Goal: Transaction & Acquisition: Purchase product/service

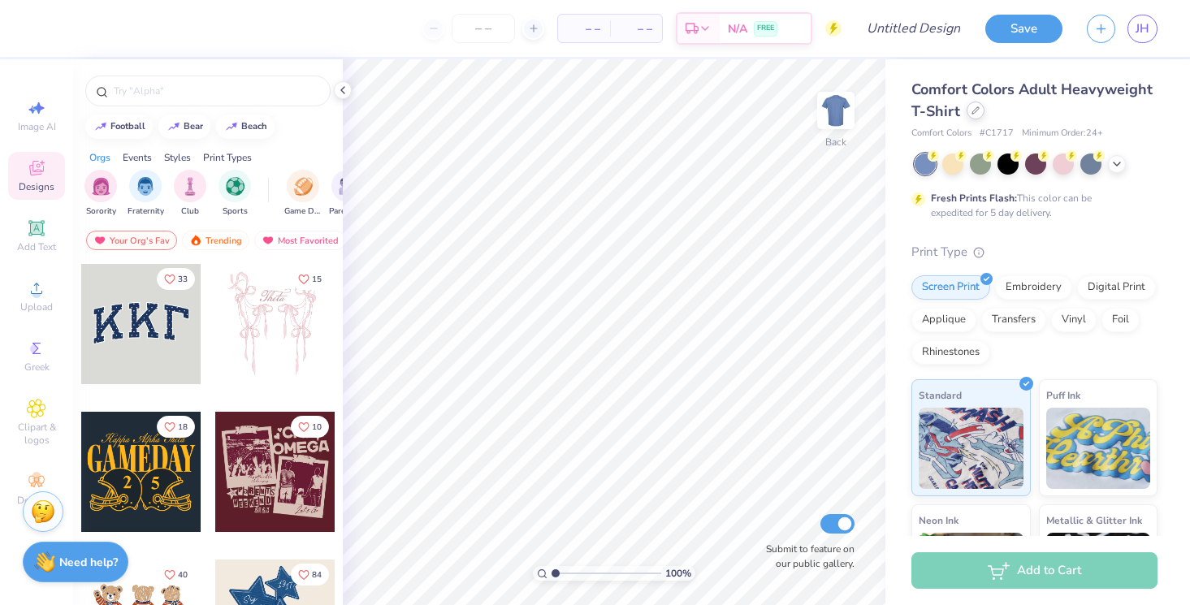
click at [976, 112] on icon at bounding box center [975, 110] width 8 height 8
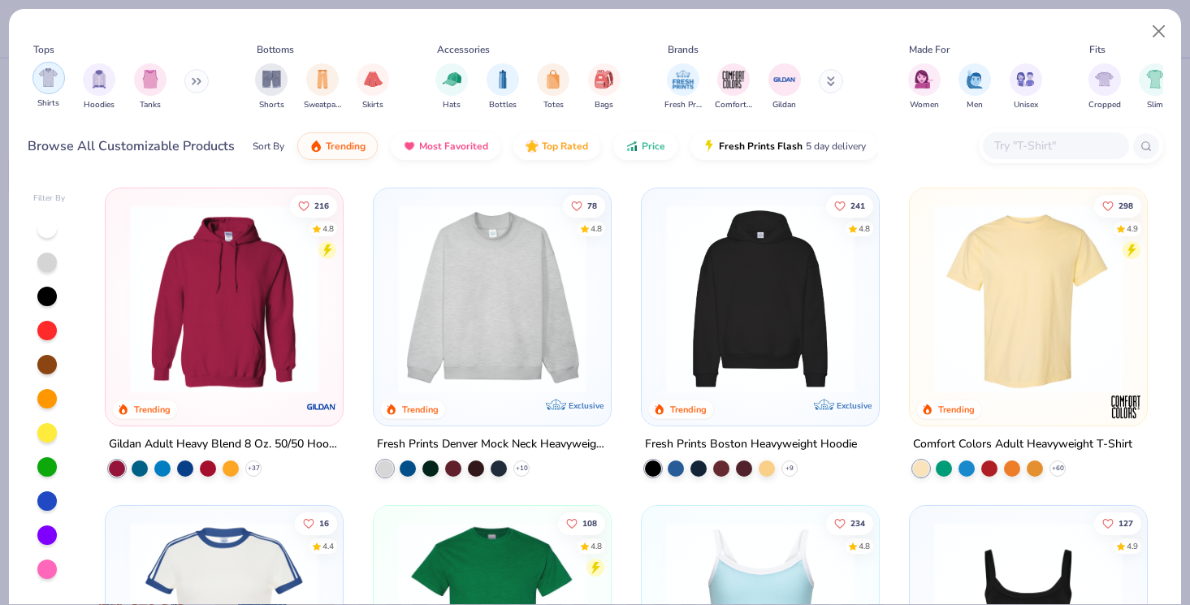
click at [54, 85] on img "filter for Shirts" at bounding box center [48, 77] width 19 height 19
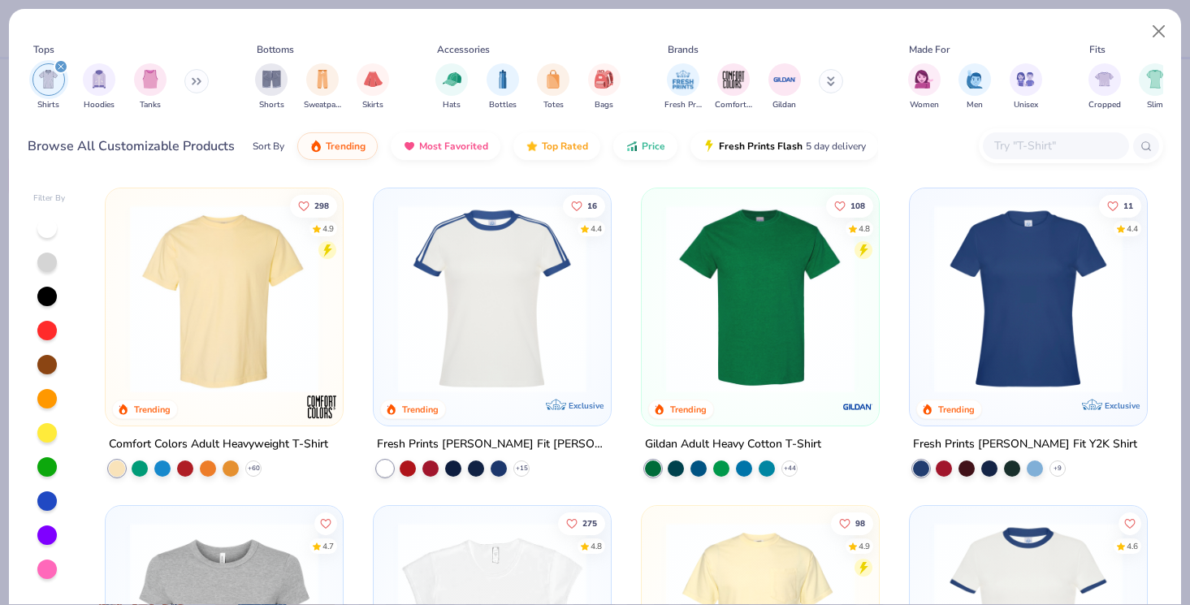
click at [784, 308] on img at bounding box center [760, 299] width 205 height 188
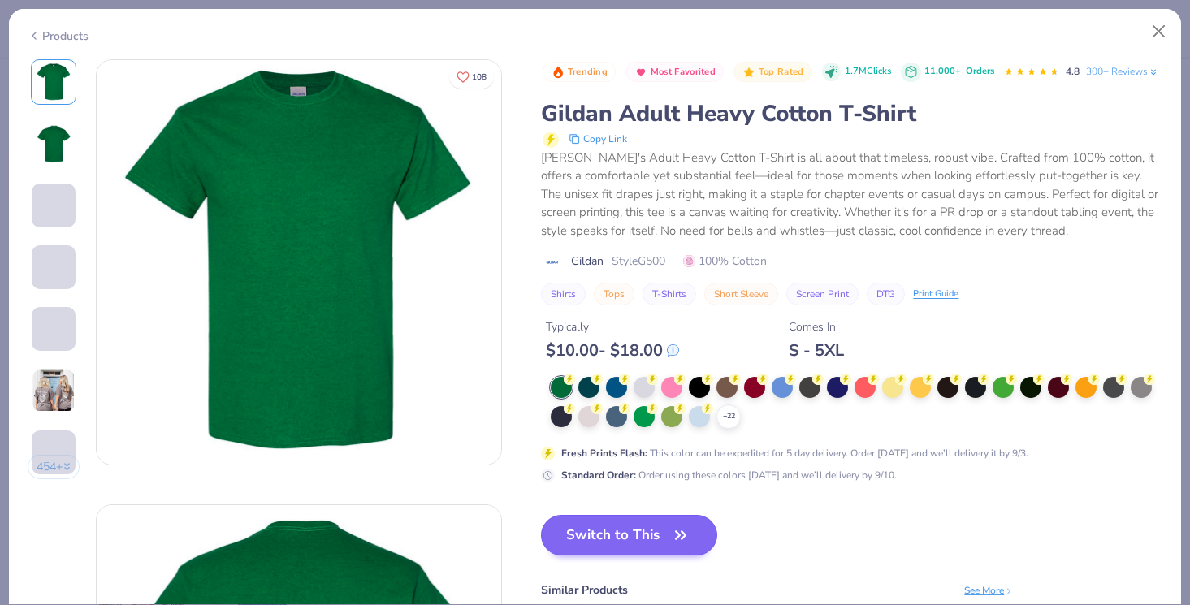
click at [659, 540] on button "Switch to This" at bounding box center [629, 535] width 176 height 41
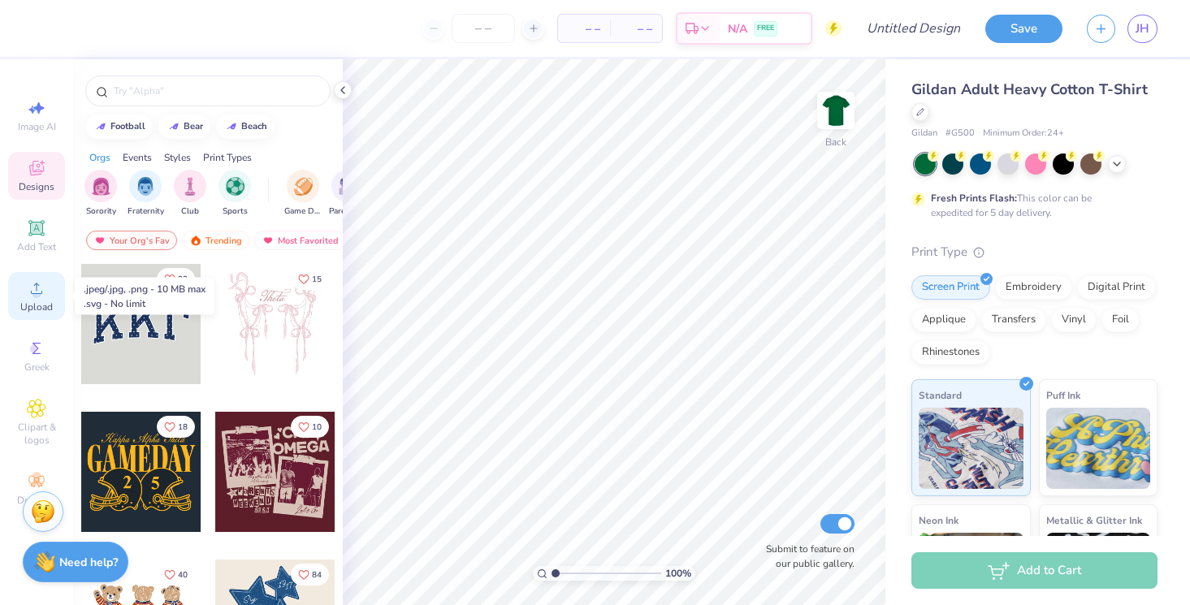
click at [31, 291] on icon at bounding box center [36, 288] width 19 height 19
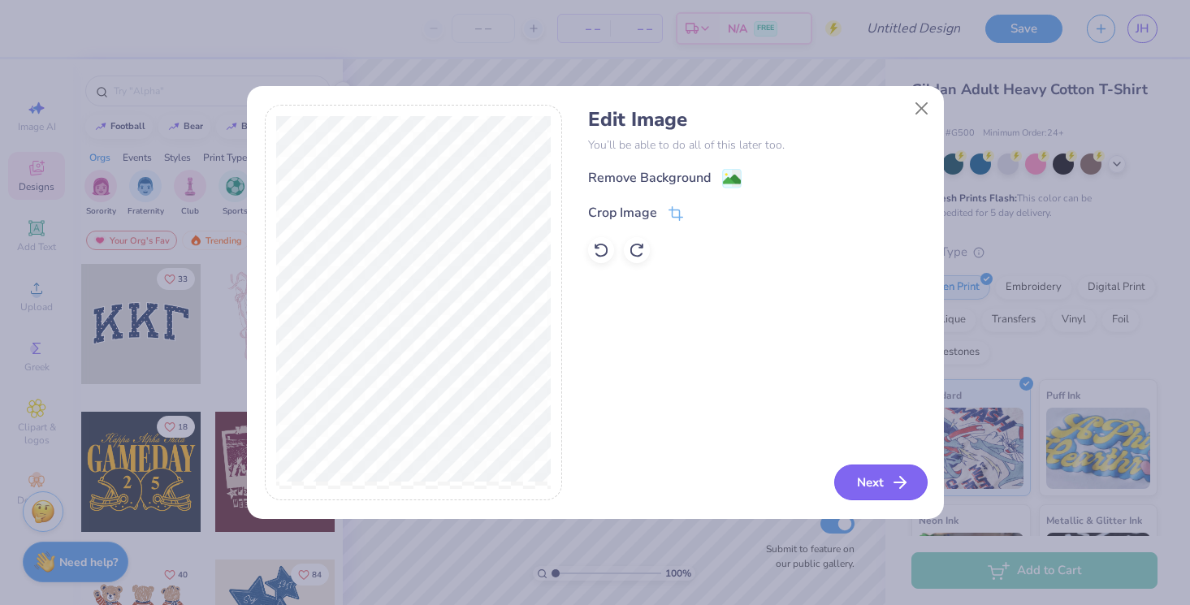
click at [893, 480] on icon "button" at bounding box center [899, 482] width 19 height 19
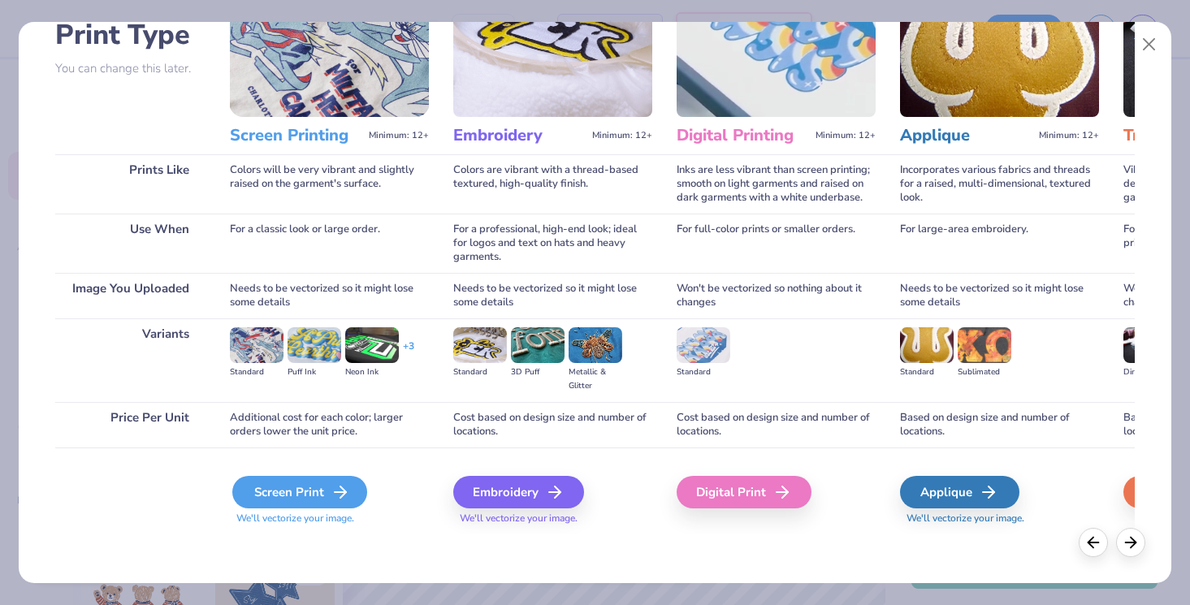
scroll to position [123, 0]
click at [299, 494] on div "Screen Print" at bounding box center [299, 492] width 135 height 32
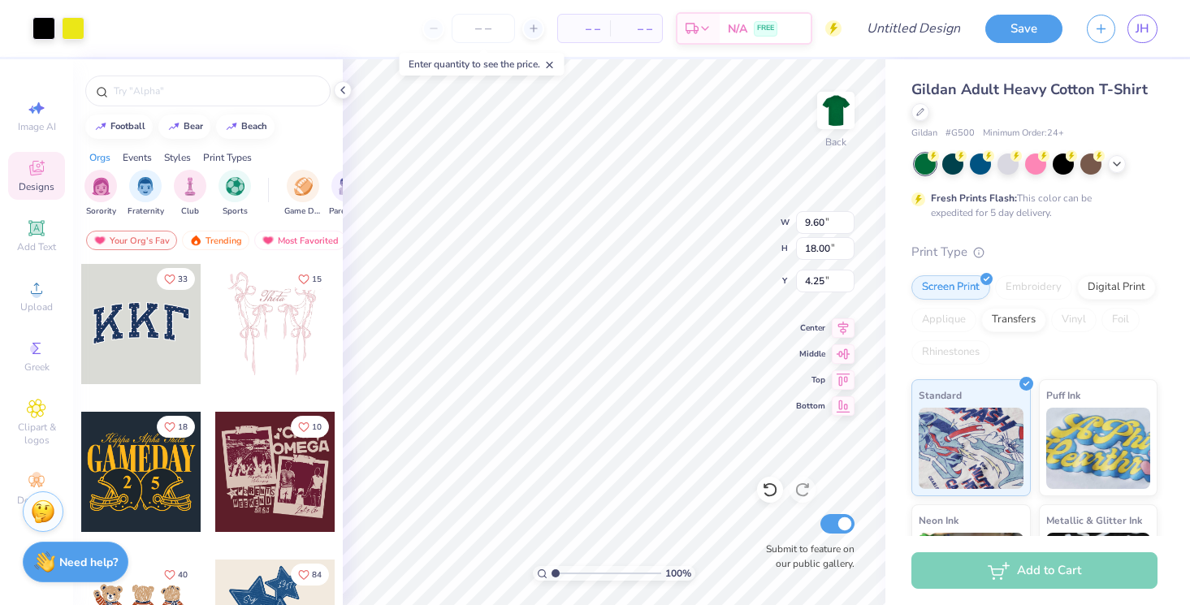
type input "3.61"
type input "6.77"
type input "3.00"
type input "2.52"
type input "4.73"
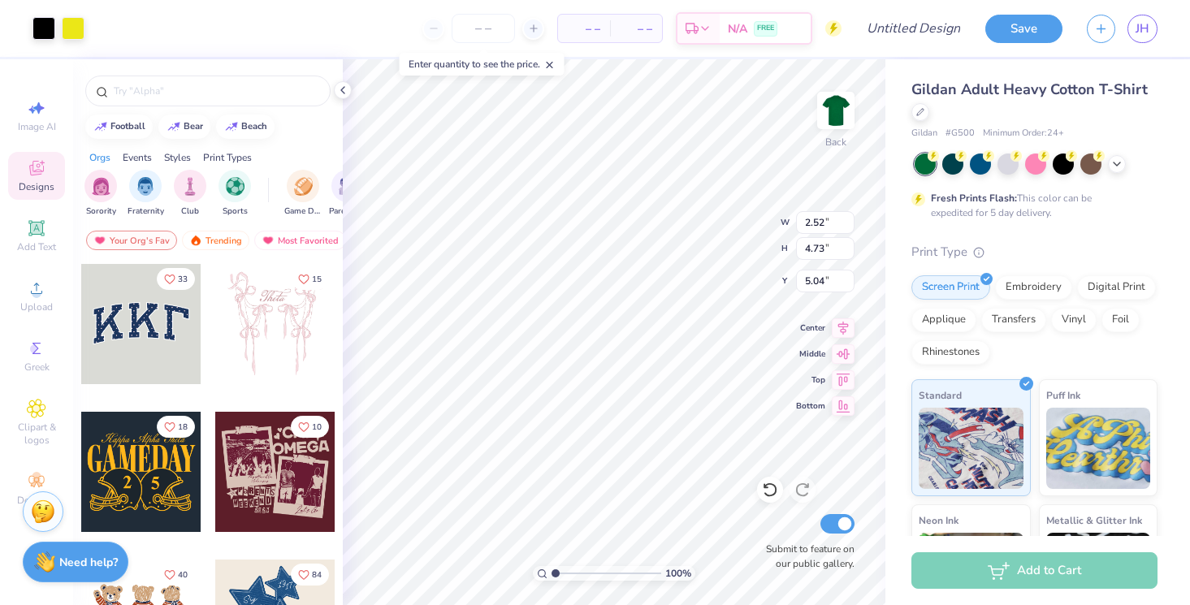
type input "3.00"
type input "2.87"
type input "5.39"
click at [828, 115] on img at bounding box center [835, 110] width 65 height 65
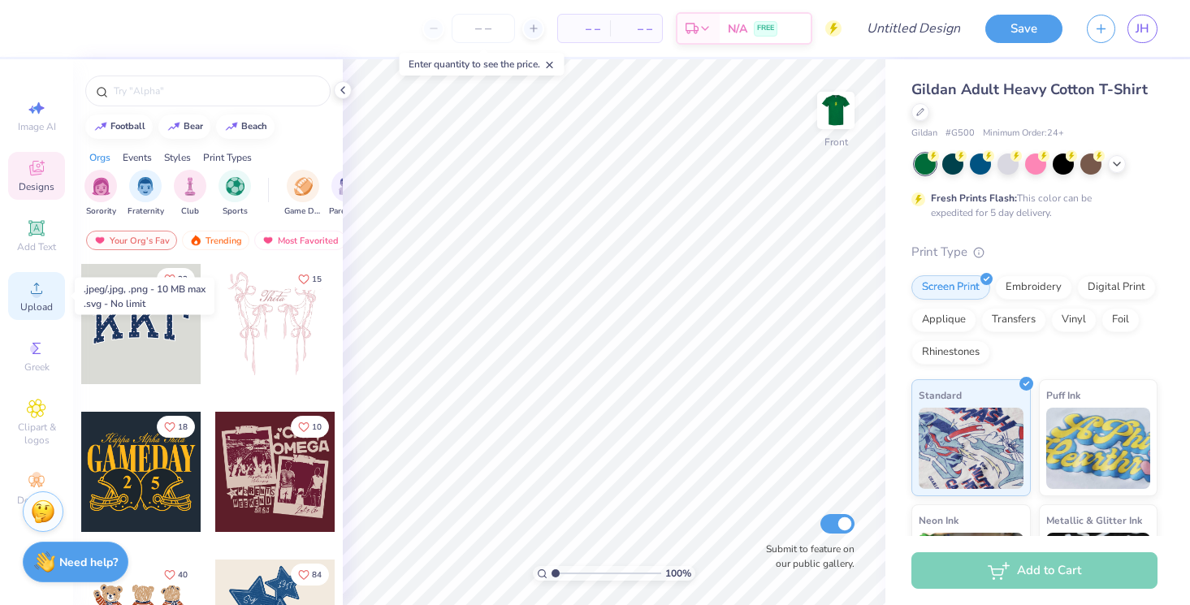
click at [34, 313] on div "Upload" at bounding box center [36, 296] width 57 height 48
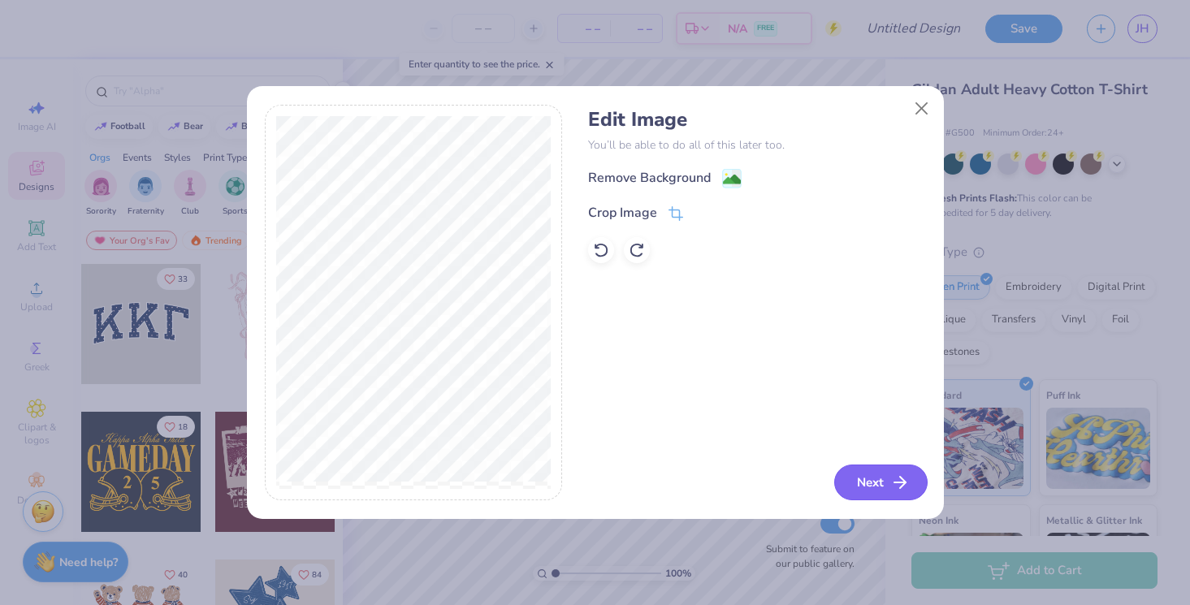
click at [901, 485] on icon "button" at bounding box center [899, 482] width 19 height 19
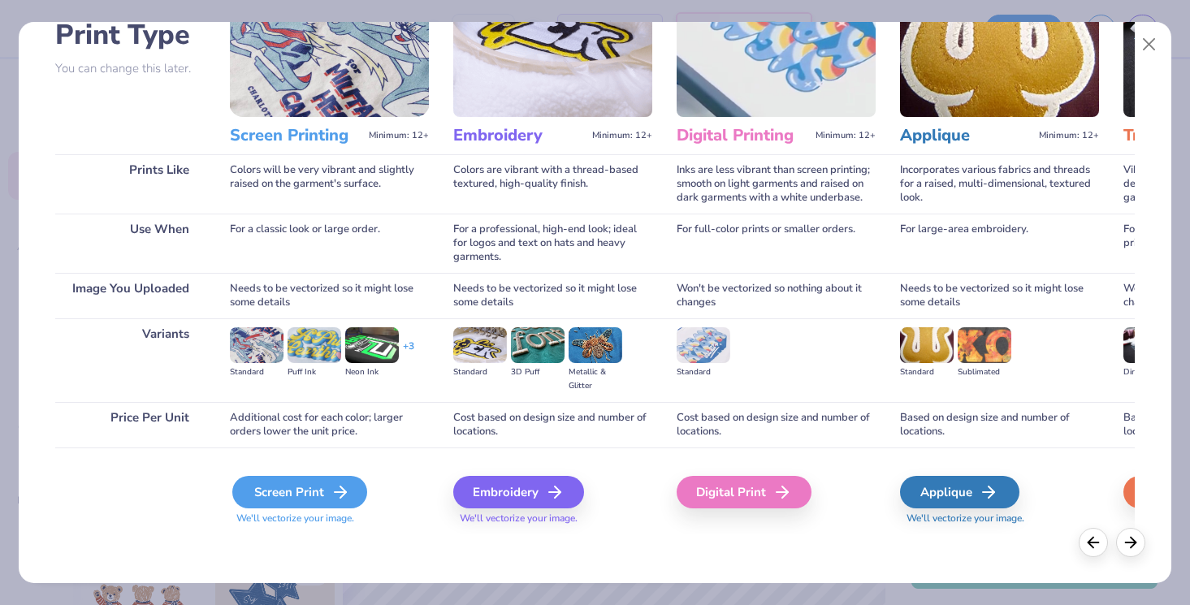
click at [318, 503] on div "Screen Print" at bounding box center [299, 492] width 135 height 32
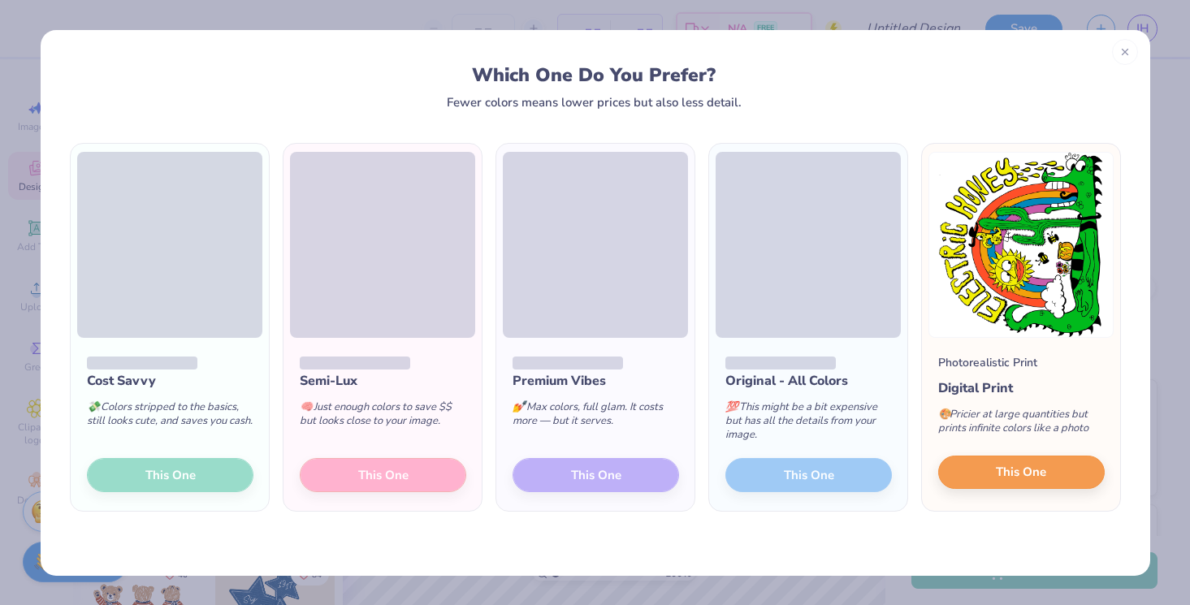
click at [1008, 467] on span "This One" at bounding box center [1021, 472] width 50 height 19
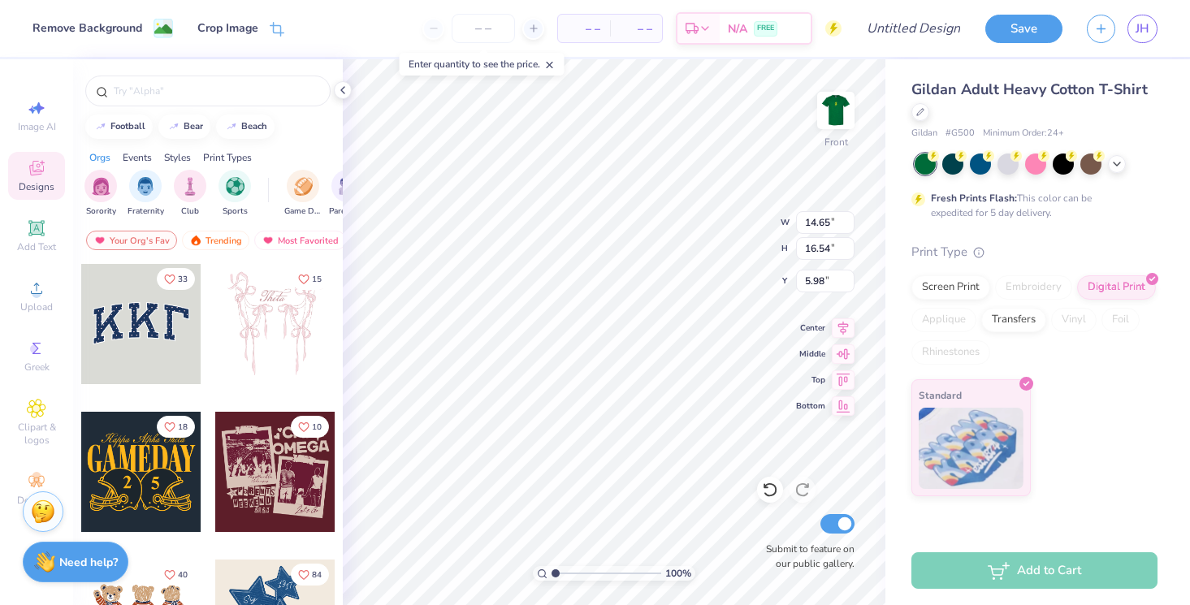
type input "10.09"
type input "11.40"
type input "6.20"
type input "11.41"
type input "10.17"
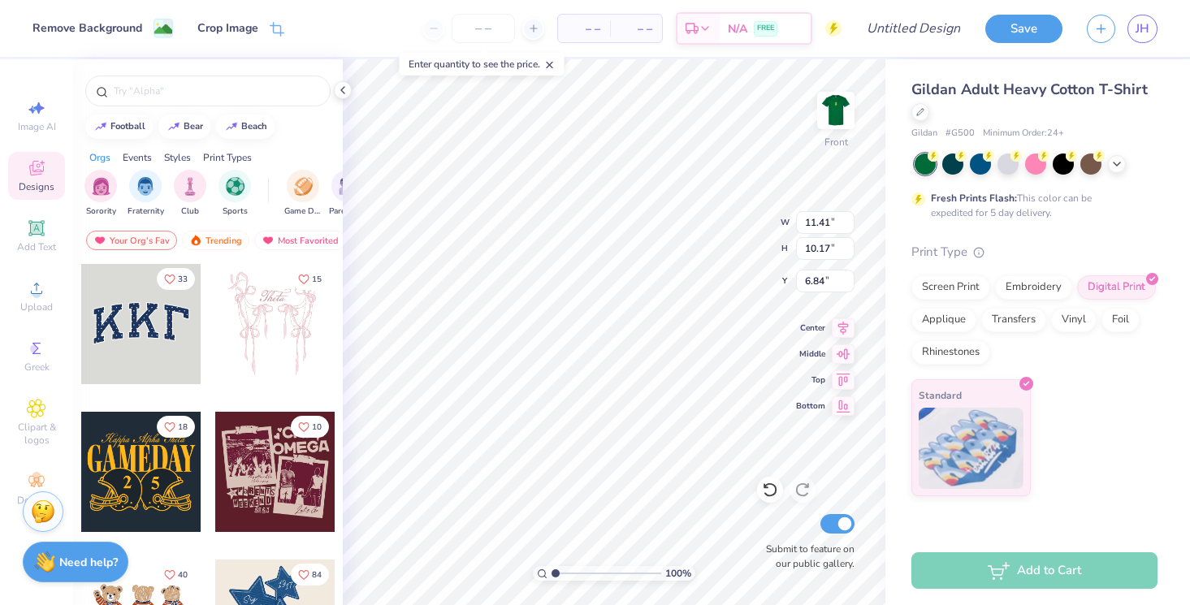
type input "3.00"
type input "12.28"
type input "10.95"
type input "3.00"
type input "12.61"
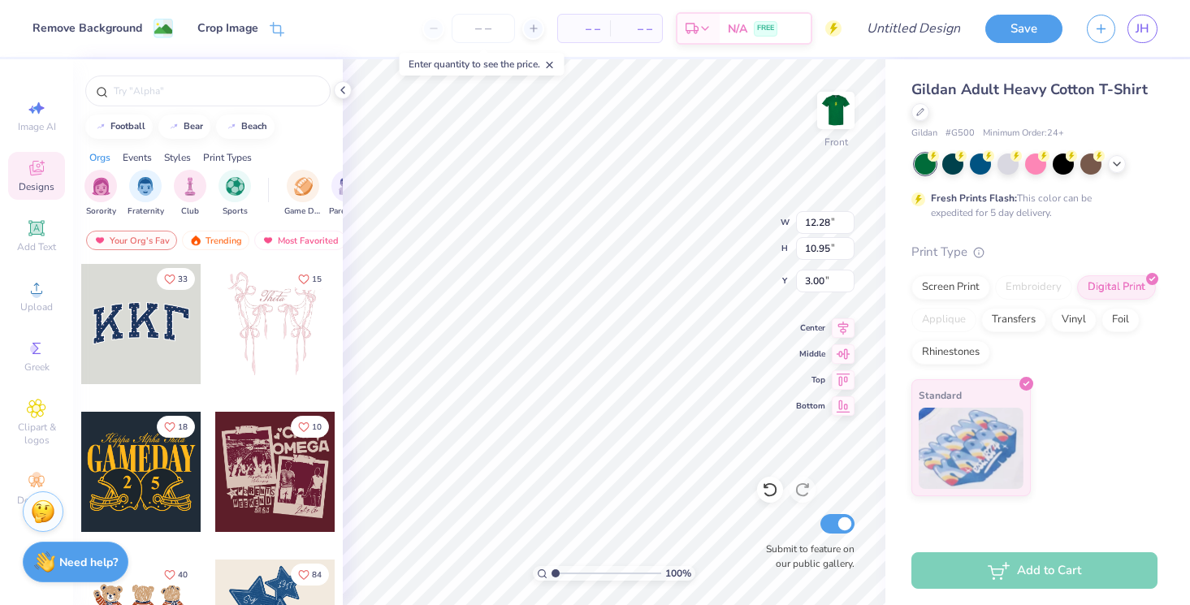
type input "11.25"
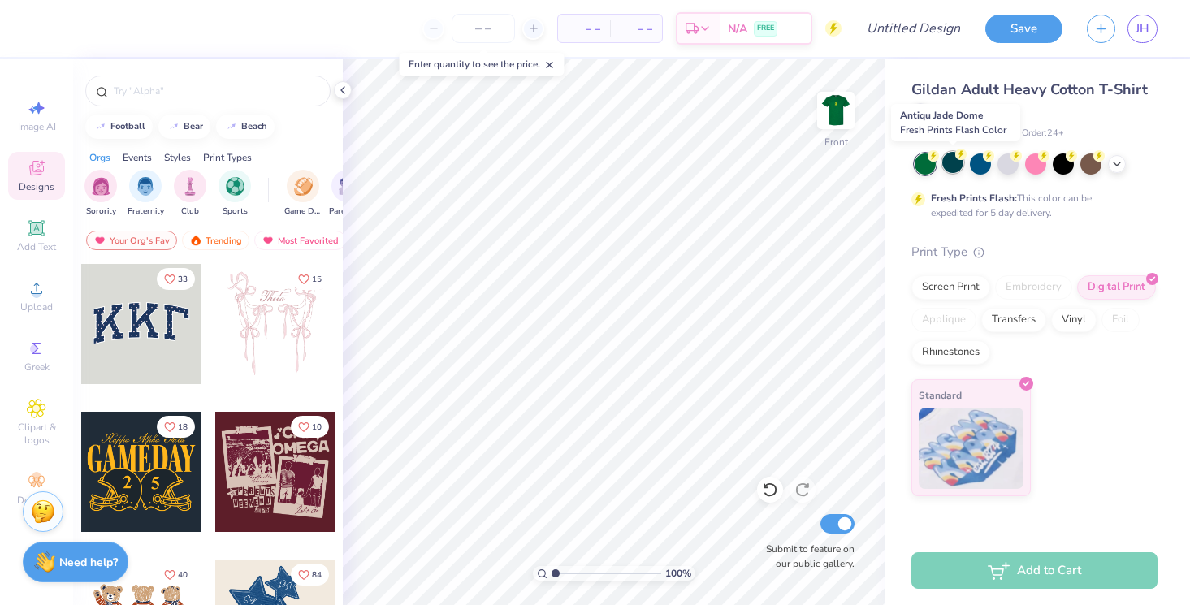
click at [949, 165] on div at bounding box center [952, 162] width 21 height 21
click at [972, 165] on div at bounding box center [980, 162] width 21 height 21
click at [1001, 165] on div at bounding box center [1007, 162] width 21 height 21
click at [1031, 164] on div at bounding box center [1035, 162] width 21 height 21
click at [833, 116] on img at bounding box center [835, 110] width 65 height 65
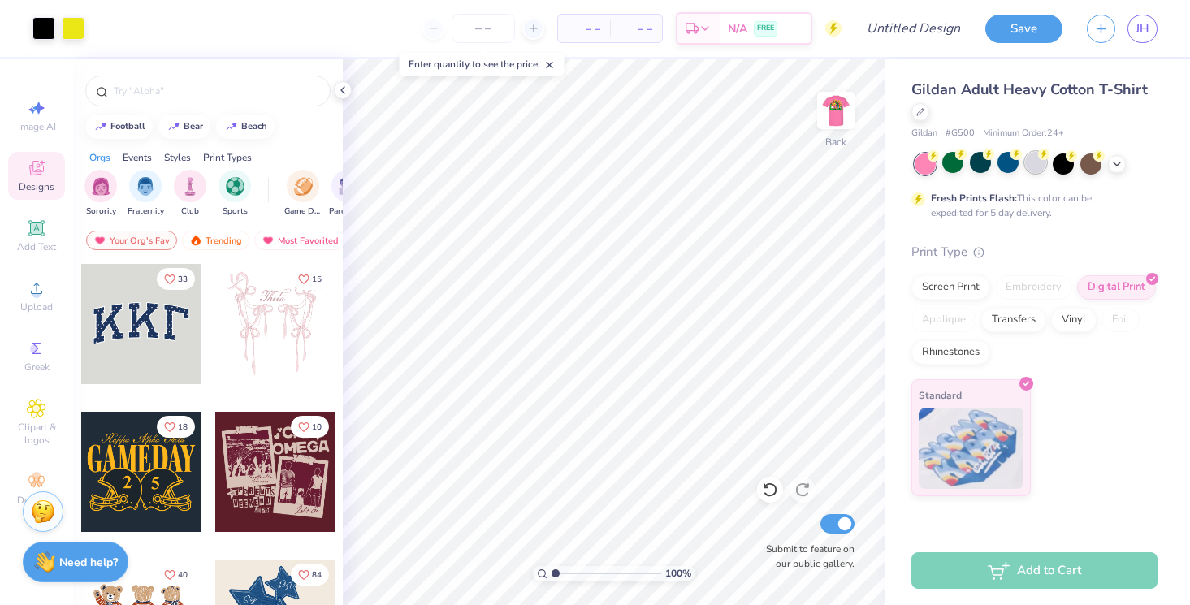
click at [1039, 169] on div at bounding box center [1035, 162] width 21 height 21
click at [837, 116] on img at bounding box center [835, 110] width 65 height 65
click at [1092, 166] on div at bounding box center [1090, 162] width 21 height 21
click at [828, 101] on img at bounding box center [835, 110] width 65 height 65
click at [1111, 162] on icon at bounding box center [1116, 162] width 13 height 13
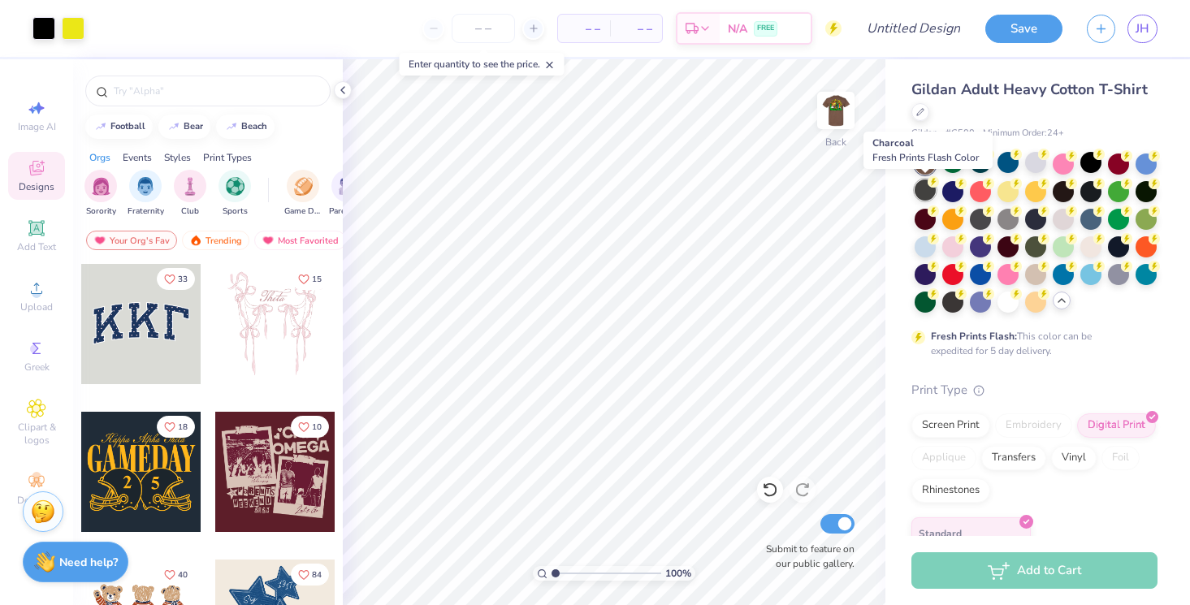
click at [931, 189] on div at bounding box center [924, 189] width 21 height 21
click at [959, 195] on div at bounding box center [952, 189] width 21 height 21
click at [987, 197] on div at bounding box center [980, 189] width 21 height 21
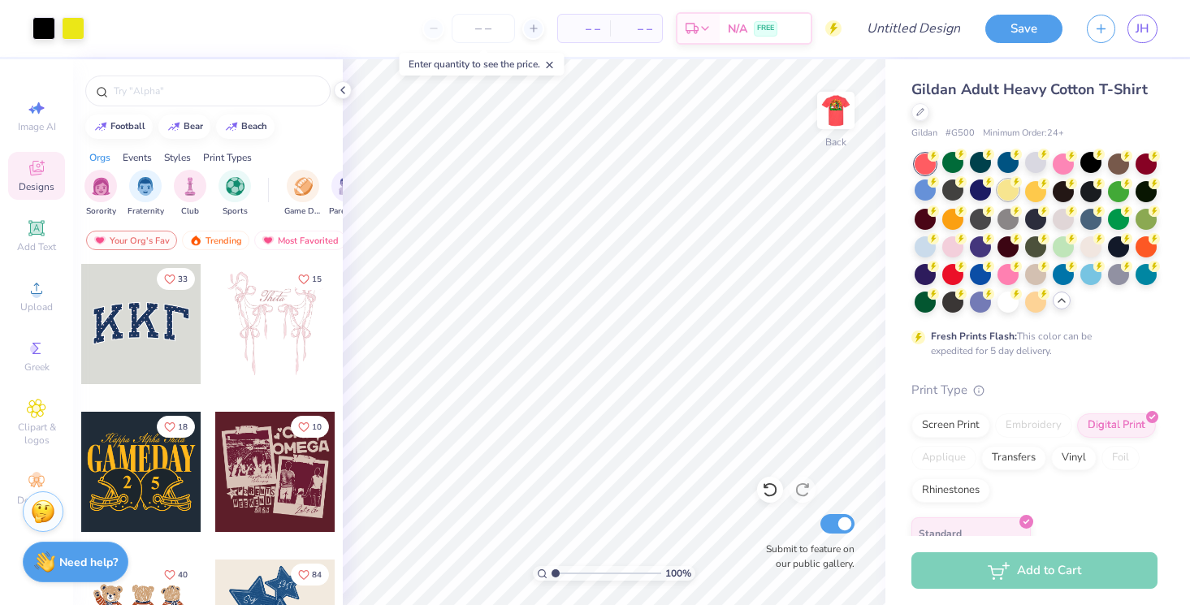
click at [1009, 190] on div at bounding box center [1007, 189] width 21 height 21
click at [1031, 192] on div at bounding box center [1035, 189] width 21 height 21
click at [825, 106] on img at bounding box center [835, 110] width 65 height 65
click at [1005, 301] on div at bounding box center [1007, 300] width 21 height 21
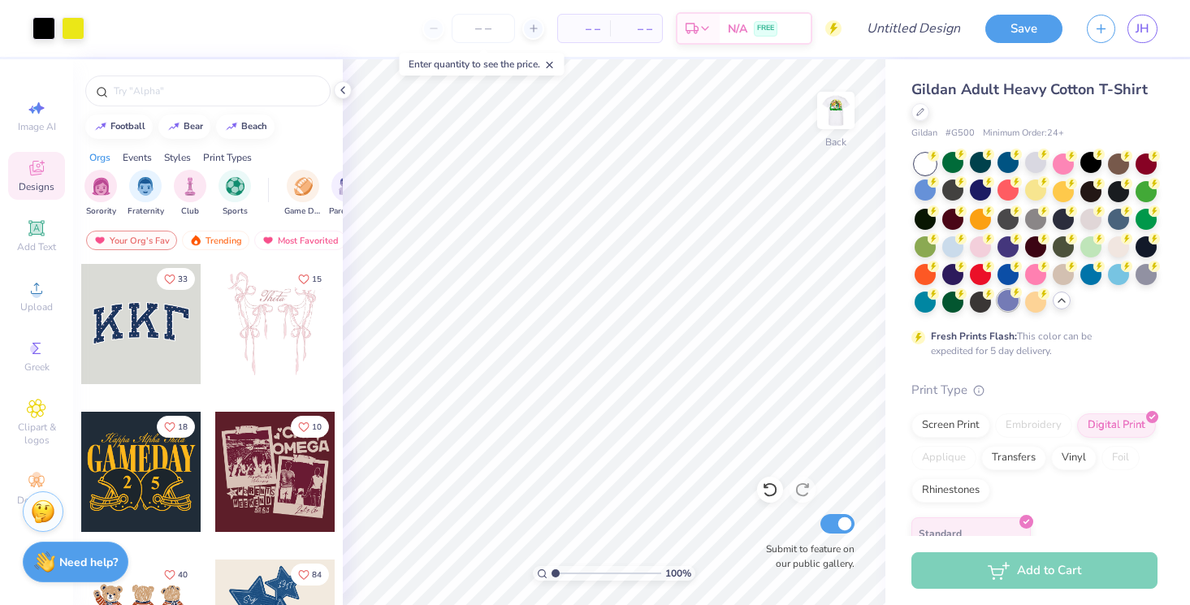
click at [1011, 302] on div at bounding box center [1007, 300] width 21 height 21
click at [837, 97] on img at bounding box center [835, 110] width 65 height 65
click at [837, 97] on img at bounding box center [835, 110] width 32 height 32
click at [1004, 302] on div at bounding box center [1007, 300] width 21 height 21
click at [832, 110] on img at bounding box center [835, 110] width 65 height 65
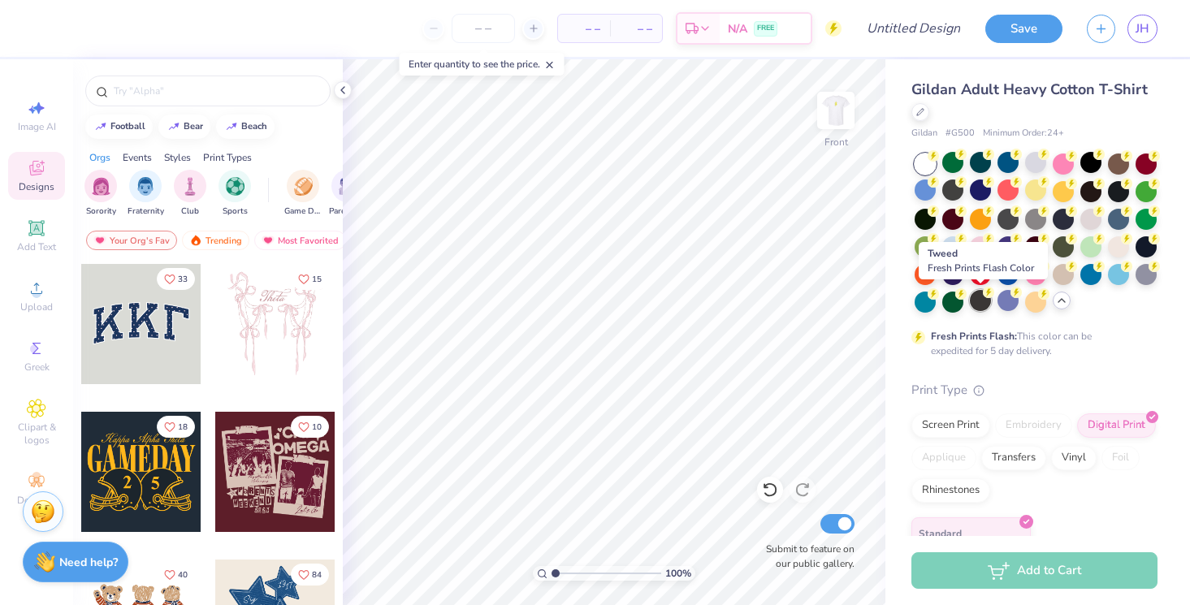
click at [978, 305] on div at bounding box center [980, 300] width 21 height 21
click at [953, 299] on div at bounding box center [952, 300] width 21 height 21
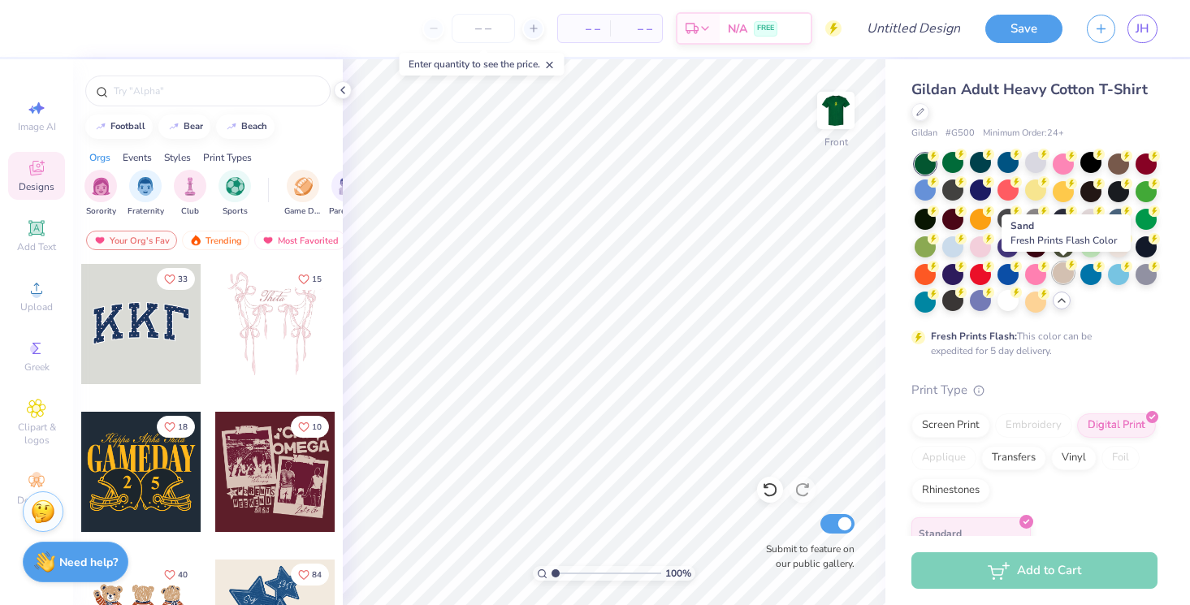
click at [1065, 273] on div at bounding box center [1063, 272] width 21 height 21
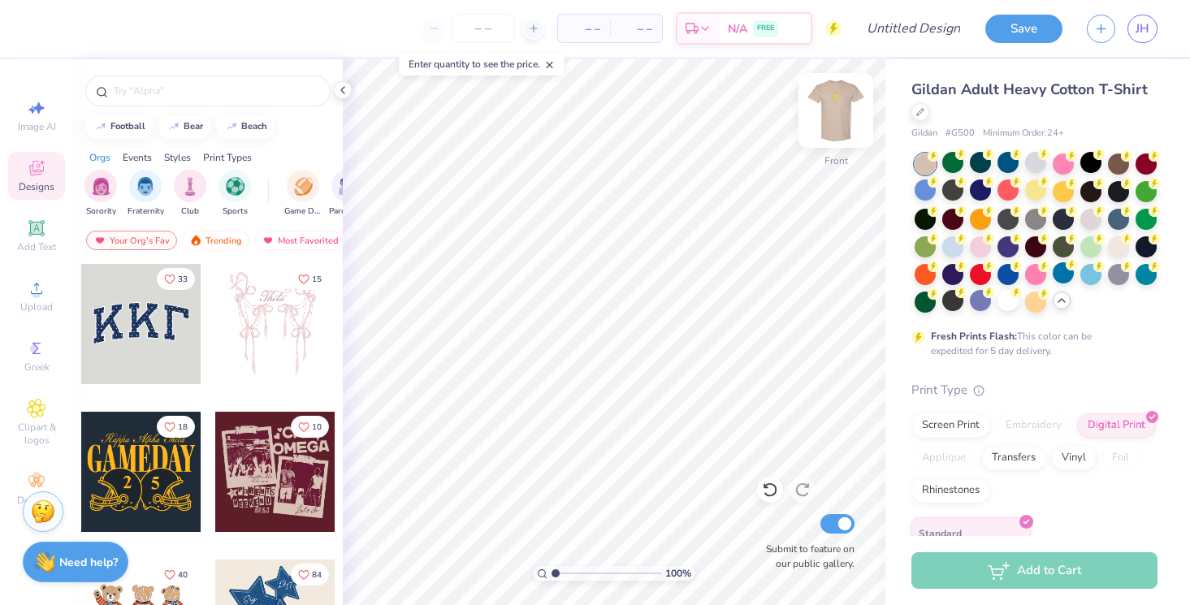
click at [838, 93] on img at bounding box center [835, 110] width 65 height 65
click at [838, 94] on img at bounding box center [835, 110] width 32 height 32
click at [837, 102] on img at bounding box center [835, 110] width 65 height 65
click at [836, 115] on img at bounding box center [835, 110] width 65 height 65
click at [1118, 278] on div at bounding box center [1118, 272] width 21 height 21
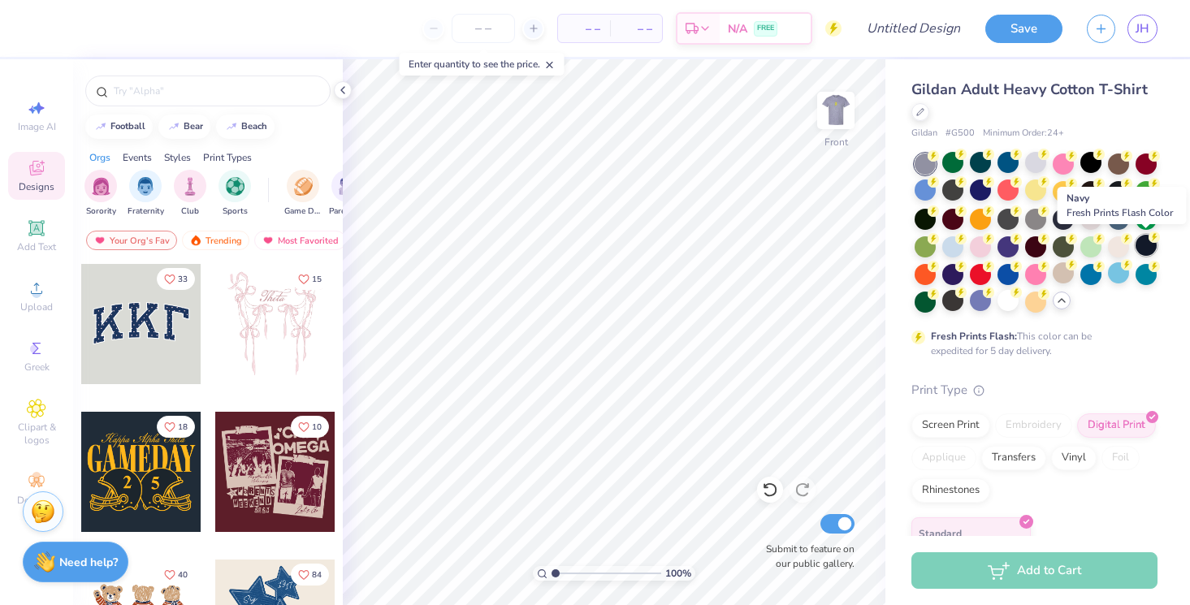
click at [1144, 247] on div at bounding box center [1145, 245] width 21 height 21
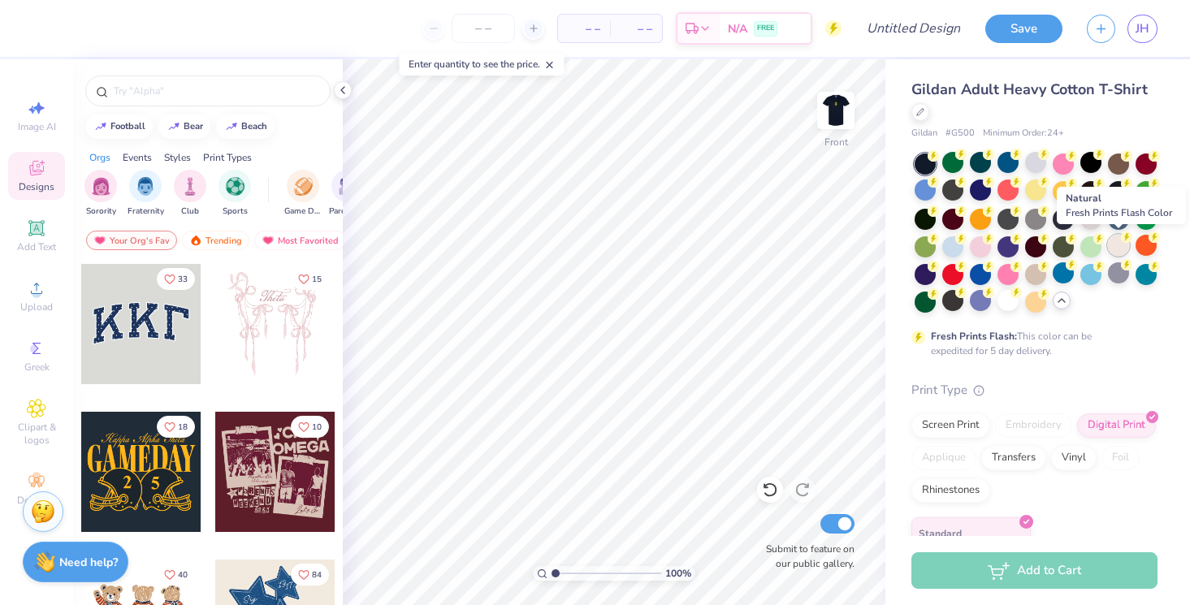
click at [1108, 249] on div at bounding box center [1118, 245] width 21 height 21
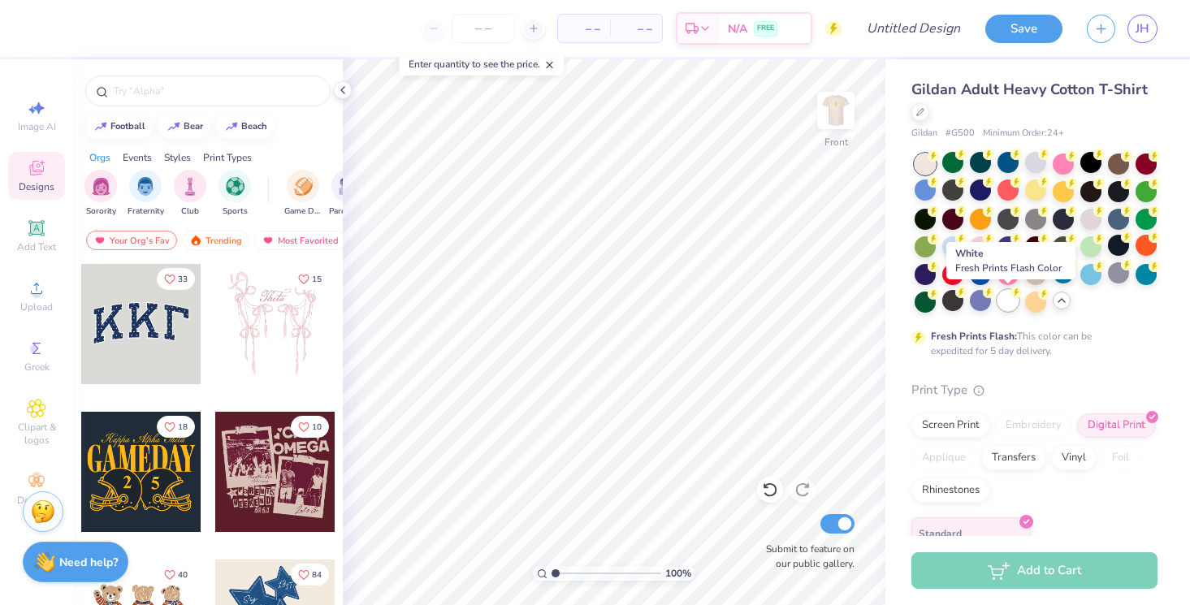
click at [1008, 302] on div at bounding box center [1007, 300] width 21 height 21
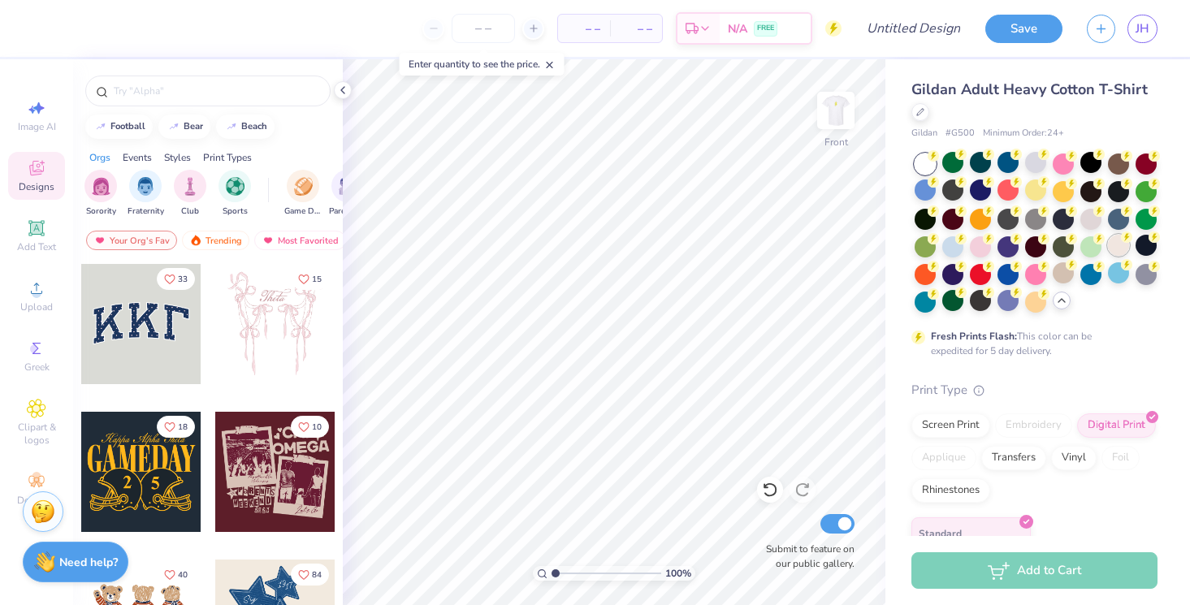
click at [1117, 252] on div at bounding box center [1118, 245] width 21 height 21
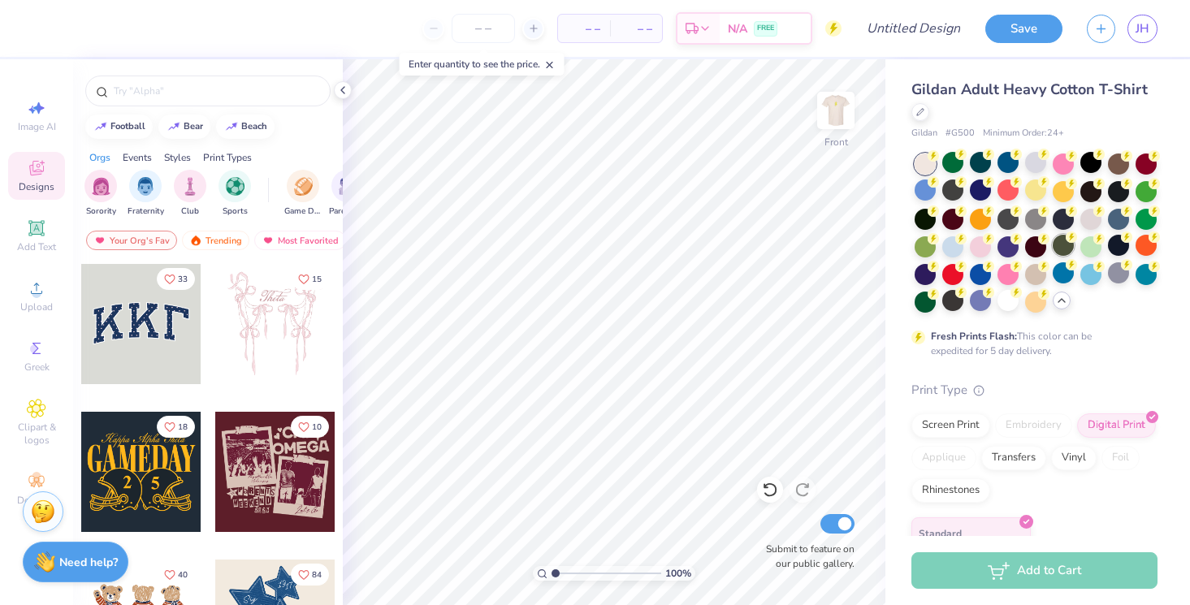
click at [1066, 246] on div at bounding box center [1063, 245] width 21 height 21
click at [1063, 275] on div at bounding box center [1063, 272] width 21 height 21
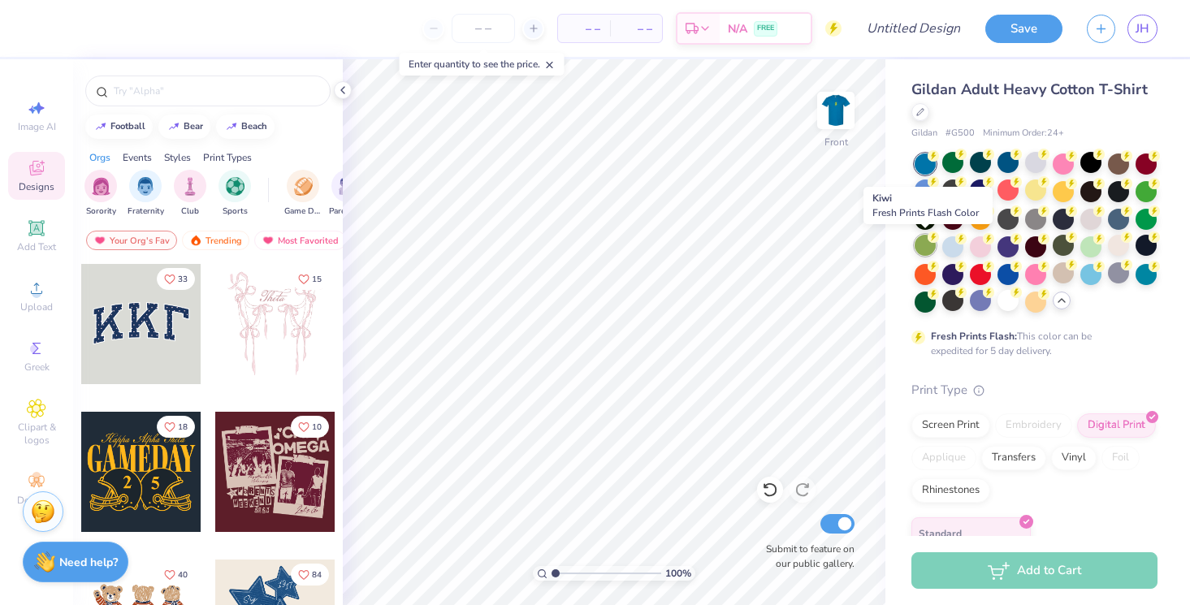
click at [923, 246] on div at bounding box center [924, 245] width 21 height 21
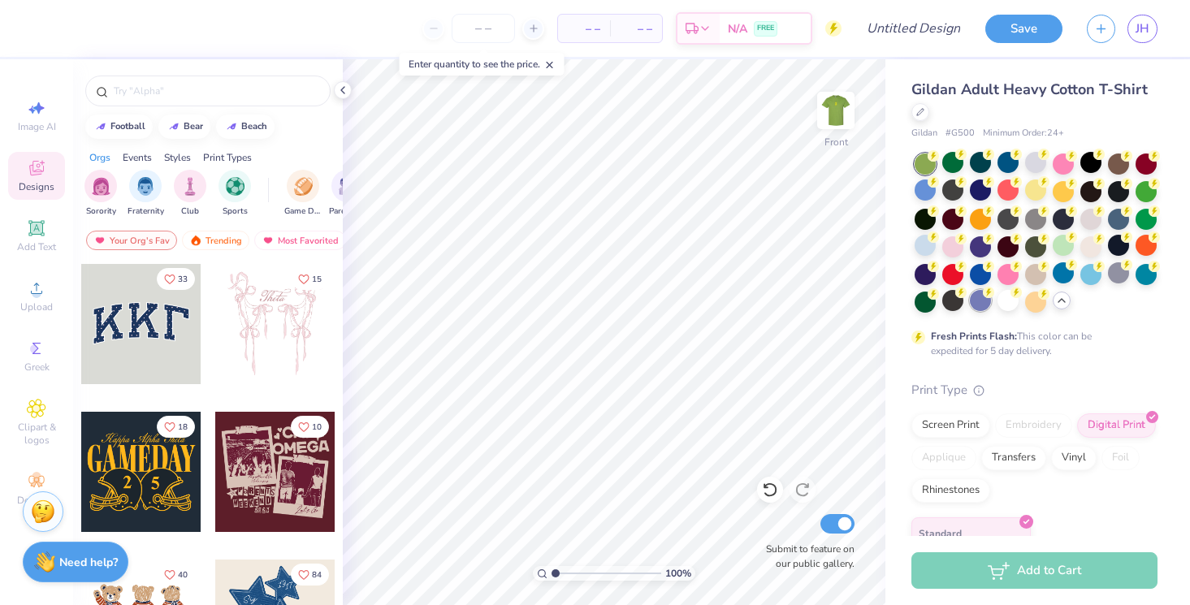
click at [986, 301] on div at bounding box center [980, 300] width 21 height 21
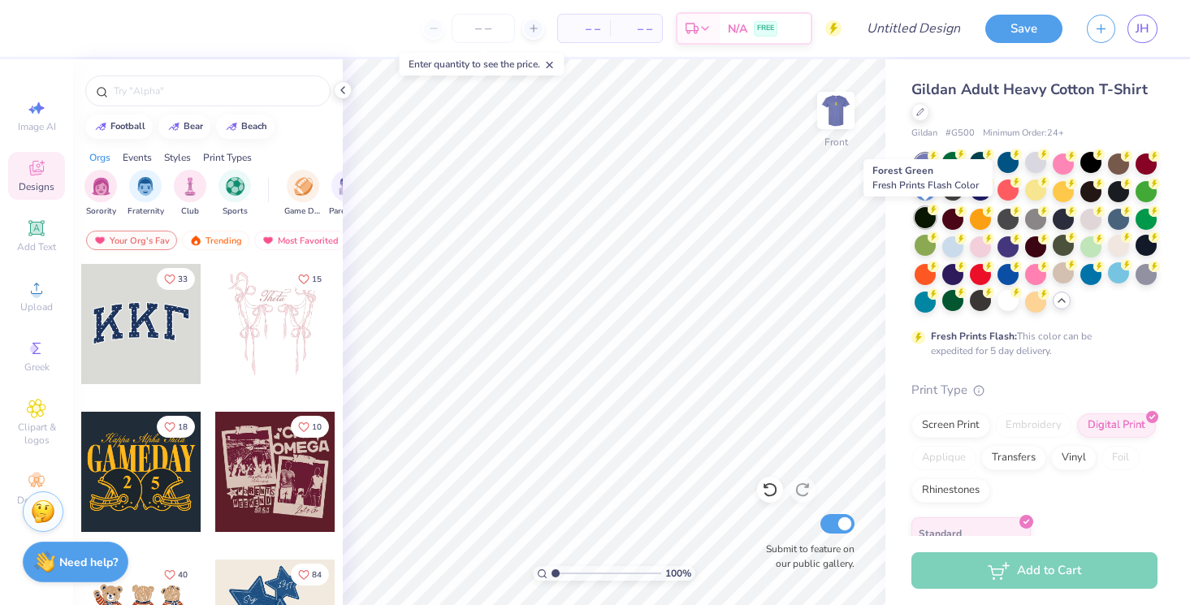
click at [926, 220] on div at bounding box center [924, 217] width 21 height 21
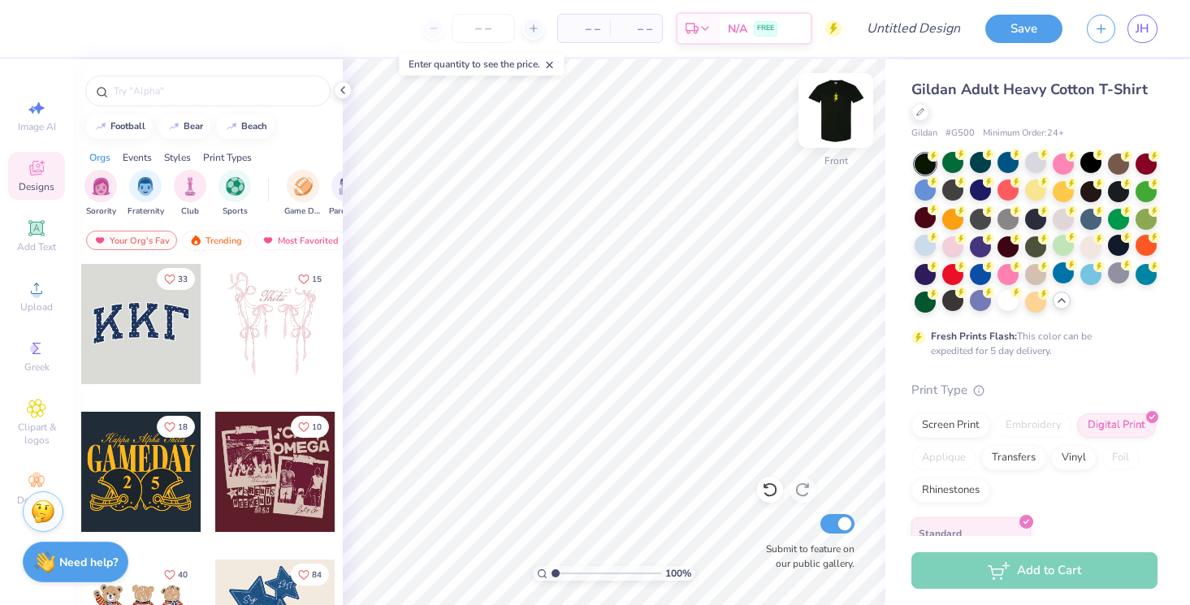
click at [840, 115] on img at bounding box center [835, 110] width 65 height 65
click at [840, 115] on img at bounding box center [835, 110] width 32 height 32
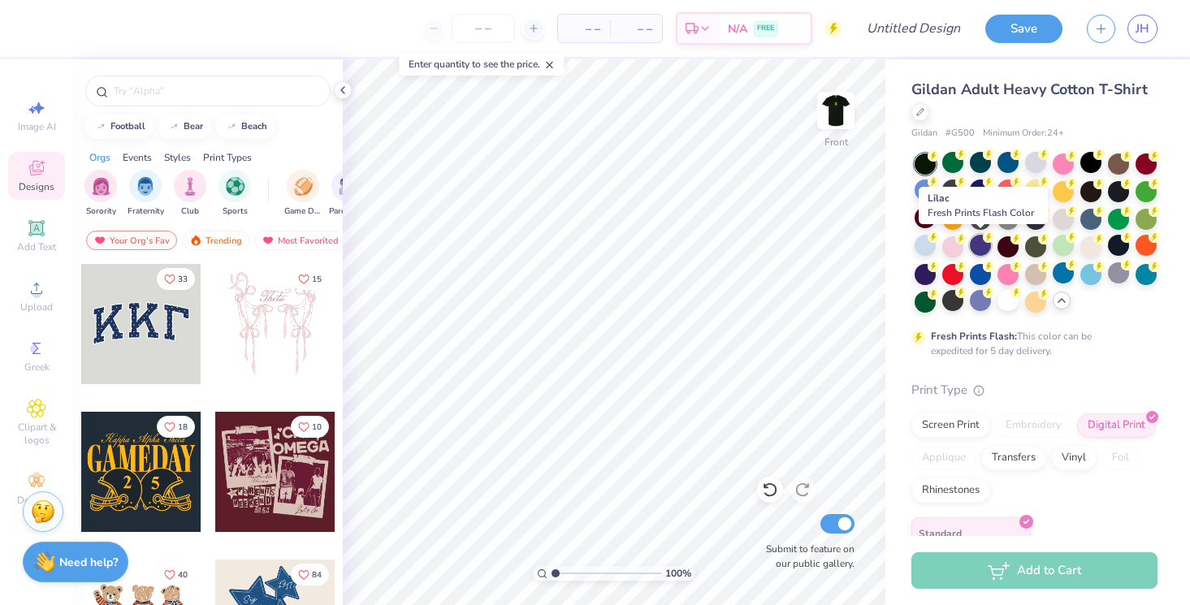
click at [974, 251] on div at bounding box center [980, 245] width 21 height 21
click at [979, 244] on div at bounding box center [980, 245] width 21 height 21
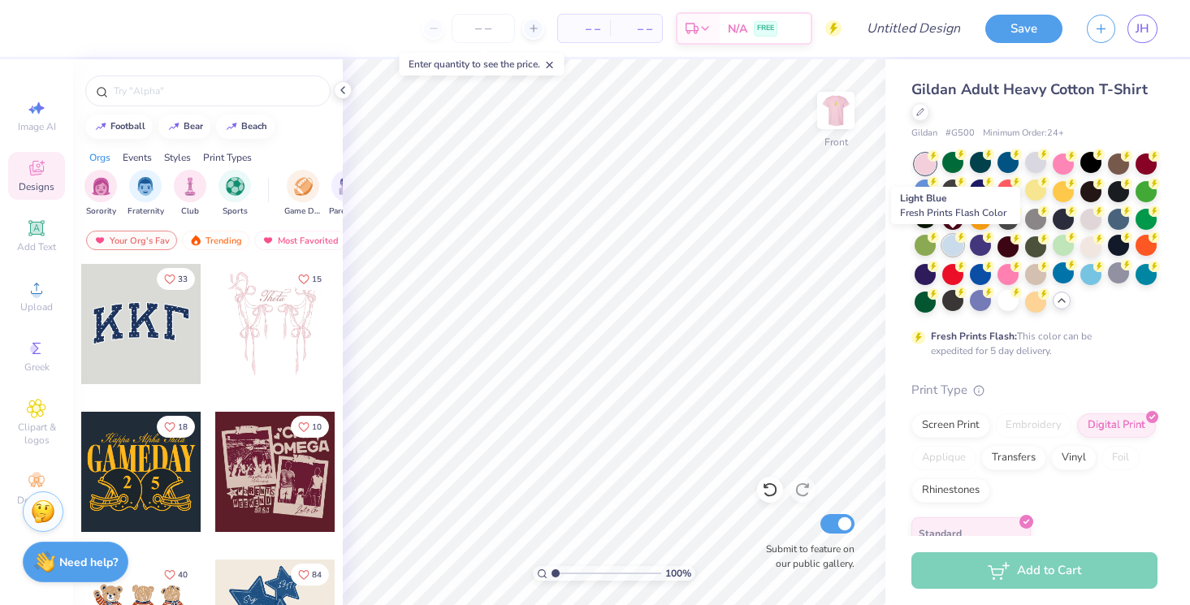
click at [956, 245] on div at bounding box center [952, 245] width 21 height 21
click at [838, 113] on img at bounding box center [835, 110] width 65 height 65
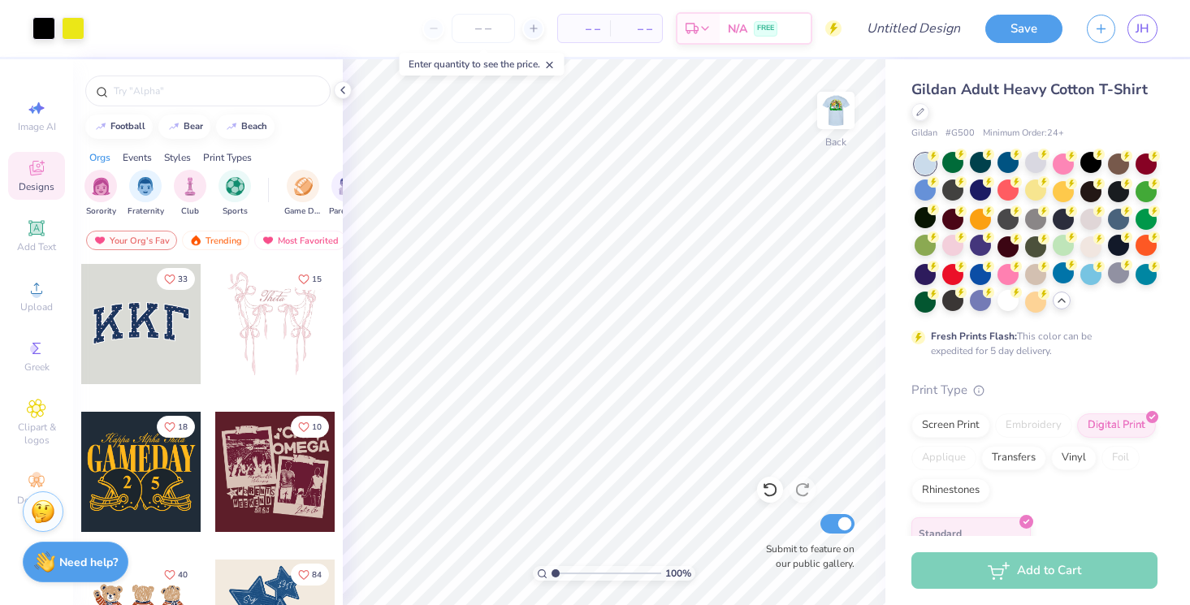
click at [838, 113] on img at bounding box center [835, 110] width 32 height 32
click at [923, 256] on div at bounding box center [924, 245] width 21 height 21
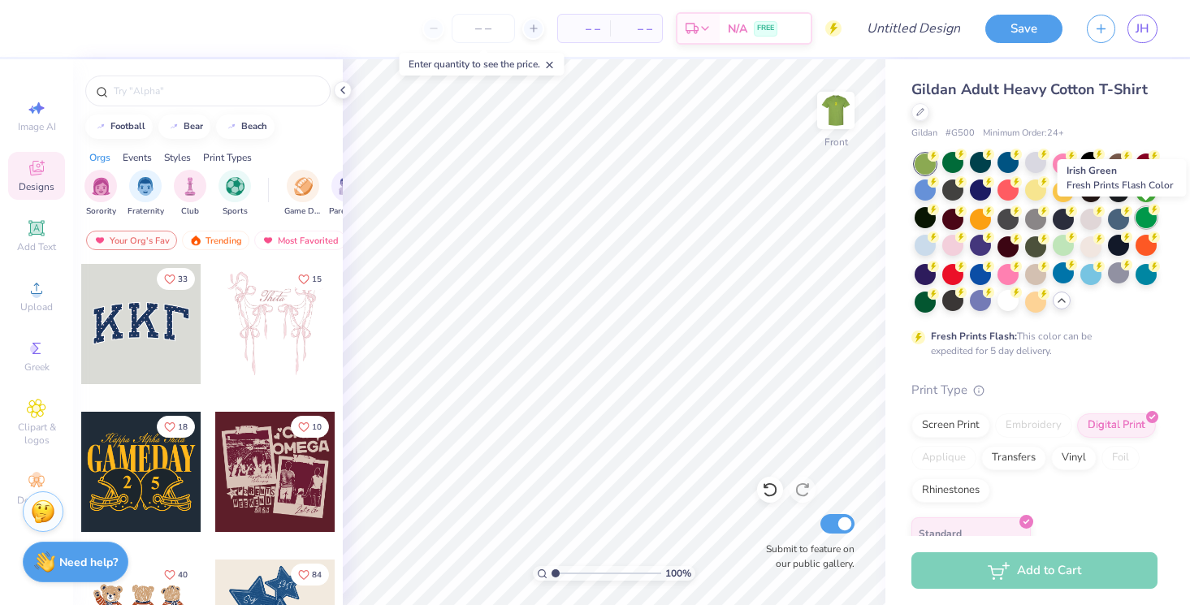
click at [1144, 218] on div at bounding box center [1145, 217] width 21 height 21
click at [1119, 219] on div at bounding box center [1118, 217] width 21 height 21
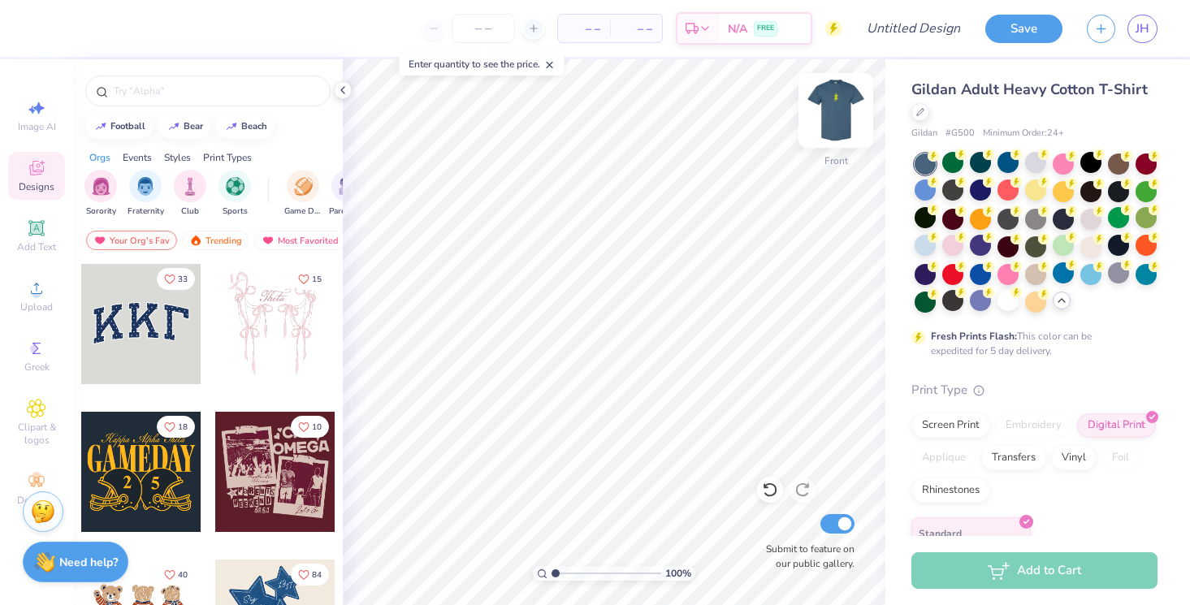
click at [824, 110] on img at bounding box center [835, 110] width 65 height 65
click at [822, 111] on img at bounding box center [835, 110] width 65 height 65
click at [951, 167] on div at bounding box center [952, 162] width 21 height 21
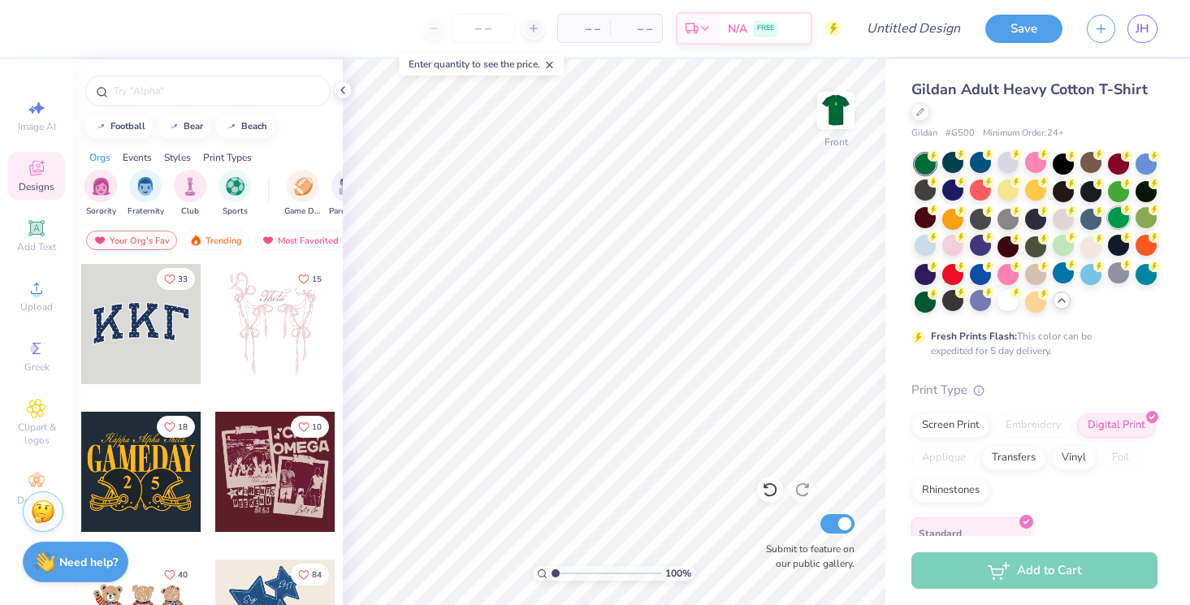
click at [1122, 223] on div at bounding box center [1118, 217] width 21 height 21
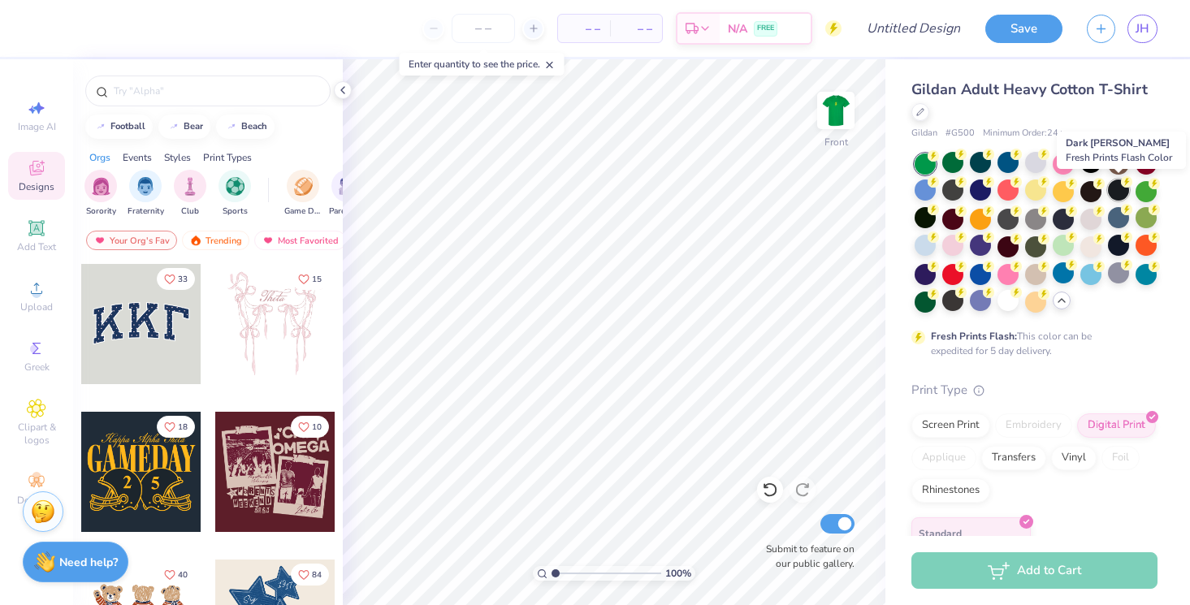
click at [1113, 194] on div at bounding box center [1118, 189] width 21 height 21
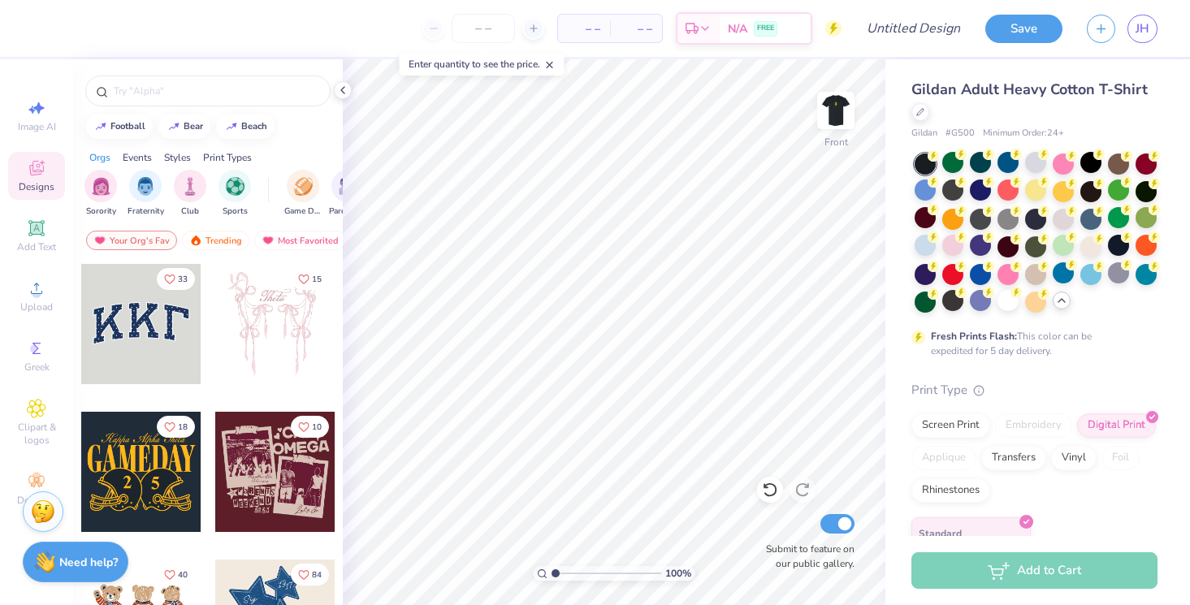
click at [1113, 194] on div at bounding box center [1118, 189] width 21 height 21
click at [950, 163] on div at bounding box center [952, 162] width 21 height 21
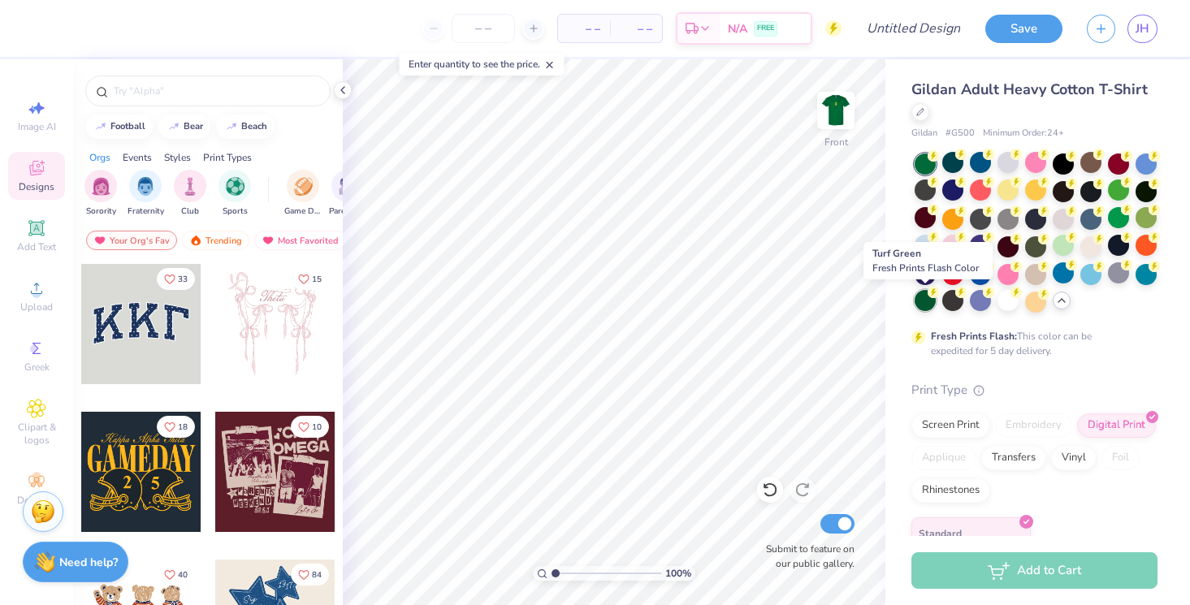
click at [931, 307] on div at bounding box center [924, 300] width 21 height 21
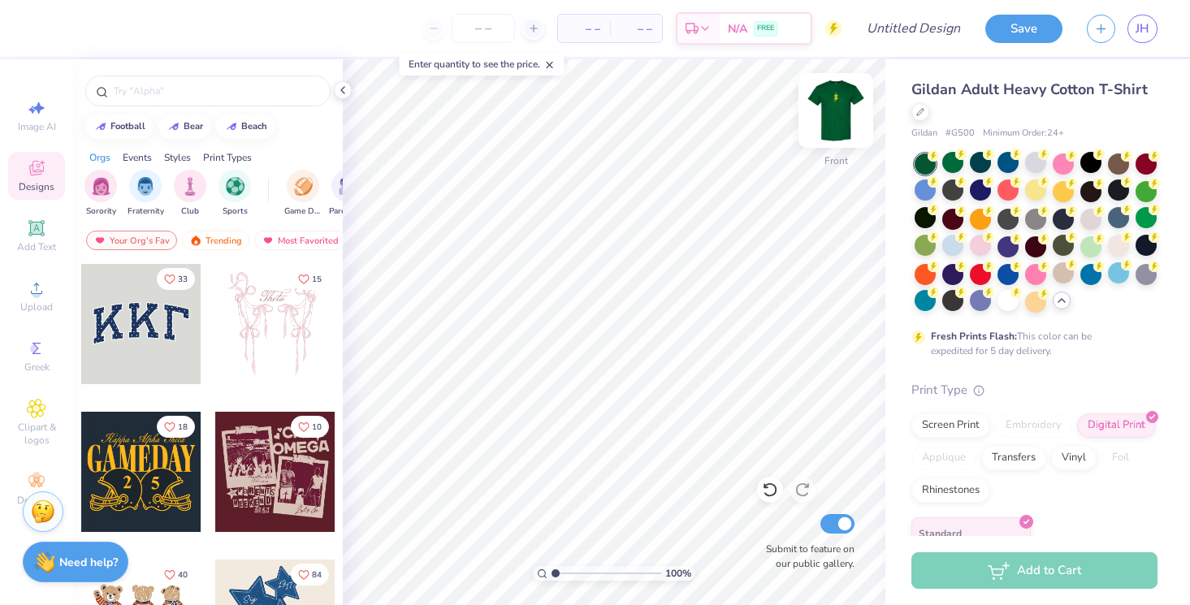
click at [834, 101] on img at bounding box center [835, 110] width 65 height 65
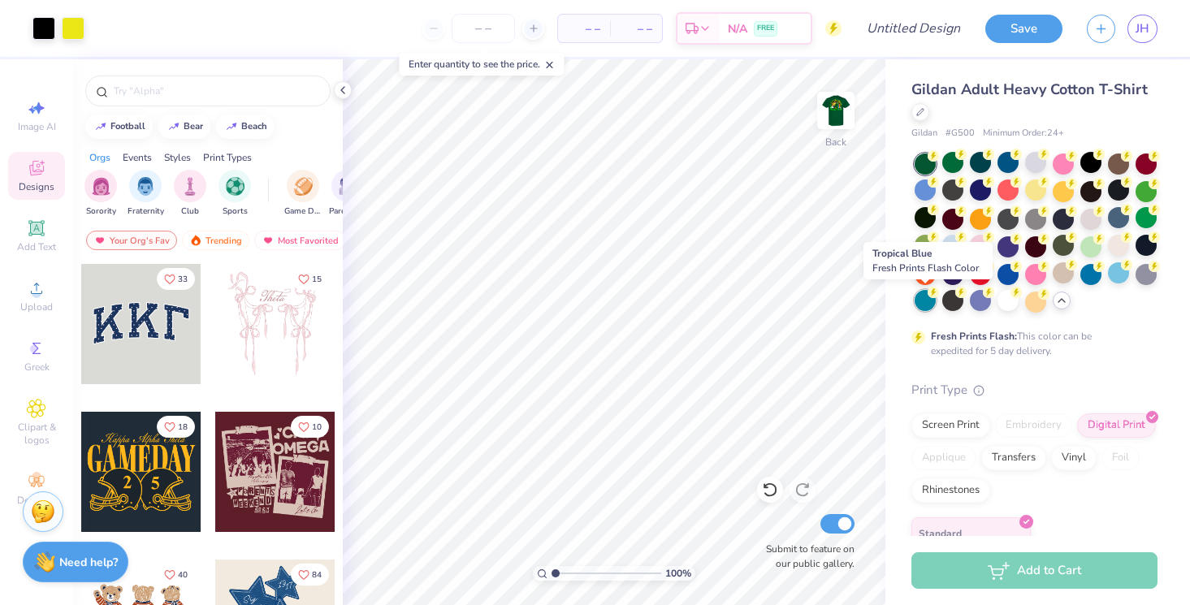
click at [927, 302] on div at bounding box center [924, 300] width 21 height 21
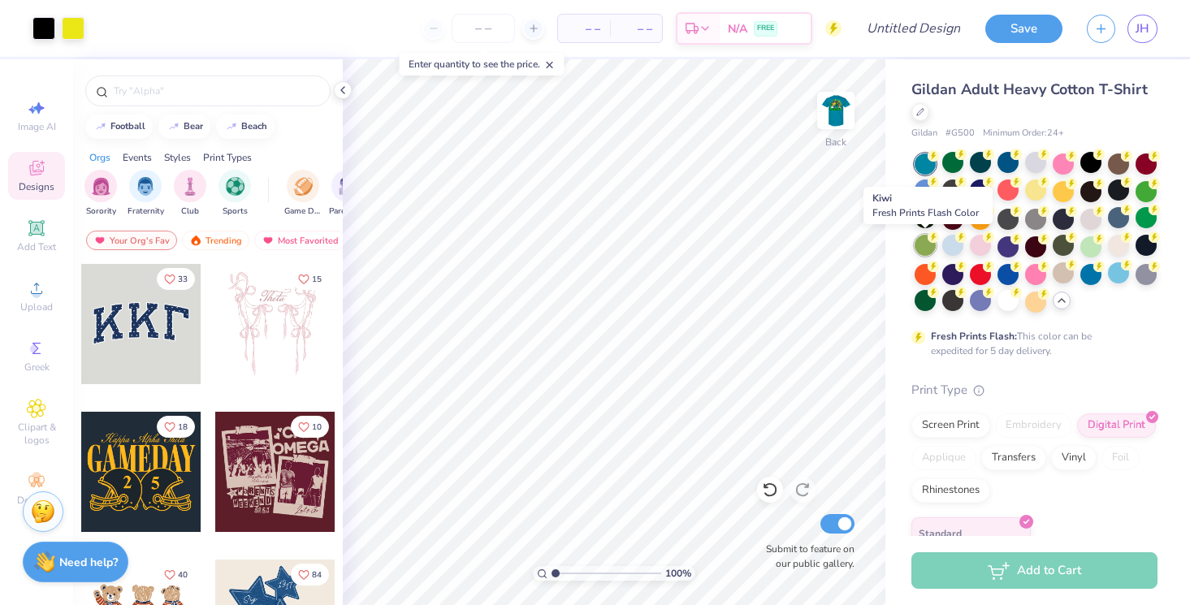
click at [921, 247] on div at bounding box center [924, 245] width 21 height 21
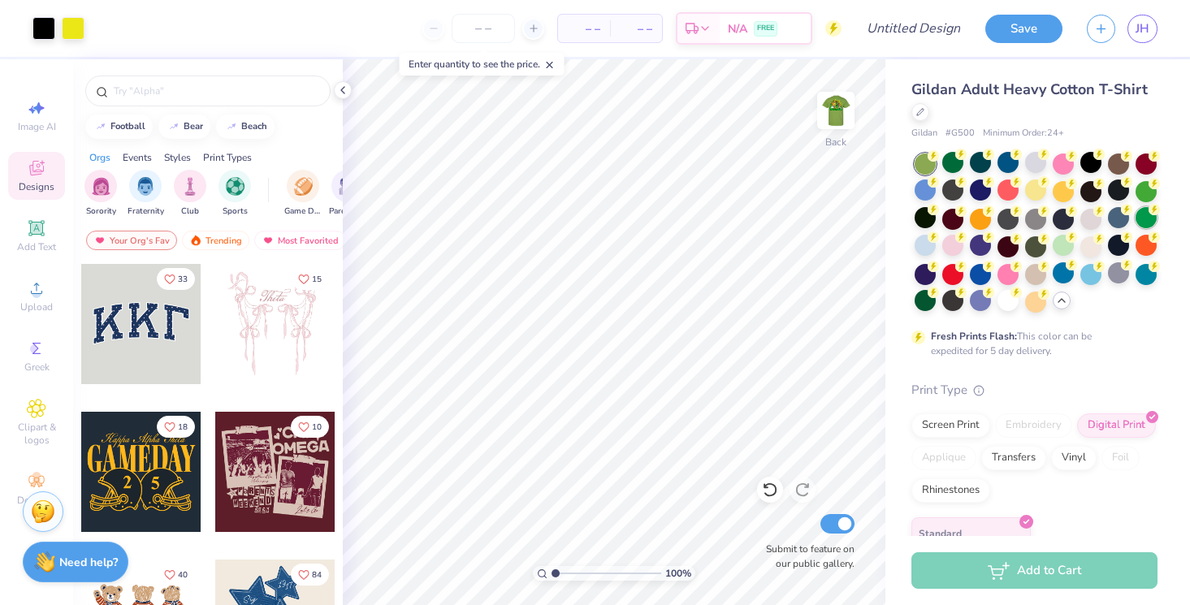
click at [1151, 226] on div at bounding box center [1145, 217] width 21 height 21
click at [828, 108] on img at bounding box center [835, 110] width 65 height 65
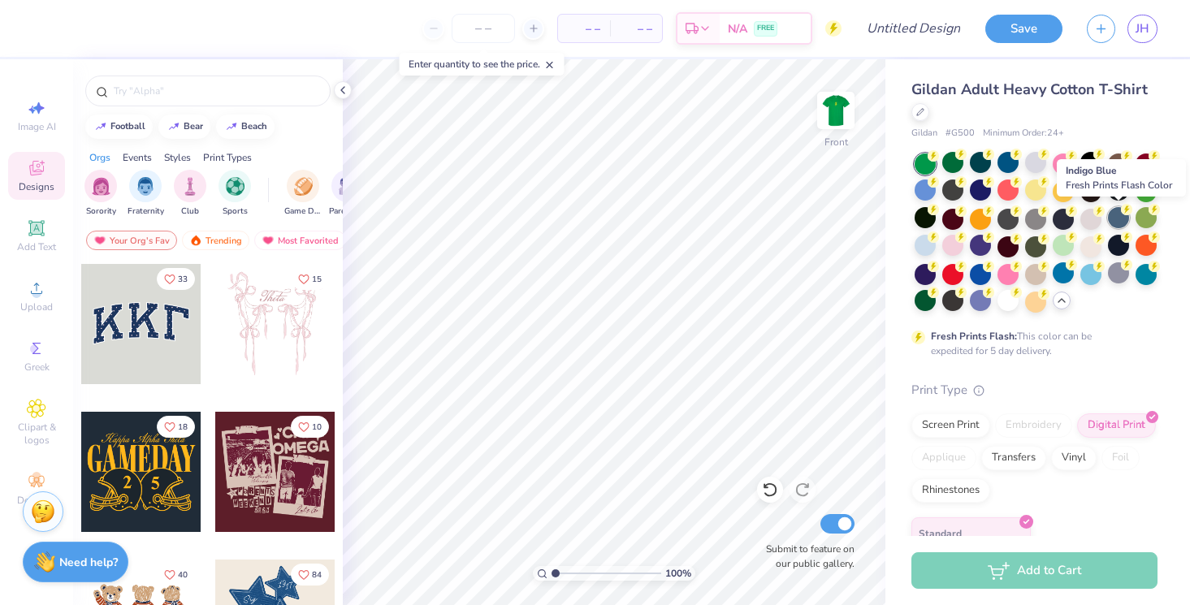
click at [1119, 223] on div at bounding box center [1118, 217] width 21 height 21
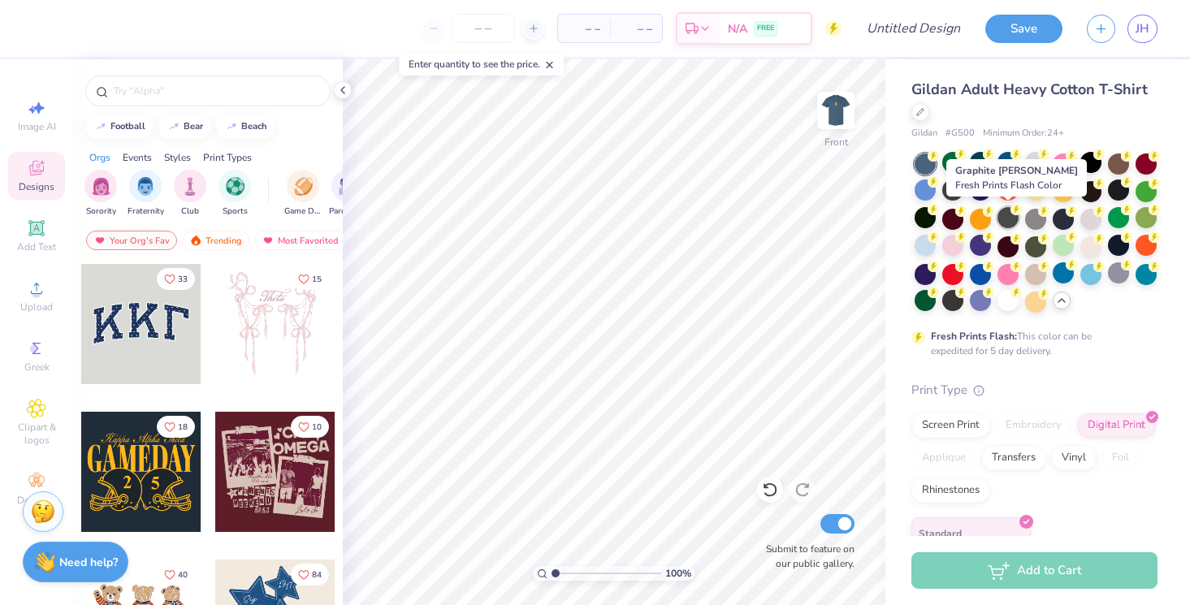
click at [1010, 216] on div at bounding box center [1007, 217] width 21 height 21
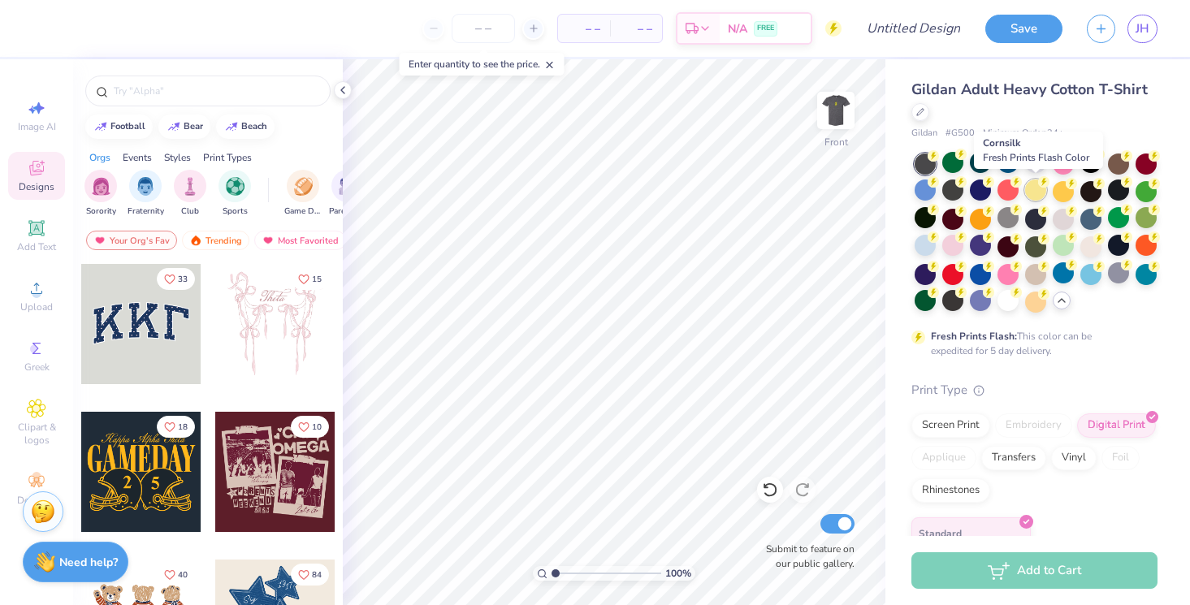
click at [1035, 194] on div at bounding box center [1035, 189] width 21 height 21
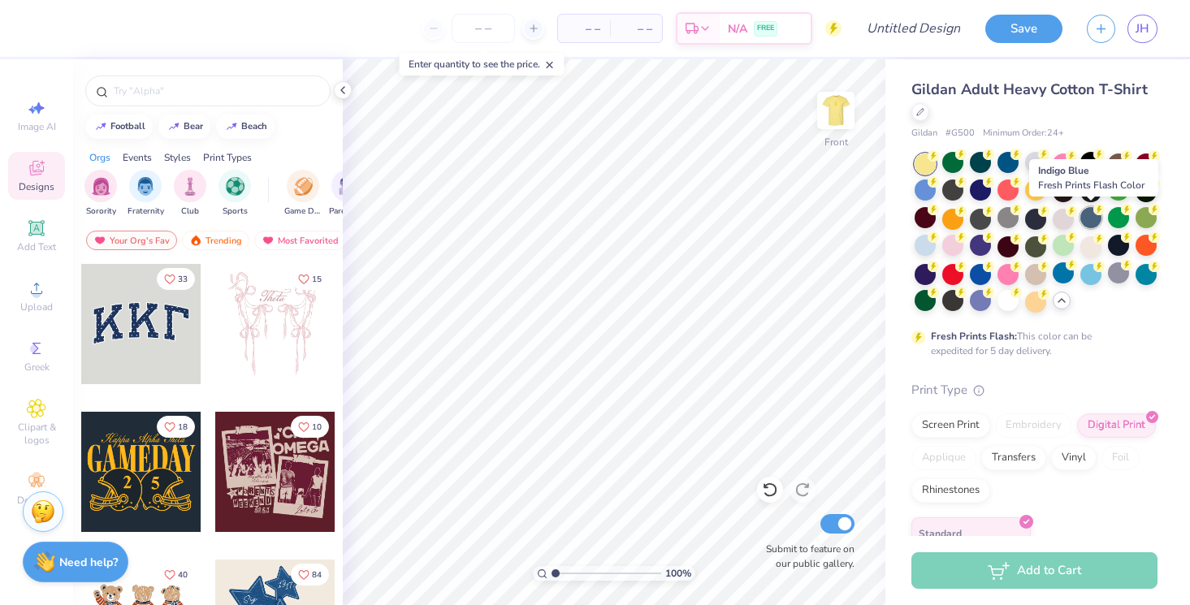
click at [1085, 218] on div at bounding box center [1090, 217] width 21 height 21
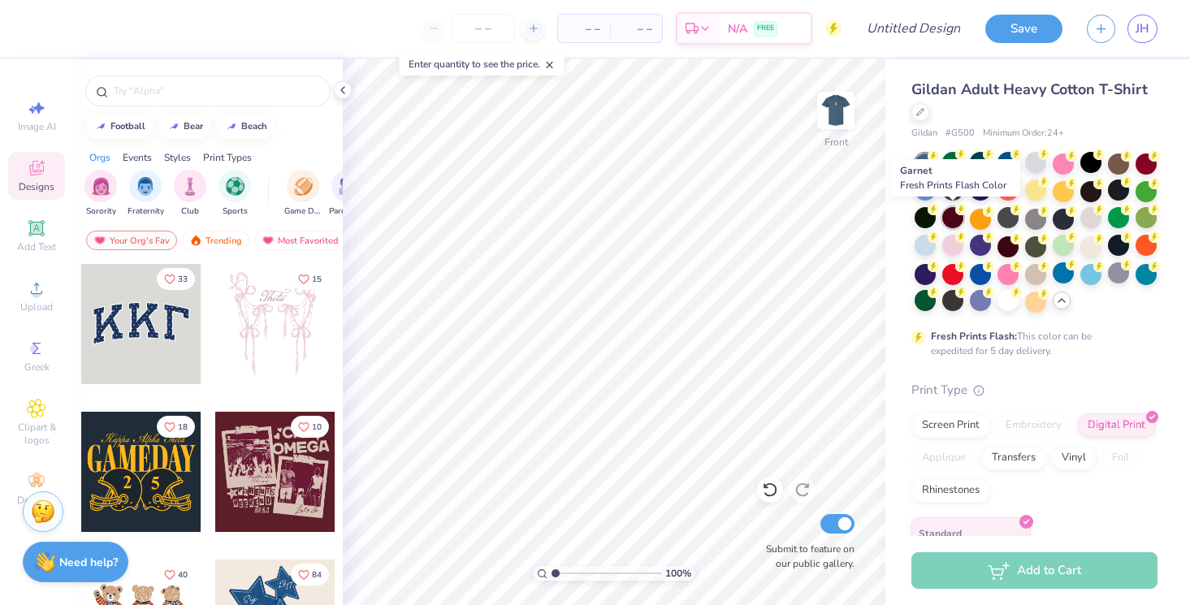
click at [948, 221] on div at bounding box center [952, 217] width 21 height 21
click at [921, 222] on div at bounding box center [924, 217] width 21 height 21
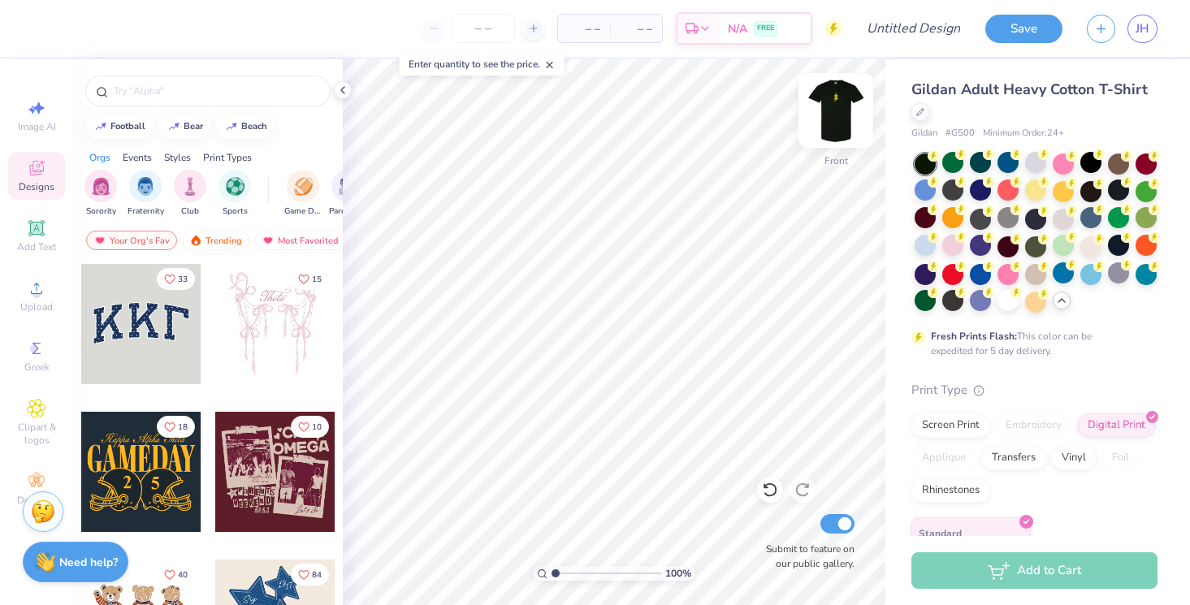
click at [839, 106] on img at bounding box center [835, 110] width 65 height 65
click at [833, 105] on img at bounding box center [835, 110] width 65 height 65
click at [925, 191] on div at bounding box center [924, 189] width 21 height 21
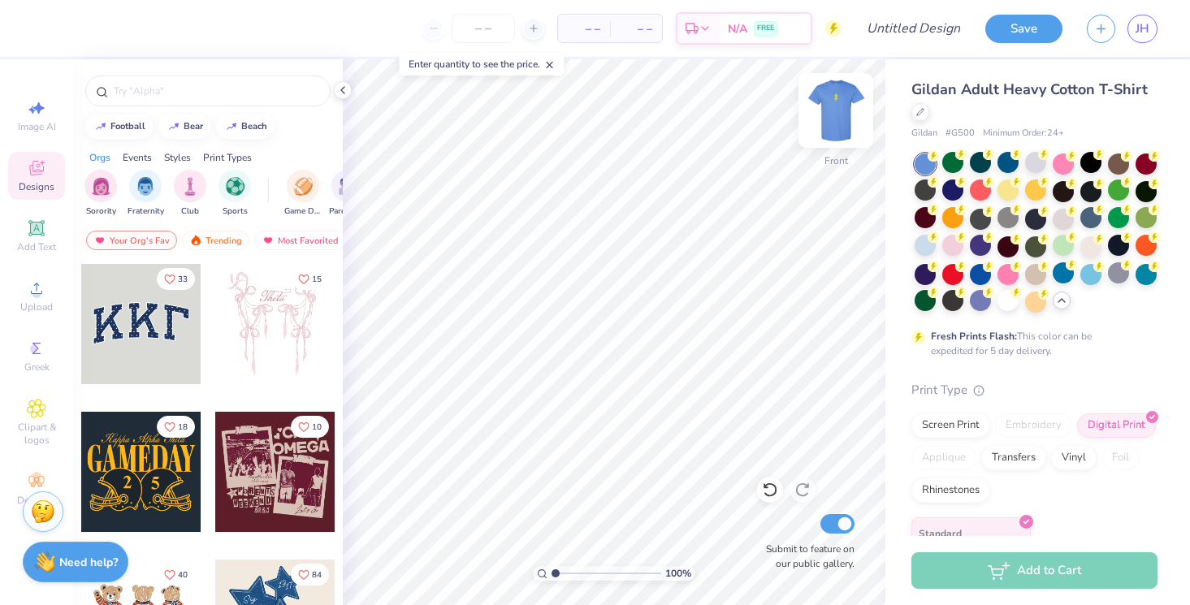
click at [854, 111] on img at bounding box center [835, 110] width 65 height 65
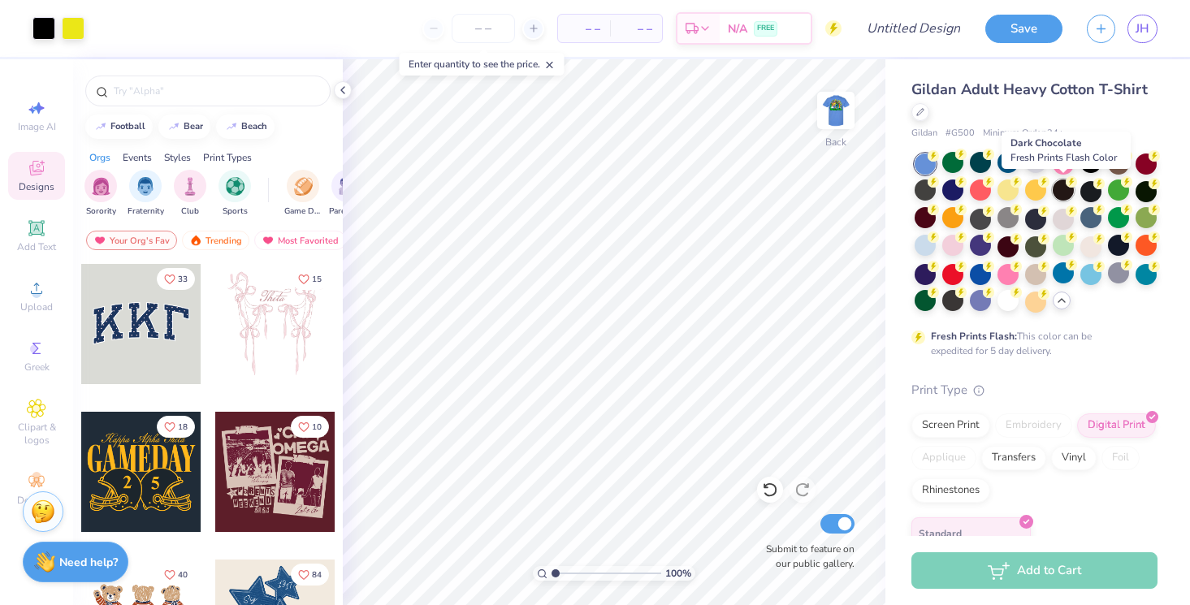
click at [1064, 196] on div at bounding box center [1063, 189] width 21 height 21
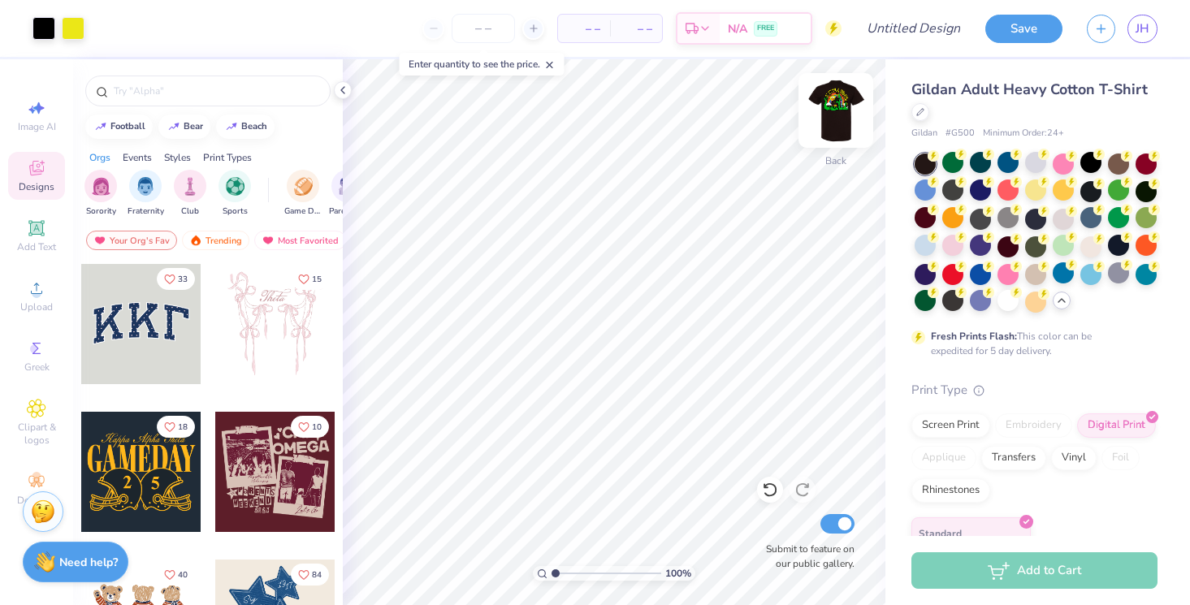
click at [831, 101] on img at bounding box center [835, 110] width 65 height 65
click at [831, 100] on img at bounding box center [835, 110] width 65 height 65
click at [1100, 163] on div at bounding box center [1090, 162] width 21 height 21
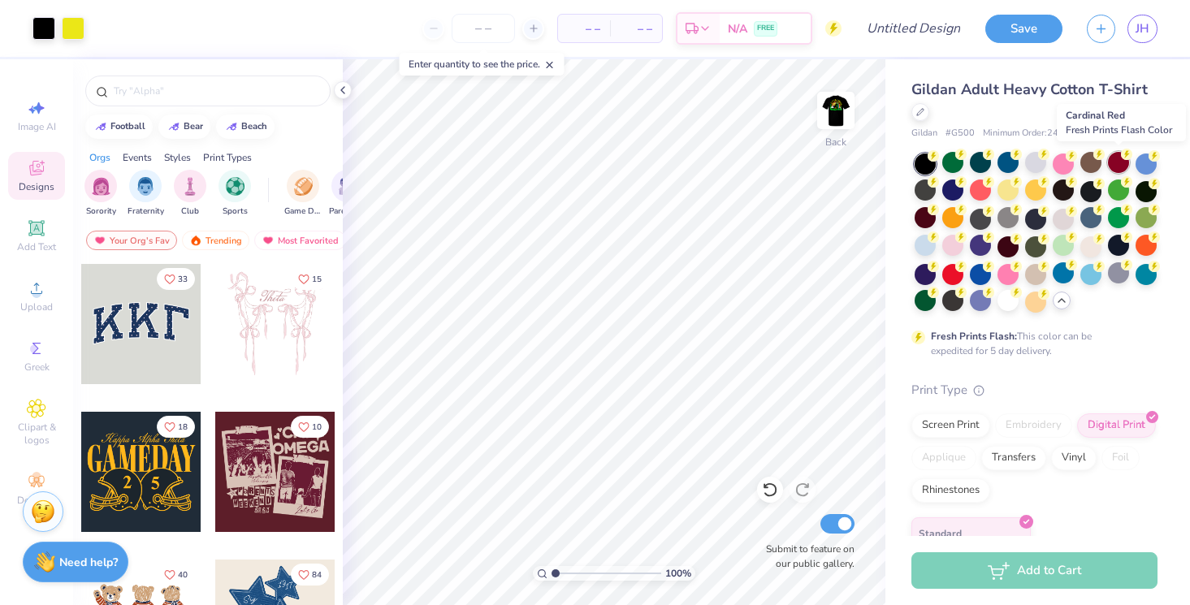
click at [1119, 166] on div at bounding box center [1118, 162] width 21 height 21
click at [1118, 163] on div at bounding box center [1118, 162] width 21 height 21
click at [841, 96] on img at bounding box center [835, 110] width 65 height 65
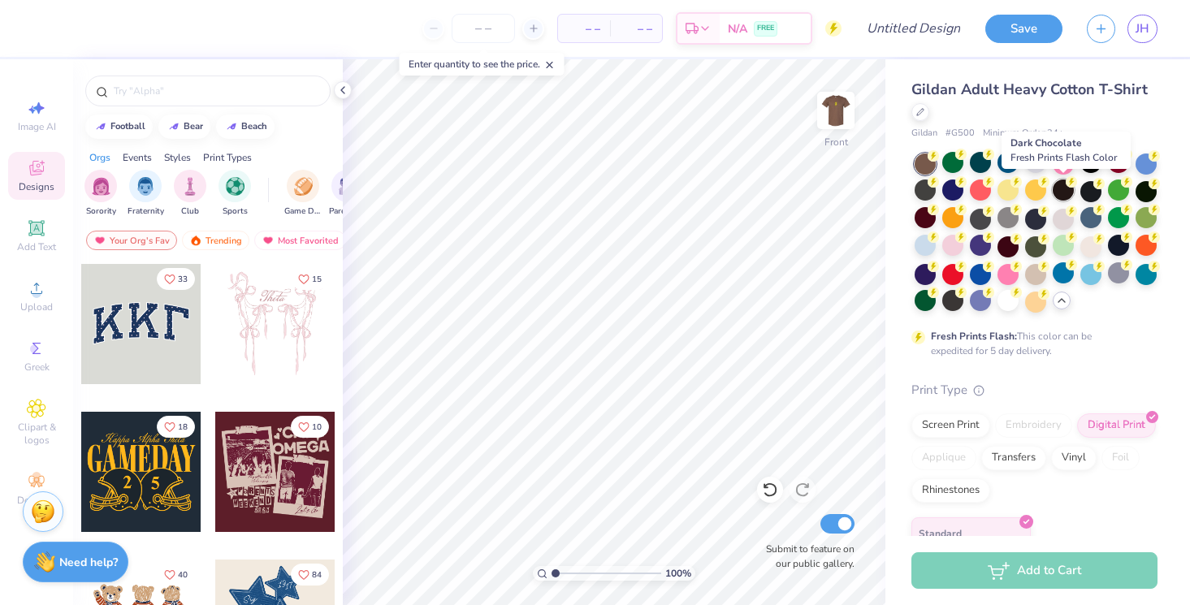
click at [1066, 196] on div at bounding box center [1063, 189] width 21 height 21
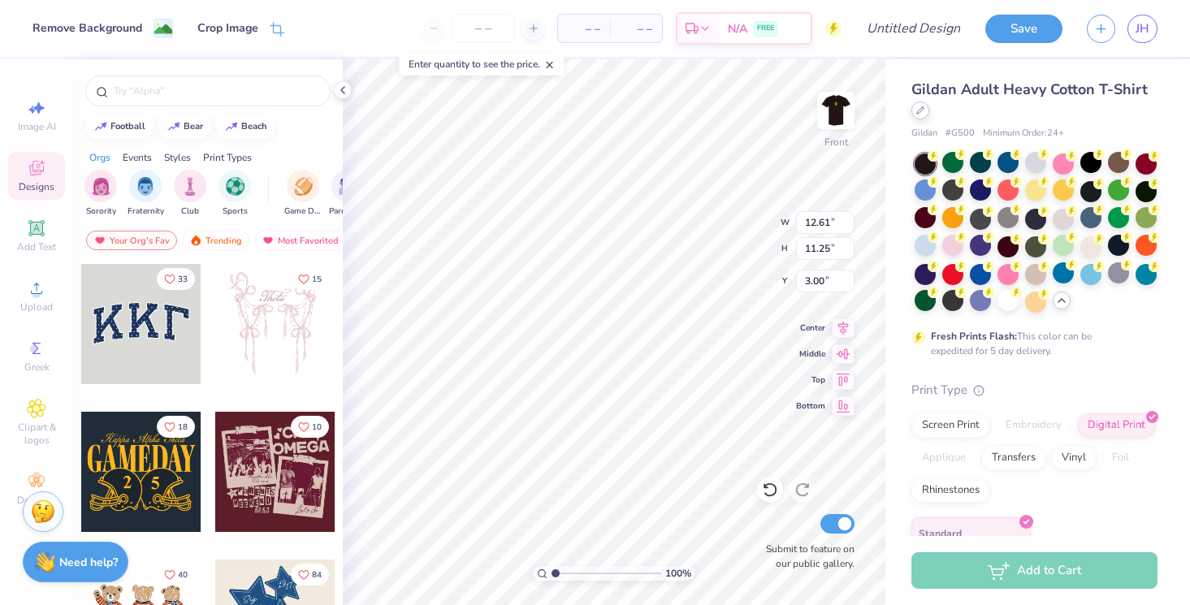
click at [927, 112] on div at bounding box center [920, 111] width 18 height 18
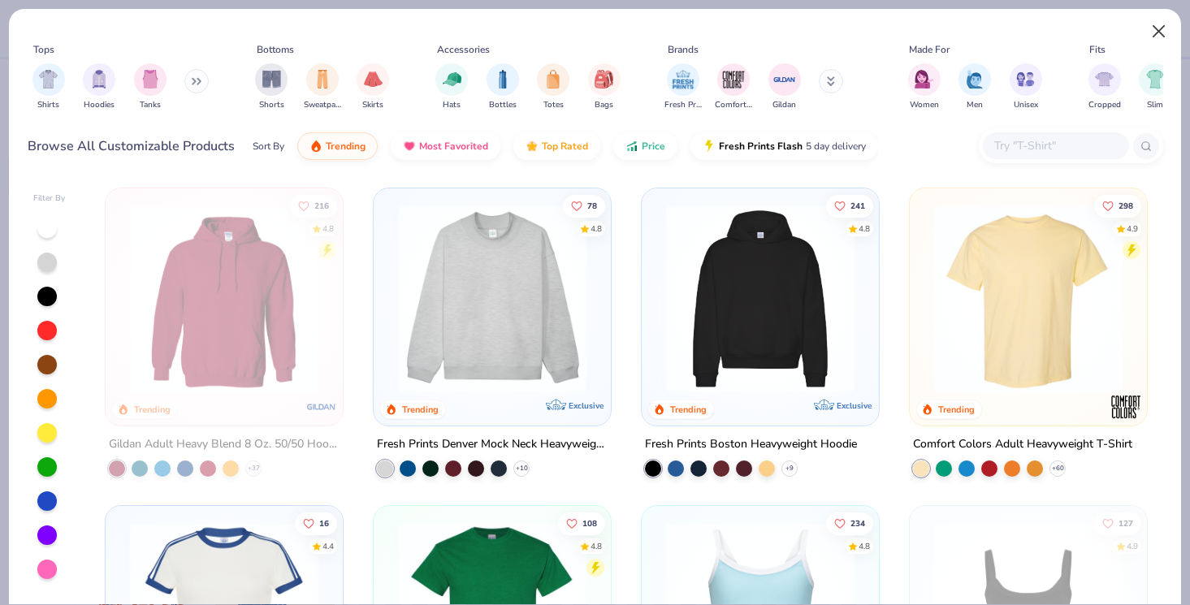
click at [1157, 28] on button "Close" at bounding box center [1159, 31] width 31 height 31
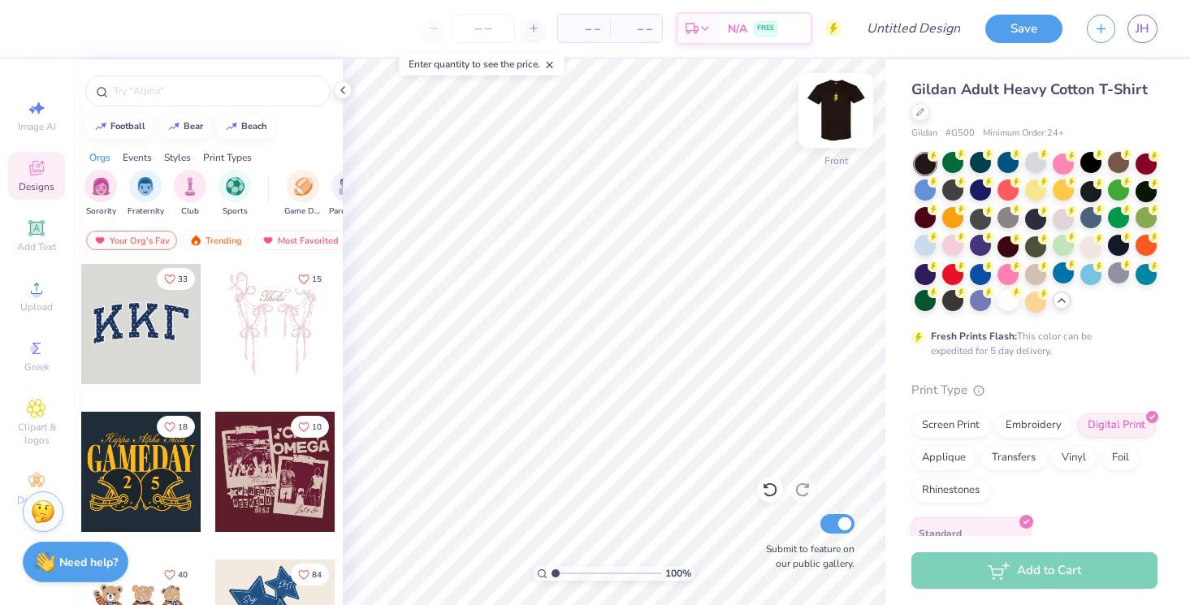
click at [840, 100] on img at bounding box center [835, 110] width 65 height 65
click at [29, 310] on span "Upload" at bounding box center [36, 306] width 32 height 13
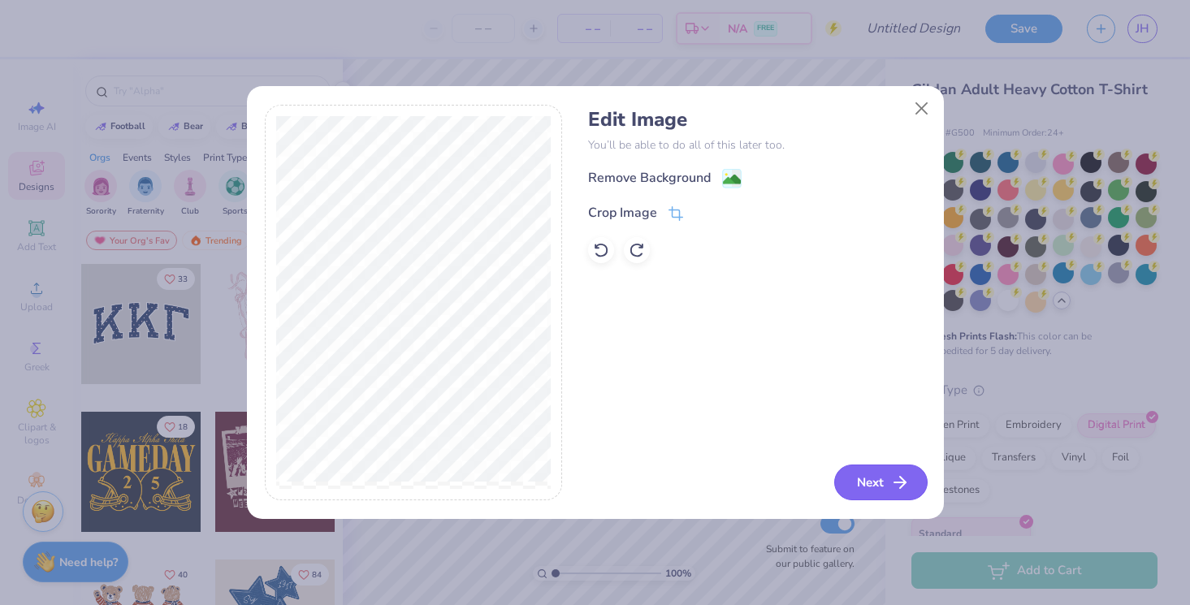
click at [871, 480] on button "Next" at bounding box center [880, 483] width 93 height 36
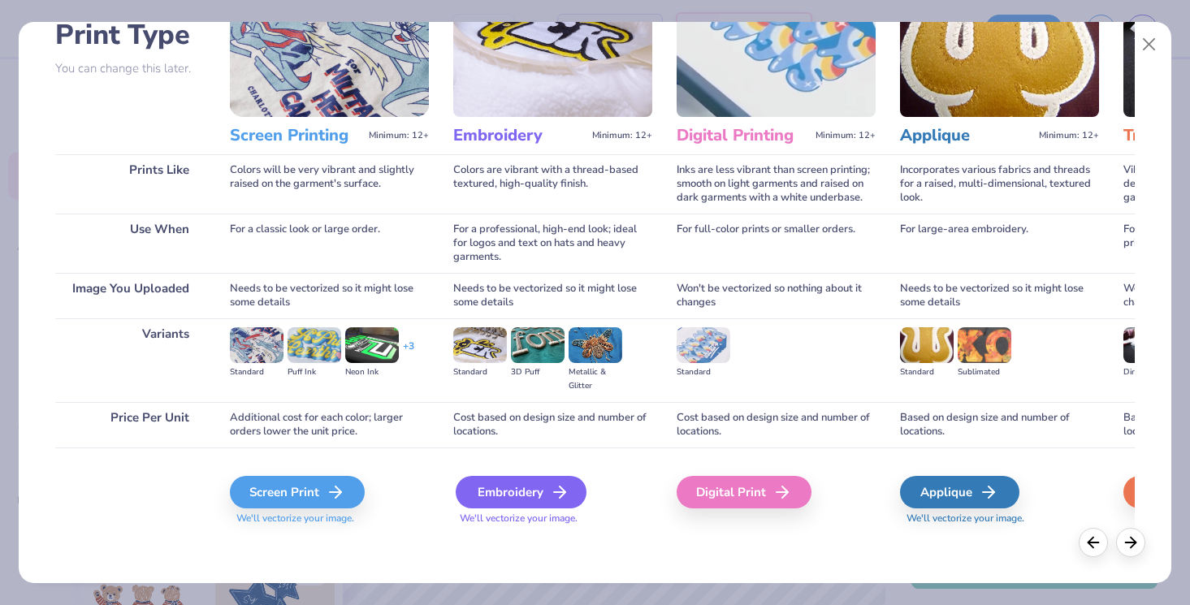
scroll to position [123, 0]
click at [307, 491] on div "Screen Print" at bounding box center [299, 492] width 135 height 32
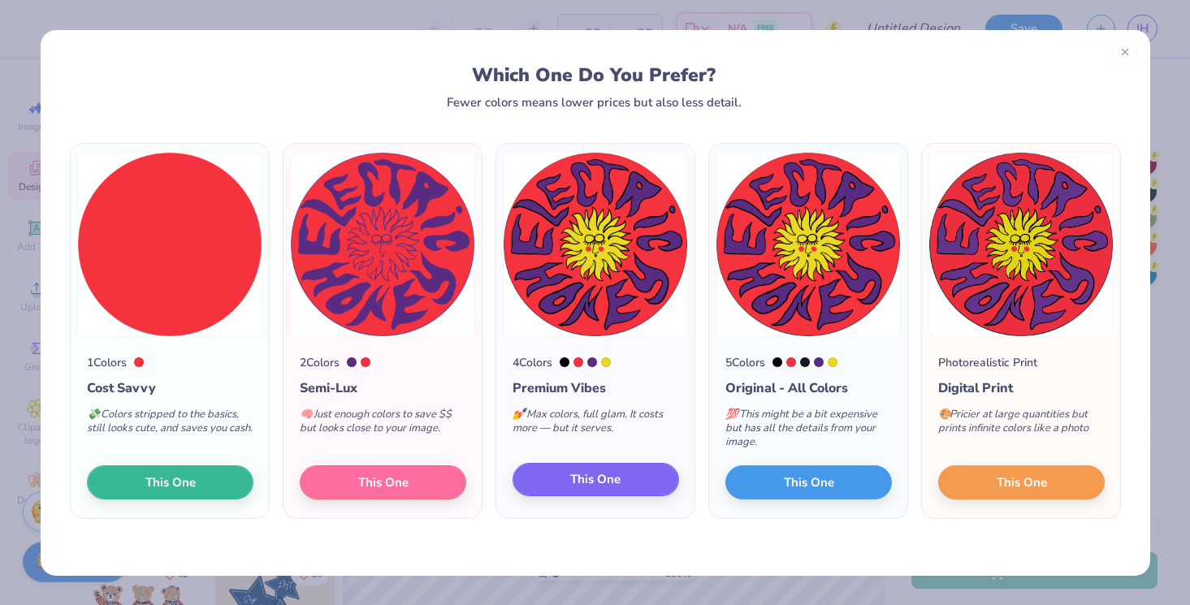
click at [609, 486] on span "This One" at bounding box center [595, 479] width 50 height 19
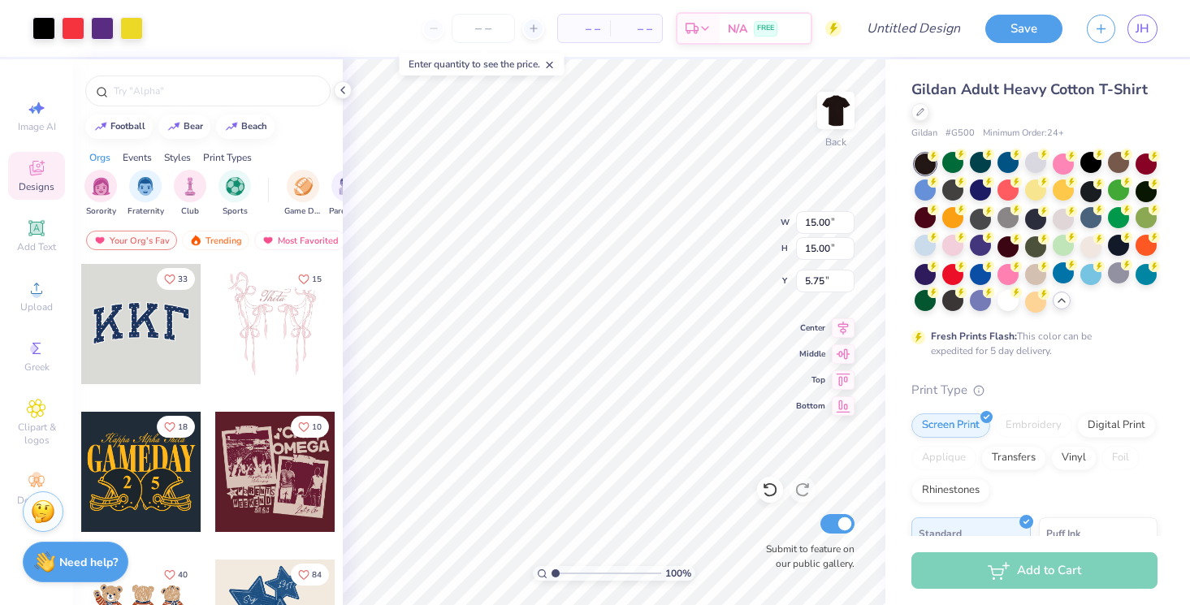
type input "6.04"
type input "3.00"
type input "3.38"
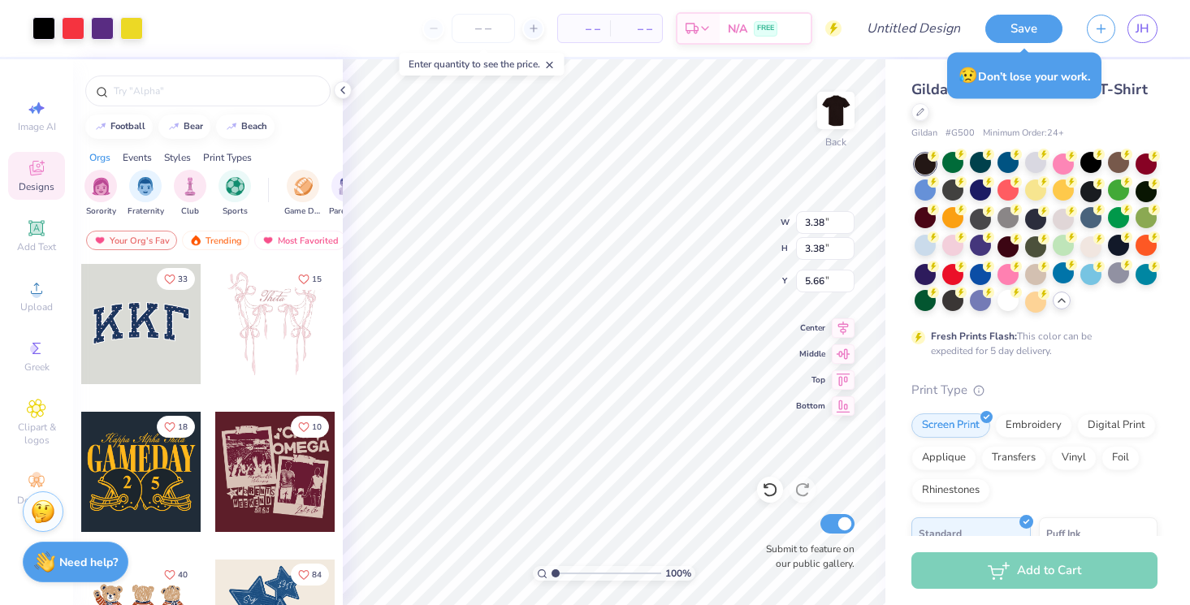
type input "3.00"
type input "5.66"
type input "4.62"
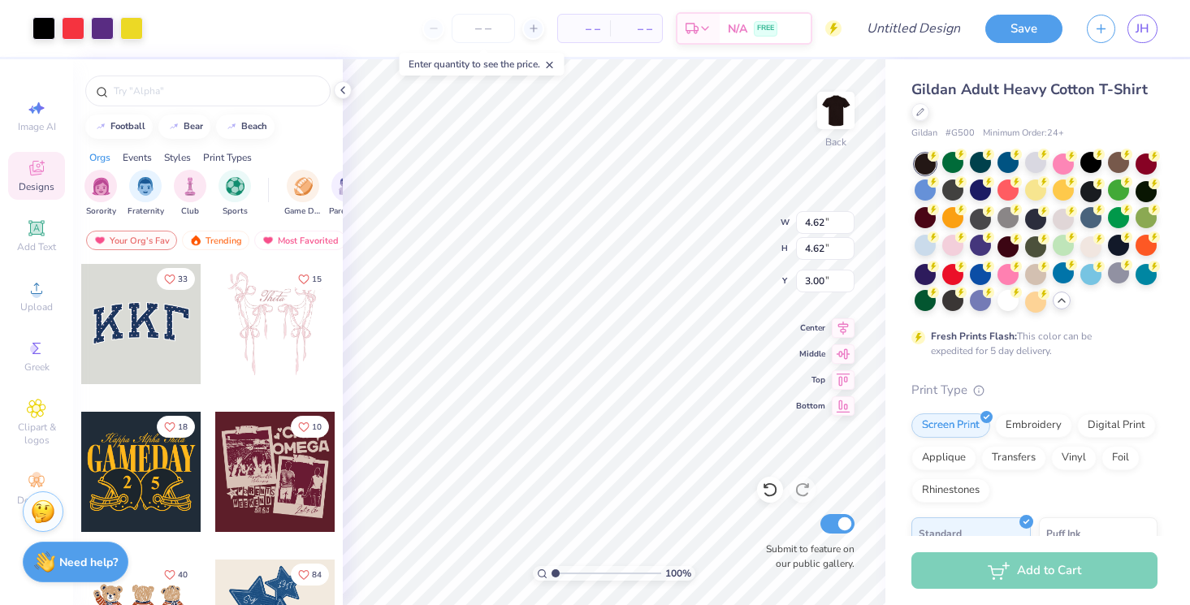
type input "4.34"
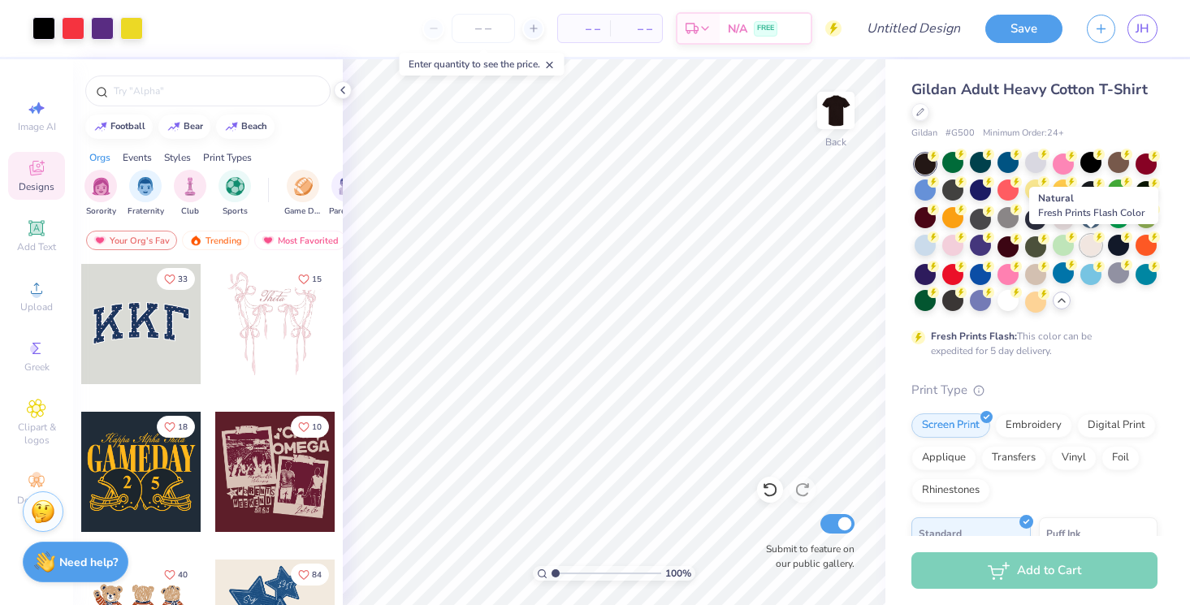
click at [1086, 248] on div at bounding box center [1090, 245] width 21 height 21
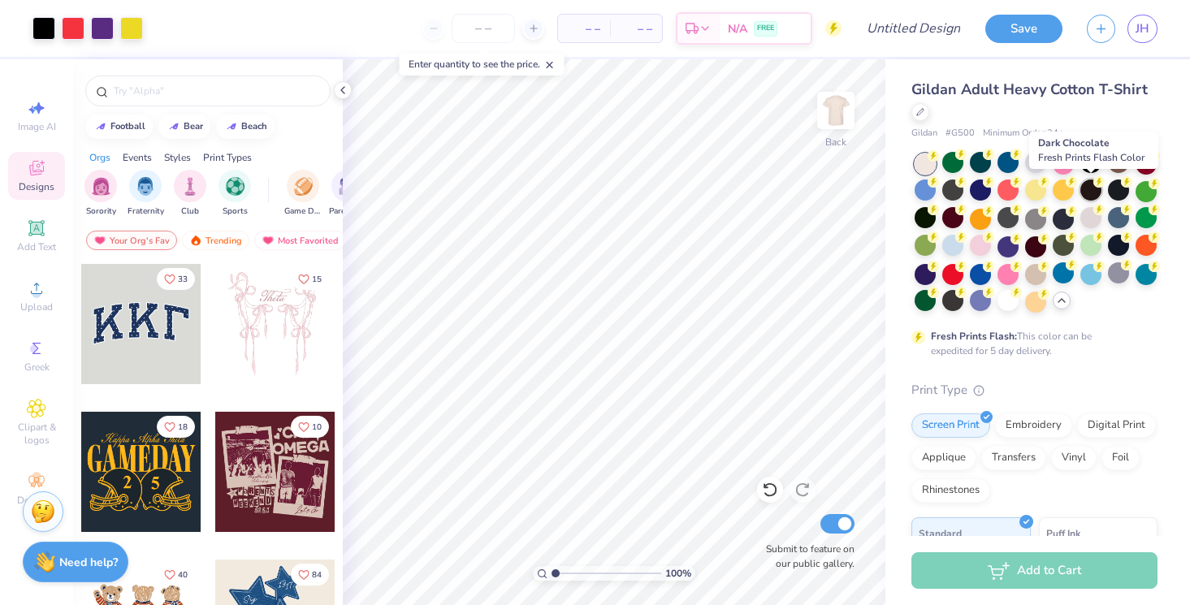
click at [1092, 193] on div at bounding box center [1090, 189] width 21 height 21
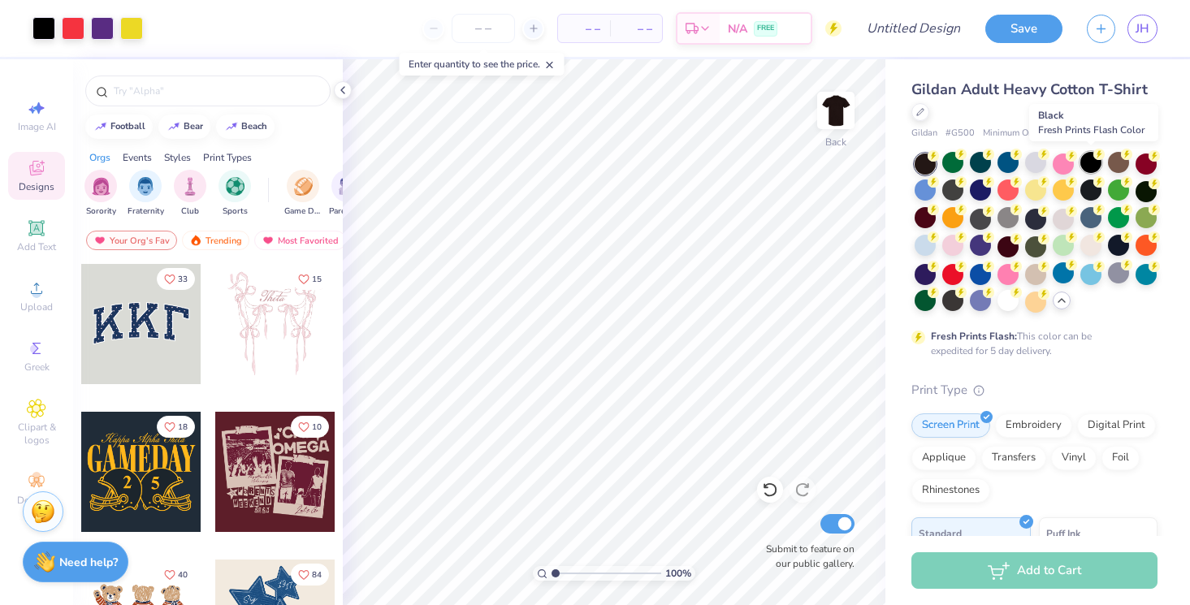
click at [1091, 161] on div at bounding box center [1090, 162] width 21 height 21
click at [970, 301] on div at bounding box center [980, 300] width 21 height 21
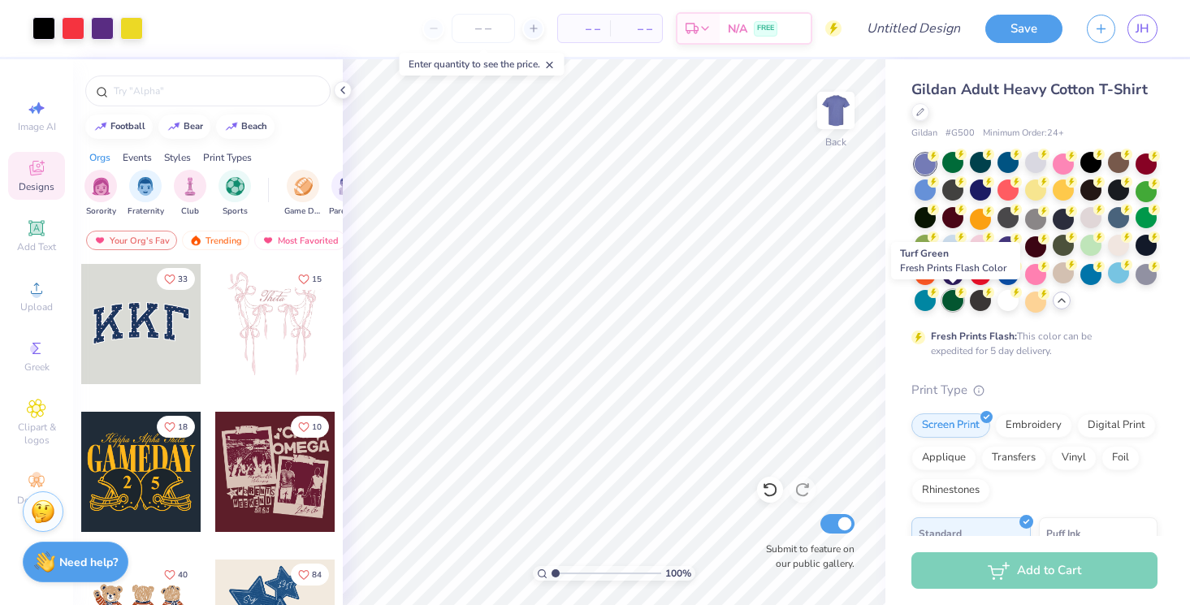
click at [944, 303] on div at bounding box center [952, 300] width 21 height 21
click at [927, 303] on div at bounding box center [924, 300] width 21 height 21
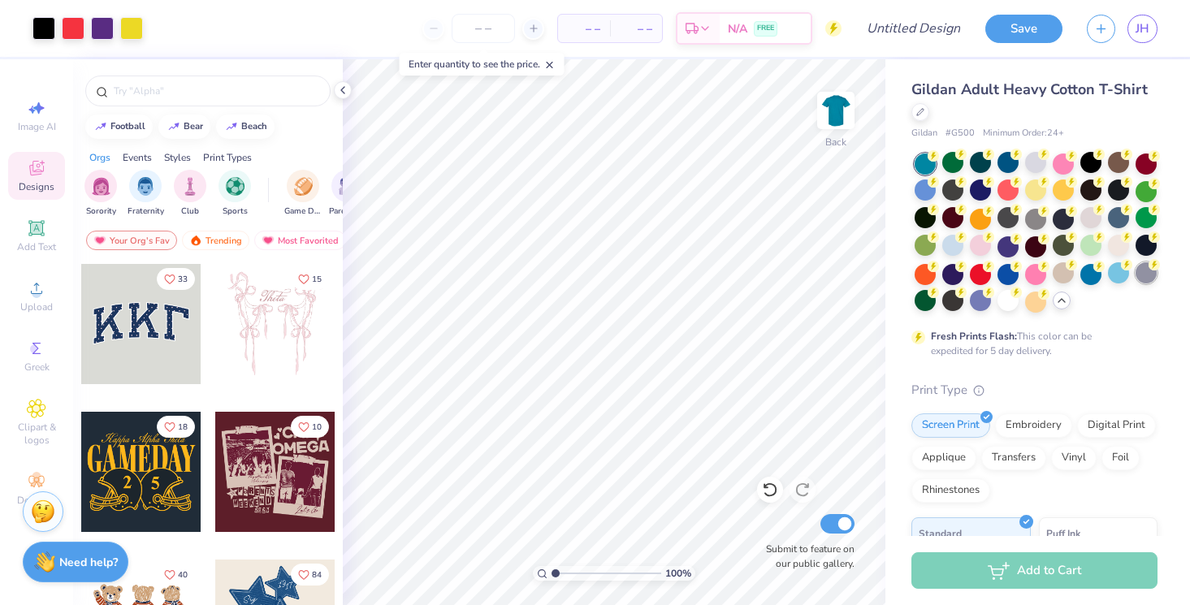
click at [1139, 273] on div at bounding box center [1145, 272] width 21 height 21
click at [1120, 274] on div at bounding box center [1118, 272] width 21 height 21
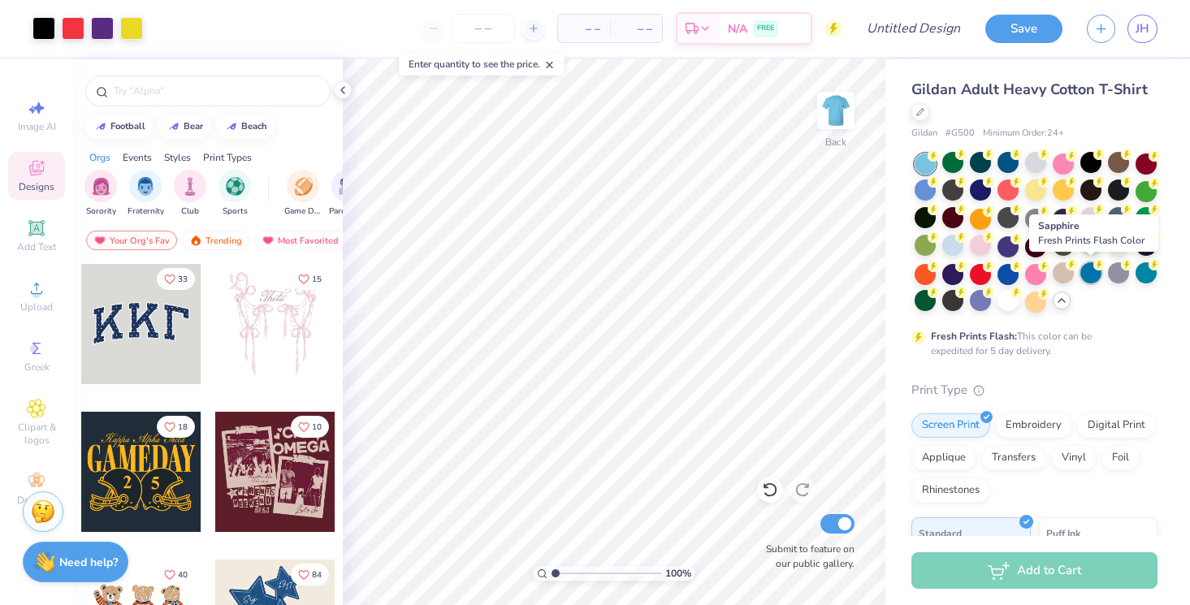
click at [1083, 274] on div at bounding box center [1090, 272] width 21 height 21
click at [1053, 274] on div at bounding box center [1063, 272] width 21 height 21
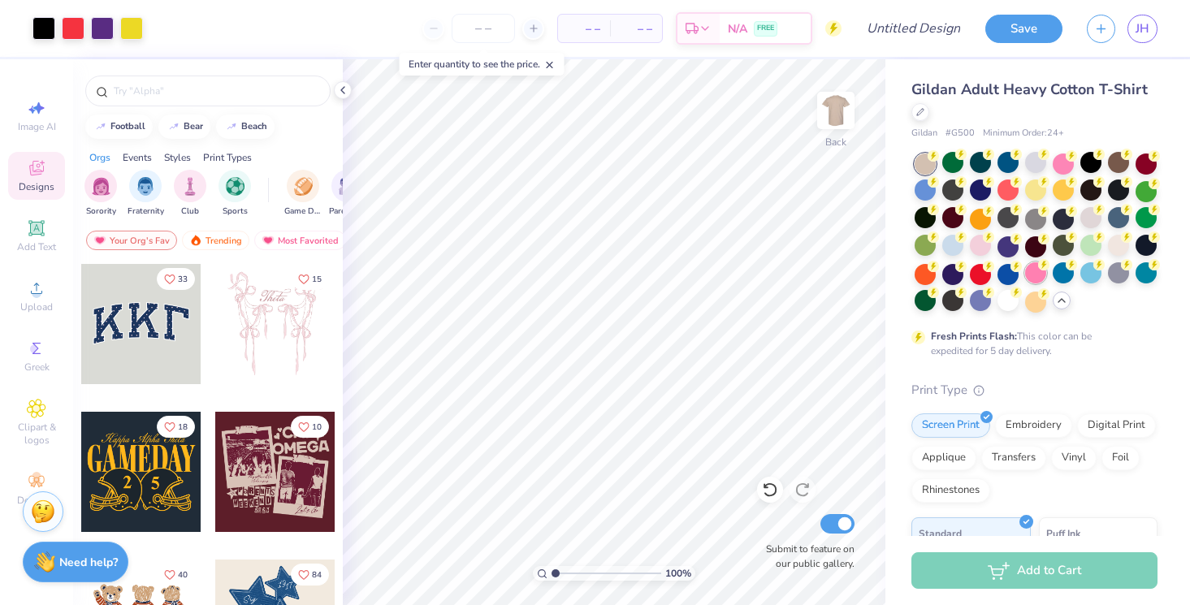
click at [1026, 274] on div at bounding box center [1035, 272] width 21 height 21
click at [1001, 272] on div at bounding box center [1007, 272] width 21 height 21
click at [953, 274] on div at bounding box center [952, 272] width 21 height 21
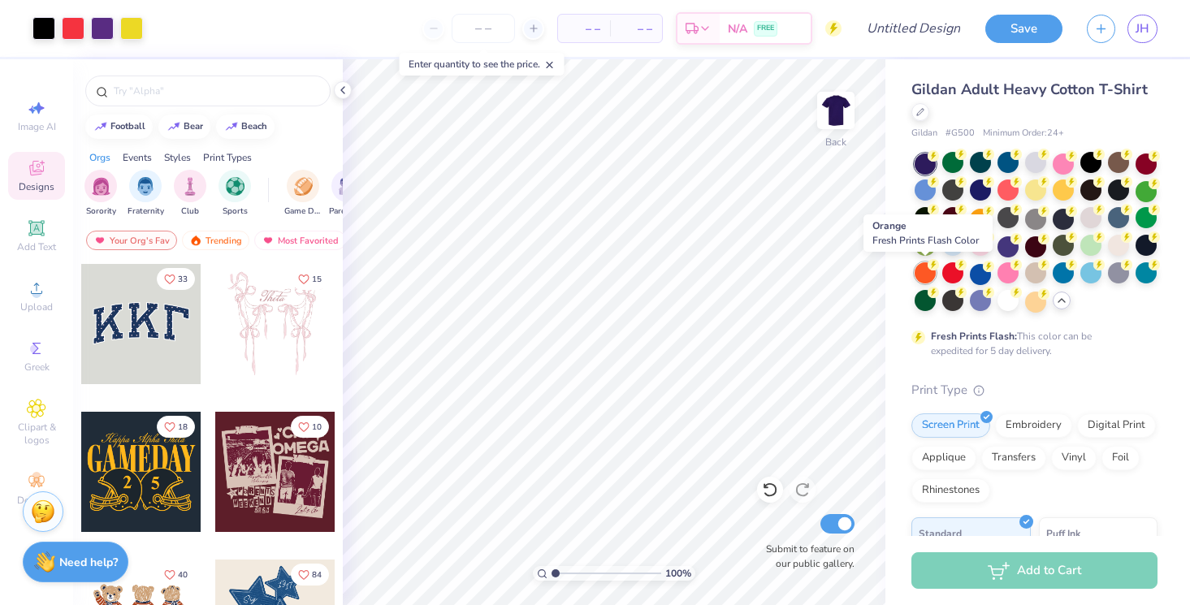
click at [917, 272] on div at bounding box center [924, 272] width 21 height 21
click at [947, 272] on div at bounding box center [952, 272] width 21 height 21
click at [942, 276] on div at bounding box center [952, 272] width 21 height 21
click at [927, 242] on div at bounding box center [924, 245] width 21 height 21
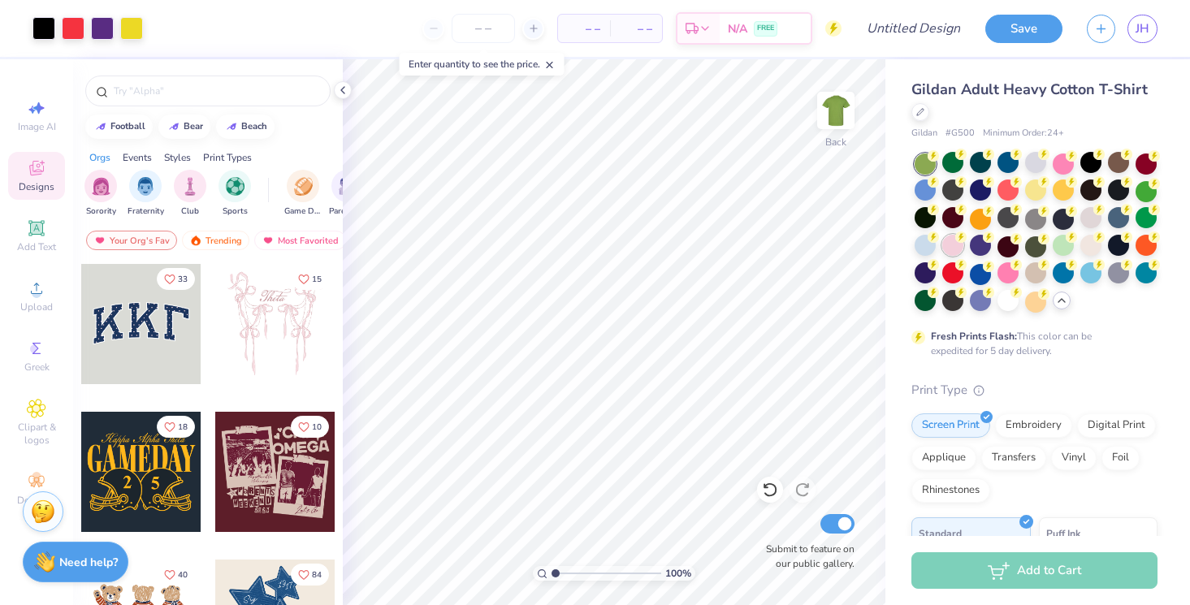
click at [961, 246] on div at bounding box center [952, 245] width 21 height 21
click at [995, 246] on div at bounding box center [1035, 232] width 243 height 159
click at [982, 245] on div at bounding box center [980, 245] width 21 height 21
click at [1000, 245] on div at bounding box center [1007, 245] width 21 height 21
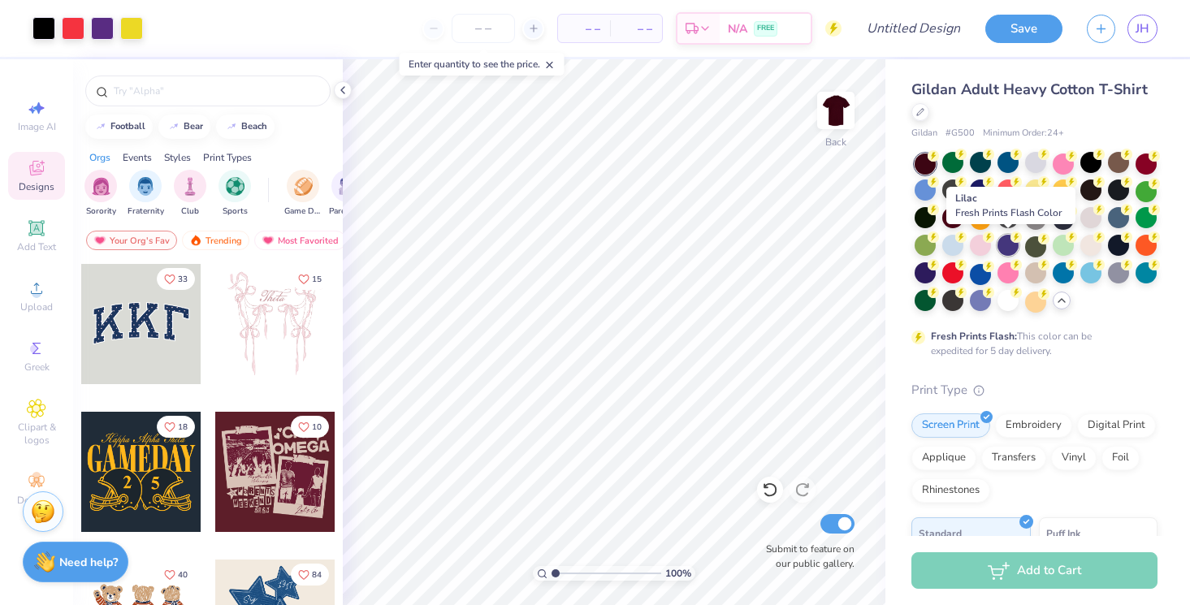
click at [1011, 242] on div at bounding box center [1007, 245] width 21 height 21
click at [1034, 242] on div at bounding box center [1035, 245] width 21 height 21
click at [1075, 246] on div at bounding box center [1035, 232] width 243 height 159
click at [1094, 249] on div at bounding box center [1090, 245] width 21 height 21
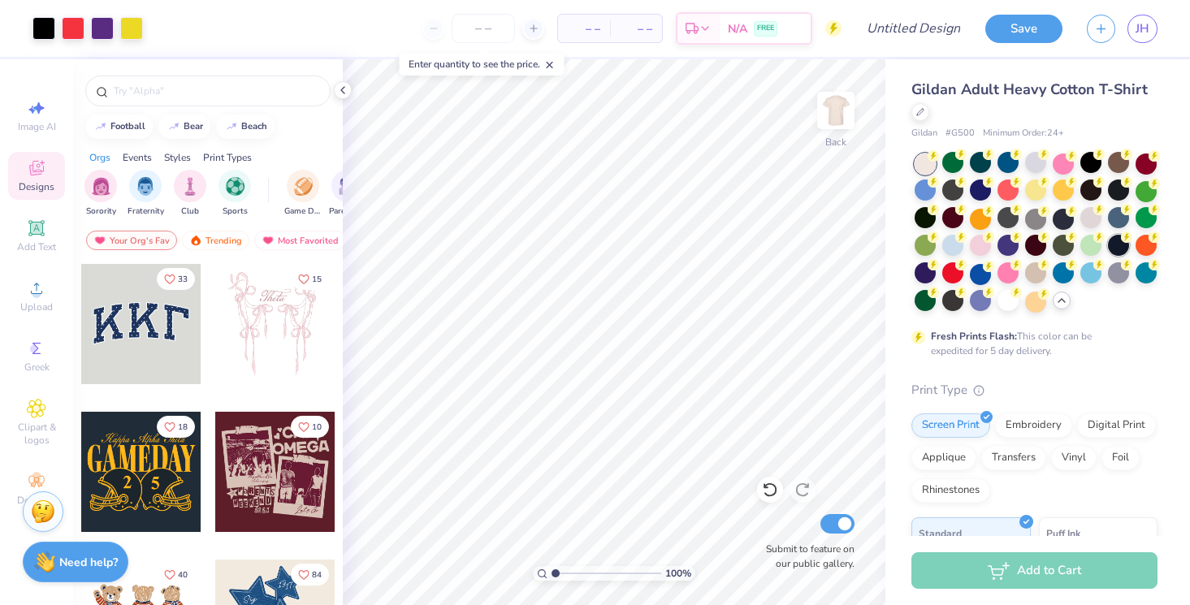
click at [1121, 249] on div at bounding box center [1118, 245] width 21 height 21
click at [1144, 249] on div at bounding box center [1145, 245] width 21 height 21
click at [1111, 252] on div at bounding box center [1118, 245] width 21 height 21
click at [1113, 249] on div at bounding box center [1118, 245] width 21 height 21
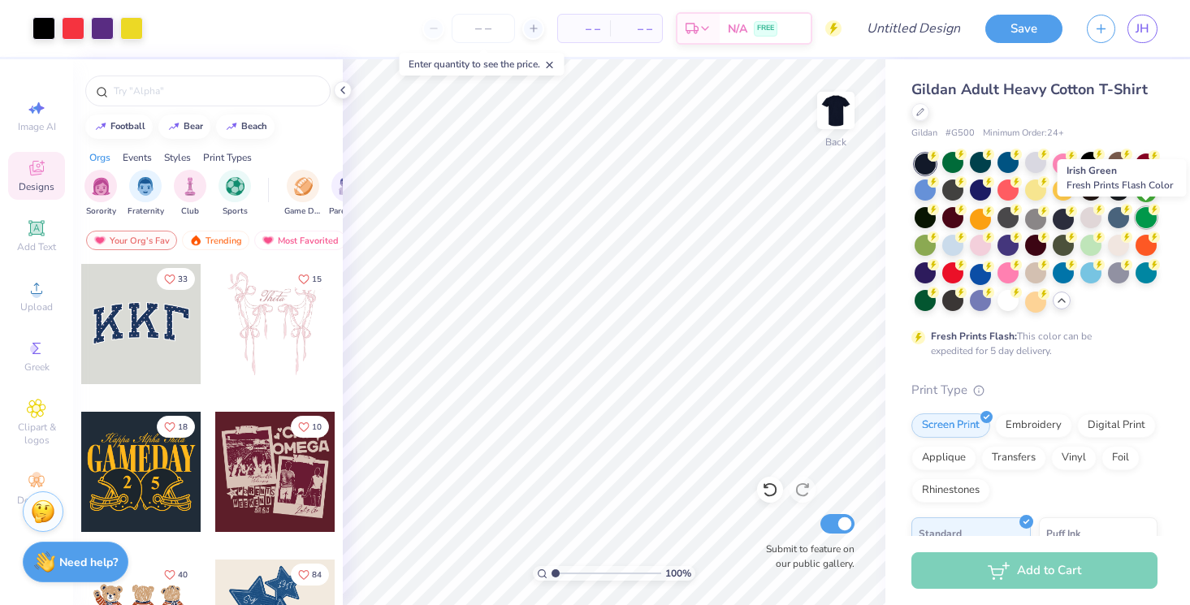
click at [1143, 218] on div at bounding box center [1145, 217] width 21 height 21
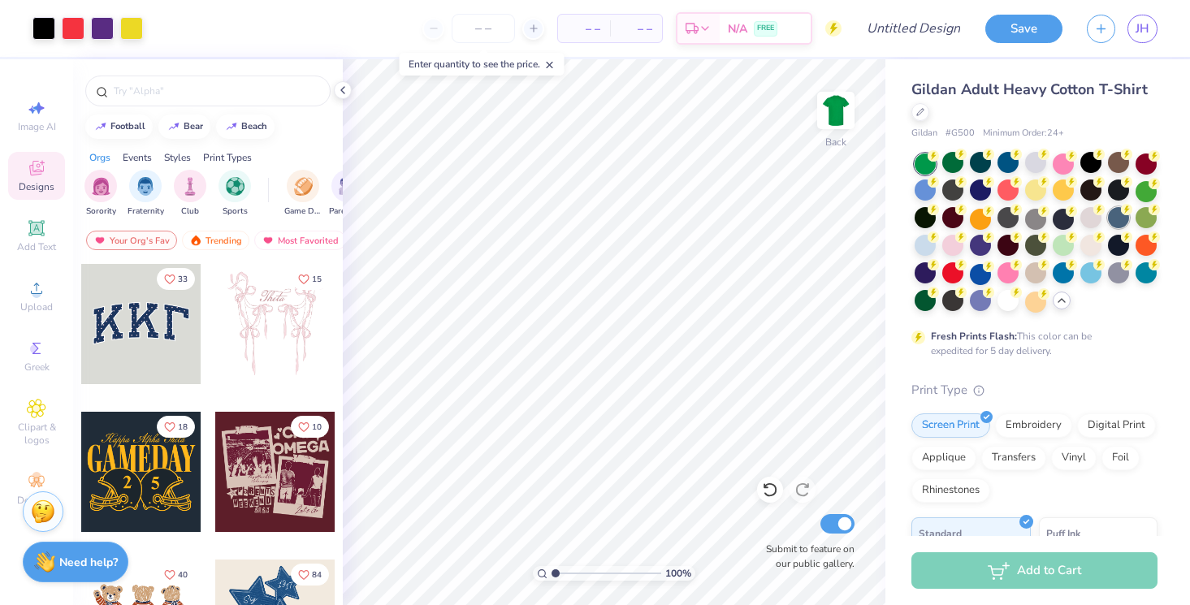
click at [1121, 219] on div at bounding box center [1118, 217] width 21 height 21
click at [1083, 223] on div at bounding box center [1090, 217] width 21 height 21
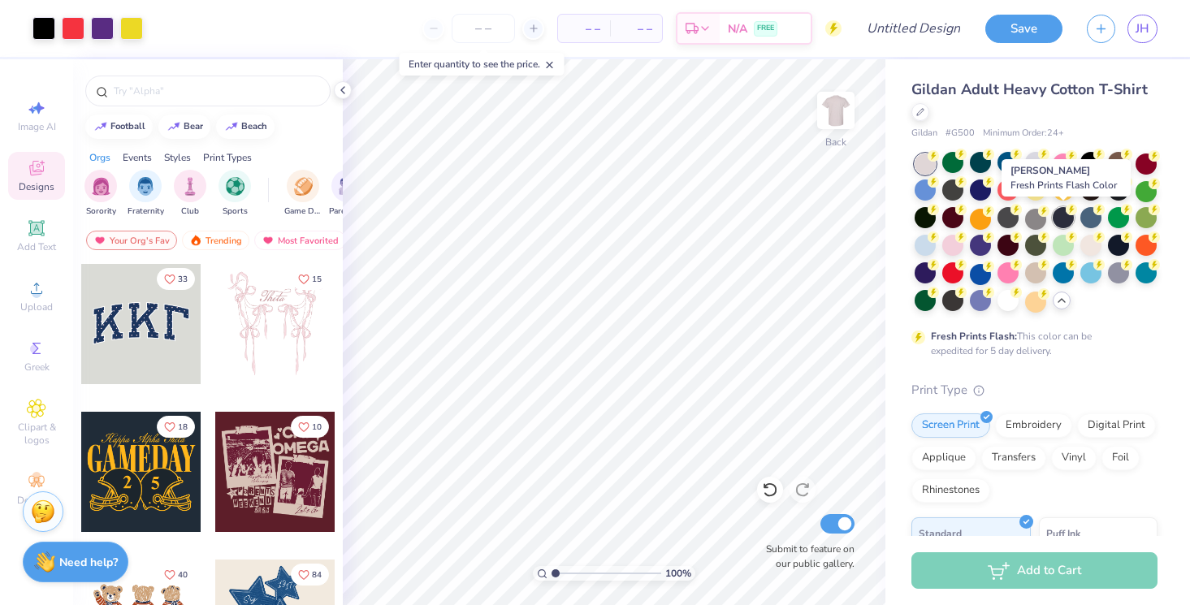
click at [1057, 220] on div at bounding box center [1063, 217] width 21 height 21
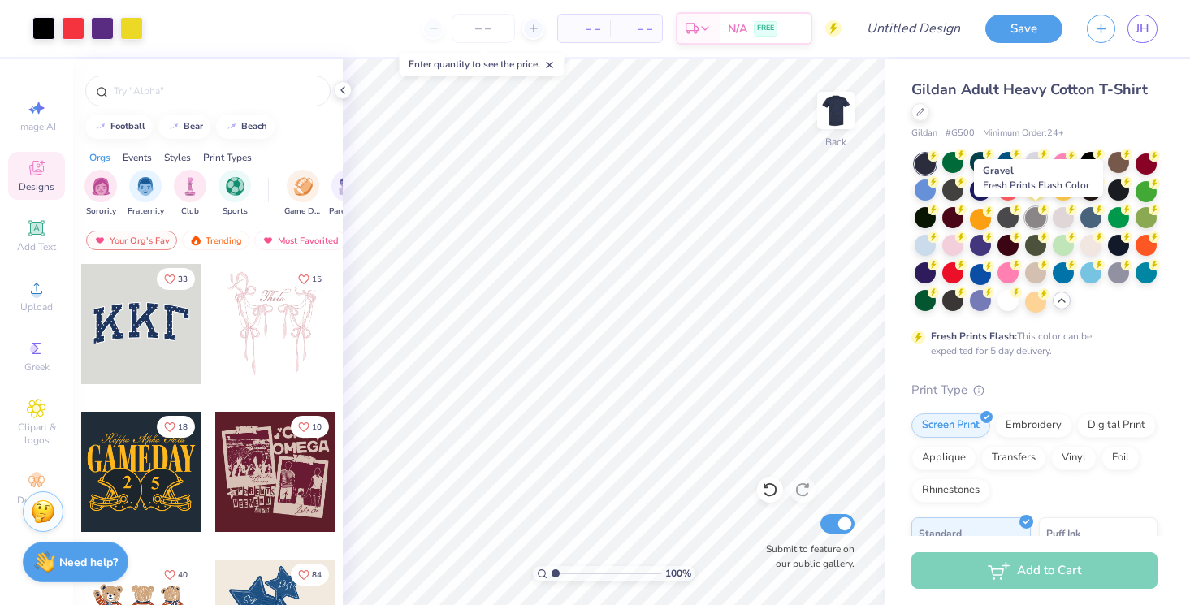
click at [1035, 219] on div at bounding box center [1035, 217] width 21 height 21
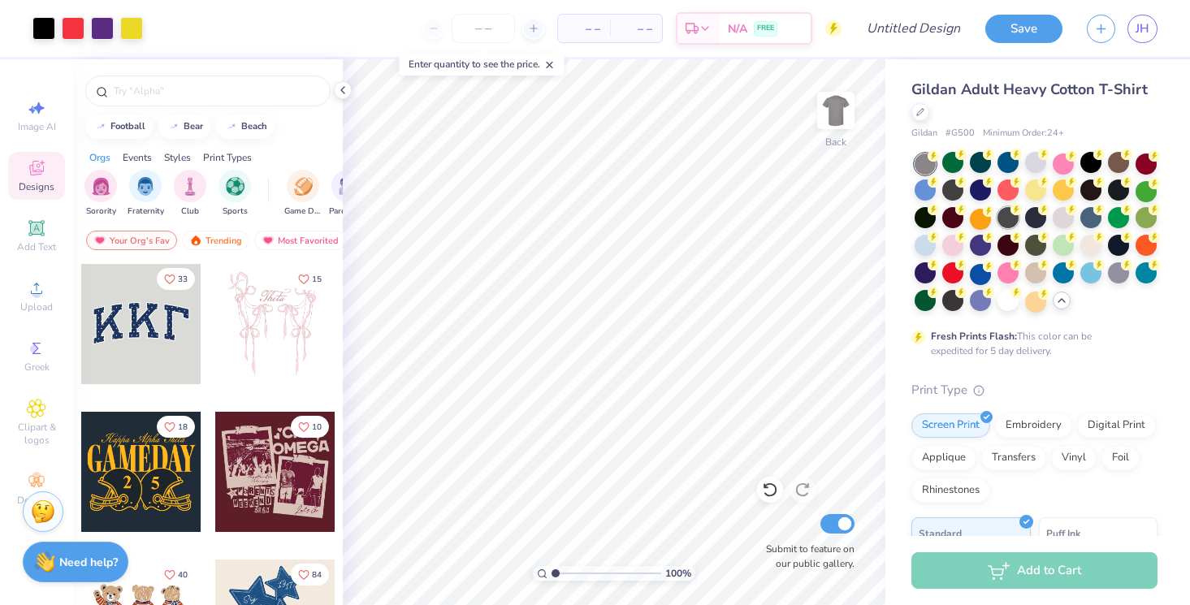
click at [1016, 219] on div at bounding box center [1007, 217] width 21 height 21
click at [947, 220] on div at bounding box center [952, 217] width 21 height 21
click at [909, 223] on div "Gildan Adult Heavy Cotton T-Shirt Gildan # G500 Minimum Order: 24 + Fresh Print…" at bounding box center [1037, 471] width 305 height 825
click at [917, 217] on div at bounding box center [924, 217] width 21 height 21
click at [962, 165] on div at bounding box center [952, 162] width 21 height 21
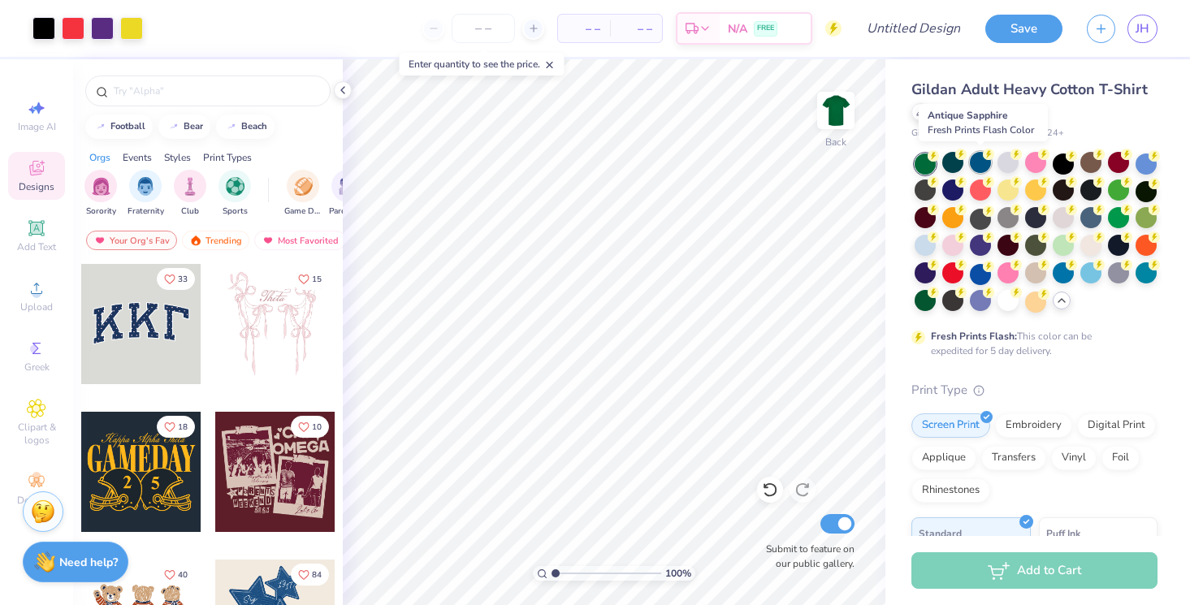
click at [976, 165] on div at bounding box center [980, 162] width 21 height 21
click at [1007, 164] on div at bounding box center [1007, 162] width 21 height 21
click at [1035, 162] on div at bounding box center [1035, 162] width 21 height 21
click at [1065, 165] on div at bounding box center [1063, 162] width 21 height 21
click at [1089, 166] on div at bounding box center [1090, 162] width 21 height 21
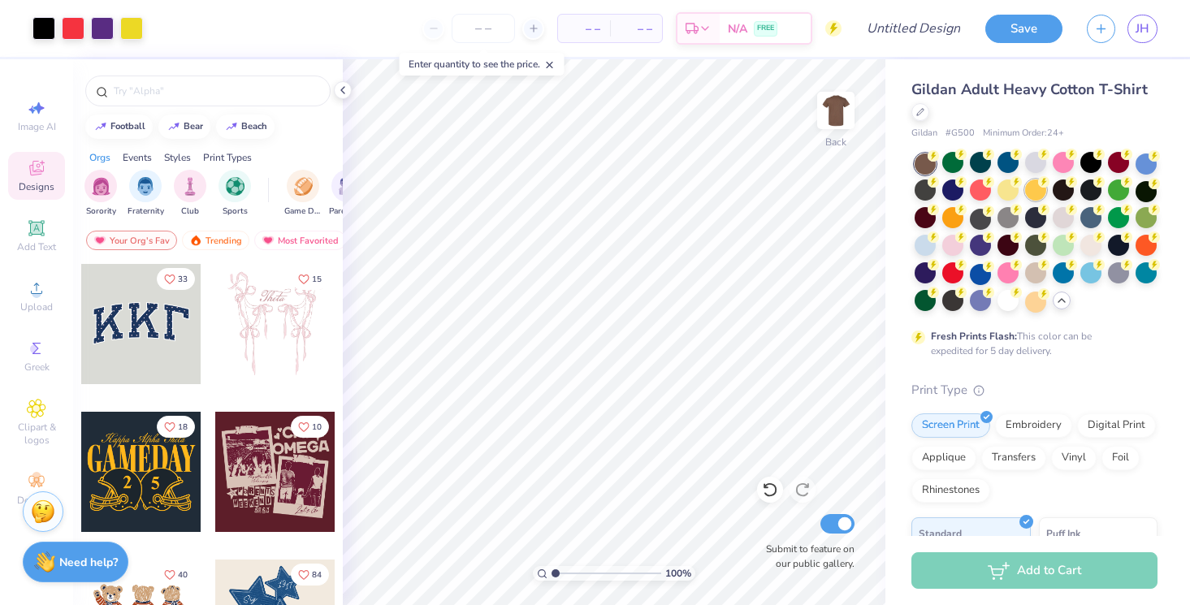
click at [1033, 192] on div at bounding box center [1035, 189] width 21 height 21
click at [1038, 188] on div at bounding box center [1035, 189] width 21 height 21
click at [1096, 196] on div at bounding box center [1090, 189] width 21 height 21
click at [1122, 196] on div at bounding box center [1118, 189] width 21 height 21
click at [1144, 190] on div at bounding box center [1145, 189] width 21 height 21
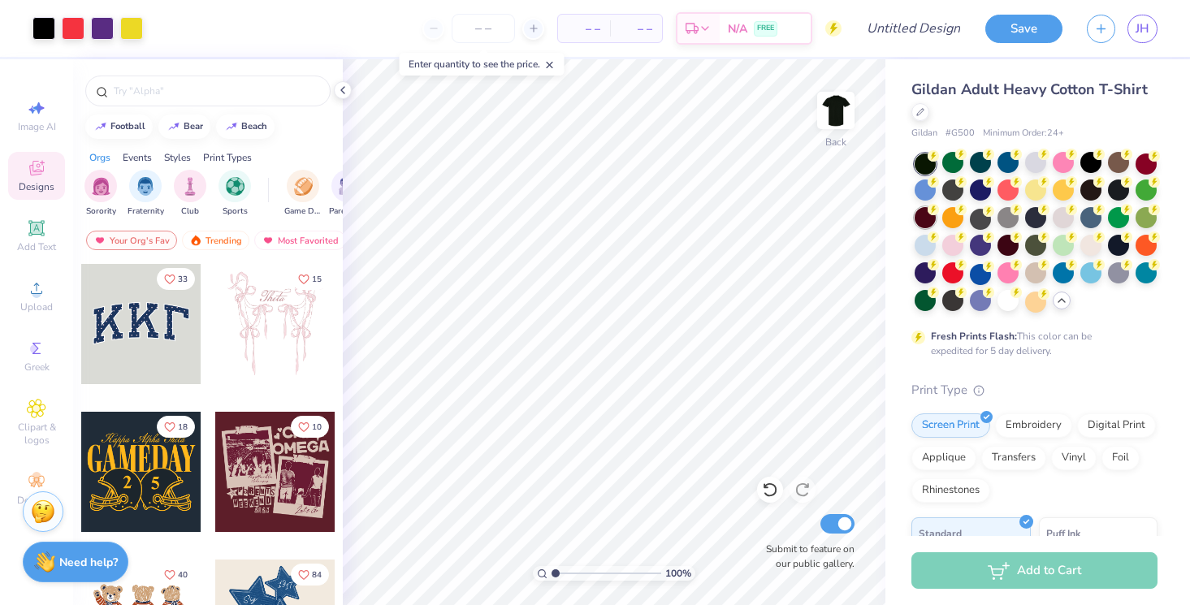
click at [932, 218] on div at bounding box center [924, 217] width 21 height 21
click at [943, 218] on div at bounding box center [952, 217] width 21 height 21
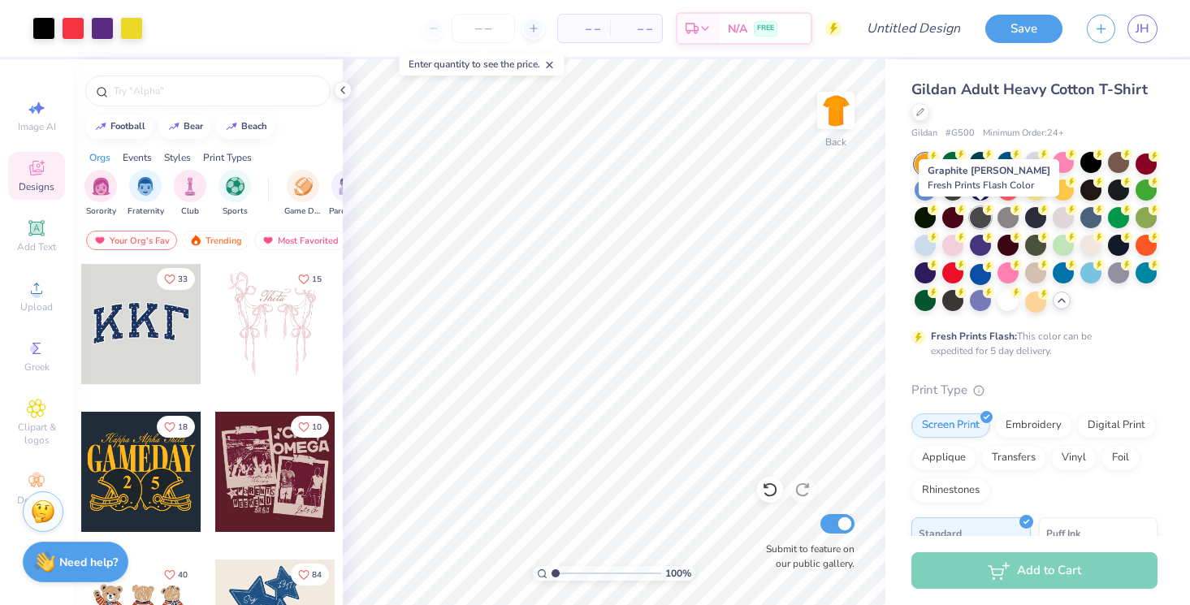
click at [988, 216] on div at bounding box center [980, 217] width 21 height 21
click at [1007, 218] on div at bounding box center [1007, 217] width 21 height 21
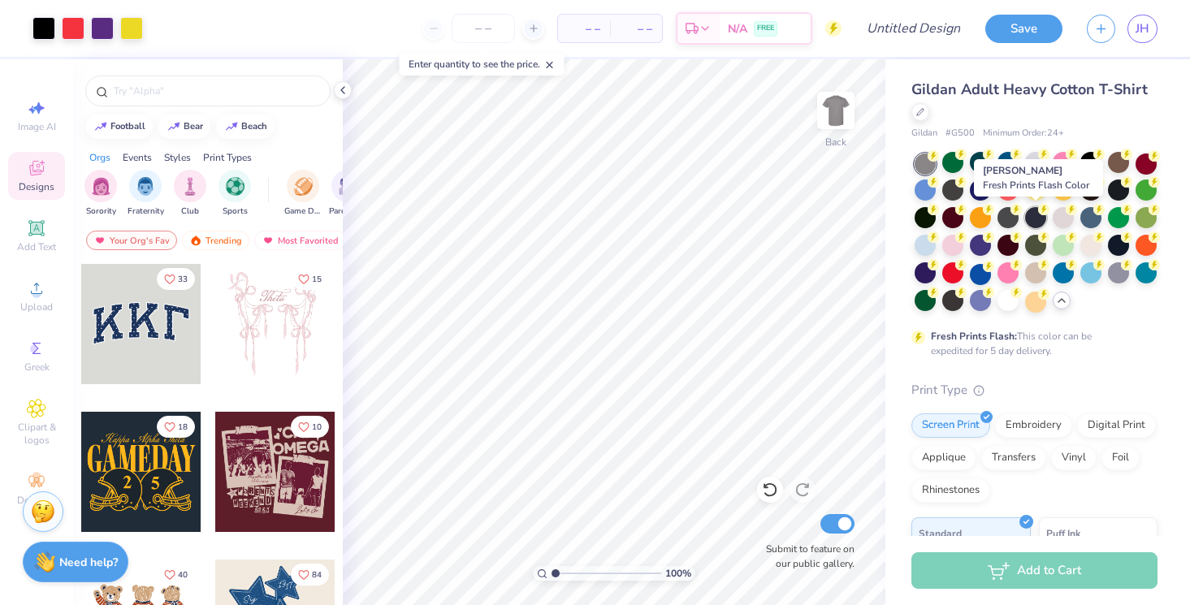
click at [1033, 218] on div at bounding box center [1035, 217] width 21 height 21
click at [1064, 213] on div at bounding box center [1063, 217] width 21 height 21
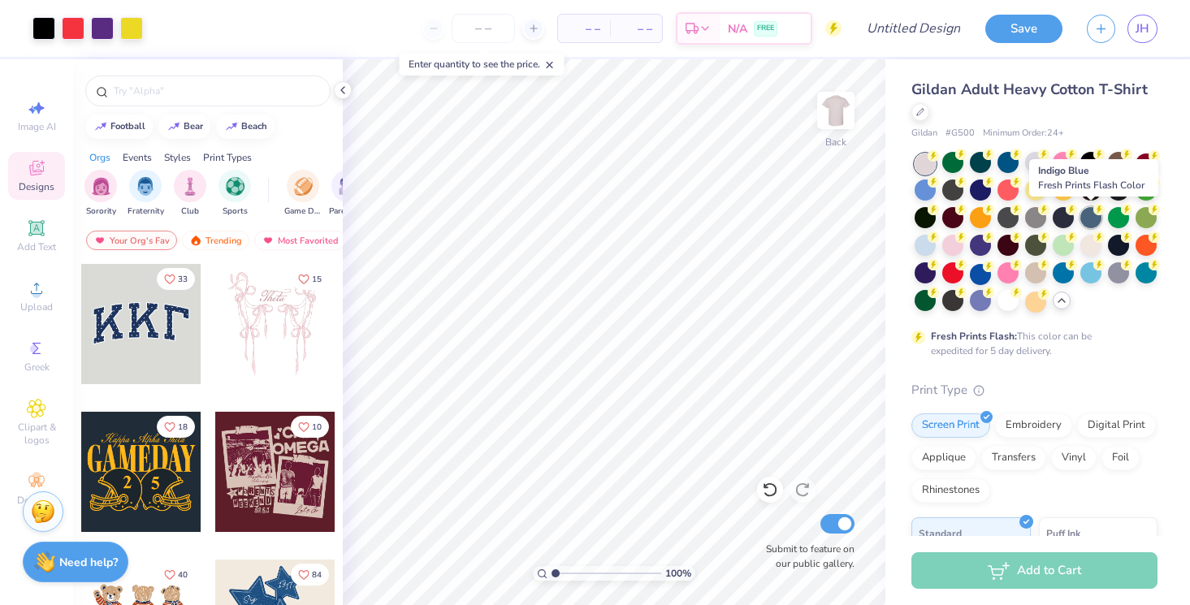
click at [1084, 218] on div at bounding box center [1090, 217] width 21 height 21
click at [1117, 220] on div at bounding box center [1118, 217] width 21 height 21
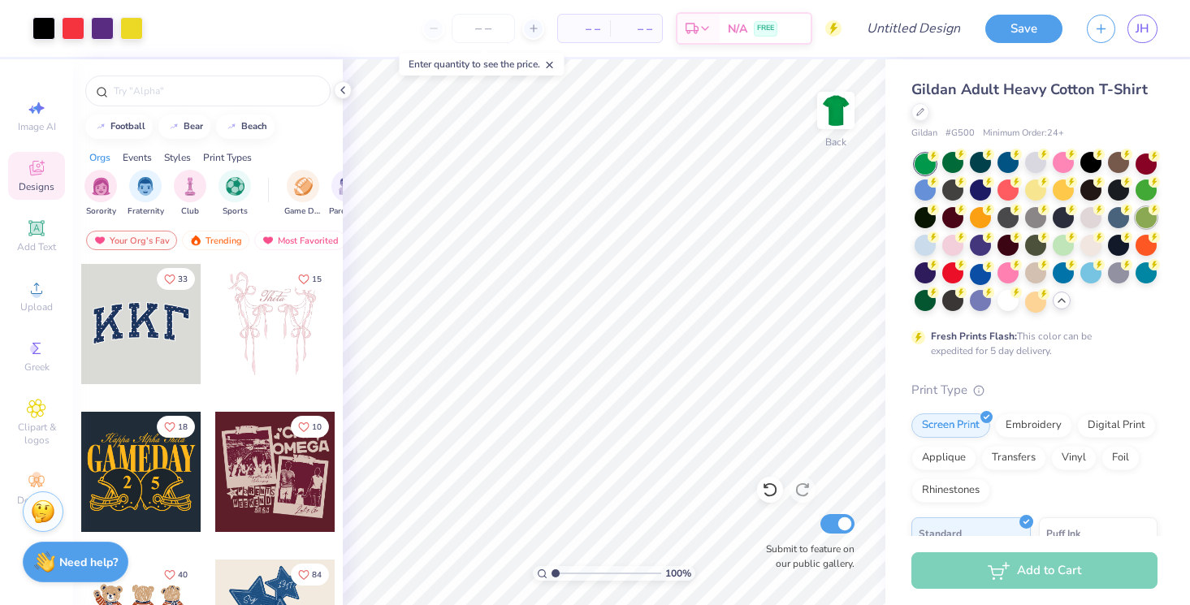
click at [1148, 221] on div at bounding box center [1145, 217] width 21 height 21
click at [918, 249] on div at bounding box center [924, 245] width 21 height 21
click at [945, 253] on div at bounding box center [952, 245] width 21 height 21
click at [975, 253] on div at bounding box center [980, 245] width 21 height 21
click at [1001, 277] on div at bounding box center [1007, 272] width 21 height 21
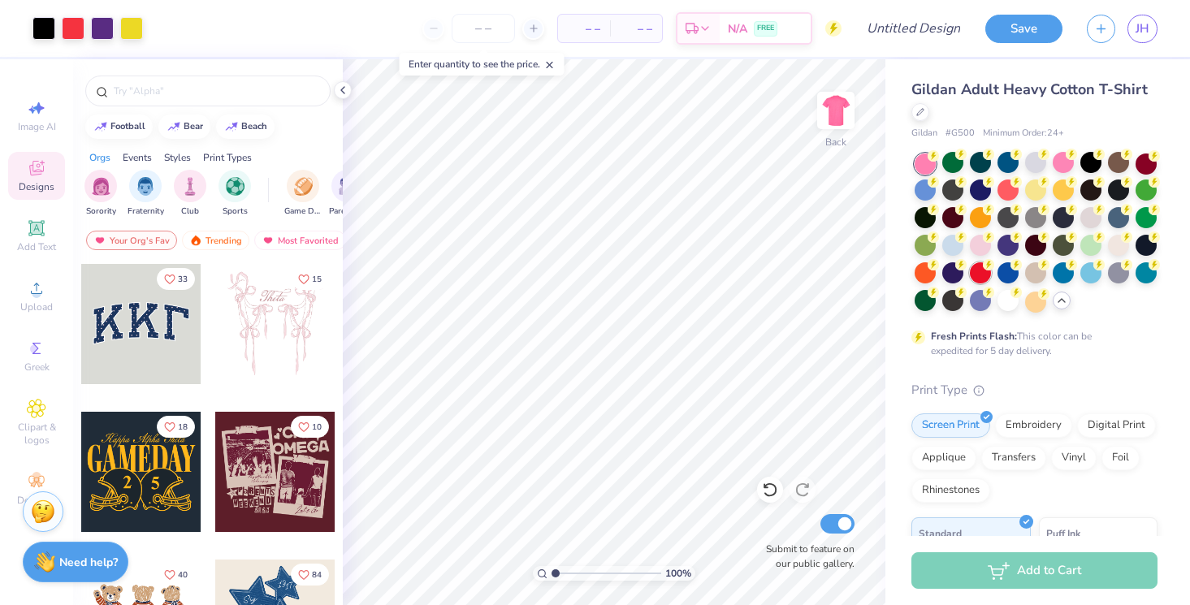
click at [979, 275] on div at bounding box center [980, 272] width 21 height 21
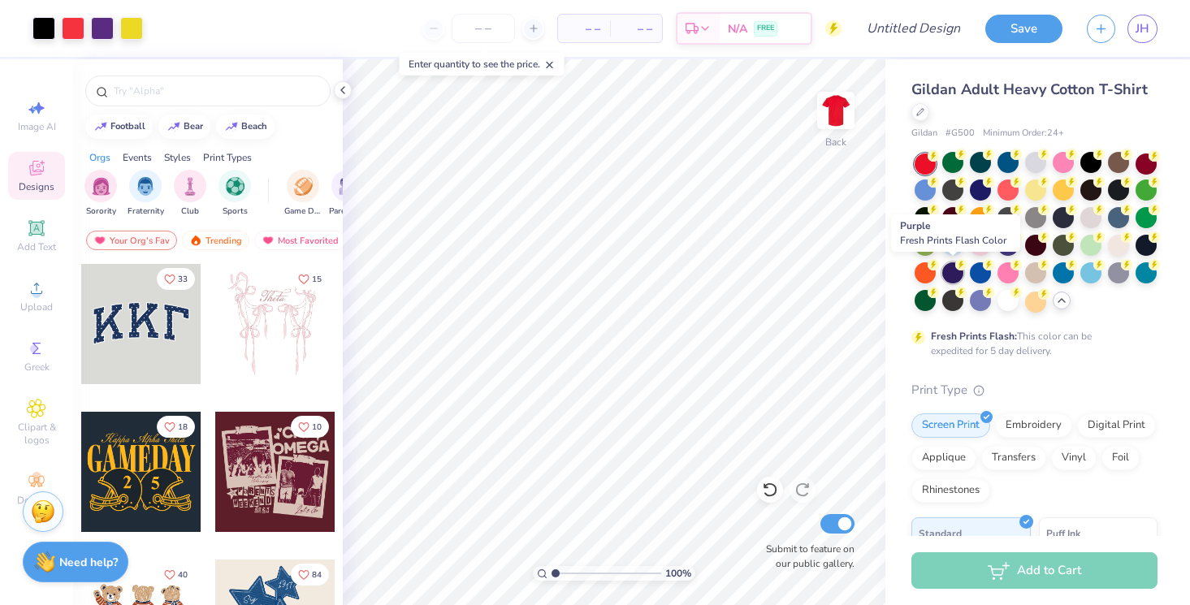
click at [953, 278] on div at bounding box center [952, 272] width 21 height 21
click at [932, 277] on div at bounding box center [924, 272] width 21 height 21
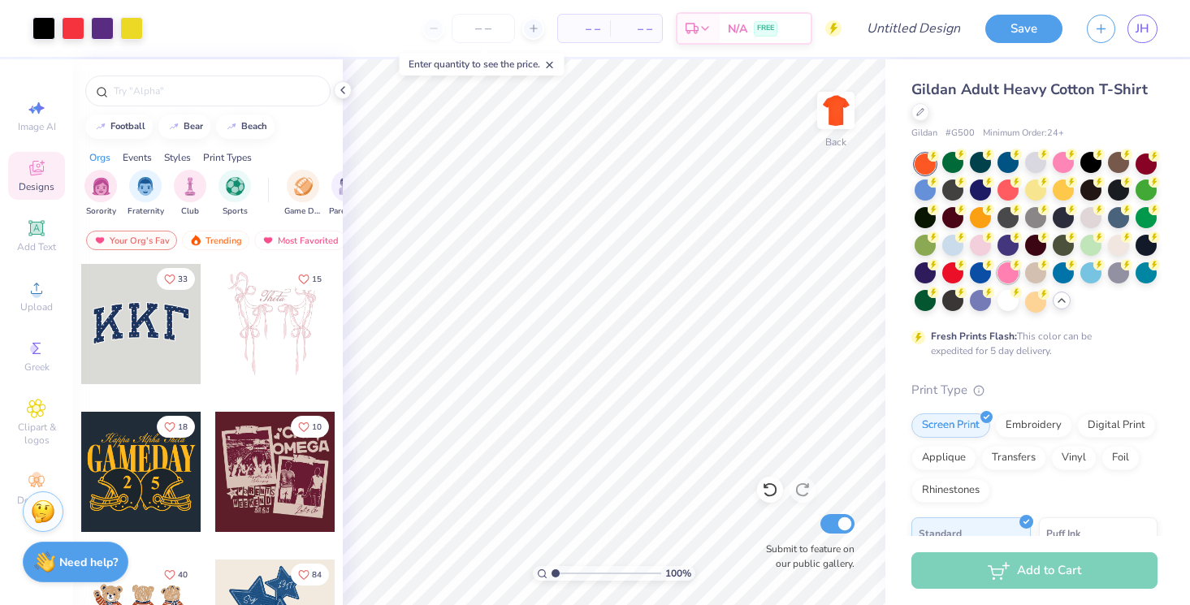
click at [1013, 279] on div at bounding box center [1007, 272] width 21 height 21
click at [1031, 279] on div at bounding box center [1035, 272] width 21 height 21
click at [1064, 281] on div at bounding box center [1063, 272] width 21 height 21
click at [1096, 279] on div at bounding box center [1090, 272] width 21 height 21
click at [1124, 279] on div at bounding box center [1118, 272] width 21 height 21
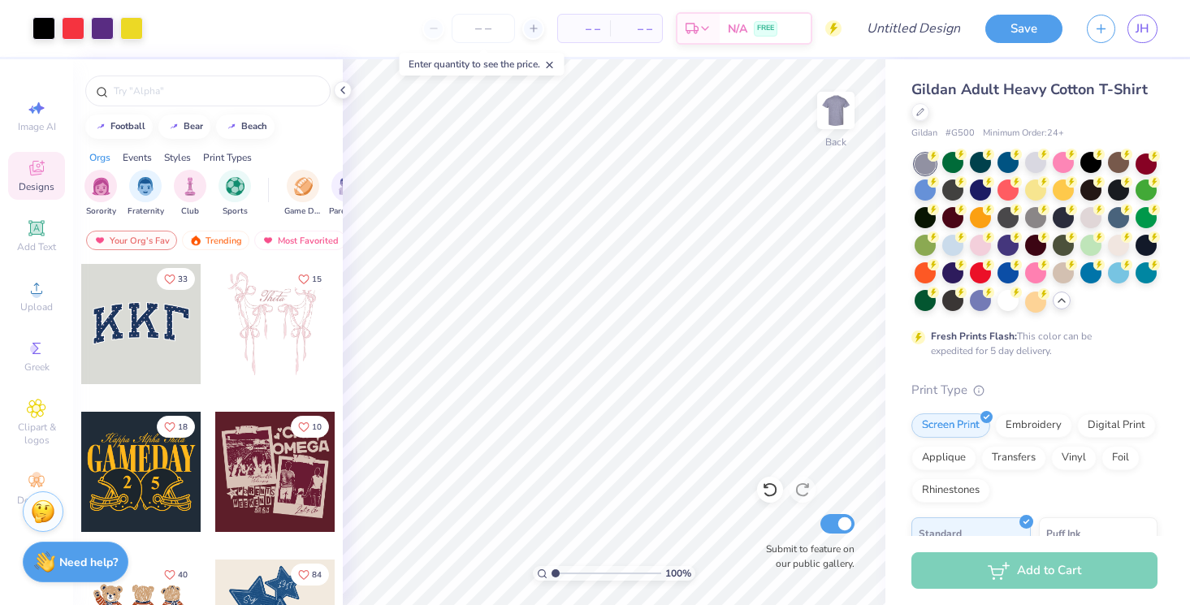
click at [1157, 285] on div at bounding box center [1035, 232] width 243 height 159
click at [1148, 280] on div at bounding box center [1145, 272] width 21 height 21
click at [935, 300] on div at bounding box center [924, 300] width 21 height 21
click at [950, 301] on div at bounding box center [952, 300] width 21 height 21
click at [965, 301] on div at bounding box center [1035, 232] width 243 height 159
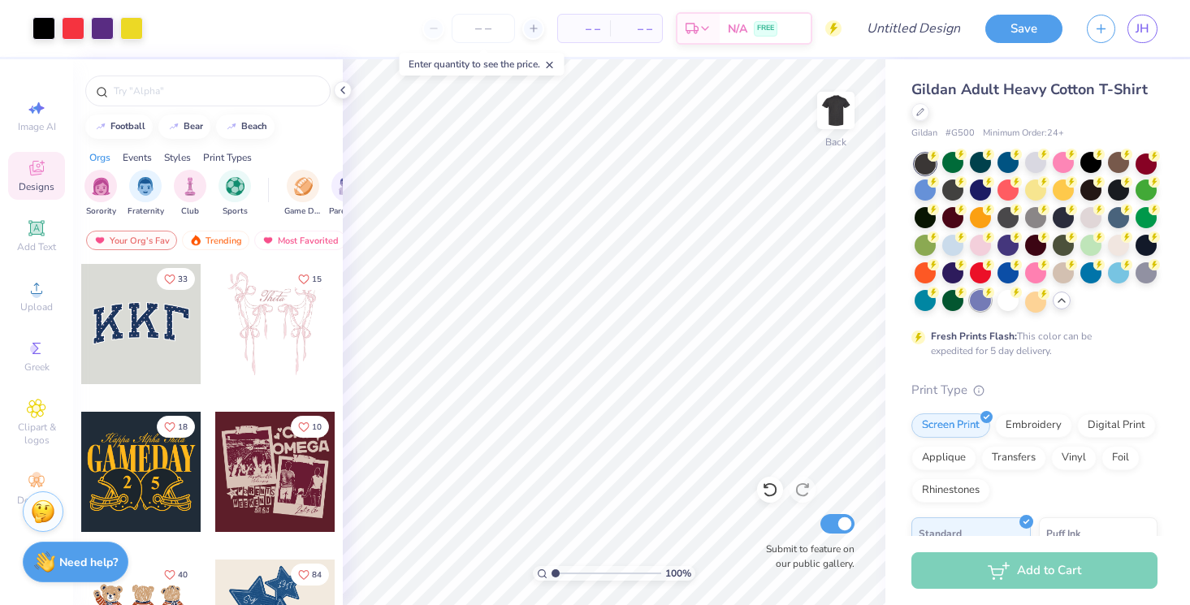
click at [975, 301] on div at bounding box center [980, 300] width 21 height 21
click at [835, 124] on img at bounding box center [835, 110] width 65 height 65
click at [835, 124] on img at bounding box center [835, 110] width 32 height 32
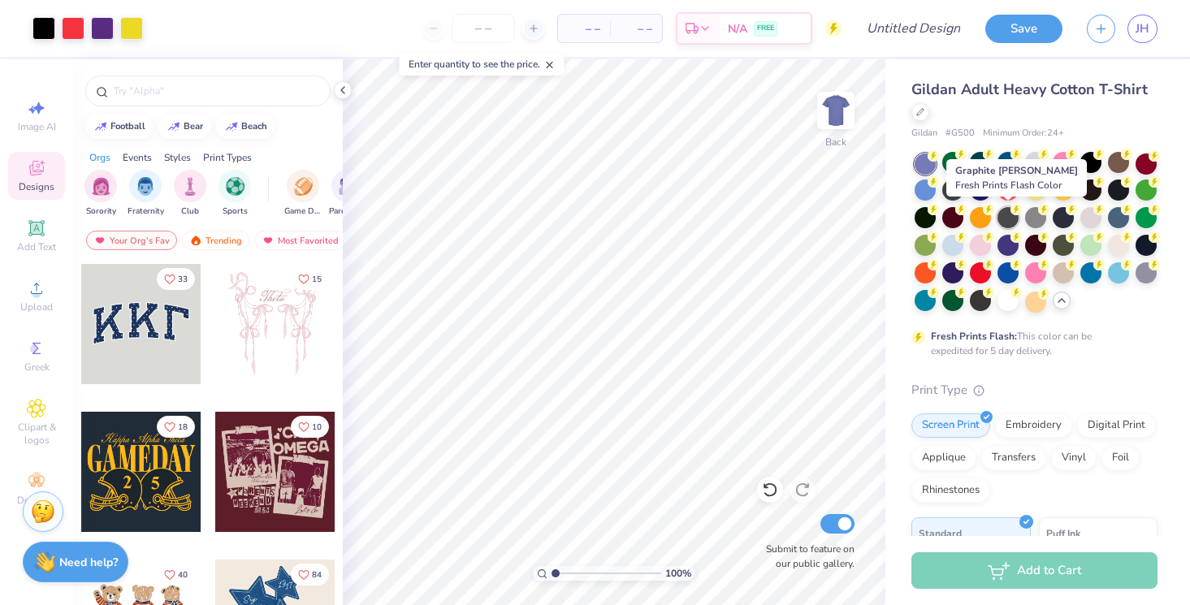
click at [1011, 220] on div at bounding box center [1007, 217] width 21 height 21
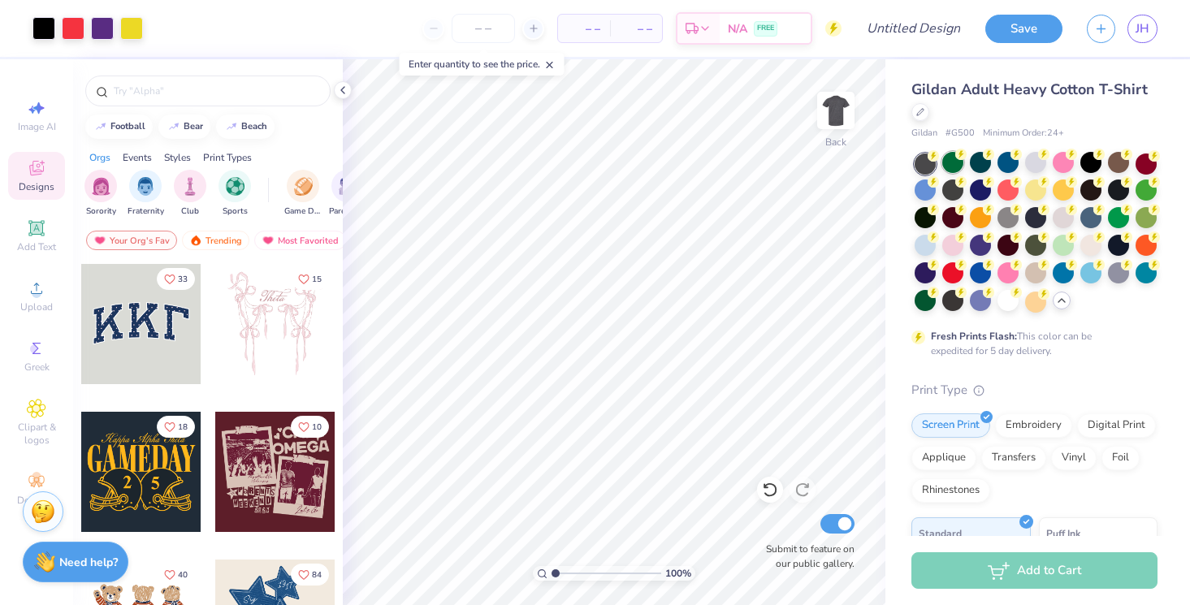
click at [952, 165] on div at bounding box center [952, 162] width 21 height 21
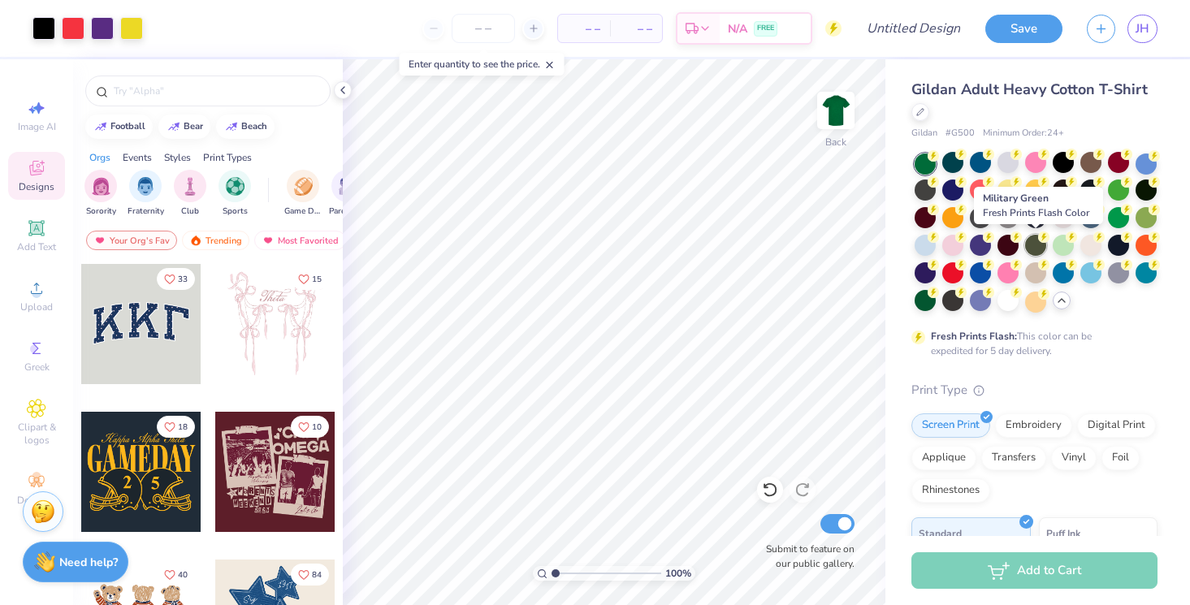
click at [1038, 243] on div at bounding box center [1035, 245] width 21 height 21
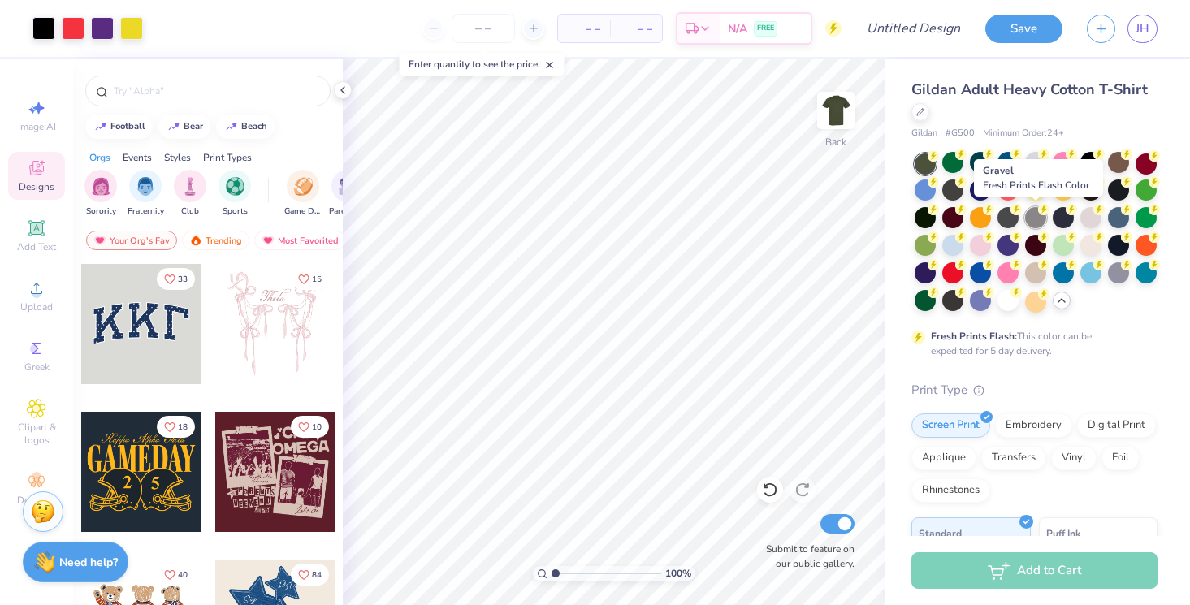
click at [1037, 223] on div at bounding box center [1035, 217] width 21 height 21
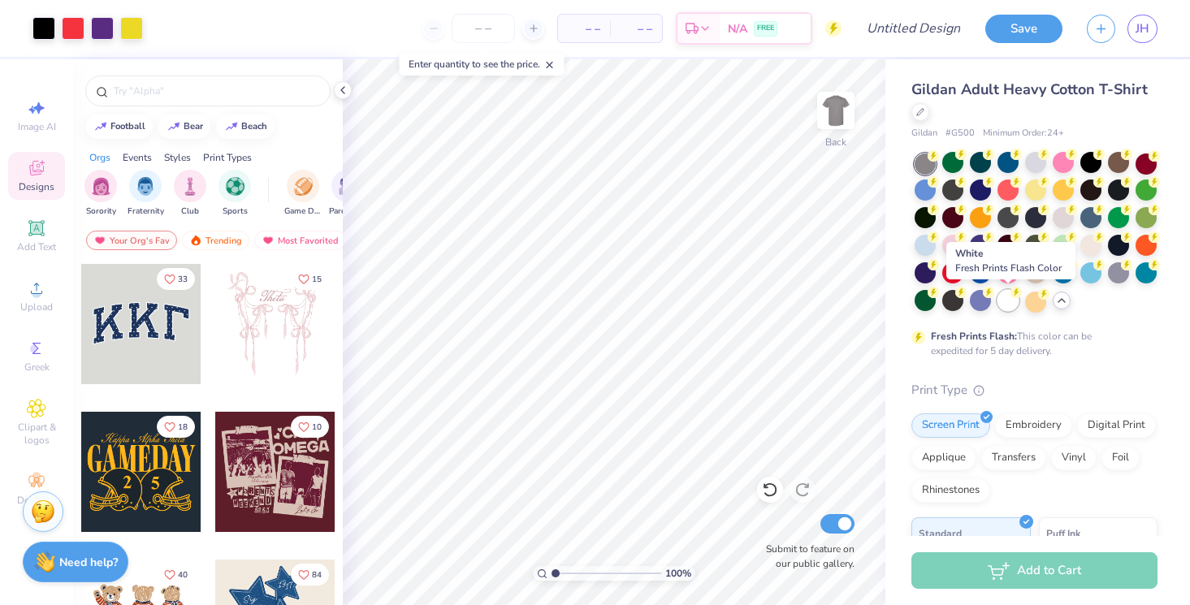
click at [1015, 300] on div at bounding box center [1007, 300] width 21 height 21
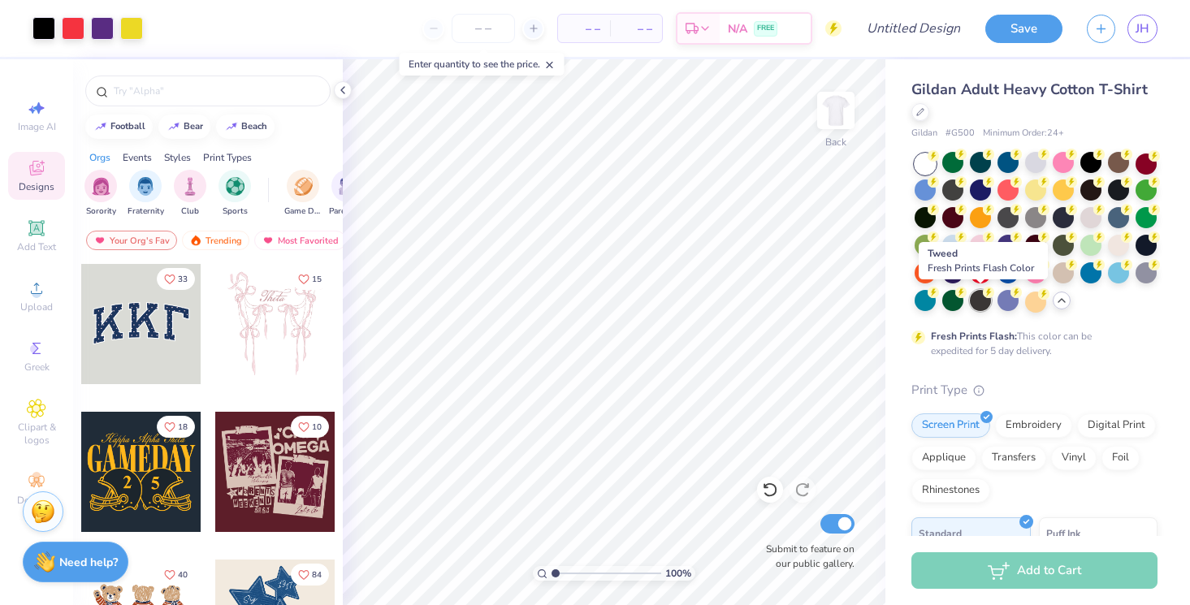
click at [988, 302] on div at bounding box center [980, 300] width 21 height 21
click at [949, 297] on div at bounding box center [952, 300] width 21 height 21
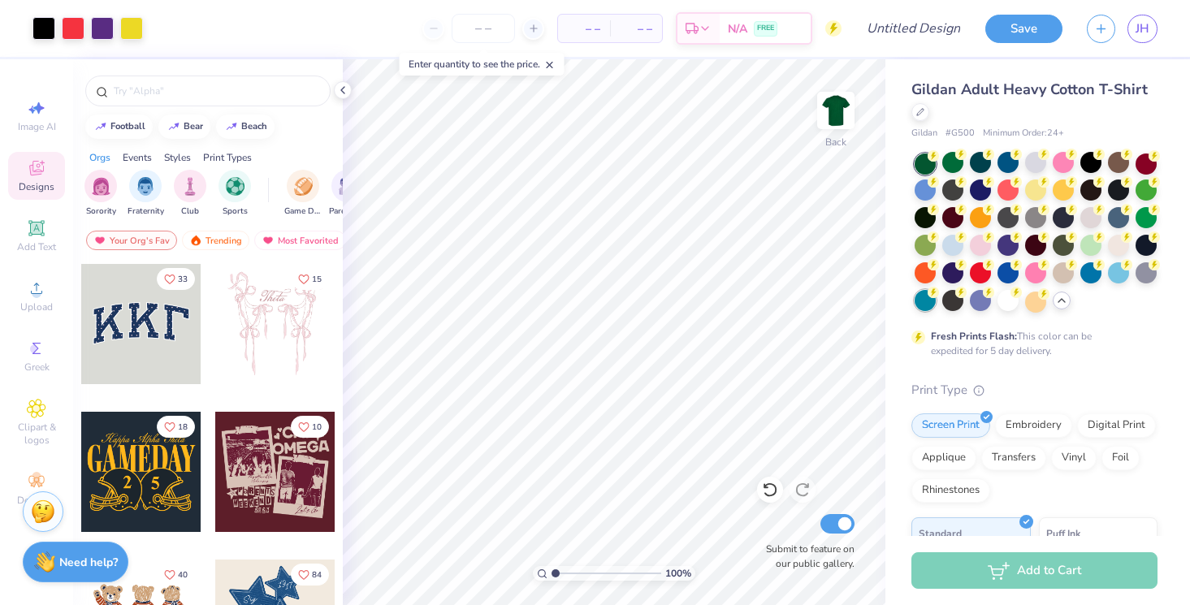
click at [929, 297] on div at bounding box center [924, 300] width 21 height 21
click at [919, 260] on div at bounding box center [1035, 232] width 243 height 159
click at [919, 273] on div at bounding box center [924, 272] width 21 height 21
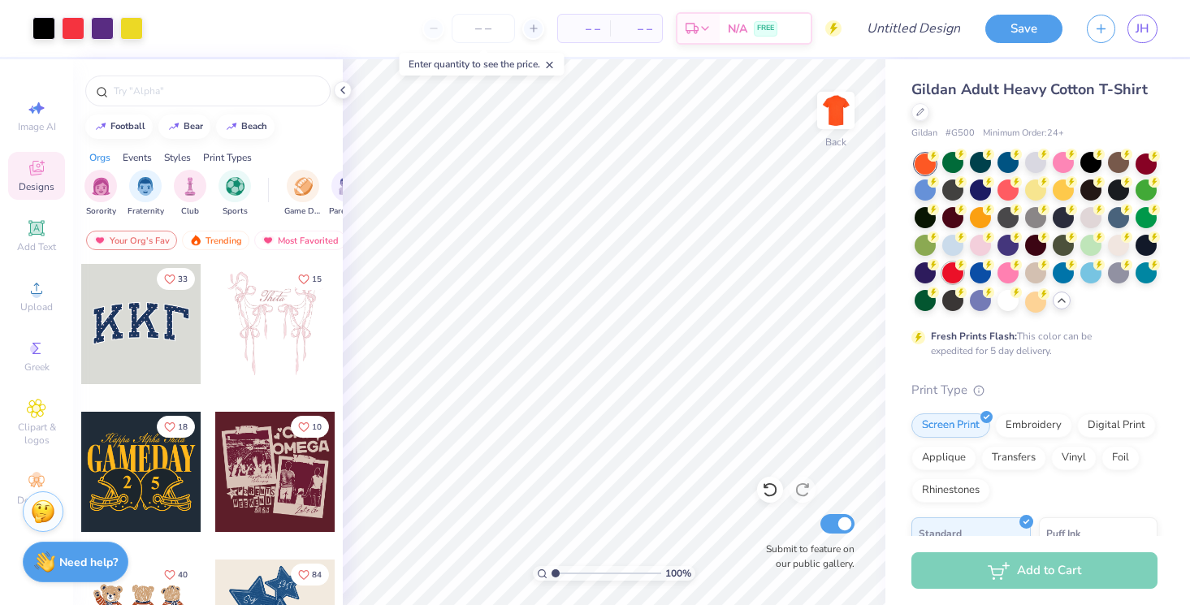
click at [949, 269] on div at bounding box center [952, 272] width 21 height 21
click at [983, 267] on icon at bounding box center [988, 264] width 11 height 11
click at [915, 271] on div at bounding box center [924, 272] width 21 height 21
click at [1115, 248] on div at bounding box center [1118, 245] width 21 height 21
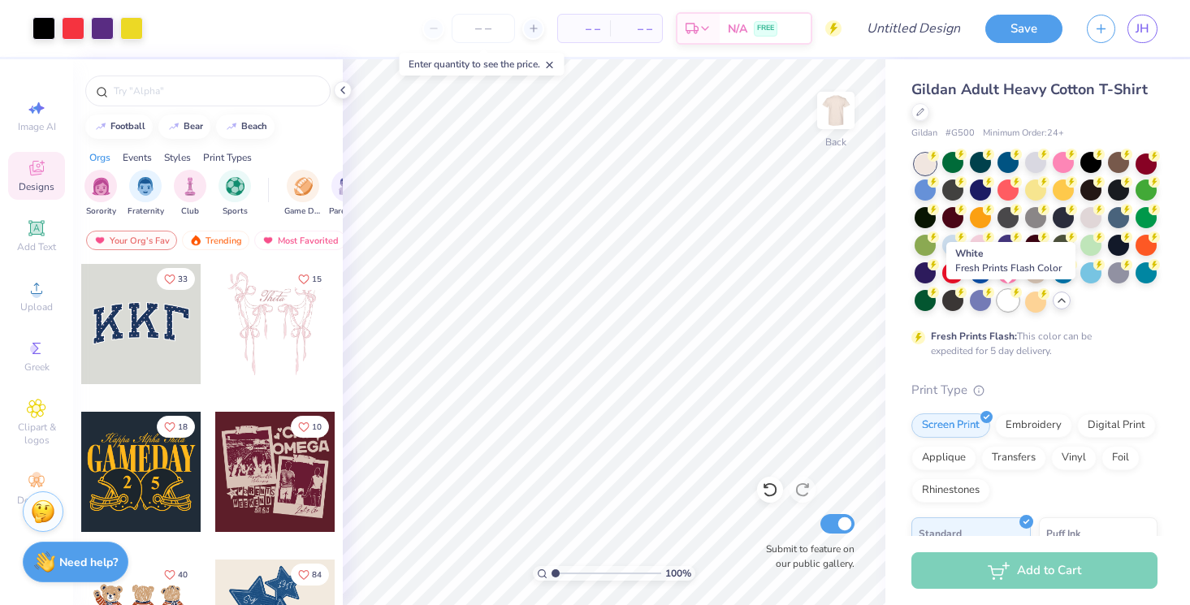
click at [1006, 302] on div at bounding box center [1007, 300] width 21 height 21
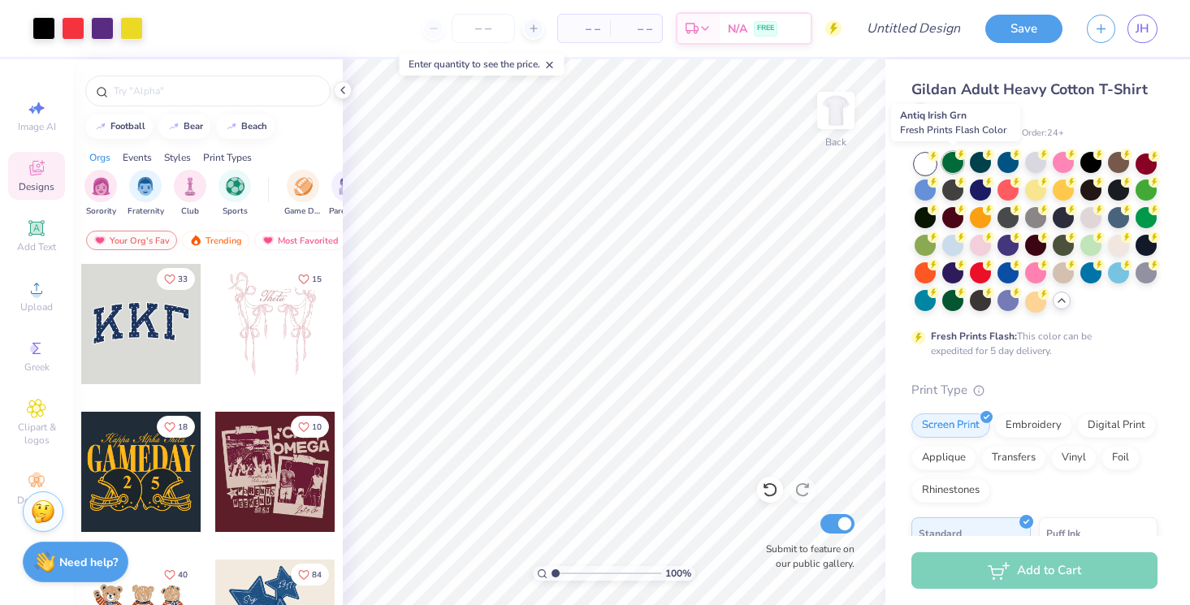
click at [958, 163] on div at bounding box center [952, 162] width 21 height 21
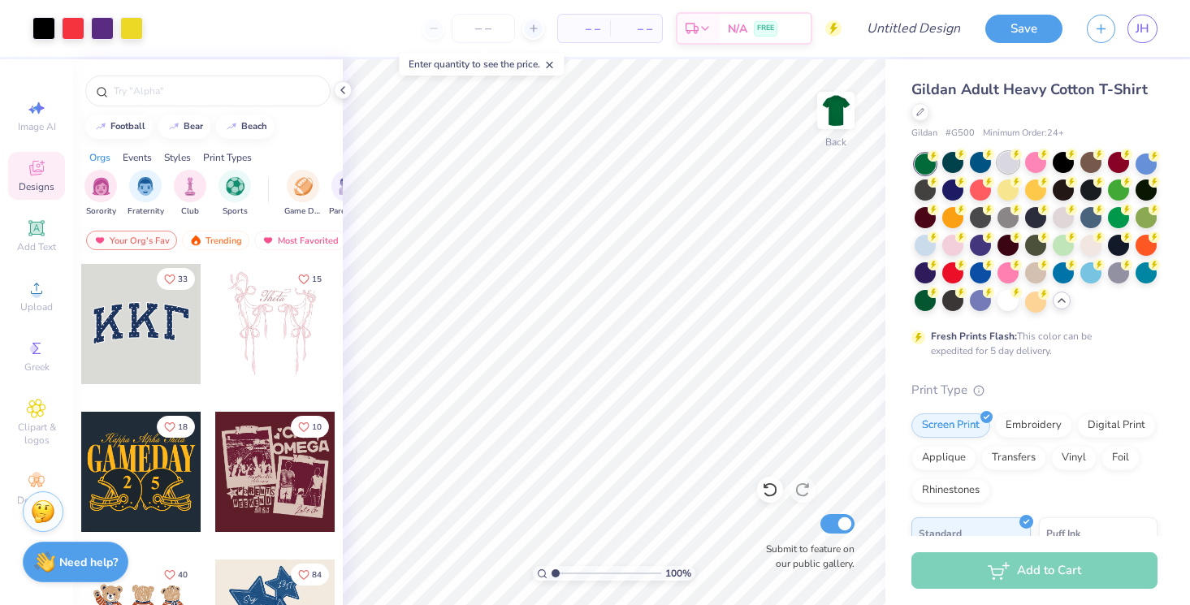
click at [1010, 166] on div at bounding box center [1007, 162] width 21 height 21
click at [983, 174] on div at bounding box center [1035, 232] width 243 height 159
click at [982, 166] on div at bounding box center [980, 162] width 21 height 21
click at [1003, 166] on div at bounding box center [1007, 162] width 21 height 21
click at [1035, 165] on div at bounding box center [1035, 162] width 21 height 21
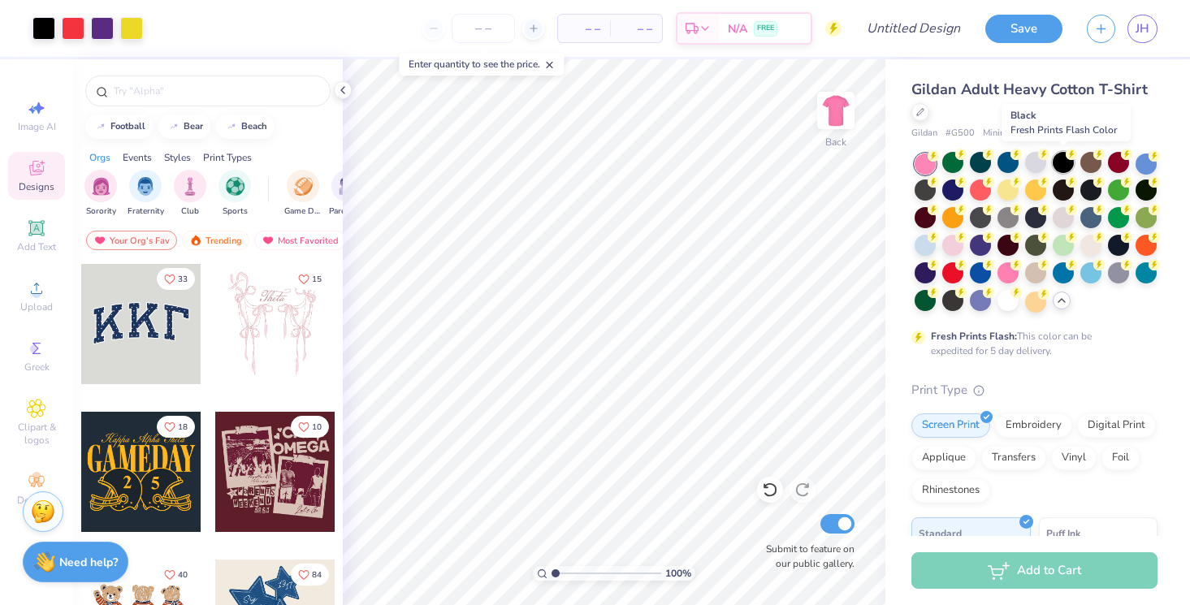
click at [1062, 165] on div at bounding box center [1063, 162] width 21 height 21
click at [1087, 165] on div at bounding box center [1090, 162] width 21 height 21
click at [1104, 165] on div at bounding box center [1035, 232] width 243 height 159
click at [1101, 165] on div at bounding box center [1090, 162] width 21 height 21
click at [1122, 162] on div at bounding box center [1118, 162] width 21 height 21
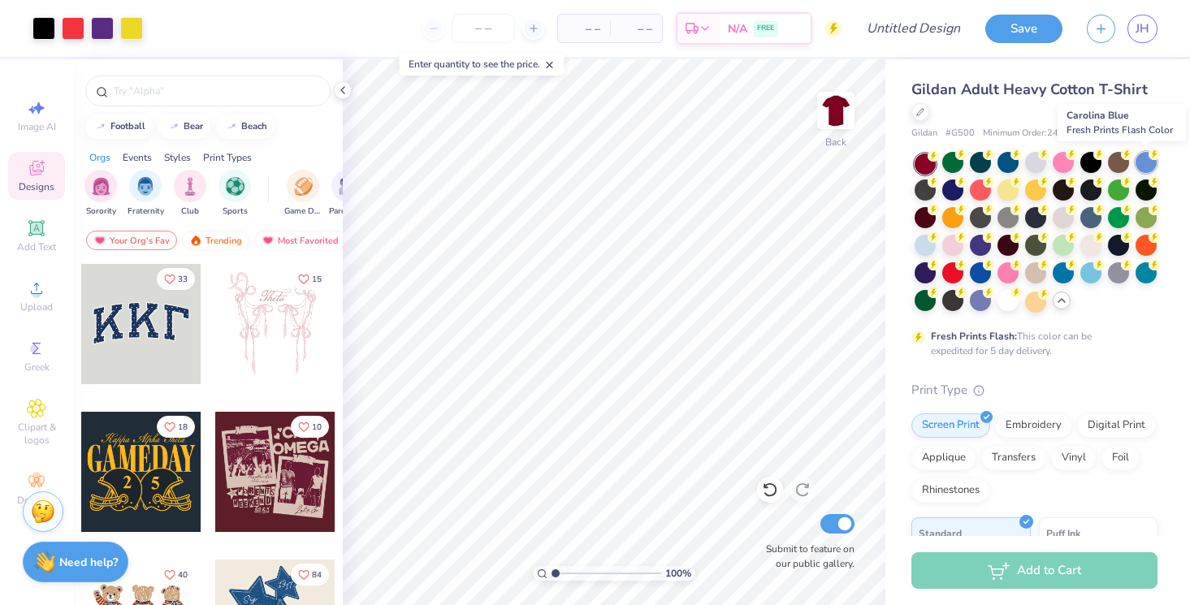
click at [1140, 158] on div at bounding box center [1145, 162] width 21 height 21
click at [927, 188] on div at bounding box center [924, 189] width 21 height 21
click at [956, 190] on div at bounding box center [952, 189] width 21 height 21
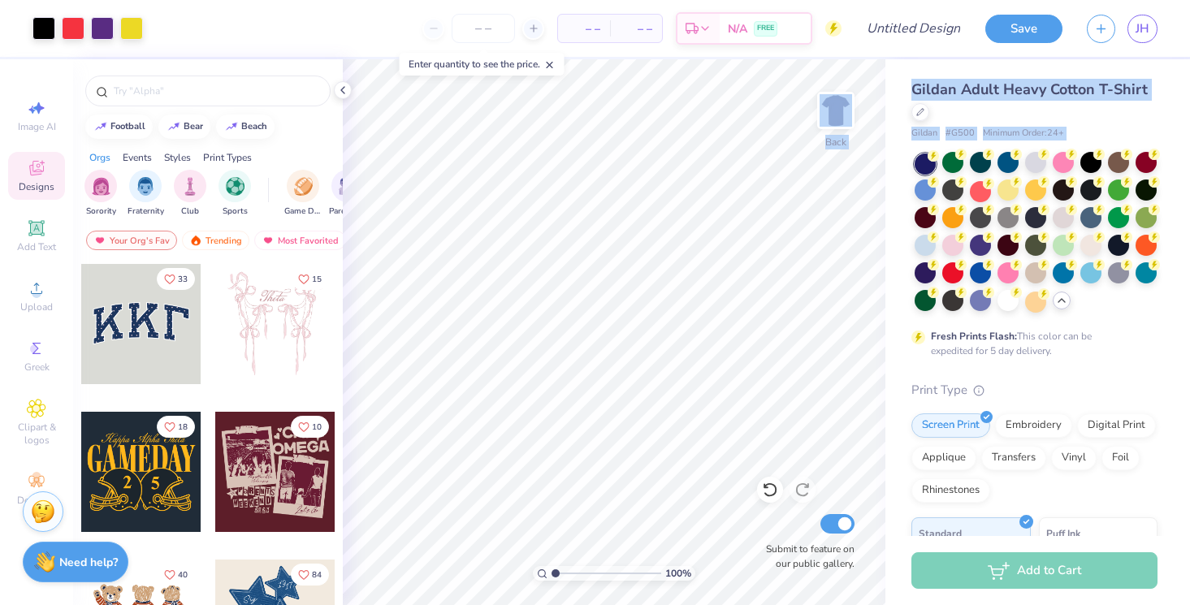
click at [863, 76] on div "Art colors – – Per Item – – Total Est. Delivery N/A FREE Design Title Save JH I…" at bounding box center [595, 302] width 1190 height 605
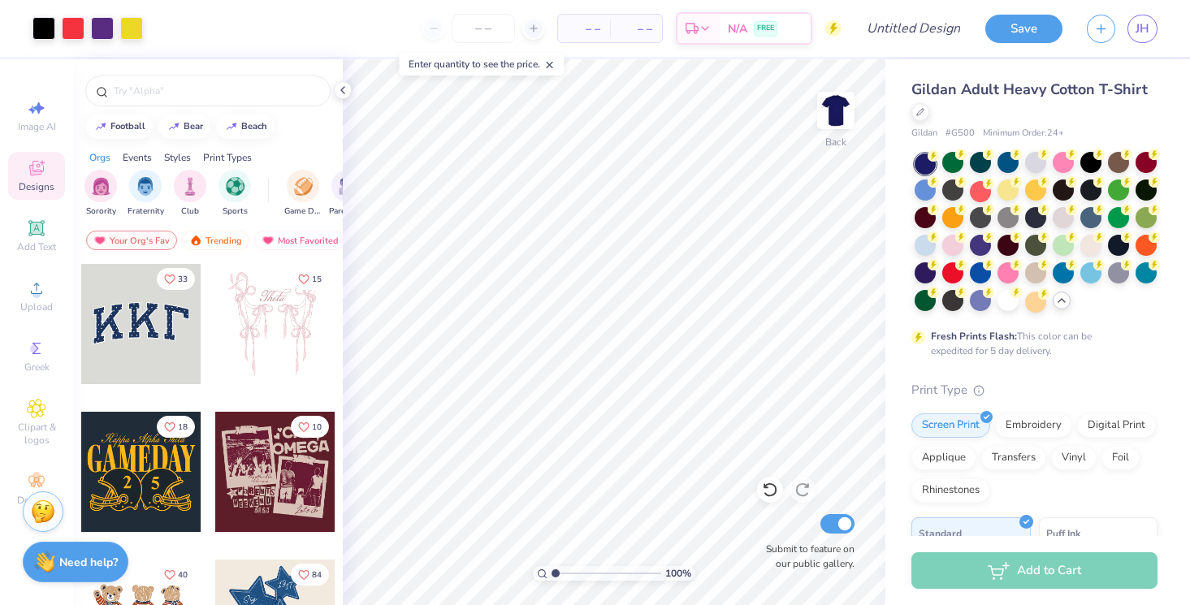
click at [901, 166] on div "Gildan Adult Heavy Cotton T-Shirt Gildan # G500 Minimum Order: 24 + Fresh Print…" at bounding box center [1037, 471] width 305 height 825
click at [1065, 193] on div at bounding box center [1063, 189] width 21 height 21
click at [1144, 197] on div at bounding box center [1145, 189] width 21 height 21
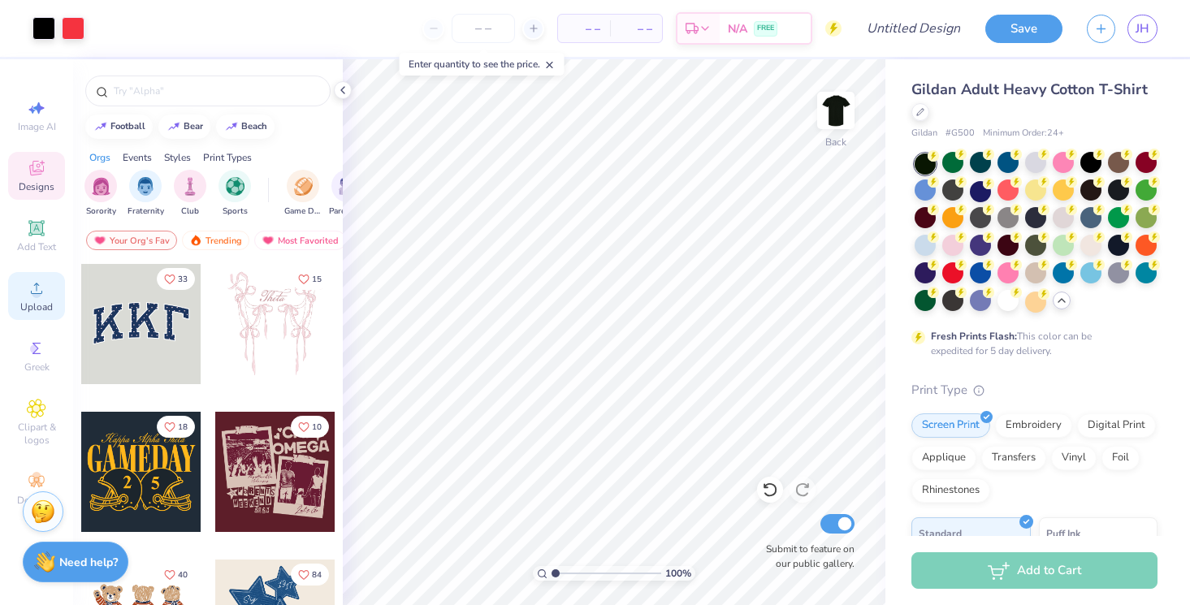
click at [28, 292] on icon at bounding box center [36, 288] width 19 height 19
click at [927, 108] on div at bounding box center [920, 111] width 18 height 18
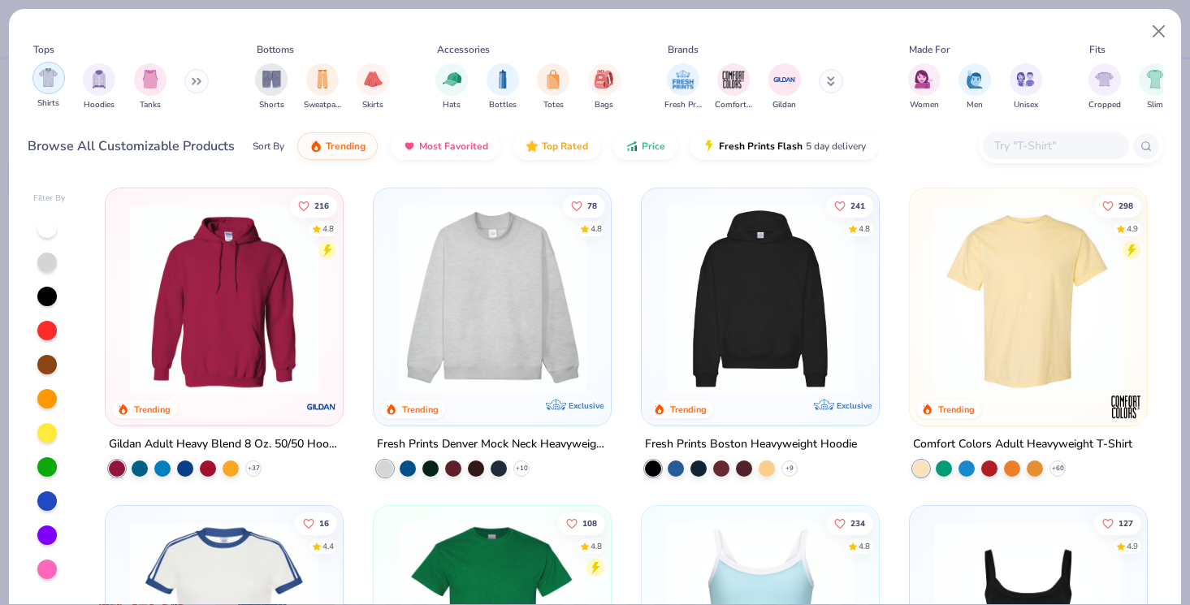
click at [45, 80] on img "filter for Shirts" at bounding box center [48, 77] width 19 height 19
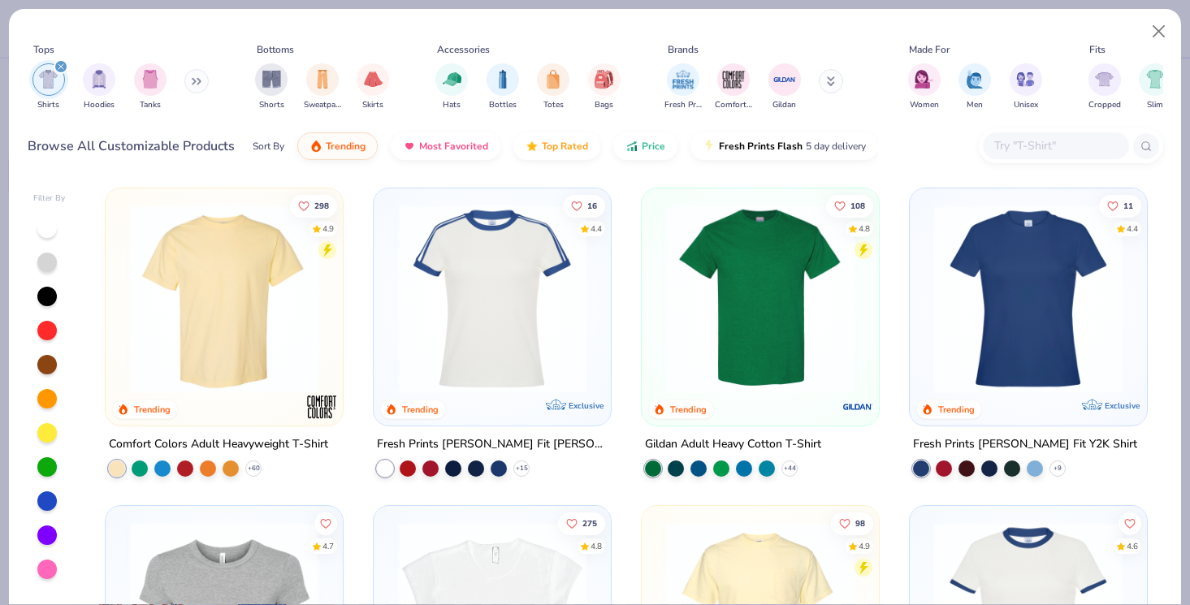
click at [244, 270] on img at bounding box center [224, 299] width 205 height 188
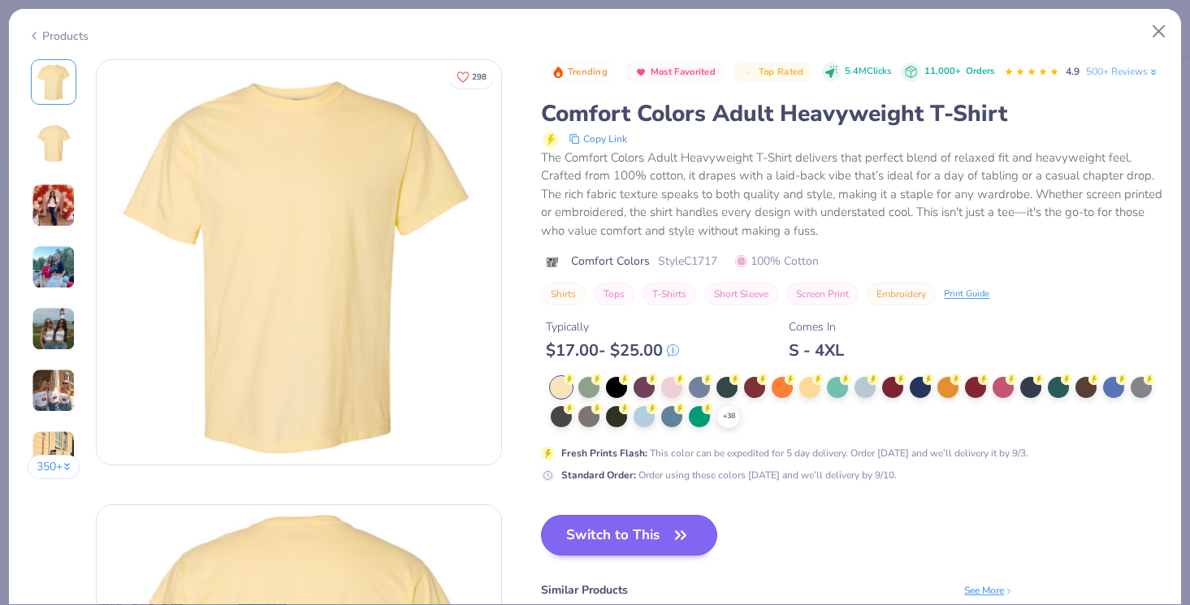
click at [652, 520] on button "Switch to This" at bounding box center [629, 535] width 176 height 41
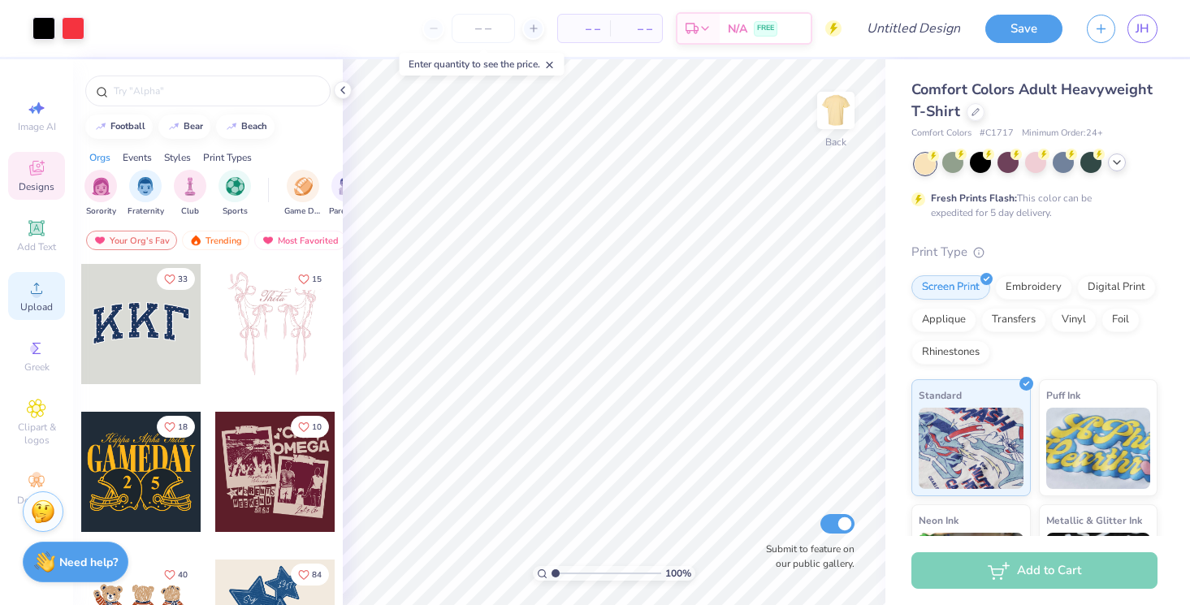
click at [42, 292] on icon at bounding box center [36, 288] width 11 height 11
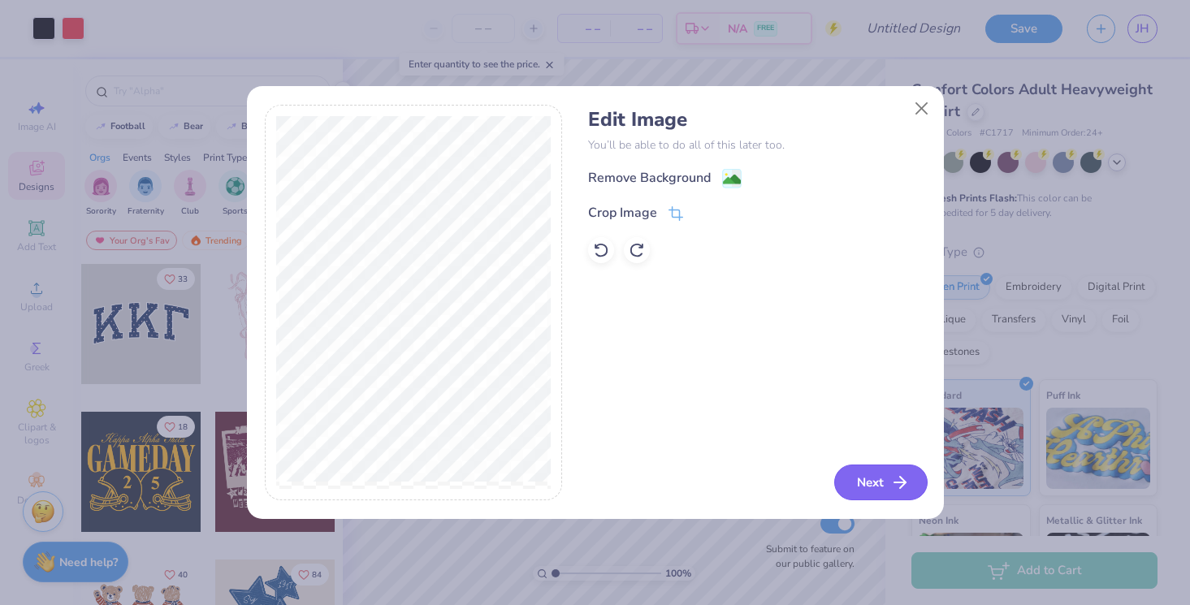
click at [871, 475] on button "Next" at bounding box center [880, 483] width 93 height 36
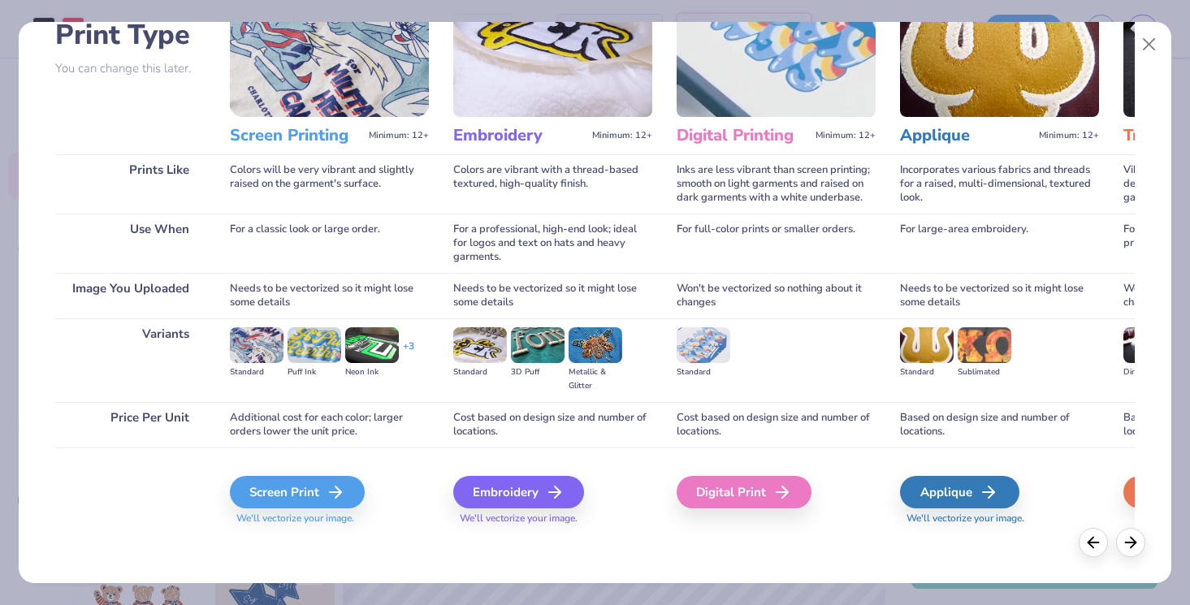
scroll to position [123, 0]
click at [322, 482] on div "Screen Print" at bounding box center [299, 492] width 135 height 32
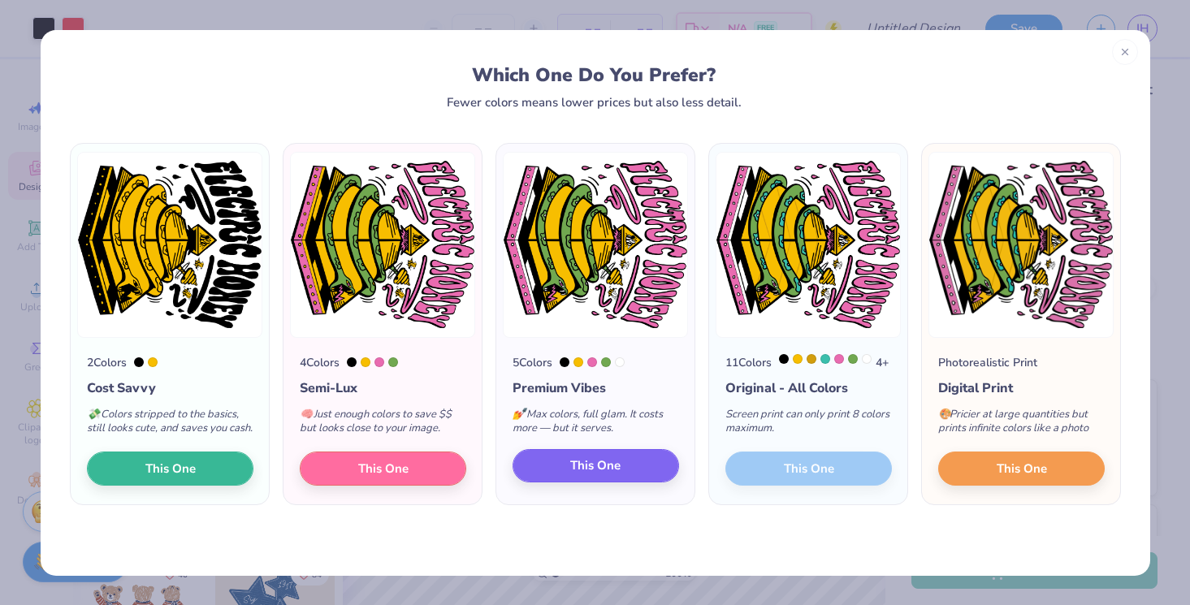
click at [633, 483] on button "This One" at bounding box center [595, 466] width 166 height 34
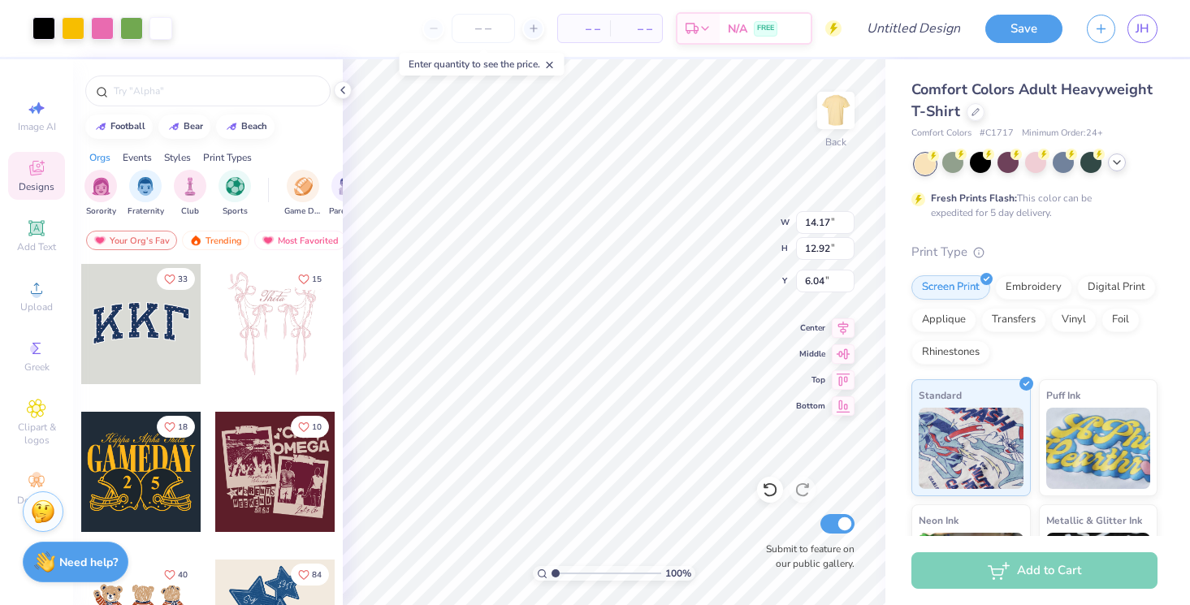
type input "7.11"
type input "6.48"
type input "4.11"
type input "6.48"
type input "7.11"
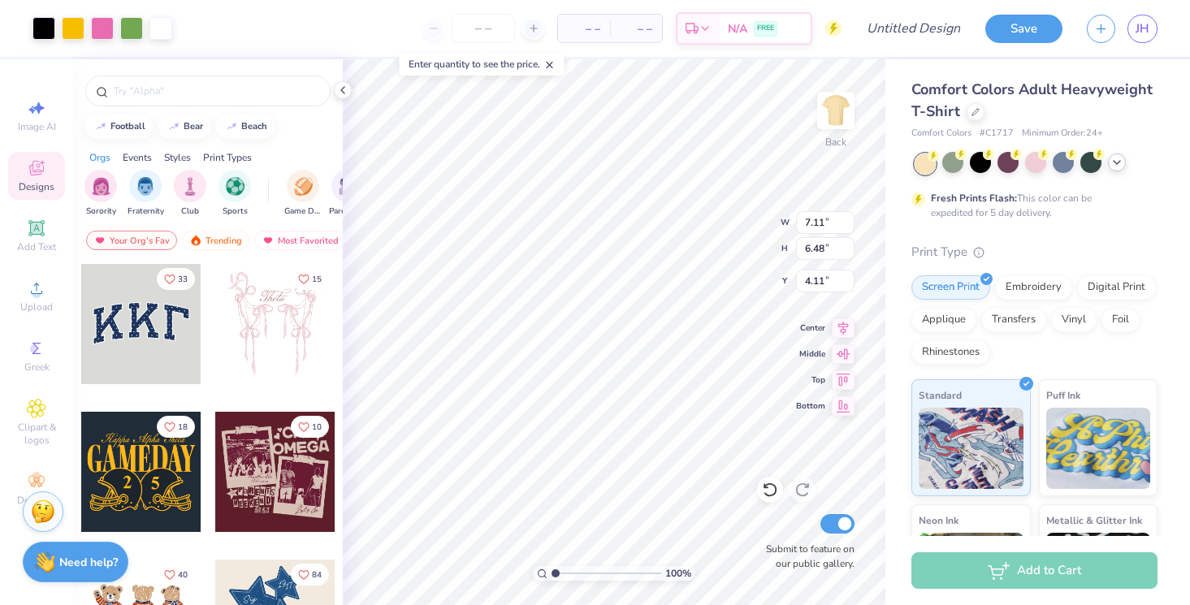
type input "3.79"
type input "3.64"
type input "4.00"
type input "3.30"
type input "3.26"
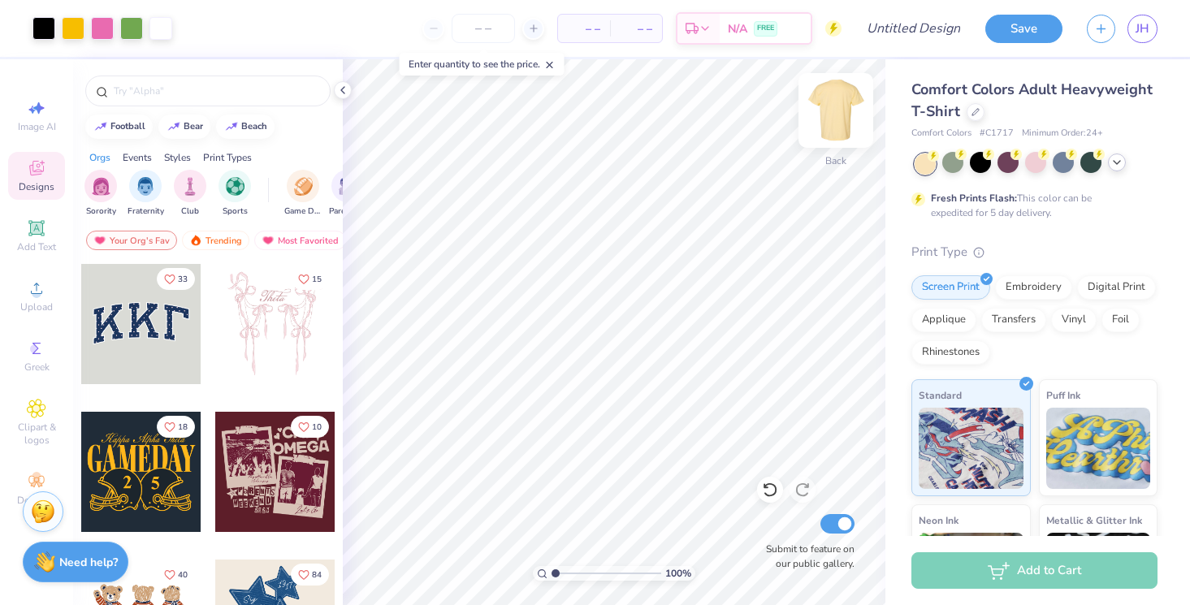
click at [837, 118] on img at bounding box center [835, 110] width 65 height 65
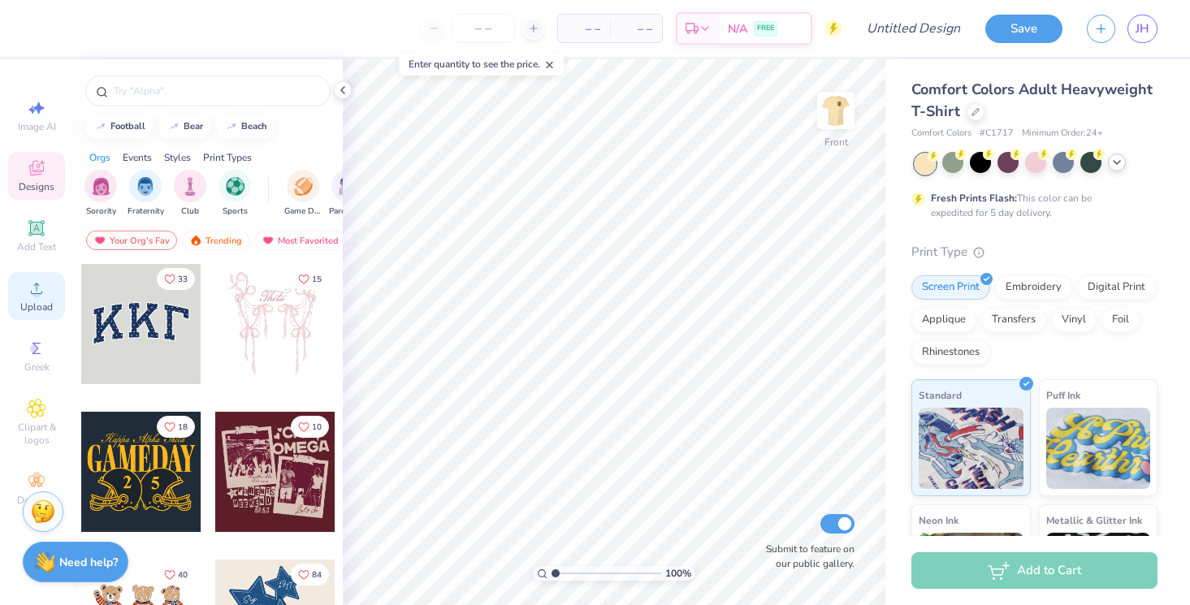
click at [30, 295] on icon at bounding box center [36, 288] width 19 height 19
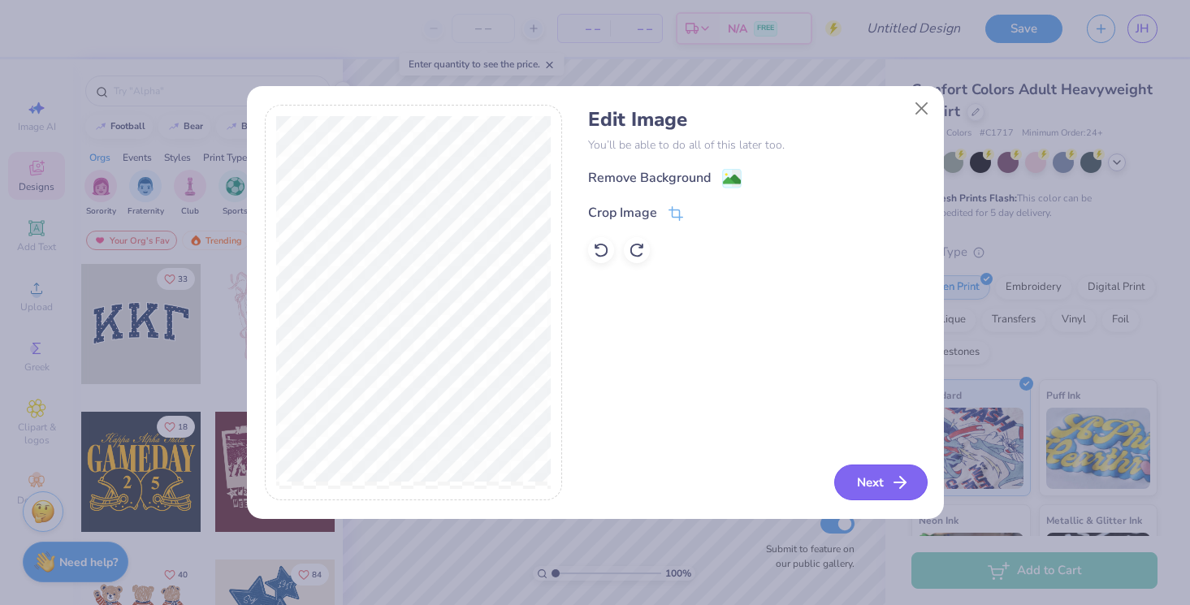
click at [877, 483] on button "Next" at bounding box center [880, 483] width 93 height 36
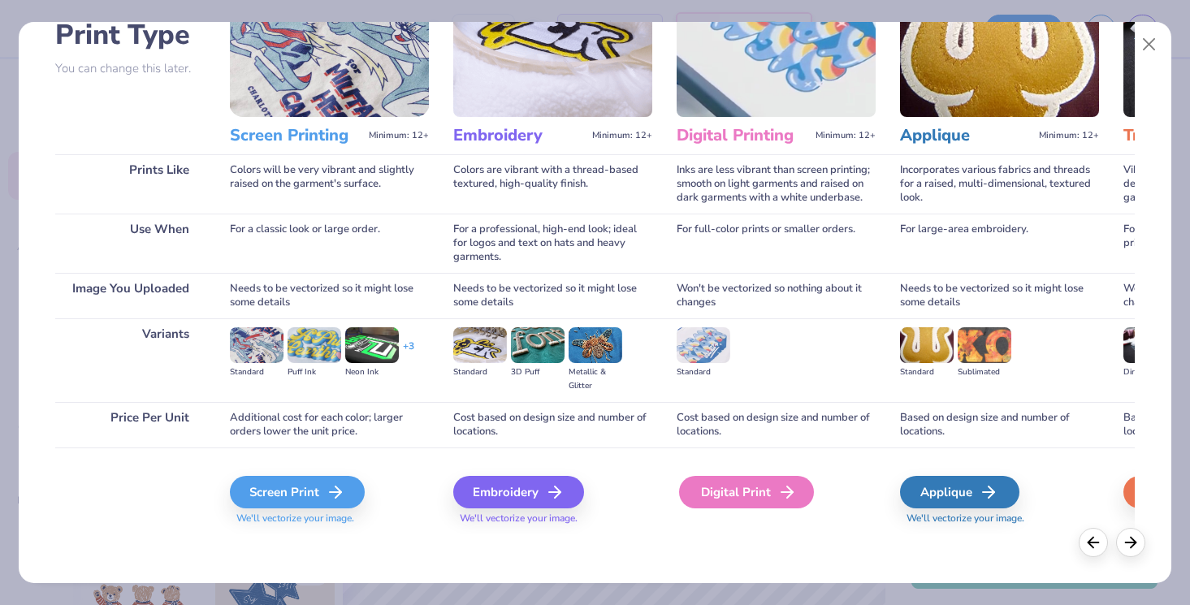
click at [759, 494] on div "Digital Print" at bounding box center [746, 492] width 135 height 32
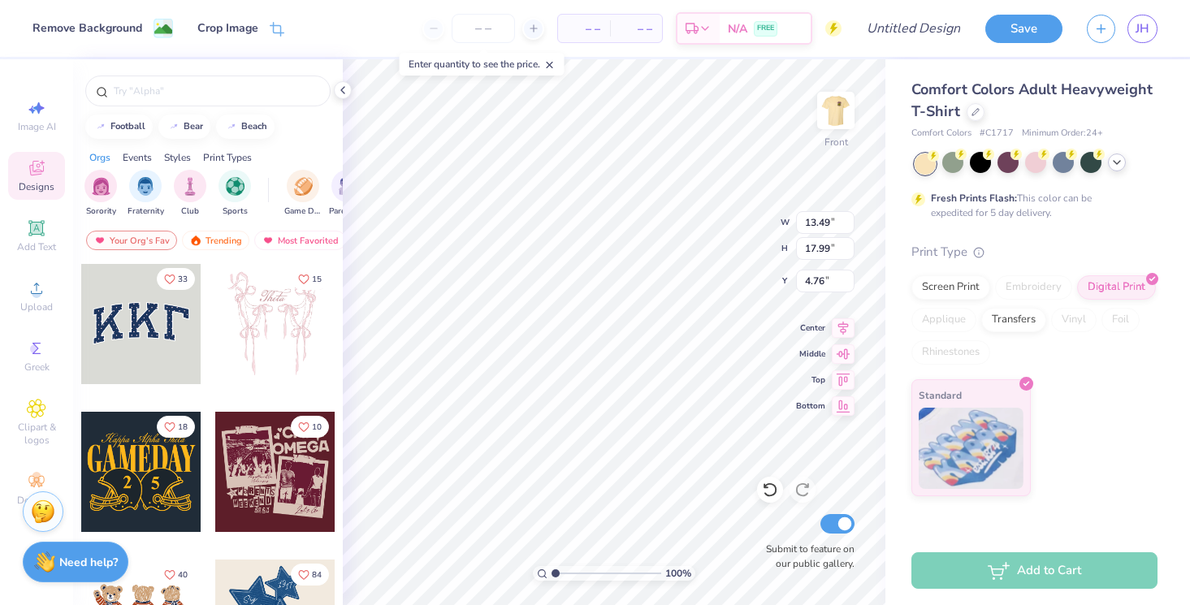
type input "5.86"
type input "11.29"
type input "15.05"
type input "3.00"
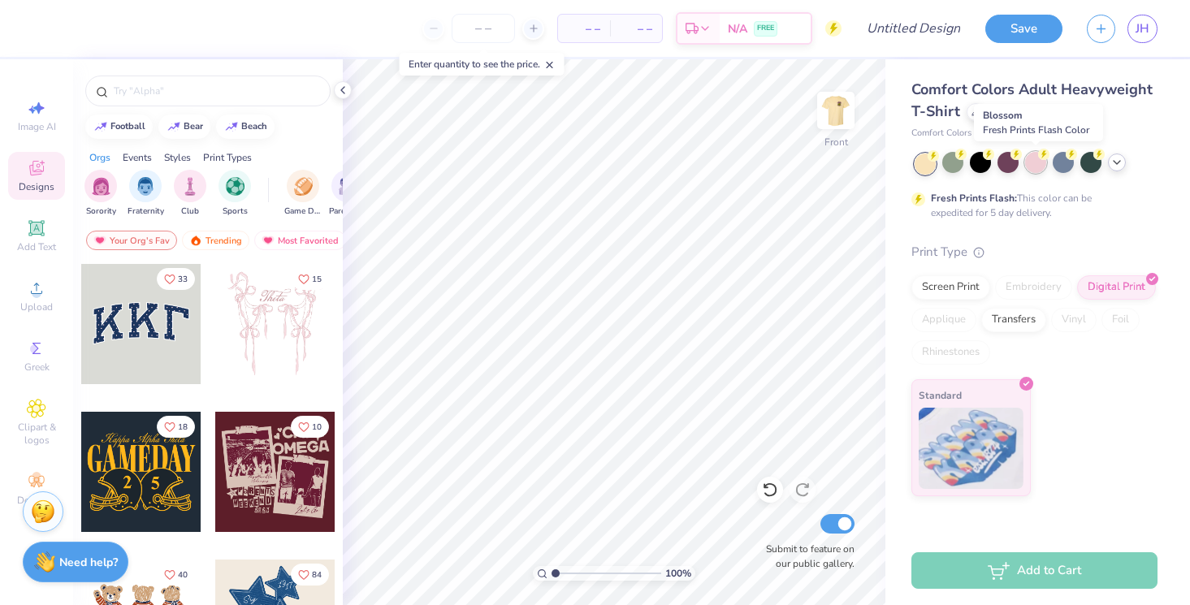
click at [1034, 165] on div at bounding box center [1035, 162] width 21 height 21
click at [989, 165] on div at bounding box center [980, 162] width 21 height 21
click at [1006, 166] on div at bounding box center [1007, 162] width 21 height 21
click at [973, 170] on div at bounding box center [980, 162] width 21 height 21
click at [999, 168] on div at bounding box center [1007, 162] width 21 height 21
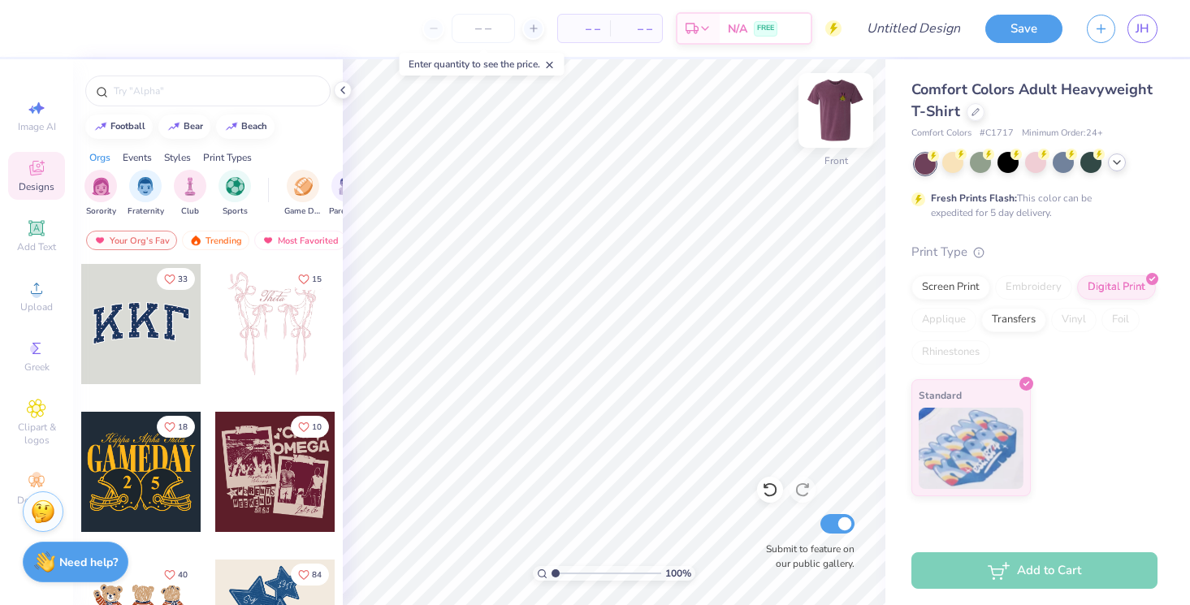
click at [833, 105] on img at bounding box center [835, 110] width 65 height 65
click at [838, 106] on img at bounding box center [835, 110] width 65 height 65
click at [1118, 164] on icon at bounding box center [1116, 162] width 13 height 13
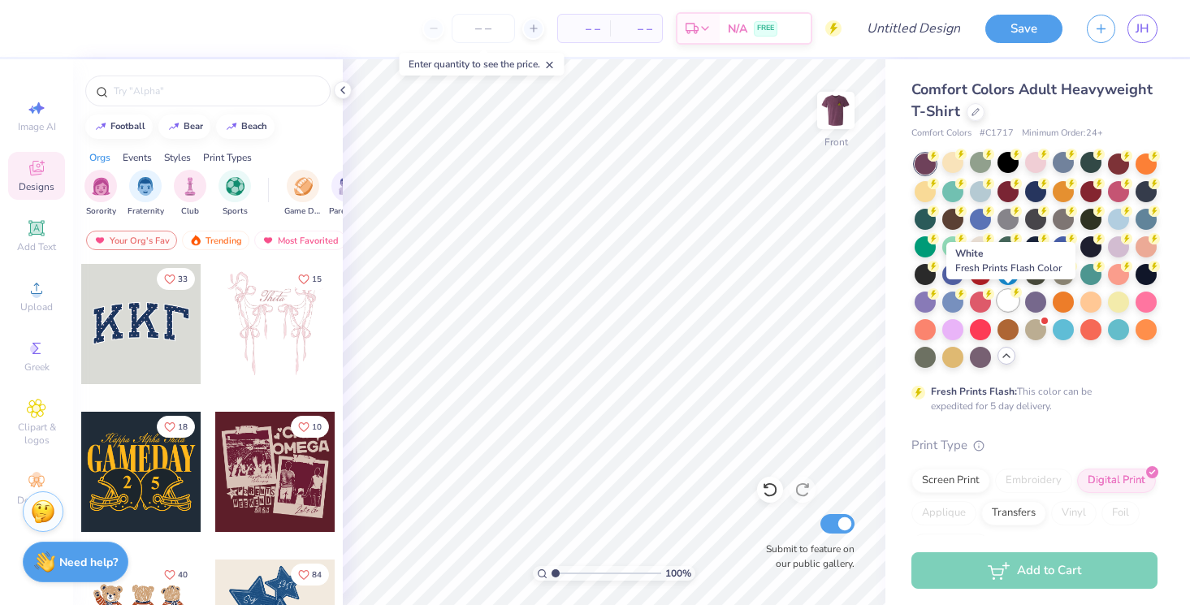
click at [1007, 305] on div at bounding box center [1007, 300] width 21 height 21
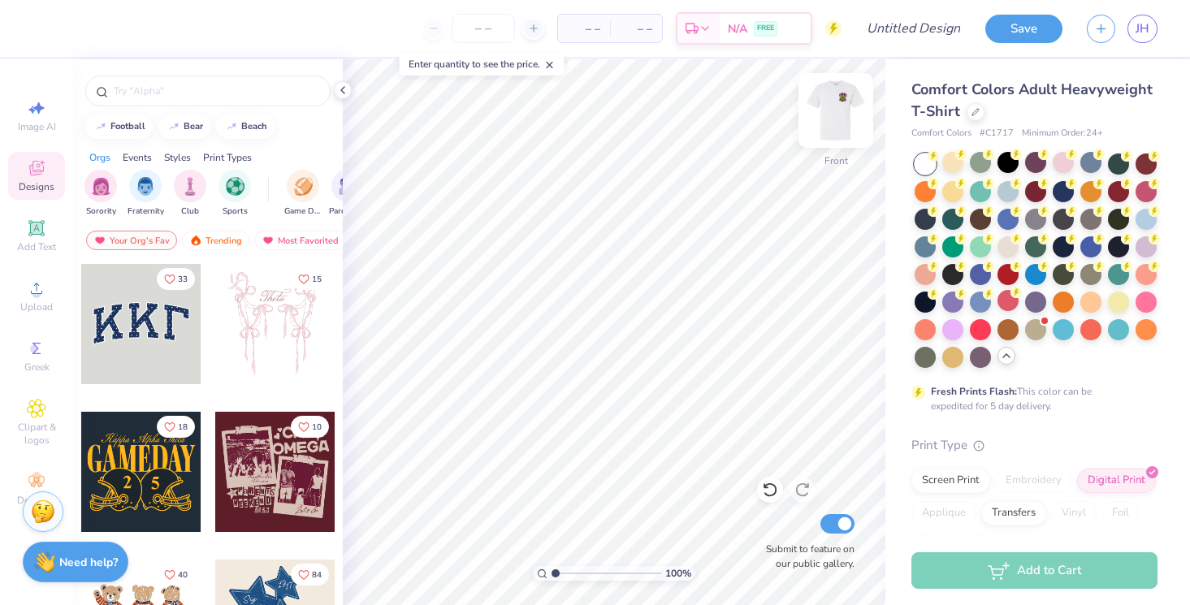
click at [834, 110] on img at bounding box center [835, 110] width 65 height 65
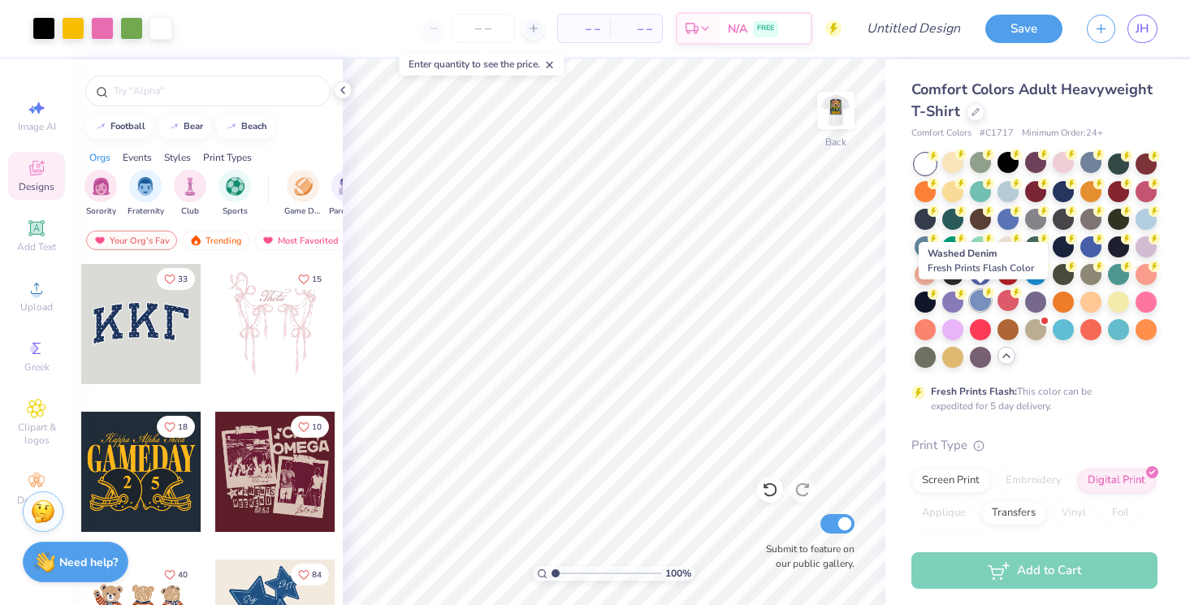
click at [973, 304] on div at bounding box center [980, 300] width 21 height 21
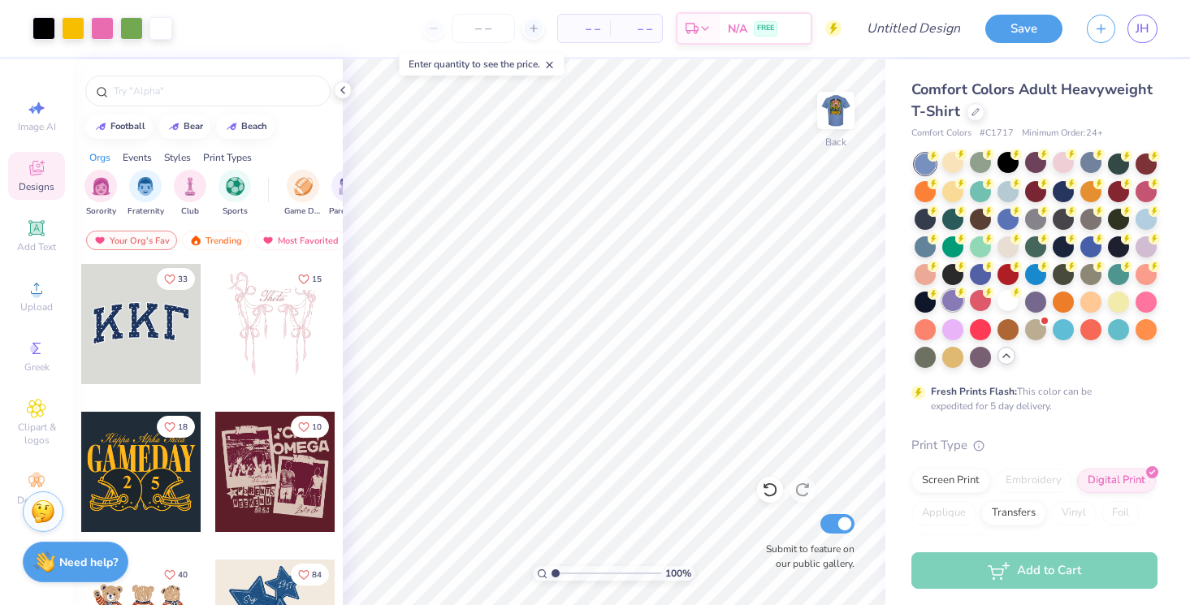
click at [950, 304] on div at bounding box center [952, 300] width 21 height 21
click at [833, 103] on img at bounding box center [835, 110] width 65 height 65
click at [833, 103] on img at bounding box center [835, 110] width 32 height 32
click at [842, 106] on img at bounding box center [835, 110] width 65 height 65
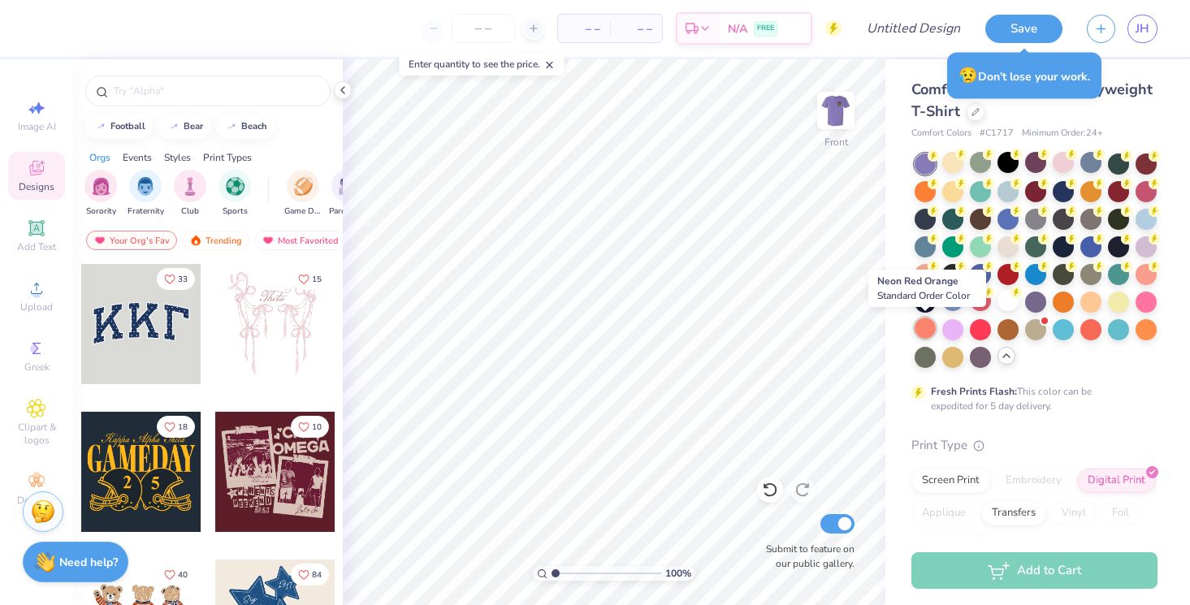
click at [929, 330] on div at bounding box center [924, 328] width 21 height 21
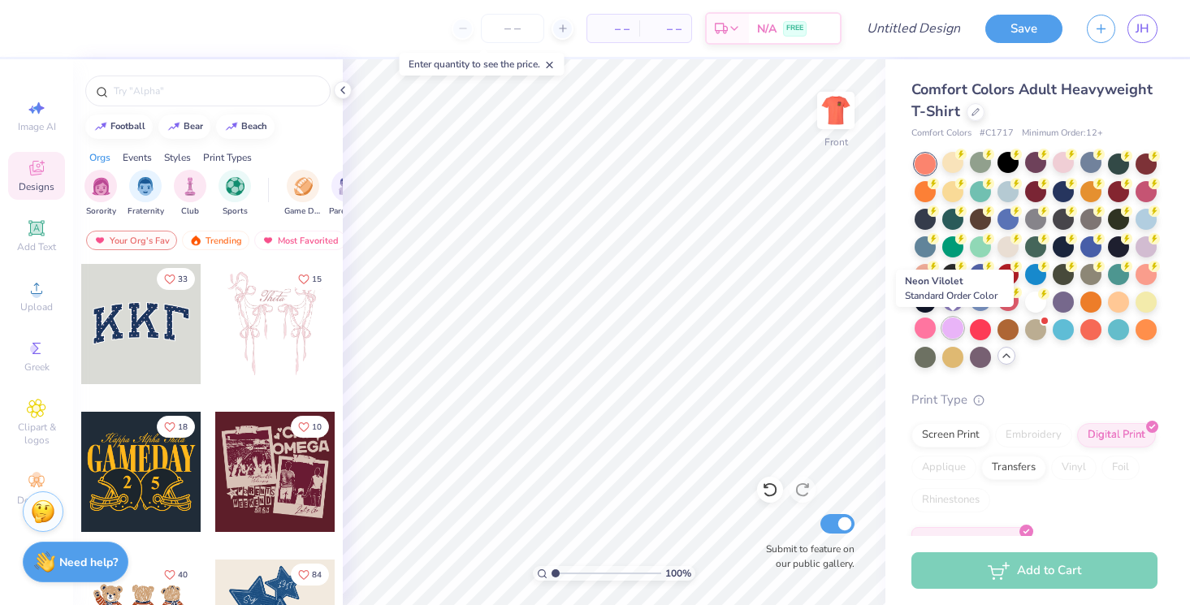
click at [958, 328] on div at bounding box center [952, 328] width 21 height 21
click at [921, 329] on div at bounding box center [924, 328] width 21 height 21
click at [929, 306] on div at bounding box center [924, 300] width 21 height 21
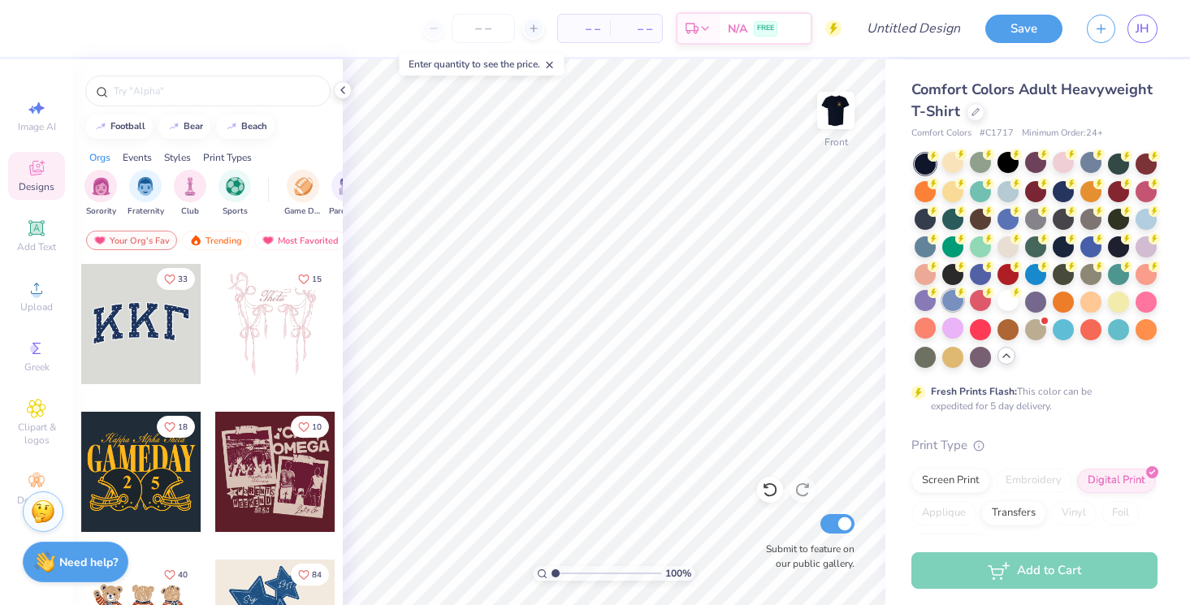
click at [950, 301] on div at bounding box center [952, 300] width 21 height 21
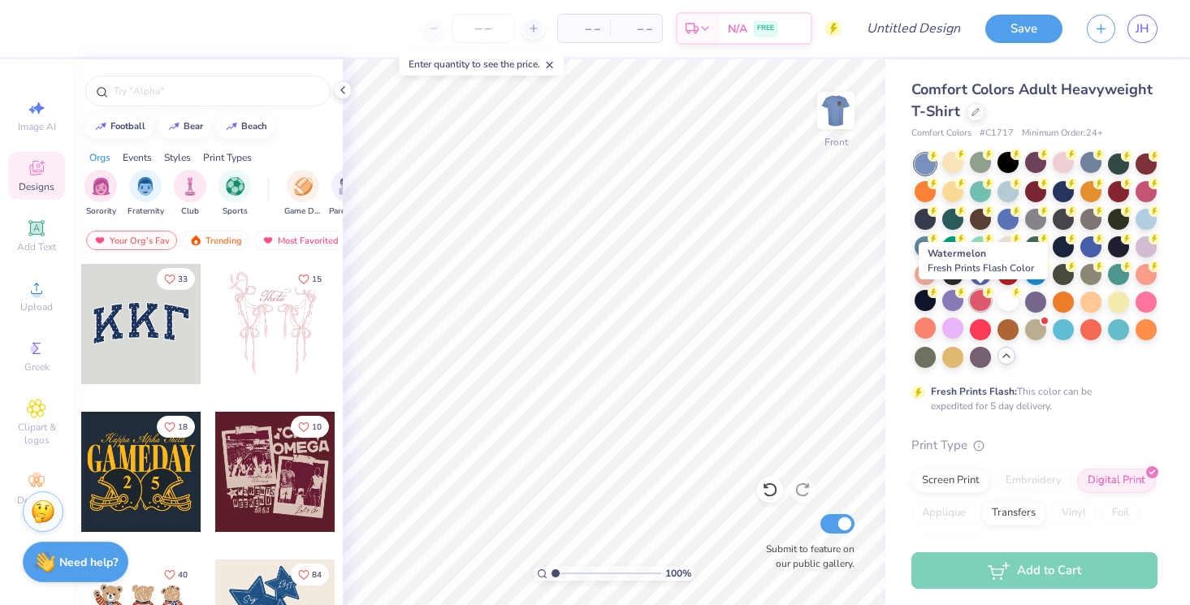
click at [977, 300] on div at bounding box center [980, 300] width 21 height 21
click at [1006, 301] on div at bounding box center [1007, 300] width 21 height 21
click at [1008, 298] on div at bounding box center [1007, 300] width 21 height 21
click at [1035, 304] on div at bounding box center [1035, 300] width 21 height 21
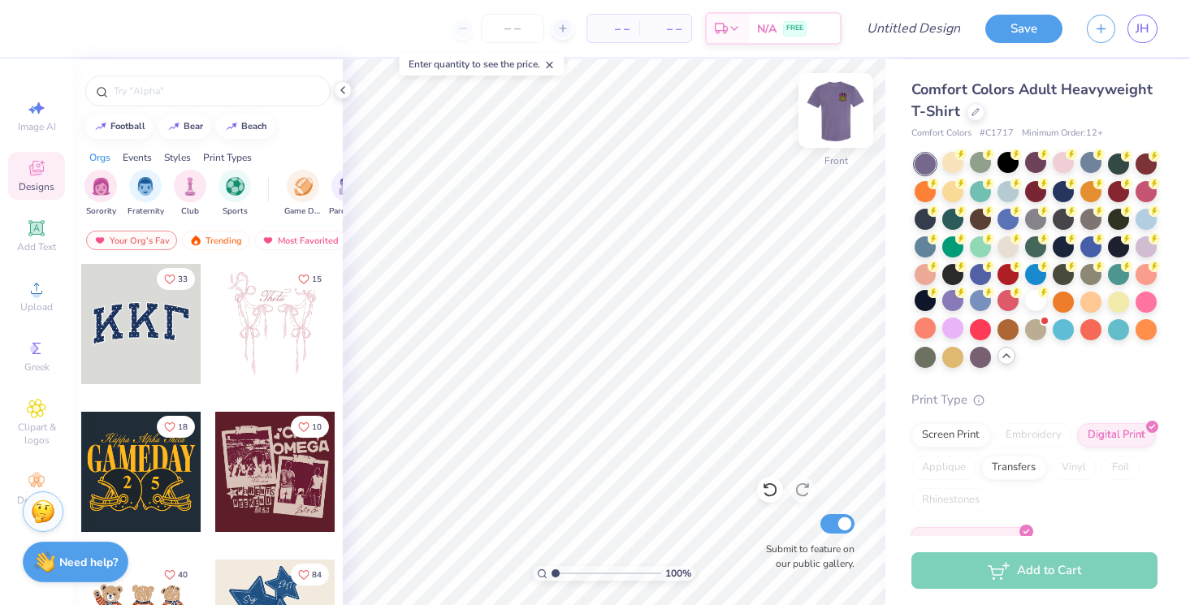
click at [841, 115] on img at bounding box center [835, 110] width 65 height 65
click at [833, 92] on div at bounding box center [835, 110] width 75 height 75
click at [1068, 303] on div at bounding box center [1063, 300] width 21 height 21
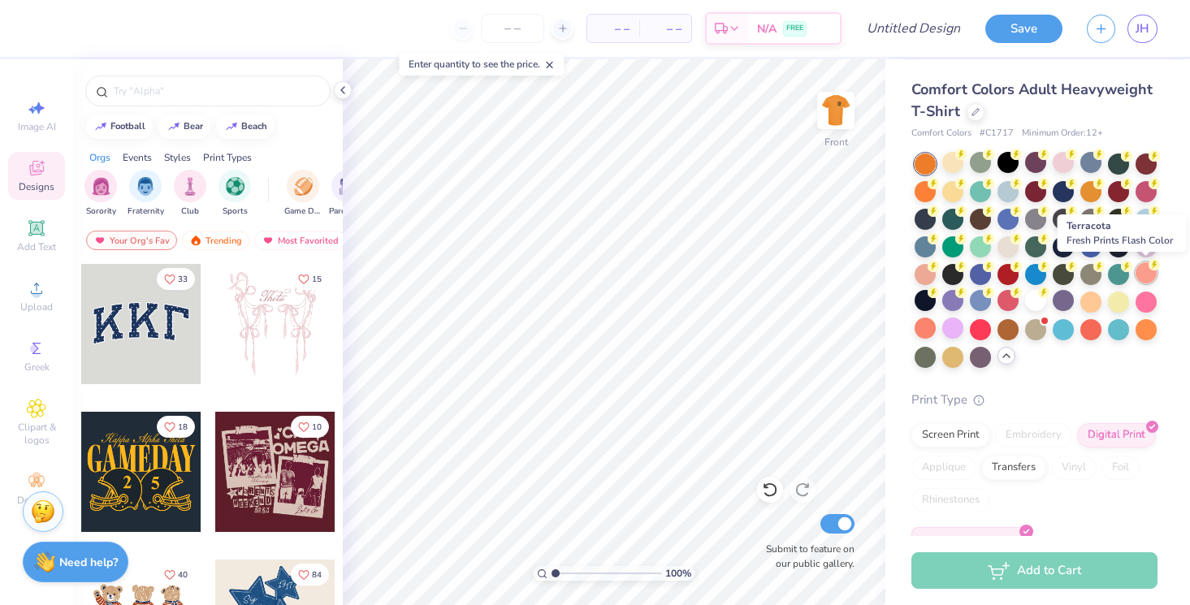
click at [1144, 275] on div at bounding box center [1145, 272] width 21 height 21
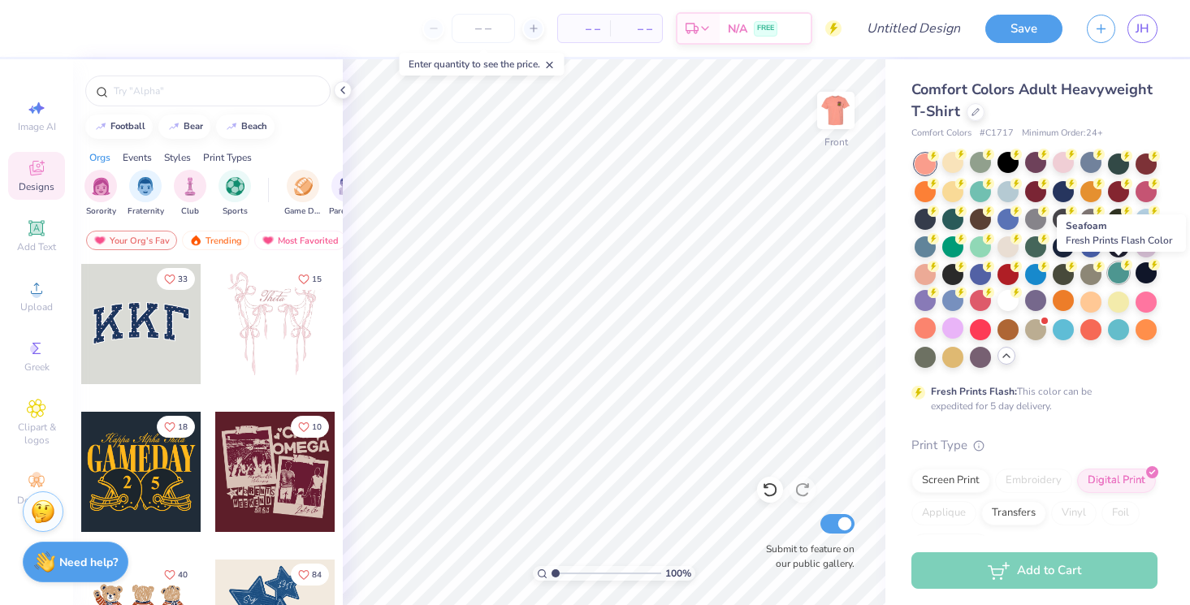
click at [1114, 274] on div at bounding box center [1118, 272] width 21 height 21
click at [1086, 275] on div at bounding box center [1090, 272] width 21 height 21
click at [1070, 274] on div at bounding box center [1063, 272] width 21 height 21
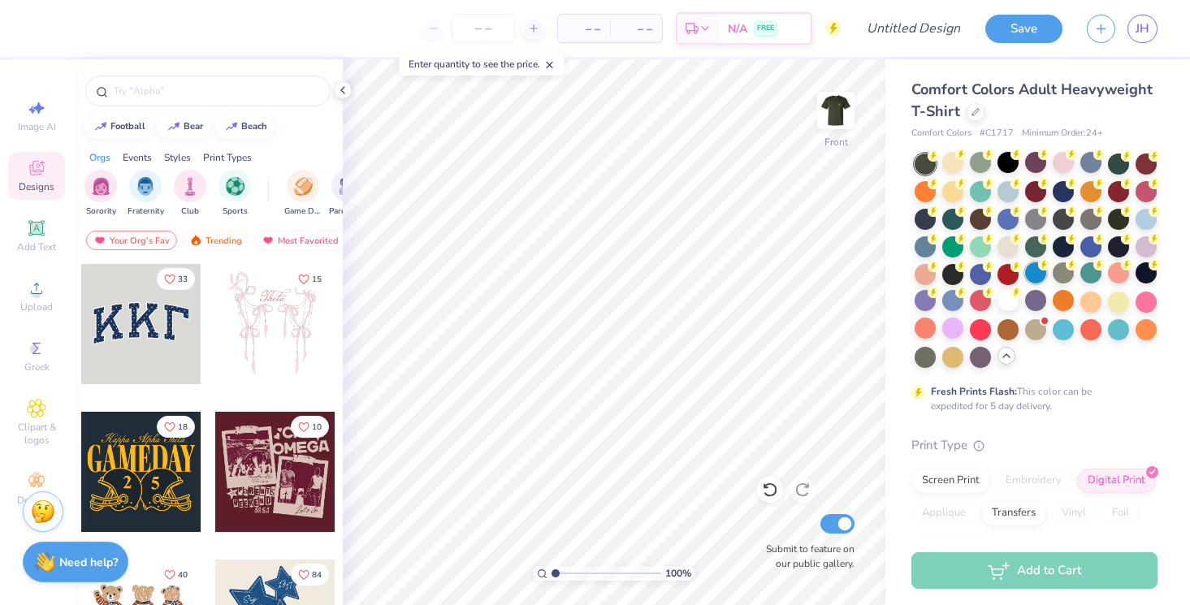
click at [1036, 275] on div at bounding box center [1035, 272] width 21 height 21
click at [995, 272] on div at bounding box center [1035, 260] width 243 height 214
click at [980, 272] on div at bounding box center [980, 272] width 21 height 21
click at [837, 93] on div at bounding box center [835, 110] width 75 height 75
click at [837, 94] on img at bounding box center [835, 110] width 32 height 32
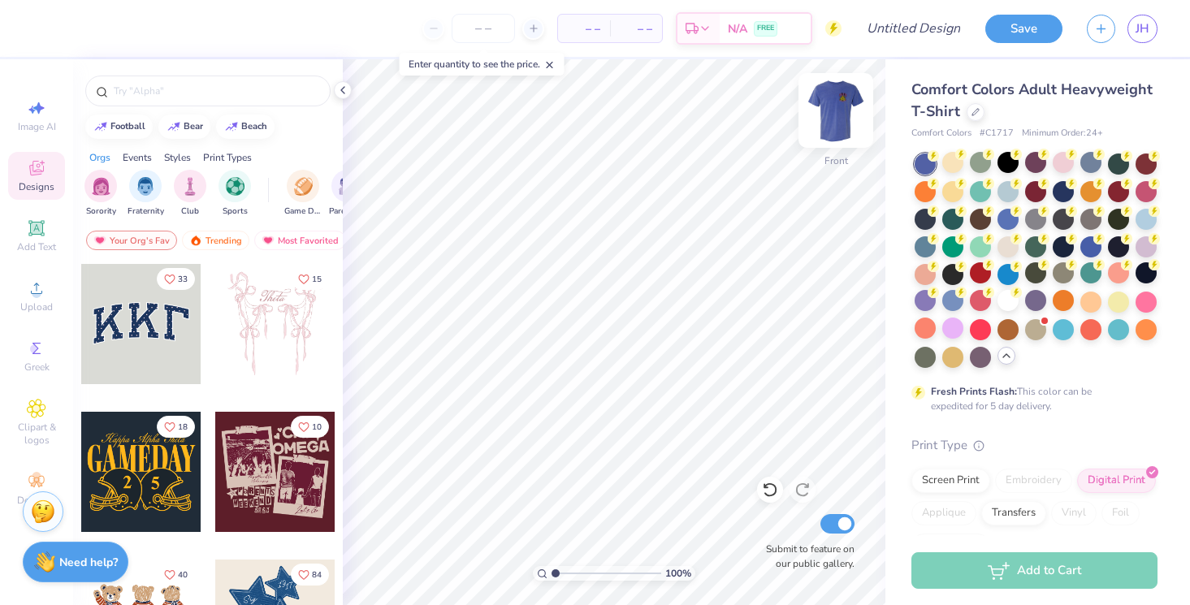
click at [839, 122] on img at bounding box center [835, 110] width 65 height 65
click at [839, 122] on img at bounding box center [835, 110] width 32 height 32
click at [981, 281] on div at bounding box center [980, 272] width 21 height 21
click at [950, 274] on div at bounding box center [952, 272] width 21 height 21
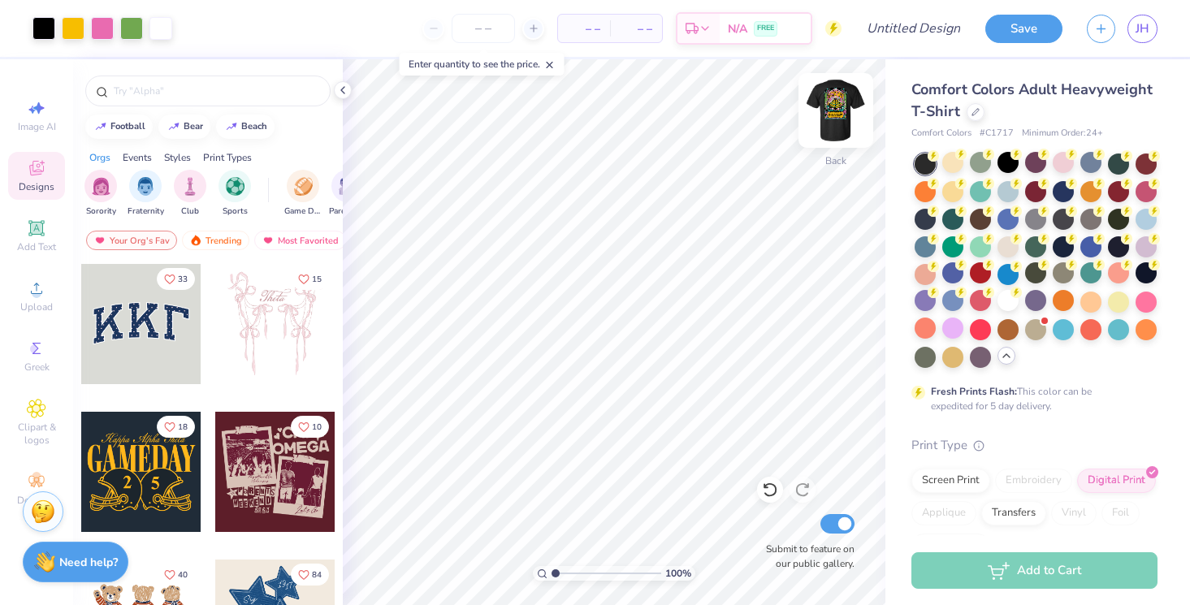
click at [835, 106] on img at bounding box center [835, 110] width 65 height 65
click at [1014, 167] on div at bounding box center [1007, 162] width 21 height 21
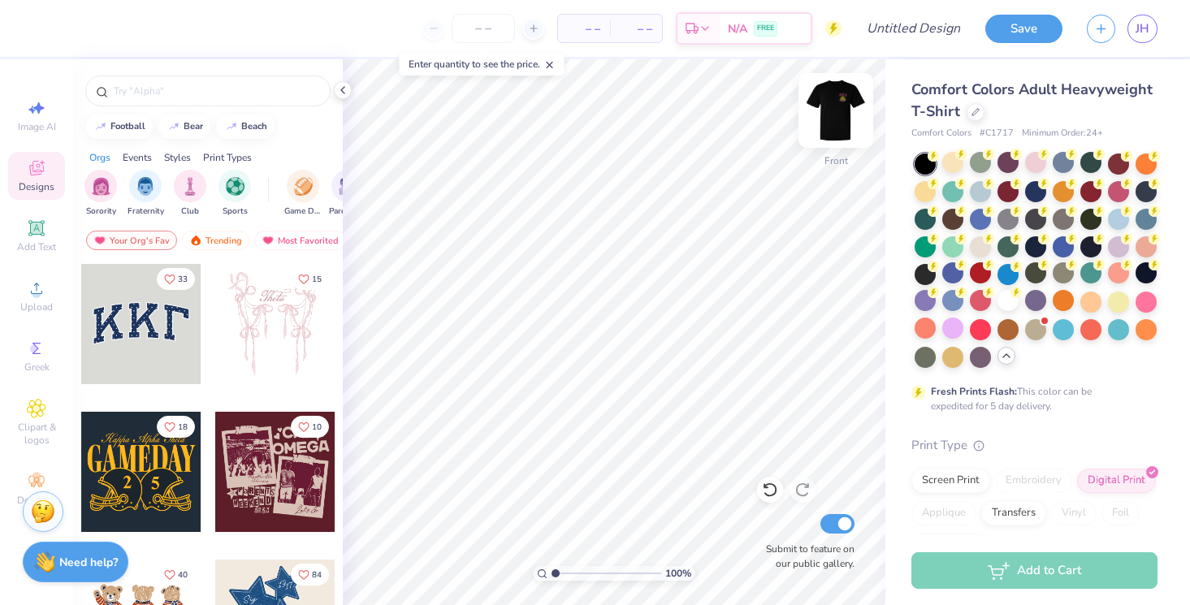
click at [842, 100] on img at bounding box center [835, 110] width 65 height 65
click at [838, 109] on img at bounding box center [835, 110] width 65 height 65
click at [920, 271] on div at bounding box center [924, 272] width 21 height 21
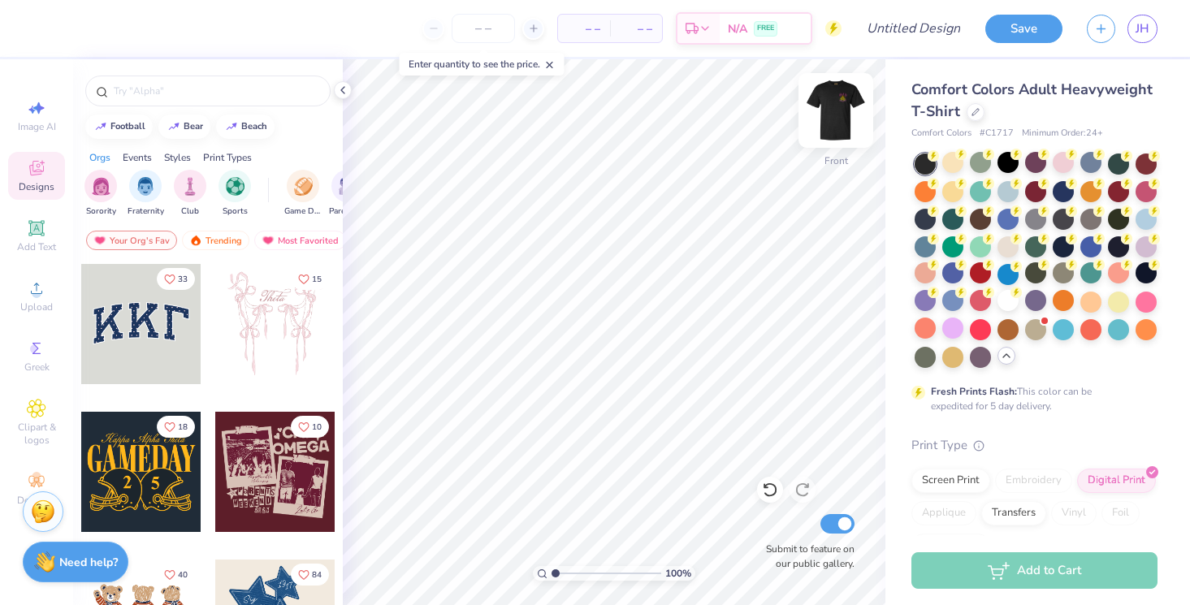
click at [839, 98] on img at bounding box center [835, 110] width 65 height 65
click at [917, 279] on div at bounding box center [924, 272] width 21 height 21
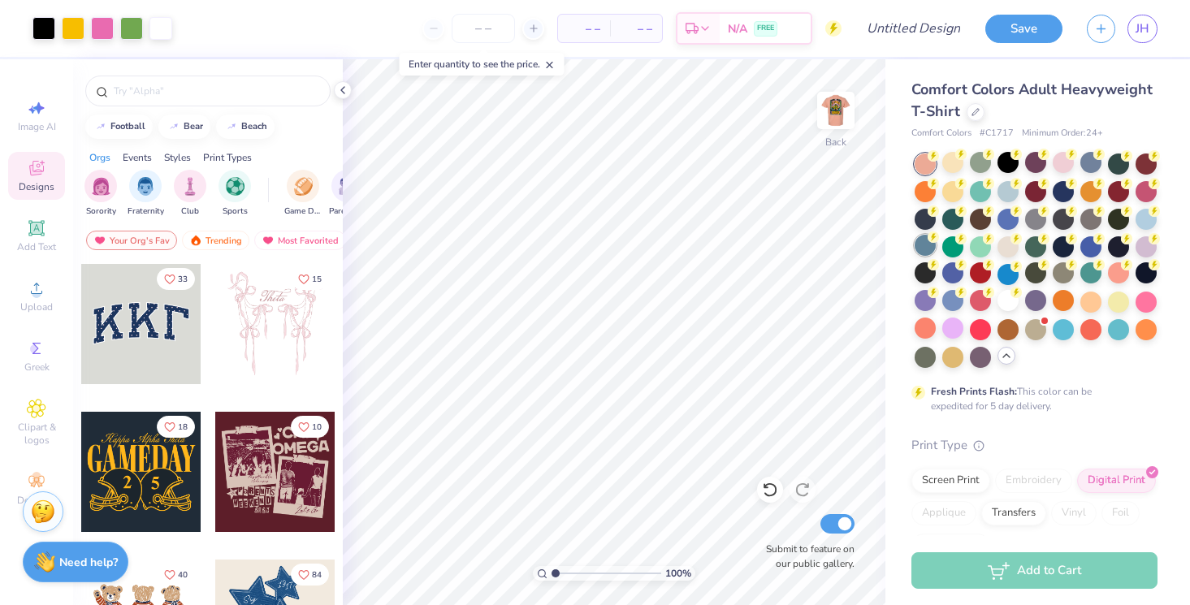
click at [923, 252] on div at bounding box center [924, 245] width 21 height 21
click at [956, 248] on div at bounding box center [952, 245] width 21 height 21
click at [994, 244] on div at bounding box center [1035, 260] width 243 height 214
click at [988, 244] on div at bounding box center [980, 245] width 21 height 21
click at [1012, 247] on div at bounding box center [1007, 245] width 21 height 21
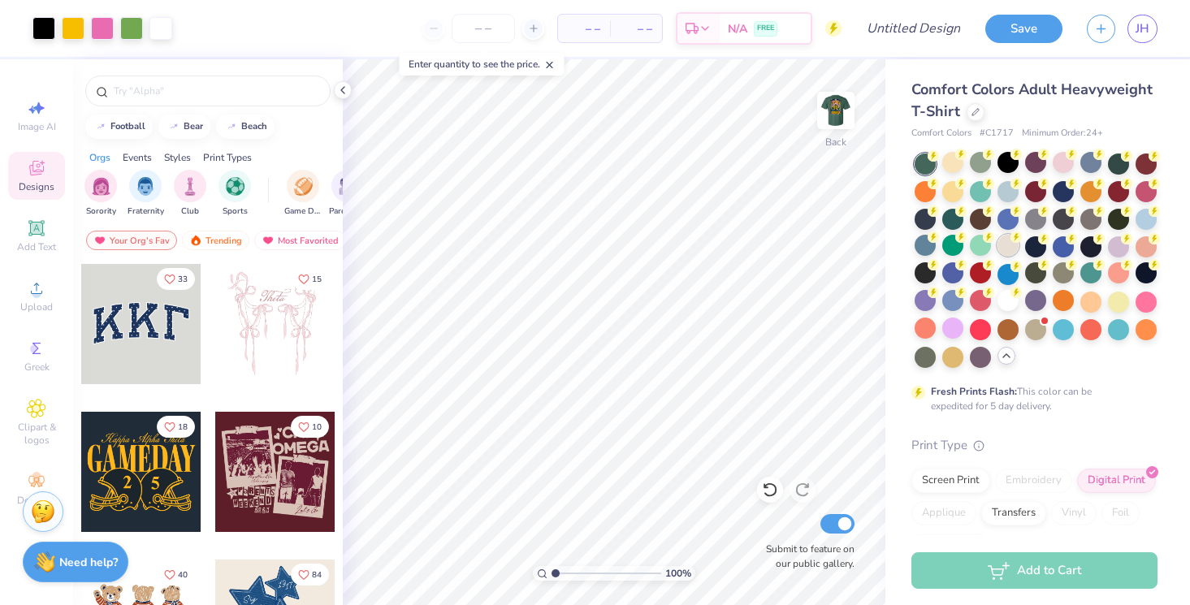
click at [1008, 245] on div at bounding box center [1007, 245] width 21 height 21
click at [1014, 246] on div at bounding box center [1007, 245] width 21 height 21
click at [1045, 242] on div at bounding box center [1035, 245] width 21 height 21
click at [1063, 242] on div at bounding box center [1063, 245] width 21 height 21
click at [853, 109] on img at bounding box center [835, 110] width 65 height 65
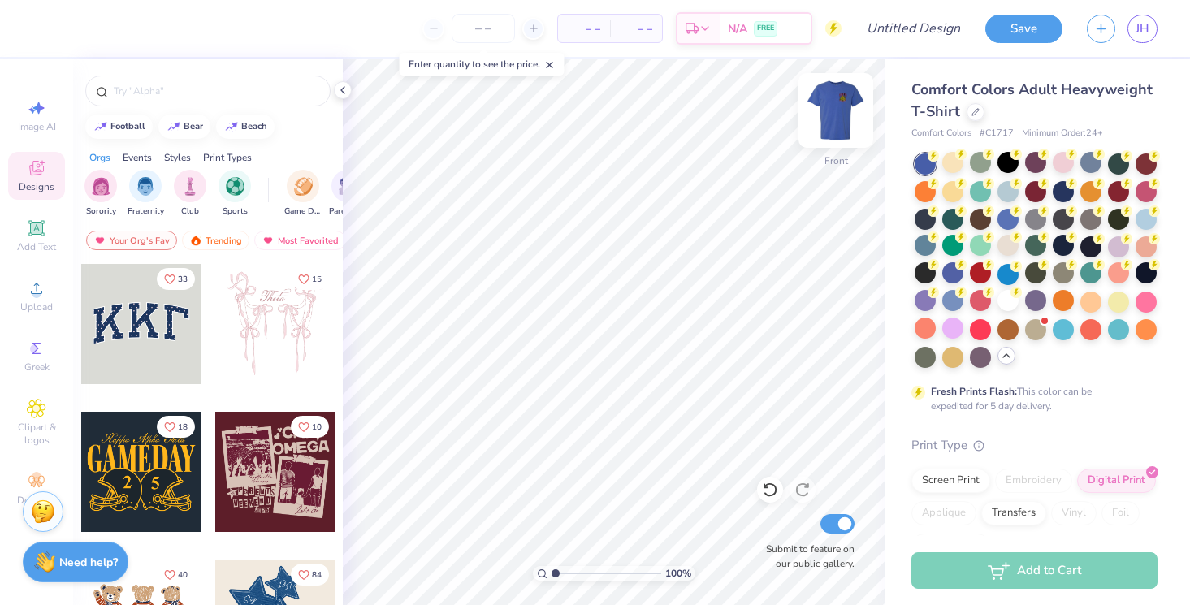
click at [842, 109] on img at bounding box center [835, 110] width 65 height 65
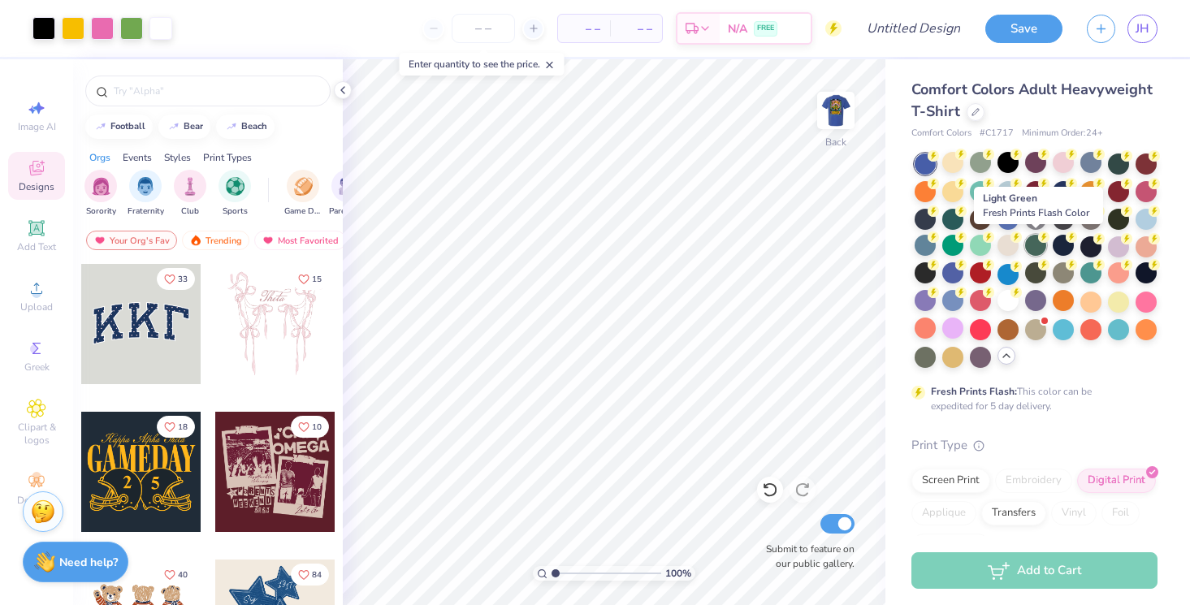
click at [1037, 244] on div at bounding box center [1035, 245] width 21 height 21
click at [1057, 244] on div at bounding box center [1063, 245] width 21 height 21
click at [1088, 246] on div at bounding box center [1090, 245] width 21 height 21
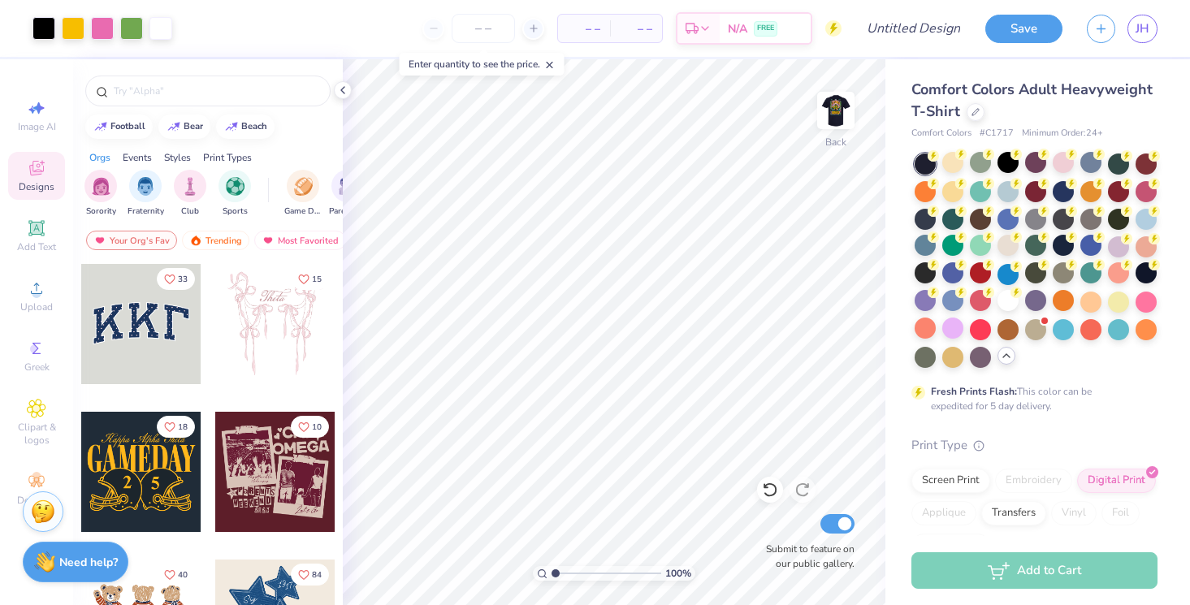
click at [1131, 249] on div at bounding box center [1035, 260] width 243 height 214
click at [1123, 249] on div at bounding box center [1118, 245] width 21 height 21
click at [1142, 247] on div at bounding box center [1145, 245] width 21 height 21
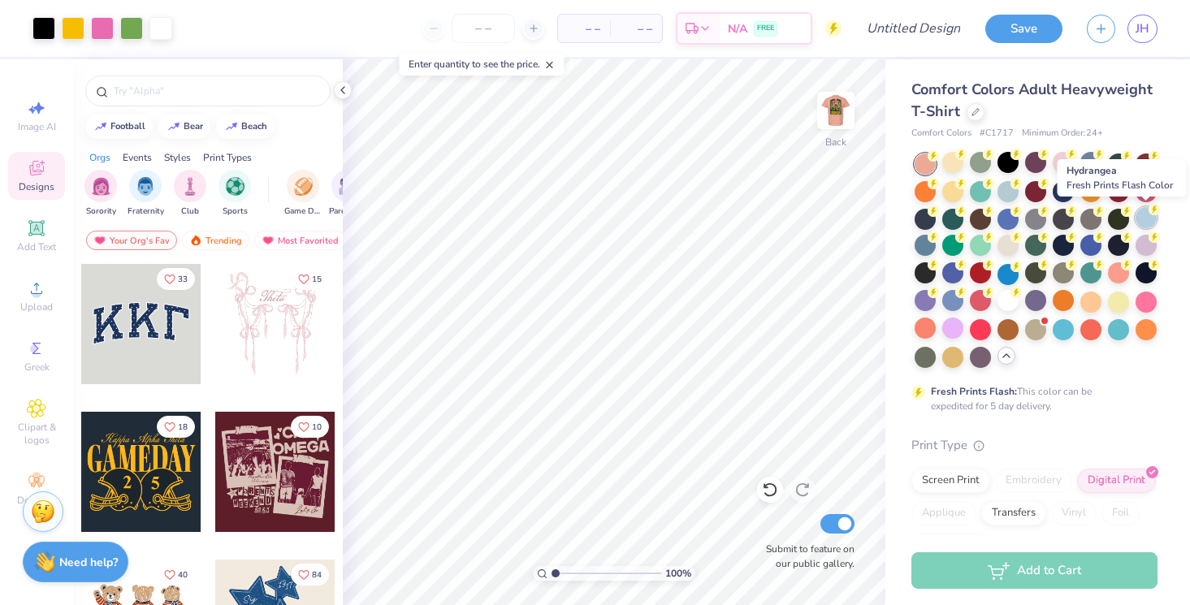
click at [1140, 219] on div at bounding box center [1145, 217] width 21 height 21
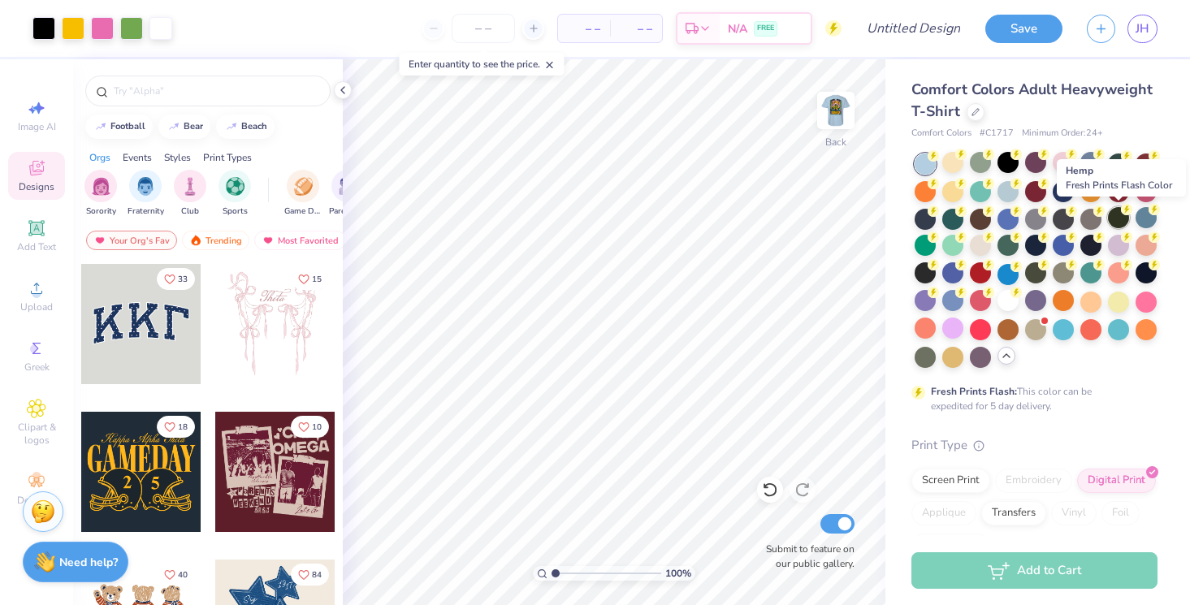
click at [1116, 219] on div at bounding box center [1118, 217] width 21 height 21
click at [1087, 214] on div at bounding box center [1090, 217] width 21 height 21
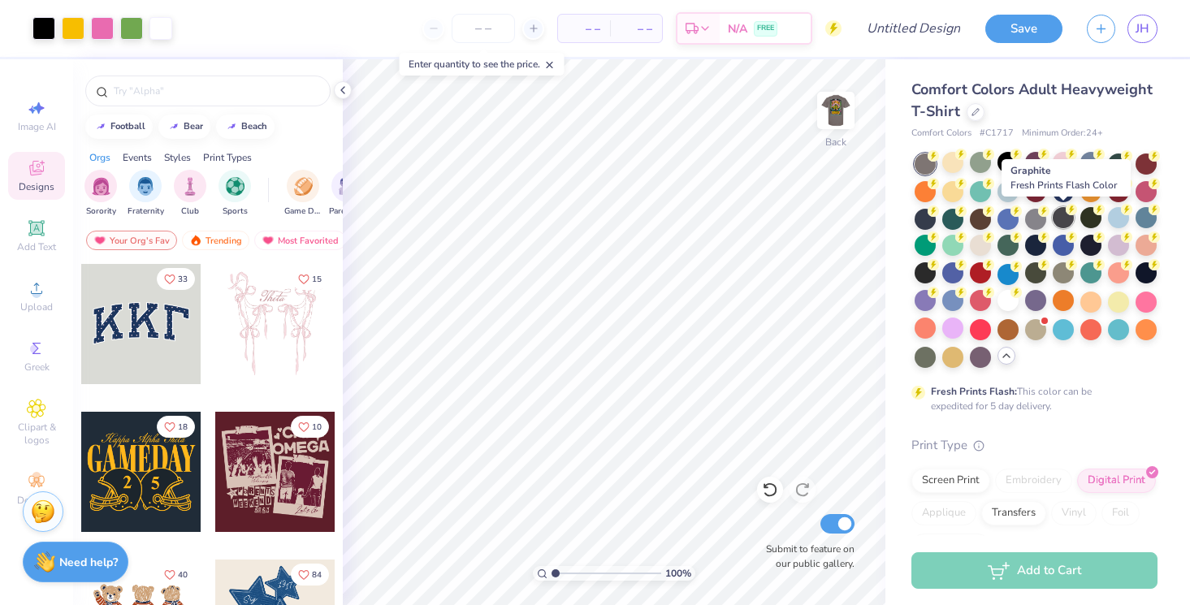
click at [1066, 216] on div at bounding box center [1063, 217] width 21 height 21
click at [1026, 216] on div at bounding box center [1035, 217] width 21 height 21
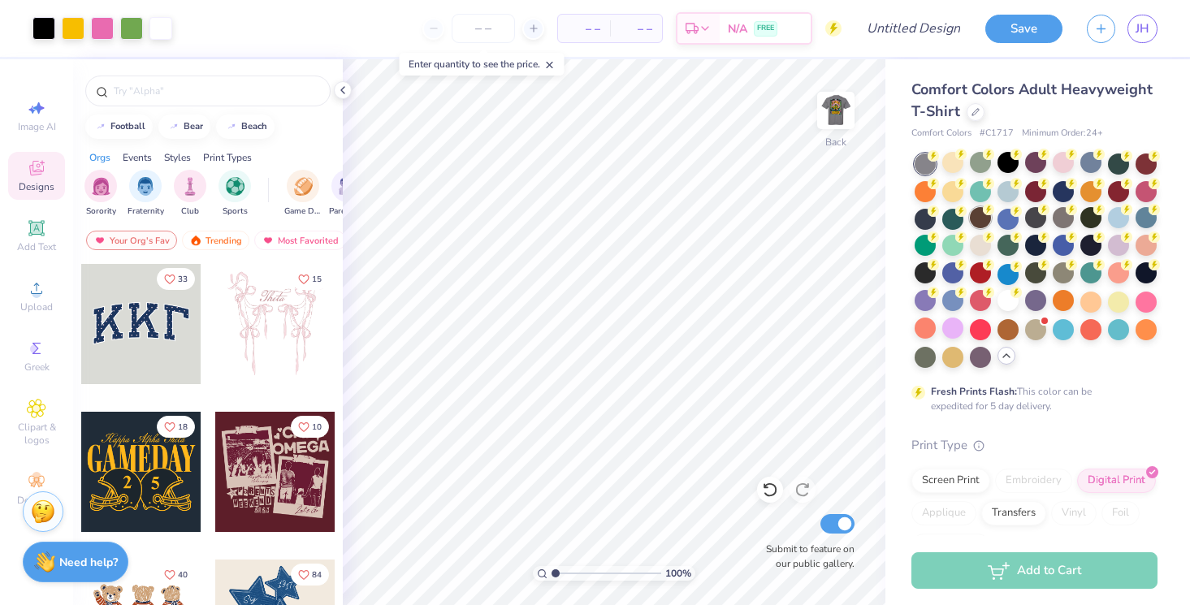
click at [982, 221] on div at bounding box center [980, 217] width 21 height 21
click at [824, 104] on img at bounding box center [835, 110] width 65 height 65
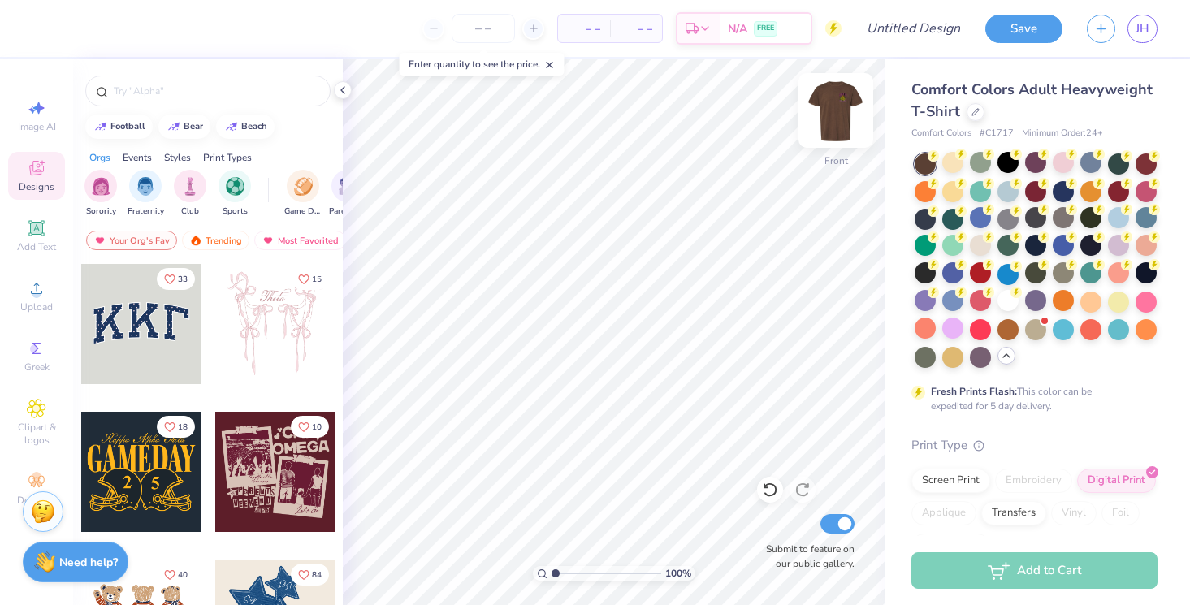
click at [839, 104] on img at bounding box center [835, 110] width 65 height 65
click at [839, 104] on img at bounding box center [835, 110] width 32 height 32
click at [979, 224] on div at bounding box center [980, 217] width 21 height 21
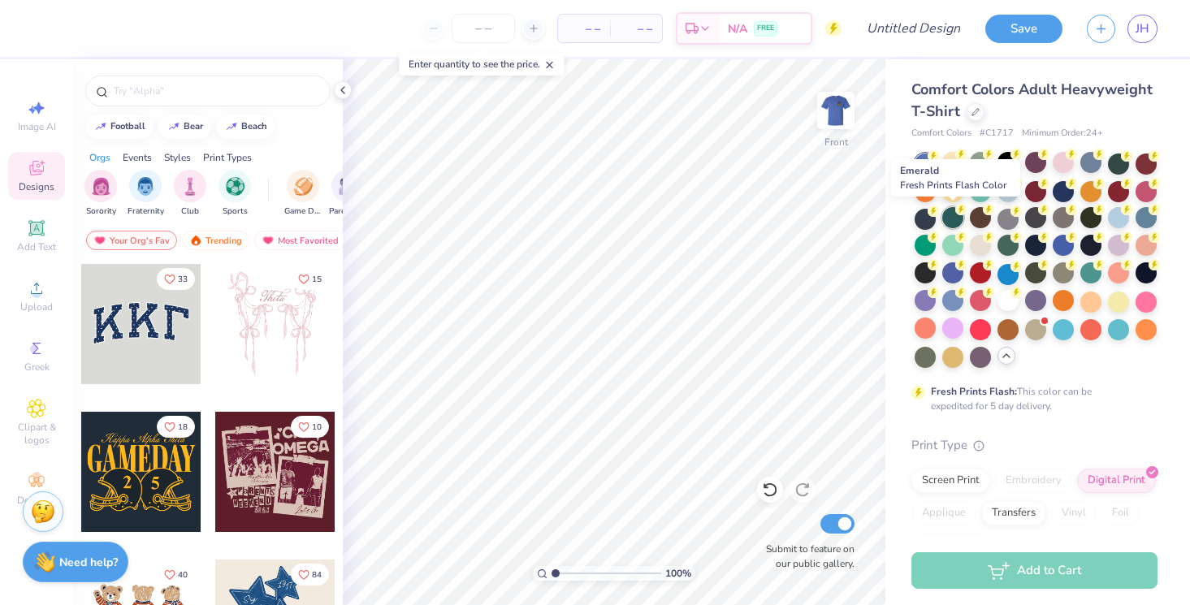
click at [950, 222] on div at bounding box center [952, 217] width 21 height 21
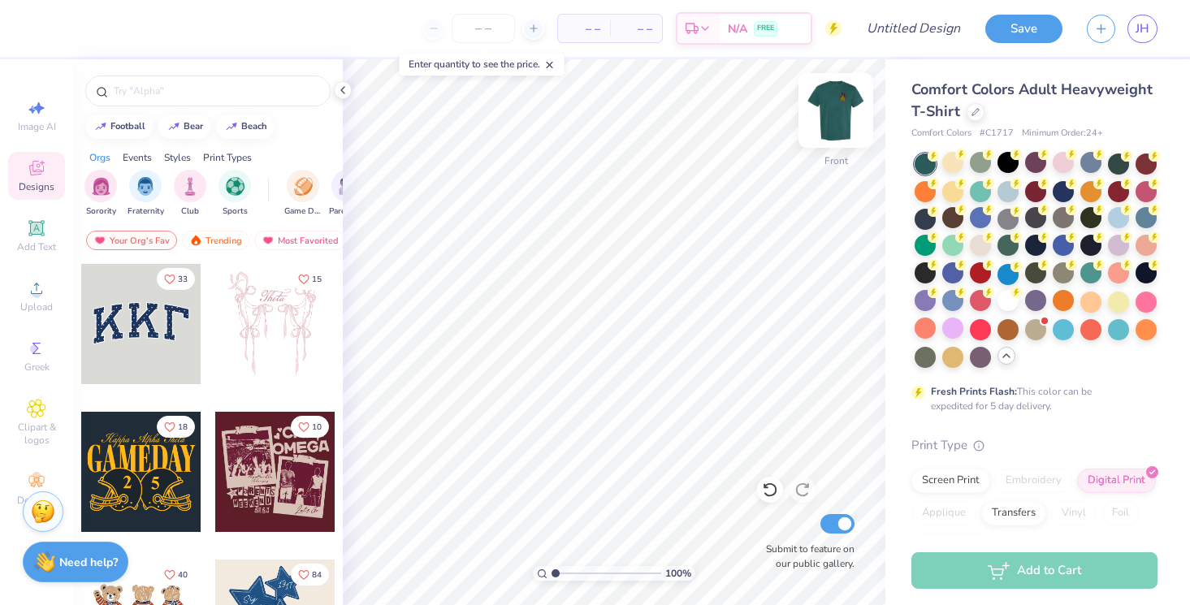
click at [843, 112] on img at bounding box center [835, 110] width 65 height 65
click at [843, 112] on img at bounding box center [835, 110] width 32 height 32
click at [930, 225] on div at bounding box center [924, 217] width 21 height 21
click at [1151, 193] on div at bounding box center [1145, 189] width 21 height 21
click at [1115, 192] on div at bounding box center [1118, 189] width 21 height 21
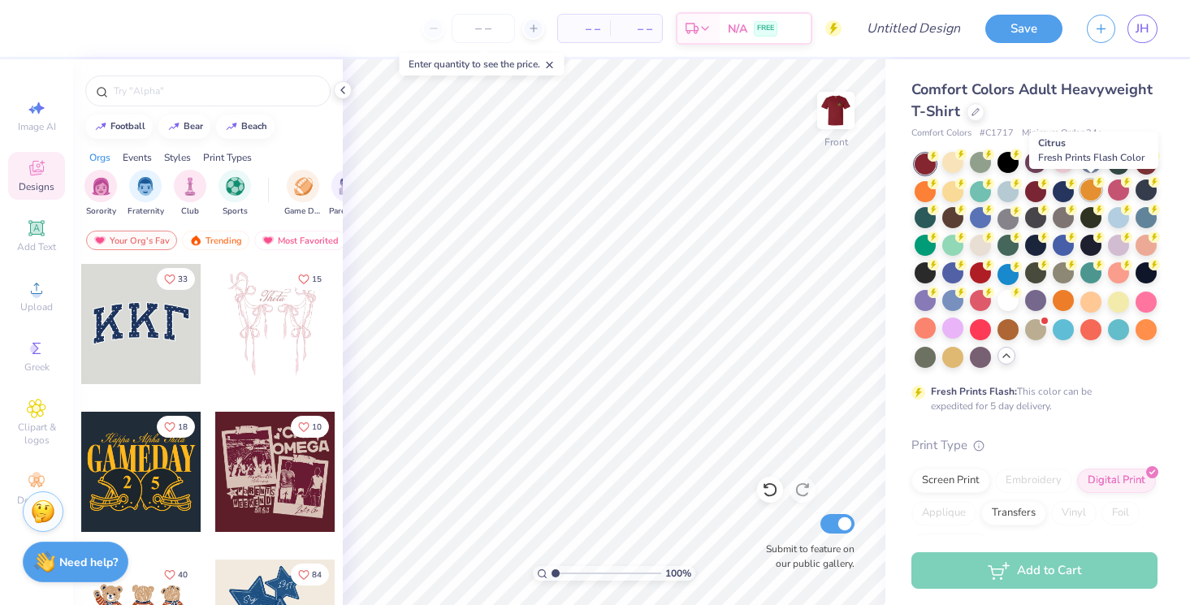
click at [1092, 193] on div at bounding box center [1090, 189] width 21 height 21
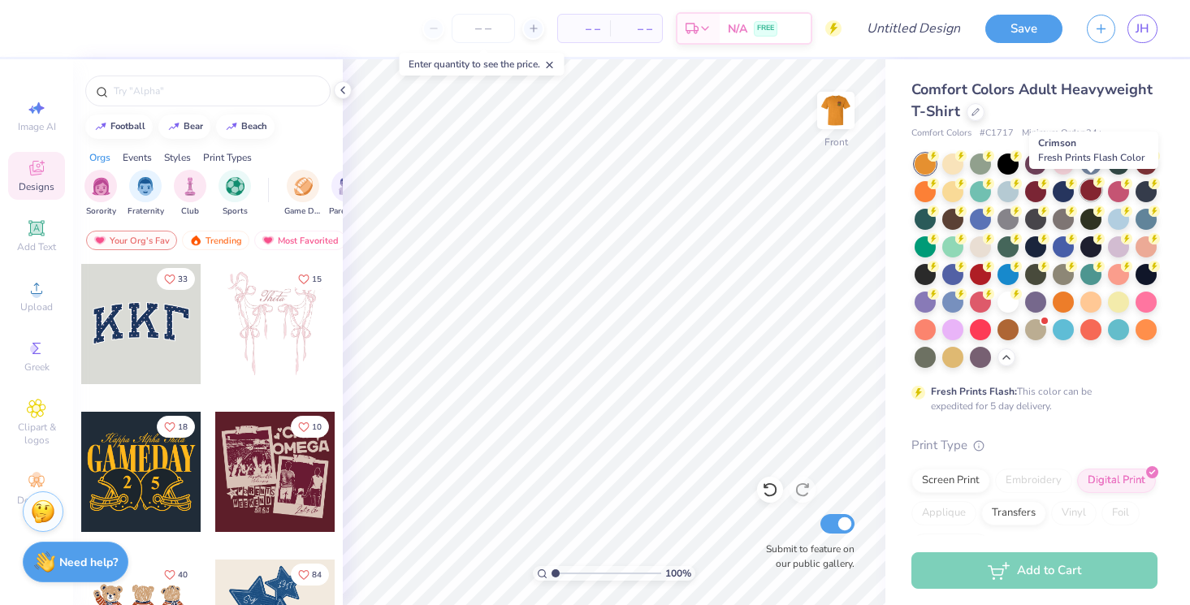
click at [1090, 191] on div at bounding box center [1090, 189] width 21 height 21
click at [1088, 192] on div at bounding box center [1090, 189] width 21 height 21
click at [1058, 191] on div at bounding box center [1063, 189] width 21 height 21
click at [1035, 190] on div at bounding box center [1035, 189] width 21 height 21
click at [1045, 194] on div at bounding box center [1035, 189] width 21 height 21
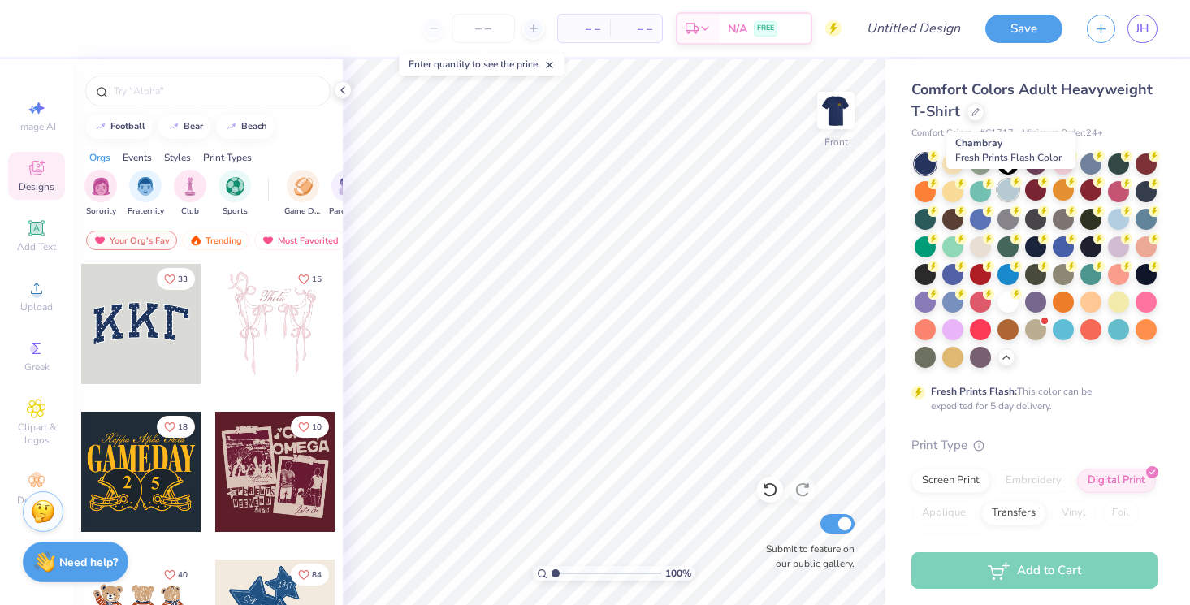
click at [1005, 194] on div at bounding box center [1007, 189] width 21 height 21
click at [979, 195] on div at bounding box center [980, 189] width 21 height 21
click at [961, 195] on div at bounding box center [952, 189] width 21 height 21
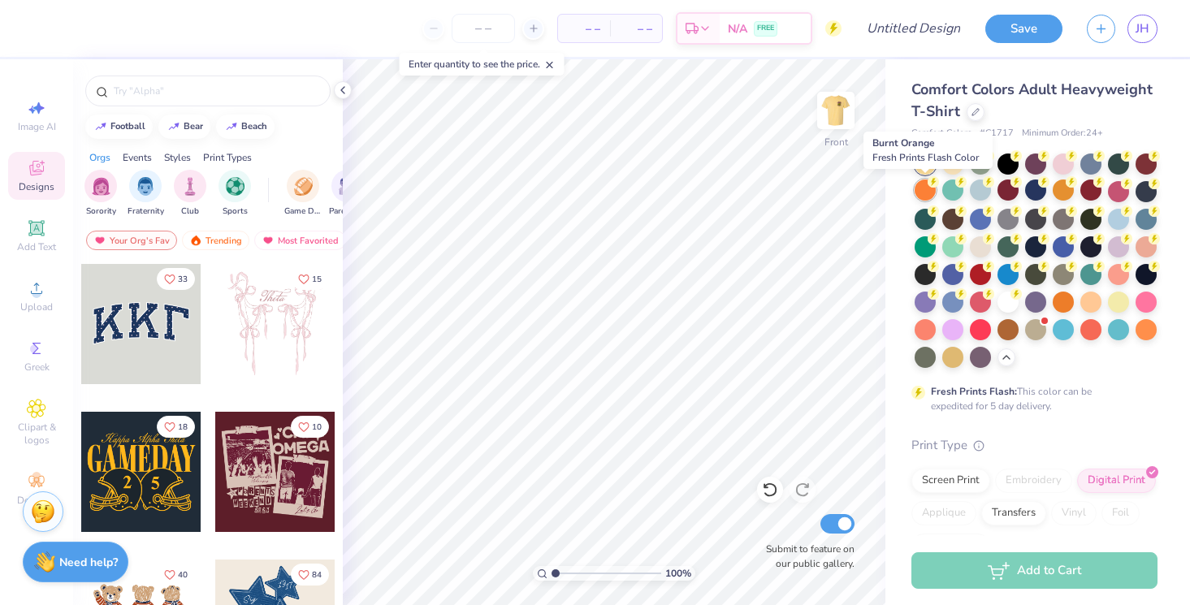
click at [927, 192] on div at bounding box center [924, 189] width 21 height 21
click at [957, 164] on div at bounding box center [952, 162] width 21 height 21
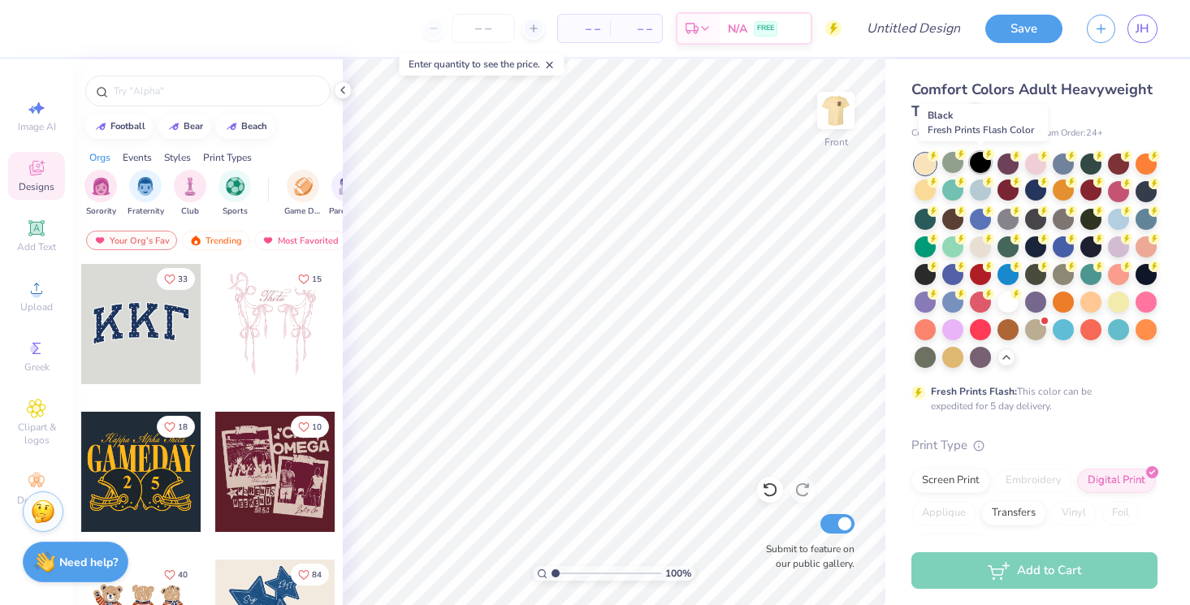
click at [980, 161] on div at bounding box center [980, 162] width 21 height 21
click at [1012, 165] on div at bounding box center [1007, 162] width 21 height 21
click at [837, 106] on img at bounding box center [835, 110] width 65 height 65
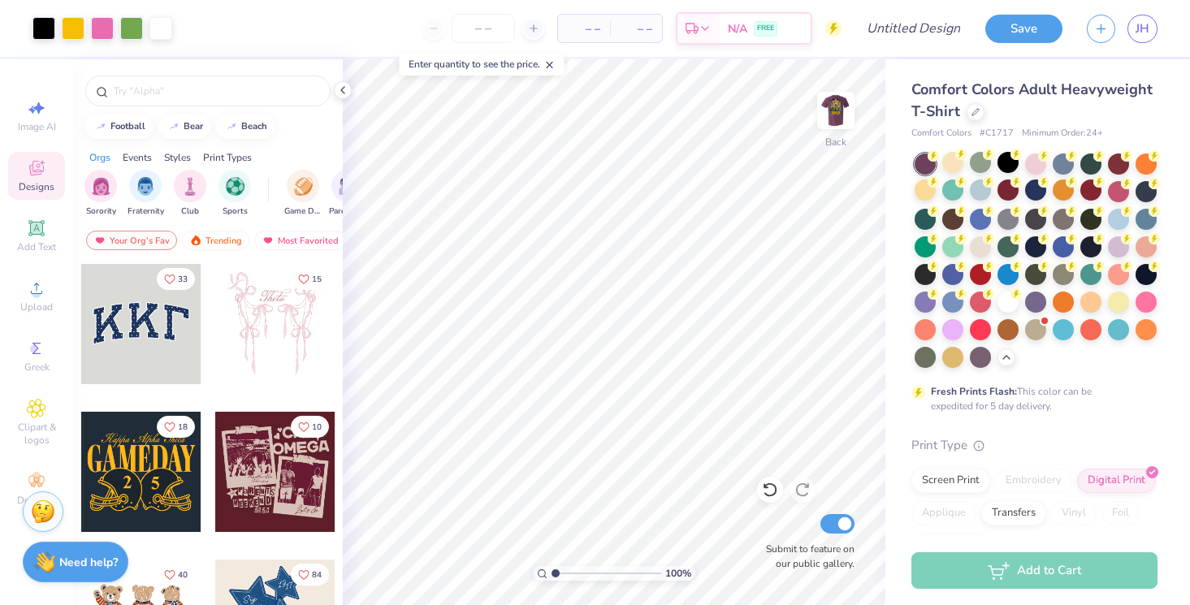
click at [837, 106] on img at bounding box center [835, 110] width 32 height 32
click at [984, 163] on div at bounding box center [980, 162] width 21 height 21
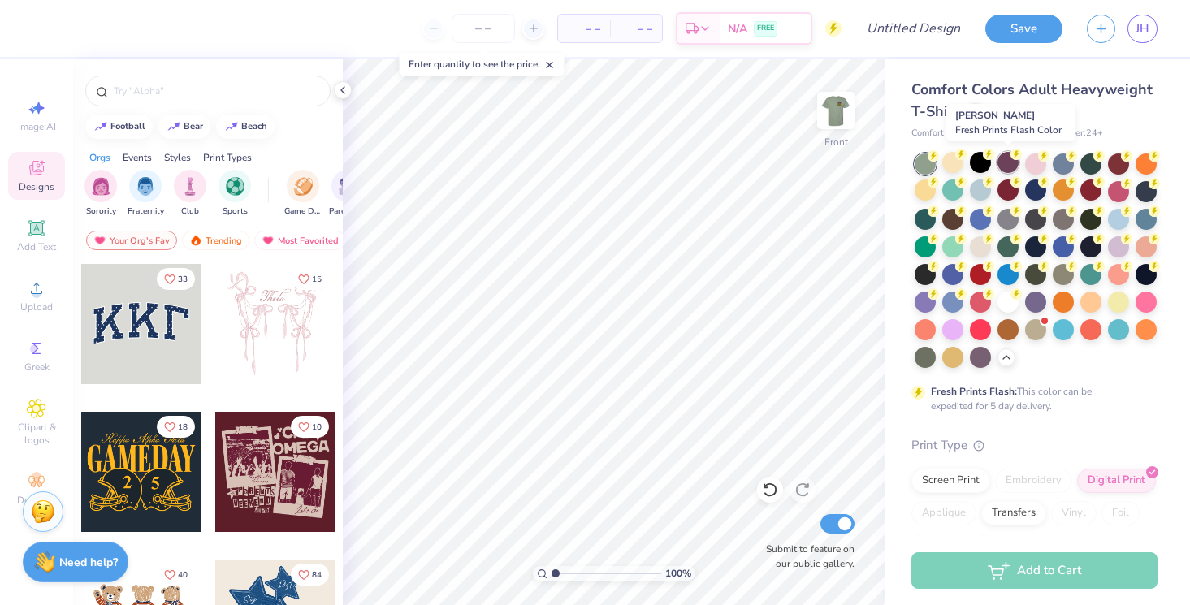
click at [1015, 163] on div at bounding box center [1007, 162] width 21 height 21
click at [1034, 163] on div at bounding box center [1035, 162] width 21 height 21
click at [1058, 164] on div at bounding box center [1063, 162] width 21 height 21
click at [1090, 162] on div at bounding box center [1090, 162] width 21 height 21
click at [1116, 164] on div at bounding box center [1118, 162] width 21 height 21
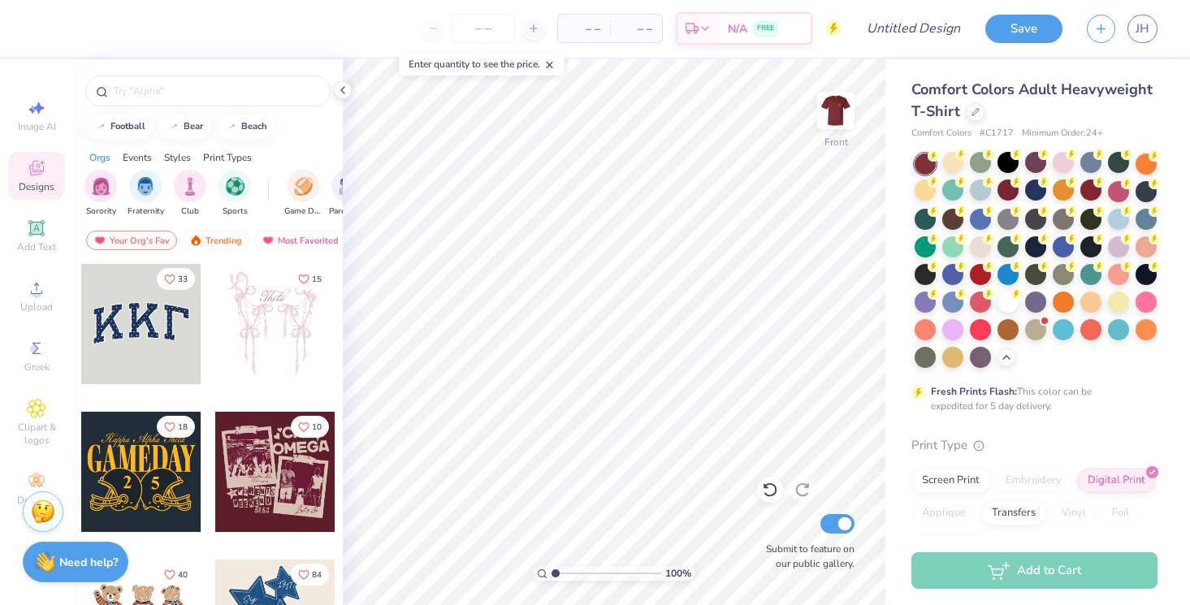
click at [1132, 162] on div at bounding box center [1035, 260] width 243 height 214
click at [921, 240] on div at bounding box center [924, 245] width 21 height 21
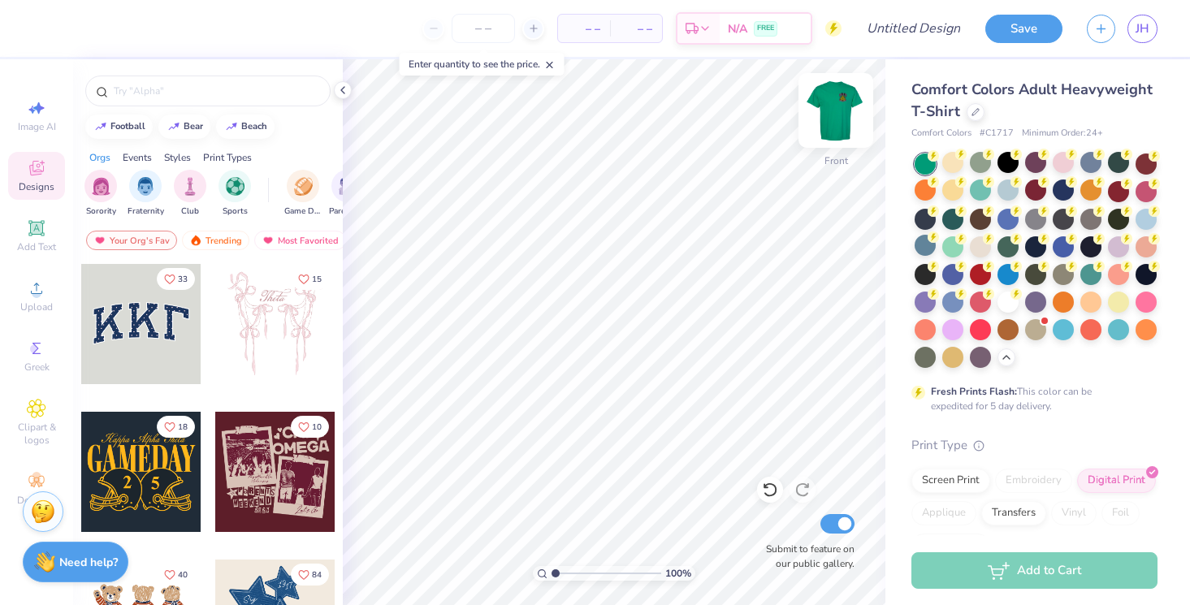
click at [832, 106] on img at bounding box center [835, 110] width 65 height 65
click at [832, 106] on img at bounding box center [835, 110] width 32 height 32
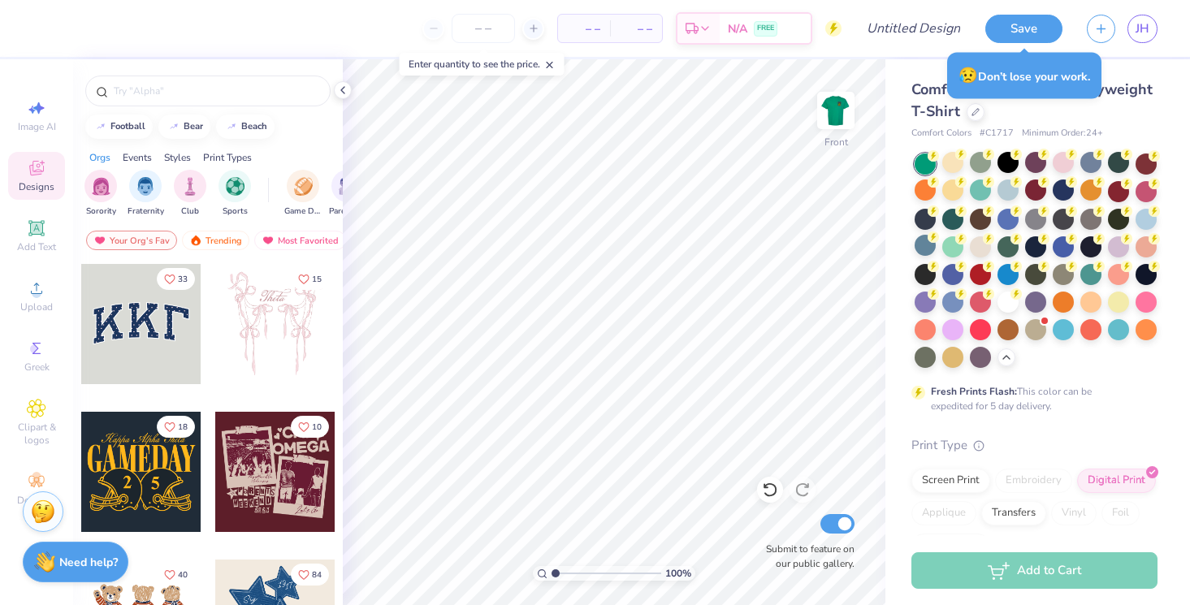
click at [912, 108] on span "Comfort Colors Adult Heavyweight T-Shirt" at bounding box center [1031, 100] width 241 height 41
click at [973, 110] on icon at bounding box center [975, 110] width 8 height 8
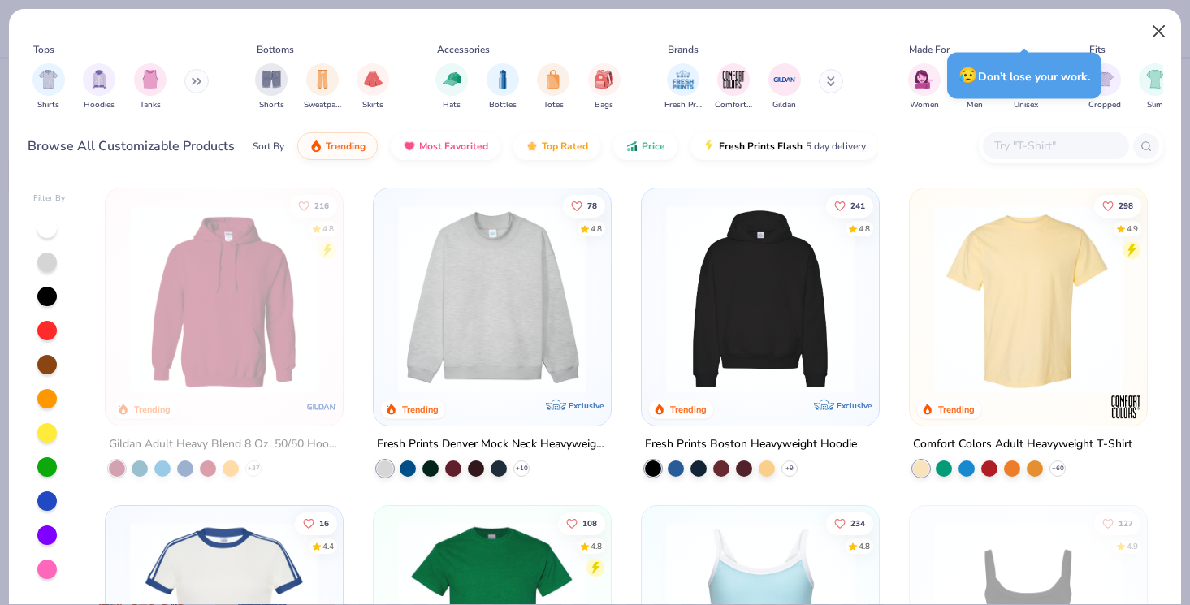
click at [1168, 37] on button "Close" at bounding box center [1159, 31] width 31 height 31
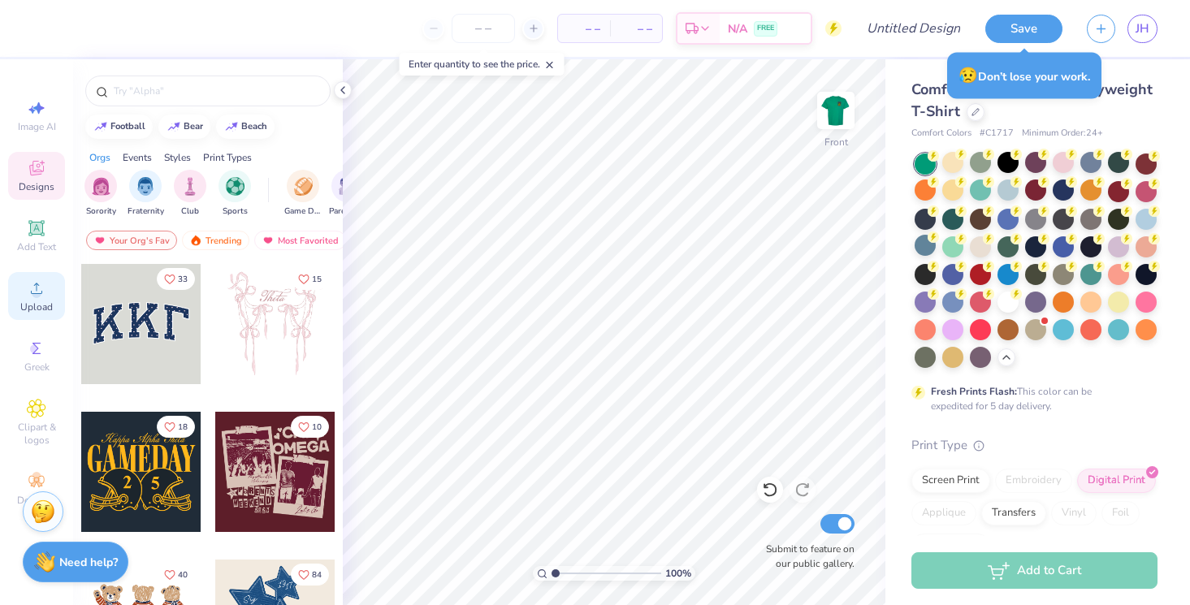
click at [31, 311] on span "Upload" at bounding box center [36, 306] width 32 height 13
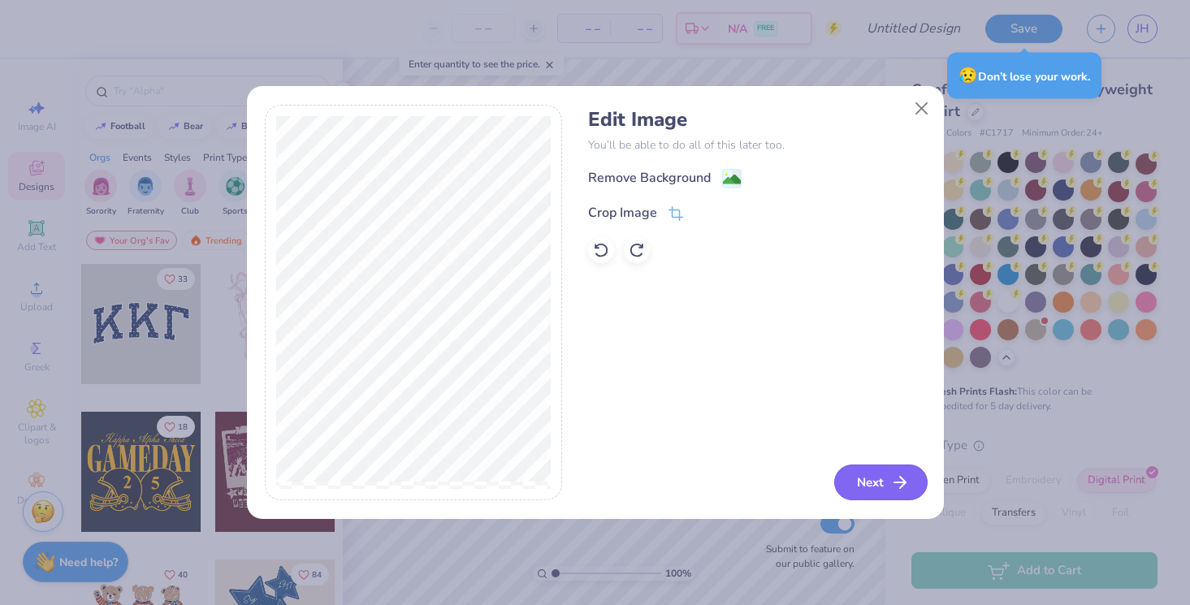
click at [875, 478] on button "Next" at bounding box center [880, 483] width 93 height 36
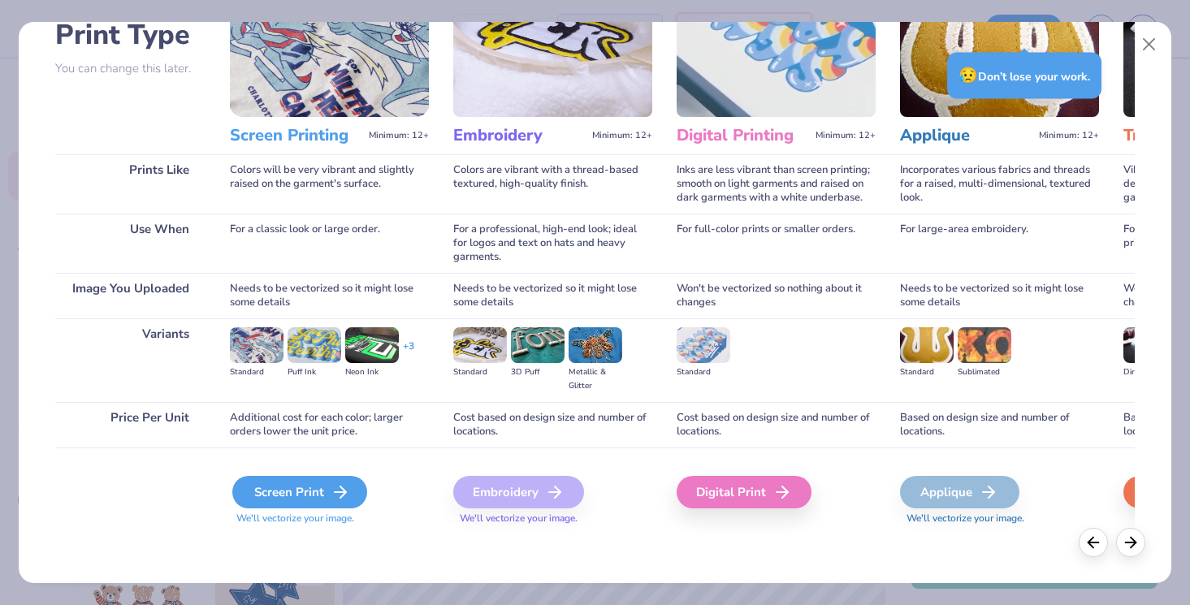
scroll to position [123, 0]
click at [304, 495] on div "Screen Print" at bounding box center [299, 492] width 135 height 32
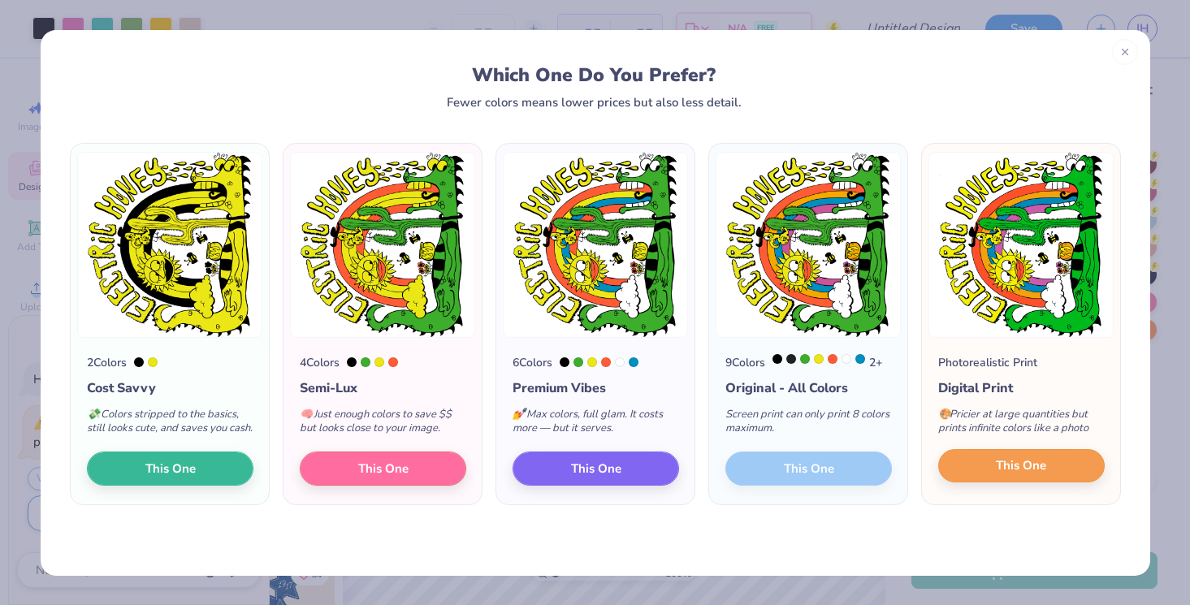
click at [973, 481] on button "This One" at bounding box center [1021, 466] width 166 height 34
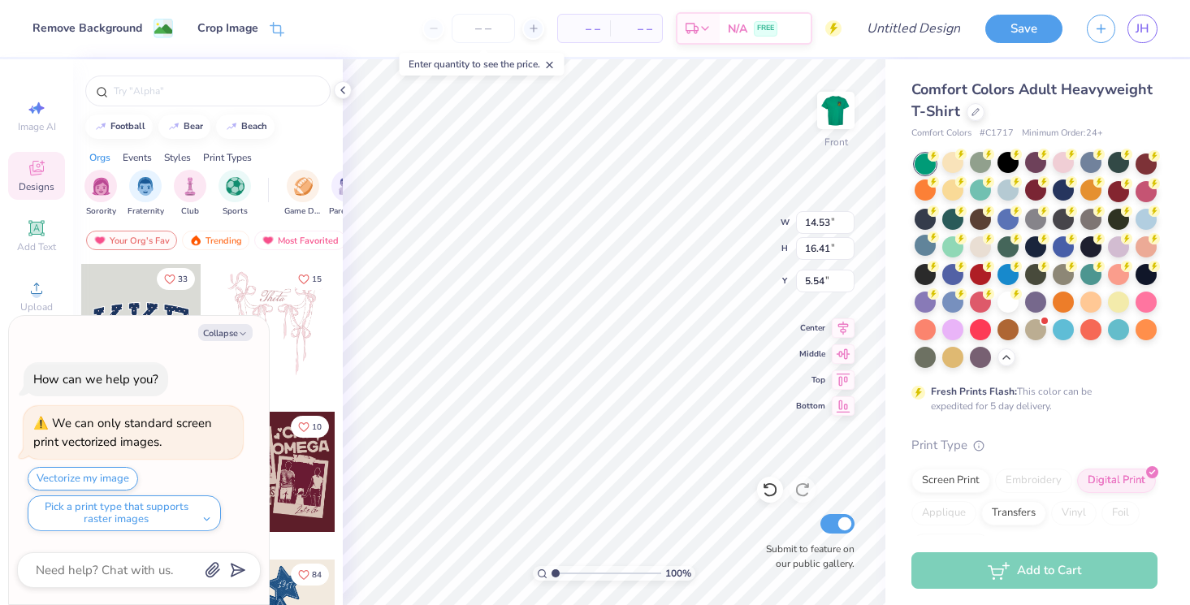
type textarea "x"
type input "9.51"
type input "10.74"
type input "11.21"
type textarea "x"
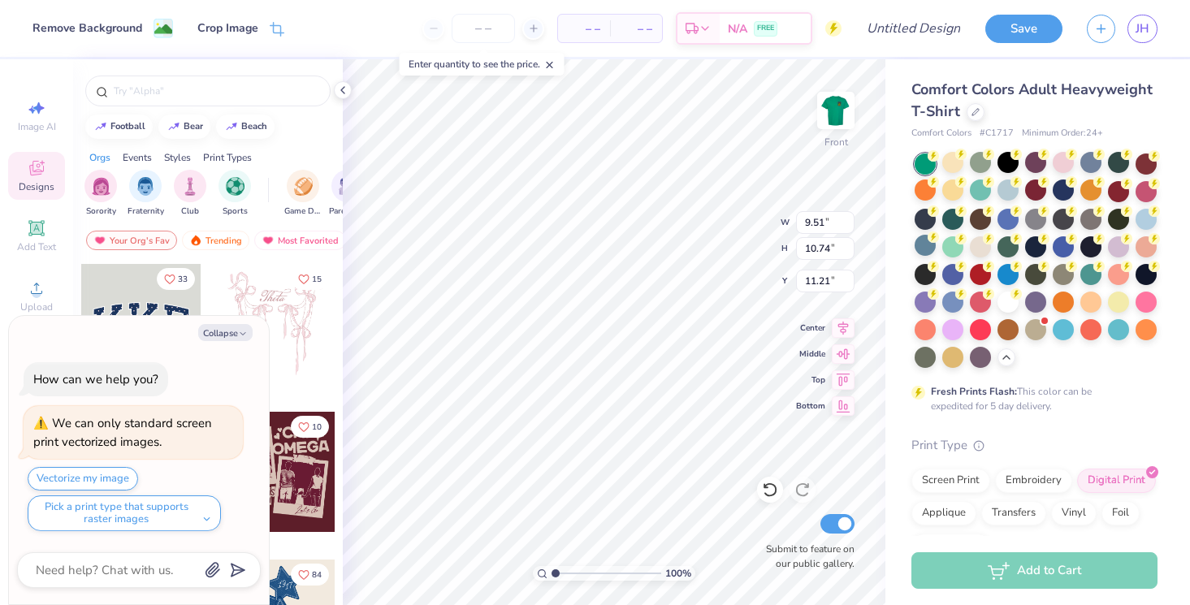
type input "2.40"
type input "3.33"
type input "8.86"
type textarea "x"
type input "3.39"
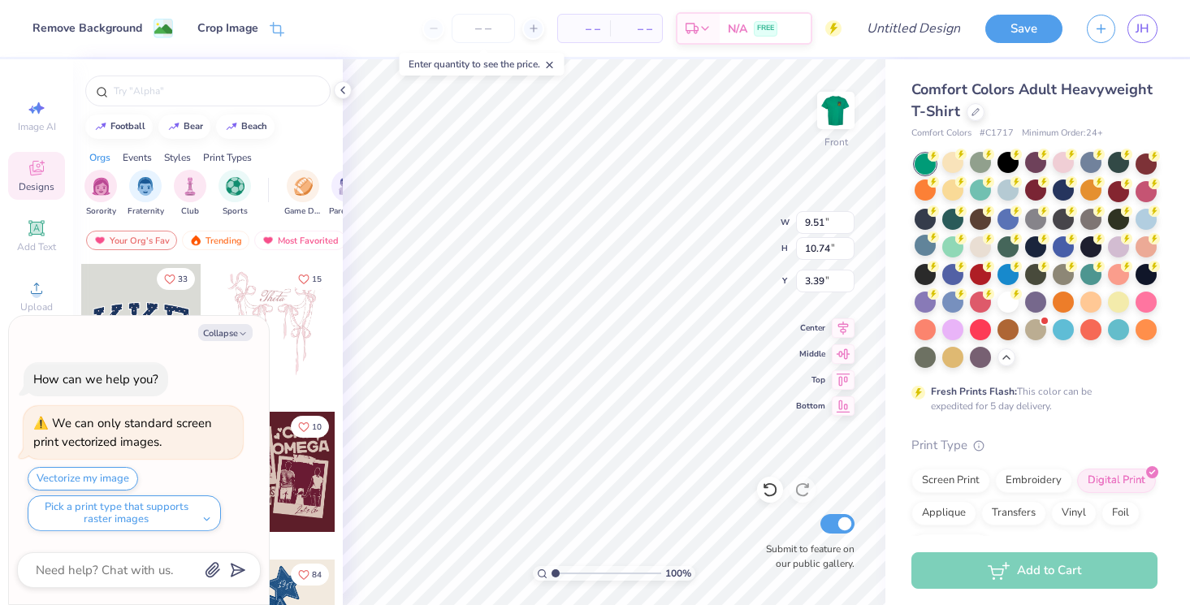
type textarea "x"
type input "10.75"
type input "9.56"
type input "4.00"
type textarea "x"
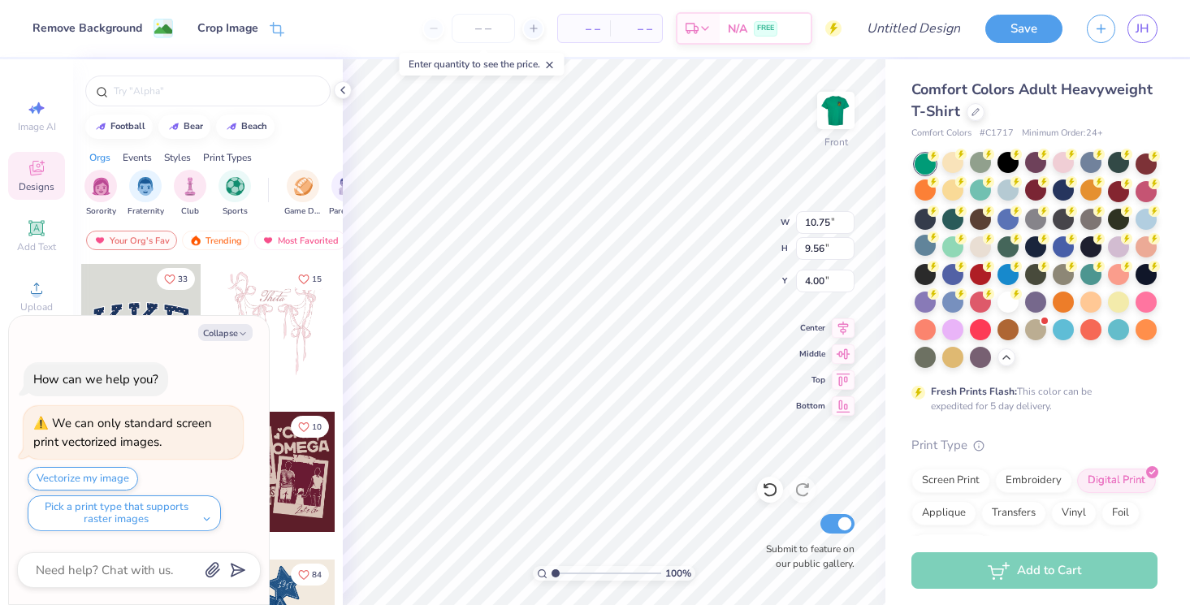
type input "3.26"
type textarea "x"
type input "3.00"
type textarea "x"
type input "12.52"
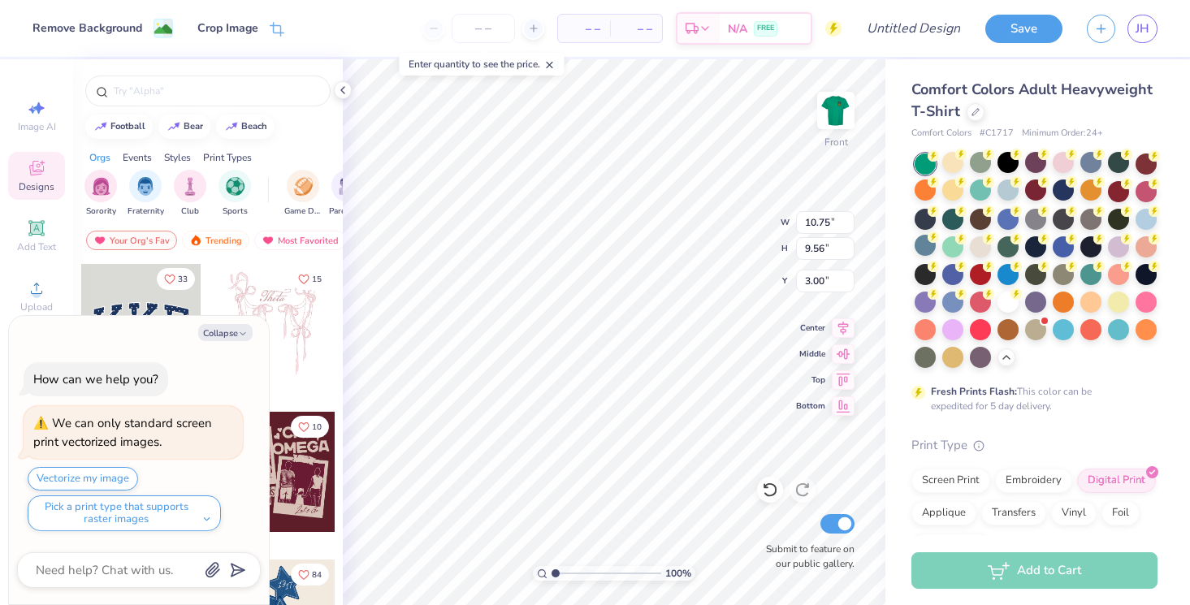
type input "11.14"
type input "3.01"
type textarea "x"
type input "3.00"
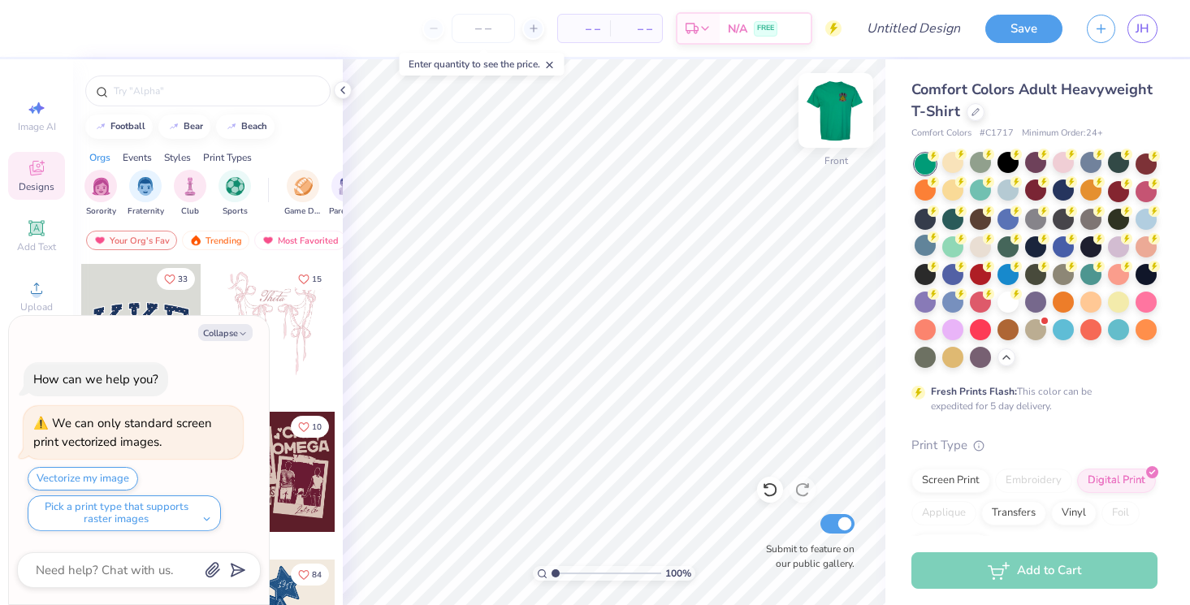
click at [843, 101] on img at bounding box center [835, 110] width 65 height 65
click at [38, 300] on div "Upload" at bounding box center [36, 296] width 57 height 48
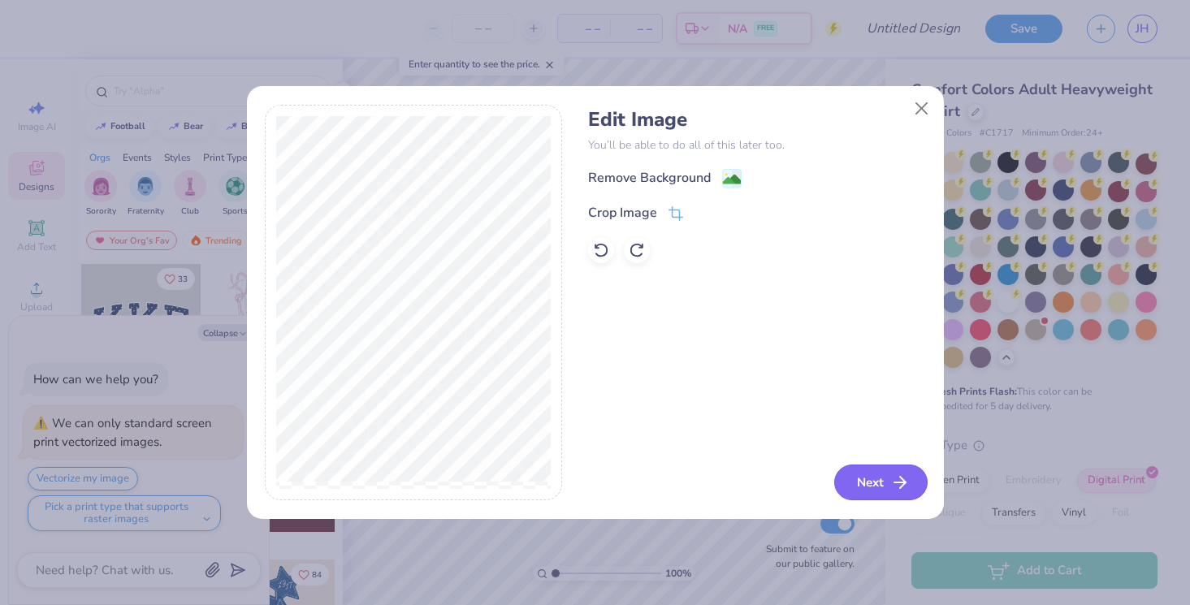
click at [897, 490] on icon "button" at bounding box center [899, 482] width 19 height 19
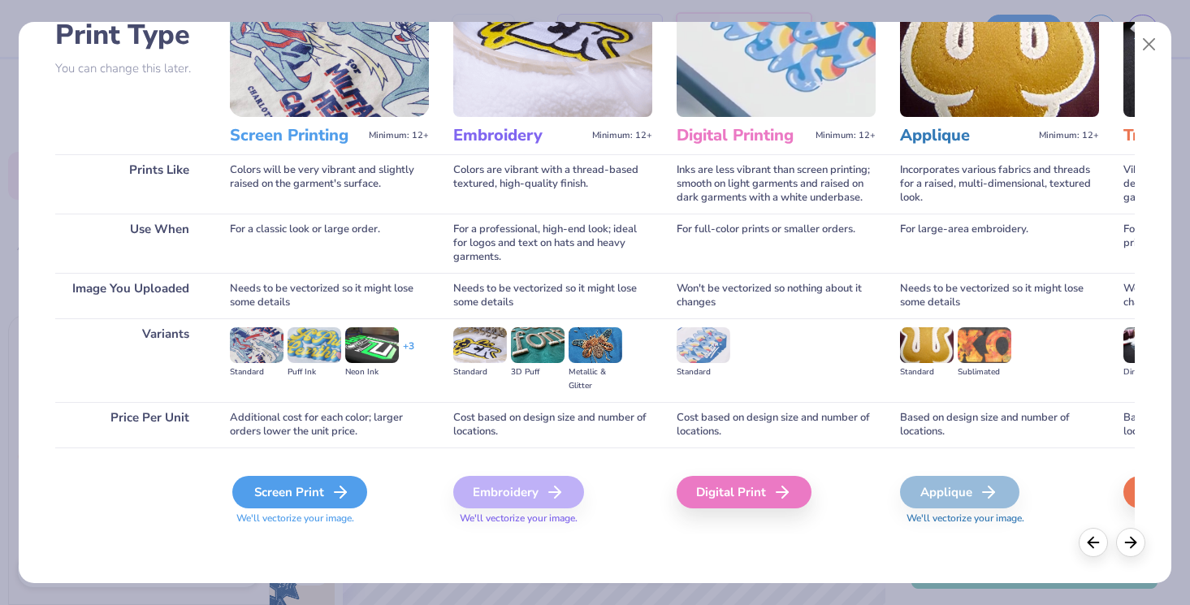
click at [321, 499] on div "Screen Print" at bounding box center [299, 492] width 135 height 32
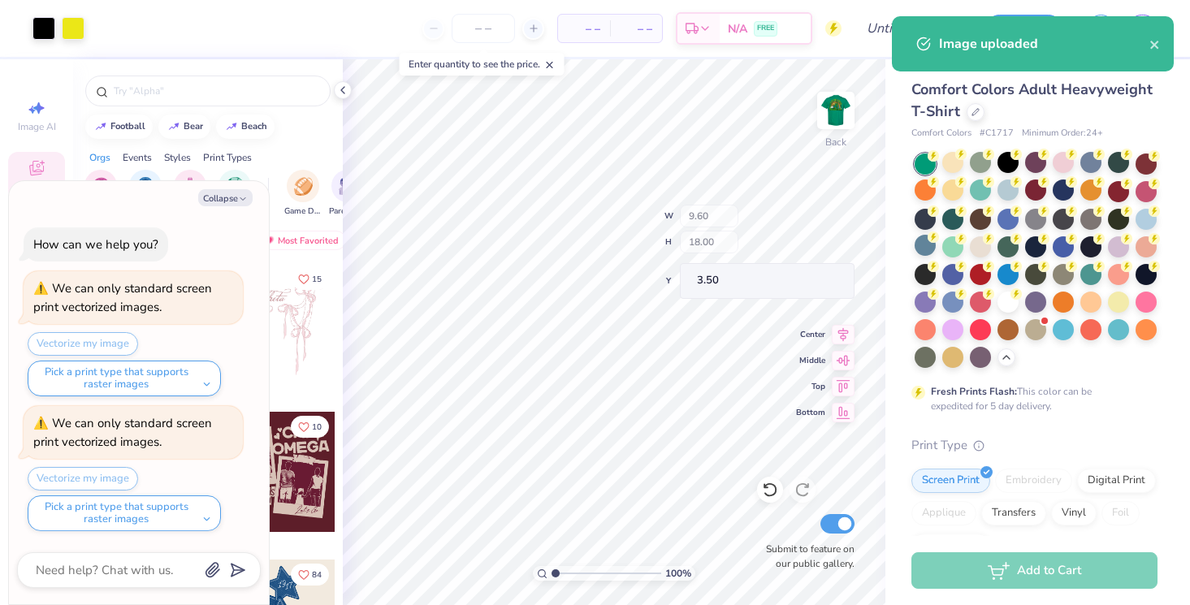
type textarea "x"
type input "2.91"
type input "5.45"
type input "16.05"
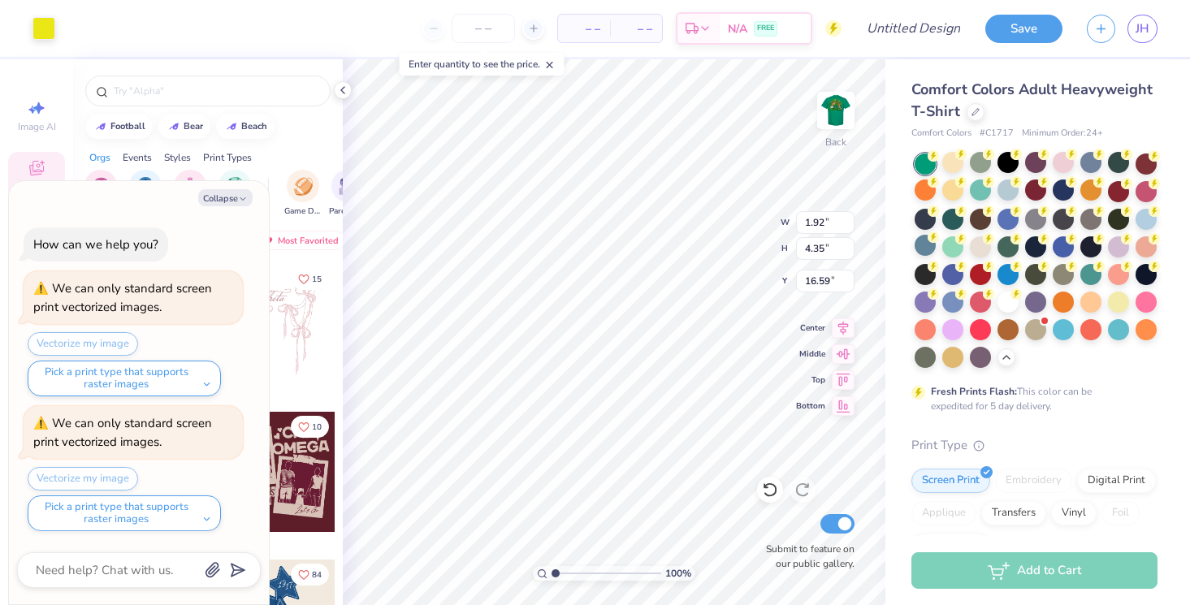
type textarea "x"
type input "3.00"
type textarea "x"
type input "3.00"
type textarea "x"
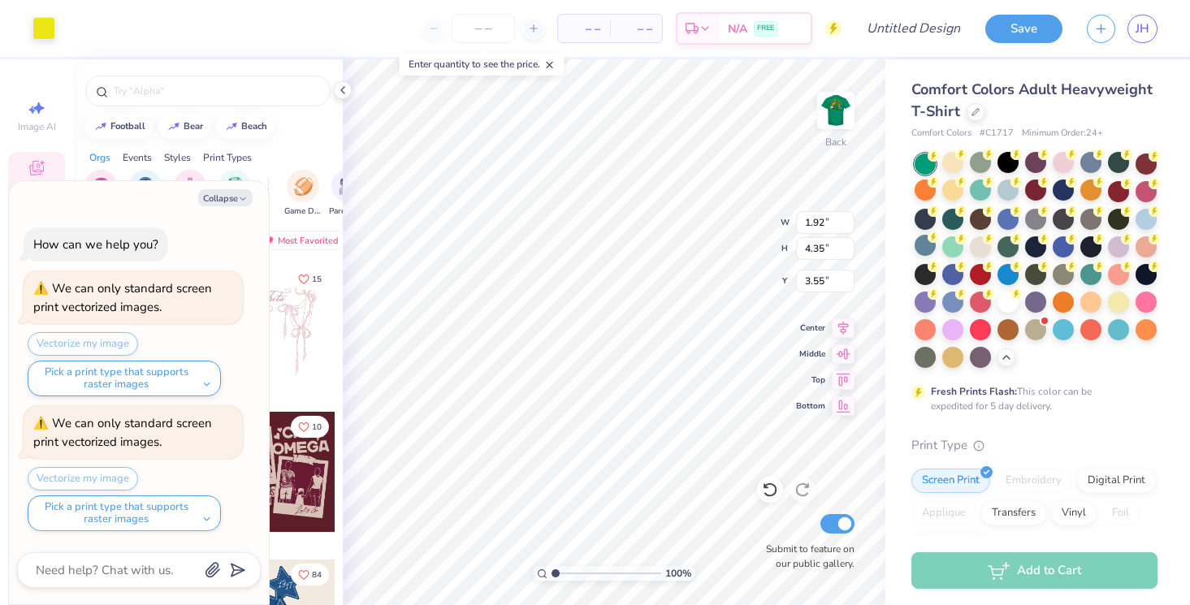
type input "9.61"
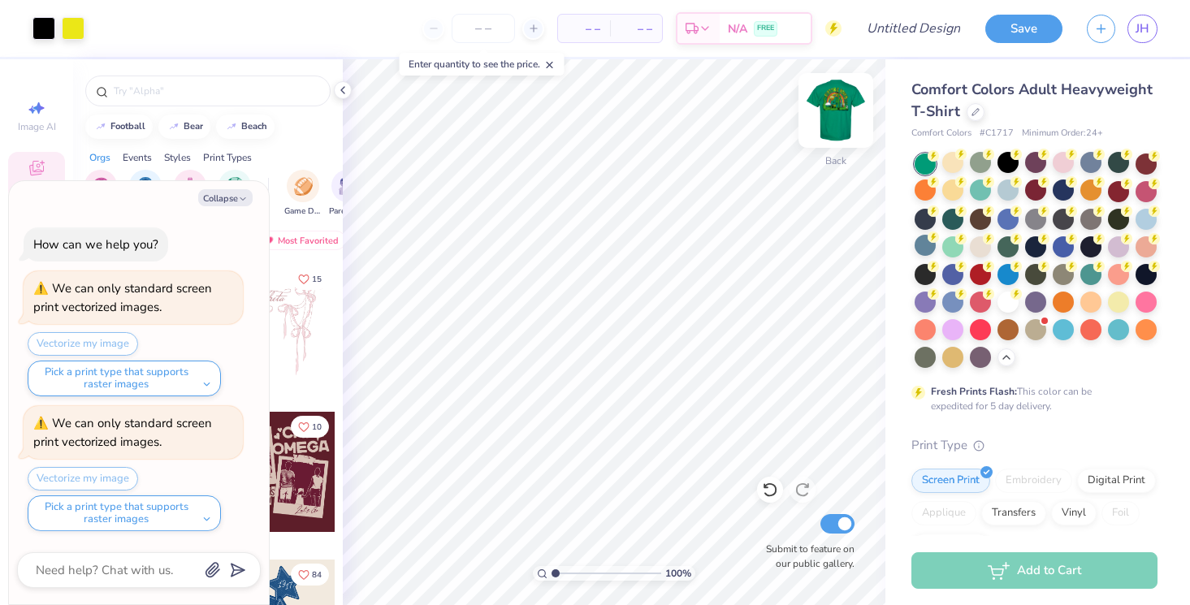
click at [836, 113] on img at bounding box center [835, 110] width 65 height 65
click at [836, 113] on img at bounding box center [835, 110] width 32 height 32
click at [1007, 297] on div at bounding box center [1007, 300] width 21 height 21
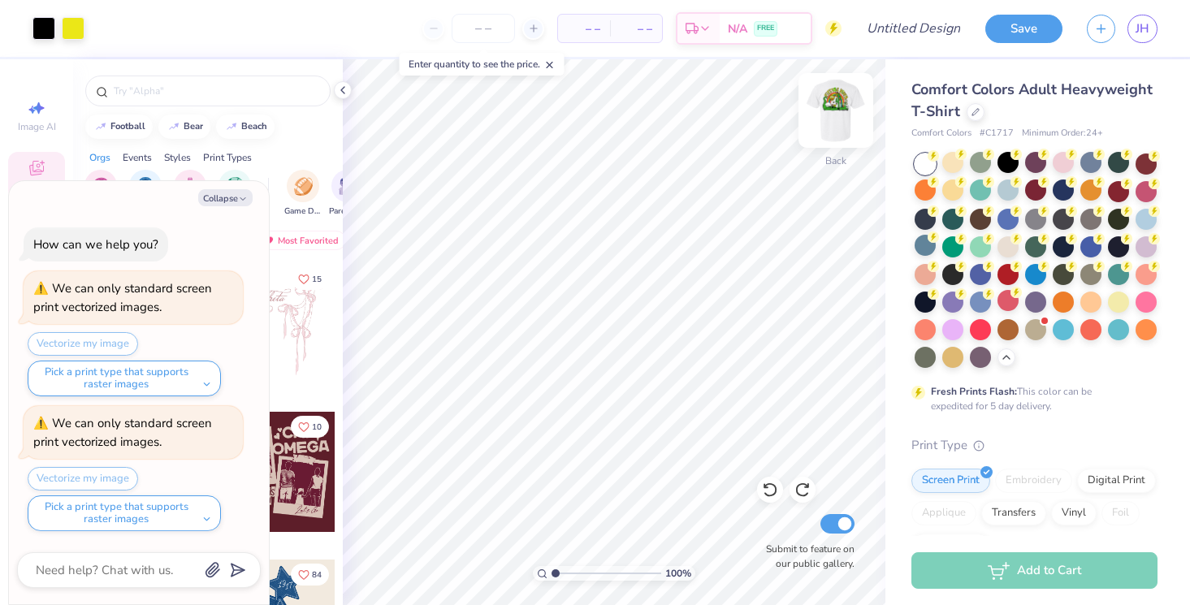
click at [829, 107] on img at bounding box center [835, 110] width 65 height 65
click at [238, 192] on button "Collapse" at bounding box center [225, 197] width 54 height 17
type textarea "x"
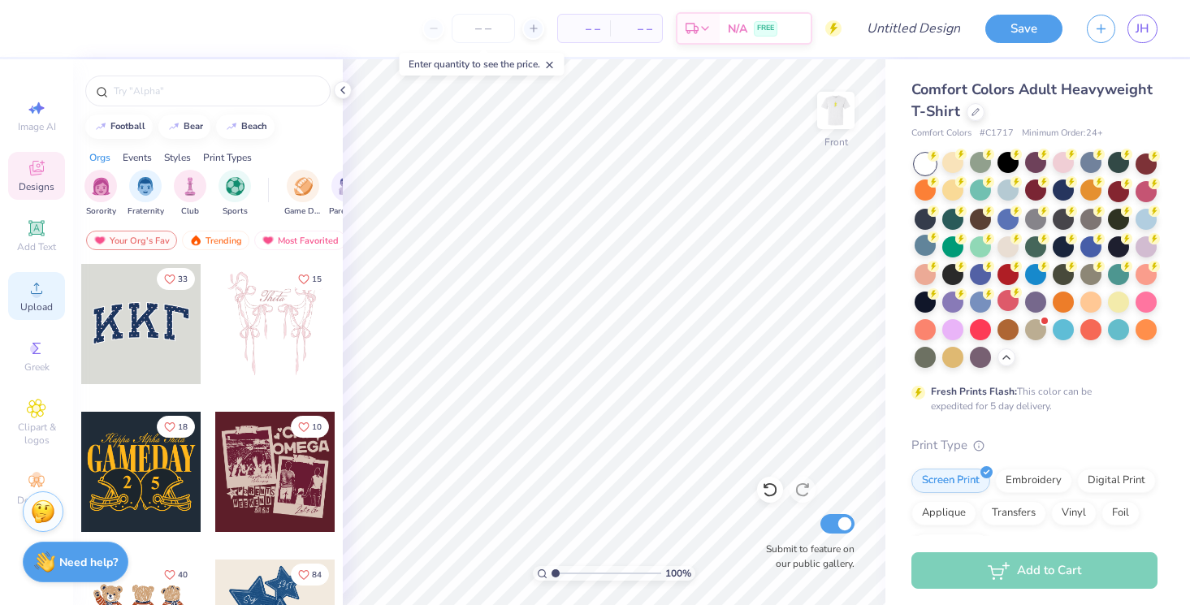
click at [32, 304] on span "Upload" at bounding box center [36, 306] width 32 height 13
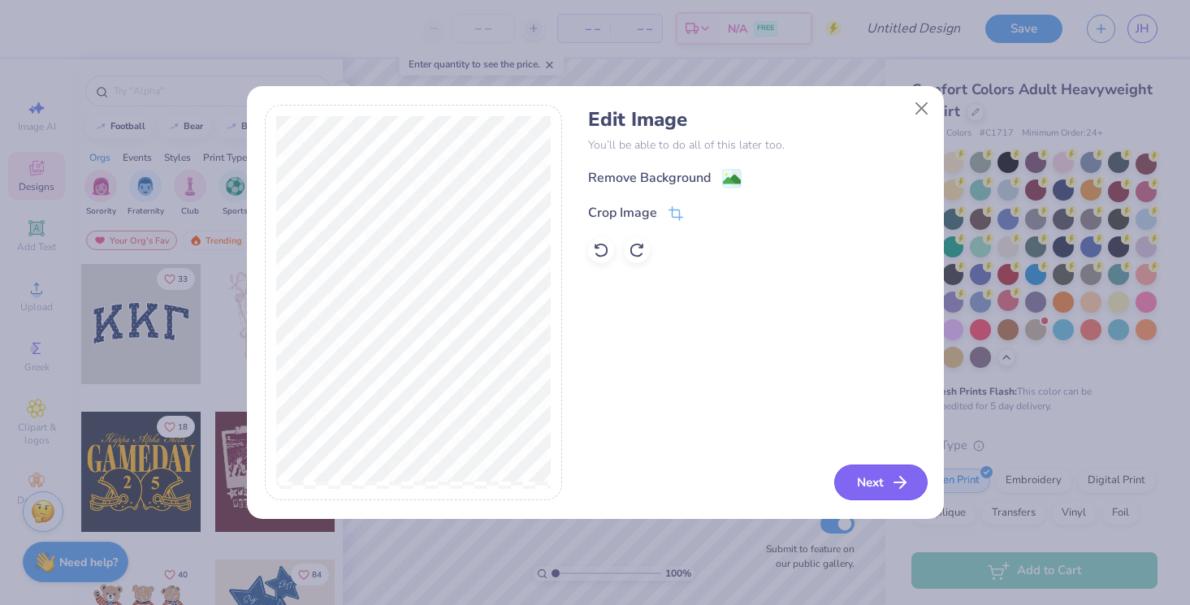
click at [881, 478] on button "Next" at bounding box center [880, 483] width 93 height 36
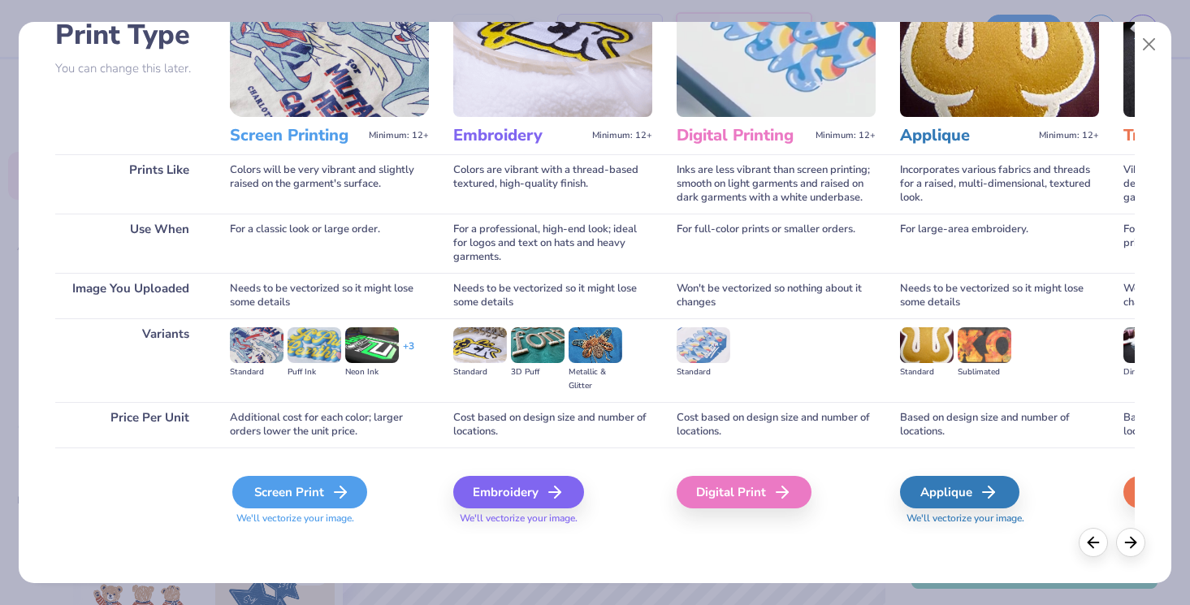
click at [326, 495] on div "Screen Print" at bounding box center [299, 492] width 135 height 32
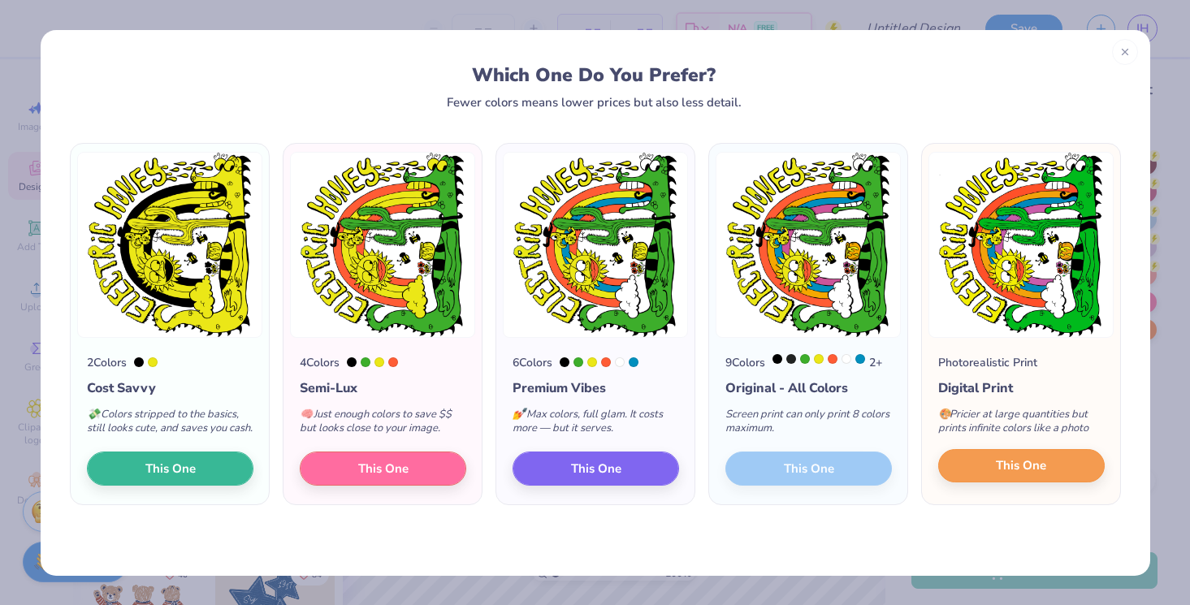
click at [998, 475] on span "This One" at bounding box center [1021, 465] width 50 height 19
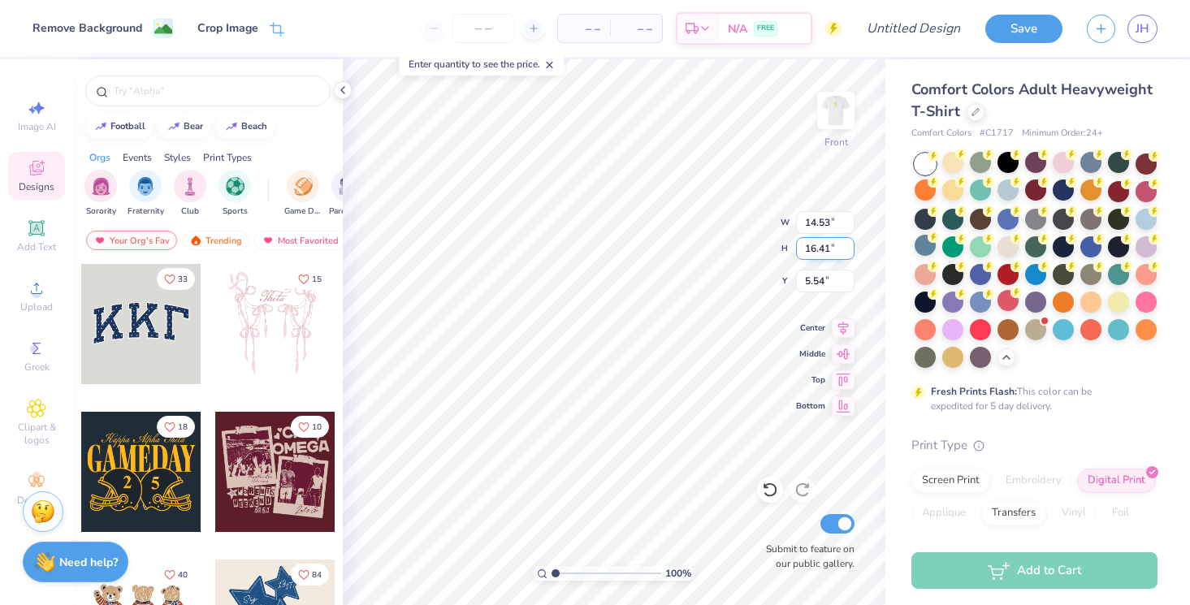
type input "9.24"
type input "10.44"
type input "3.97"
type input "10.45"
type input "9.33"
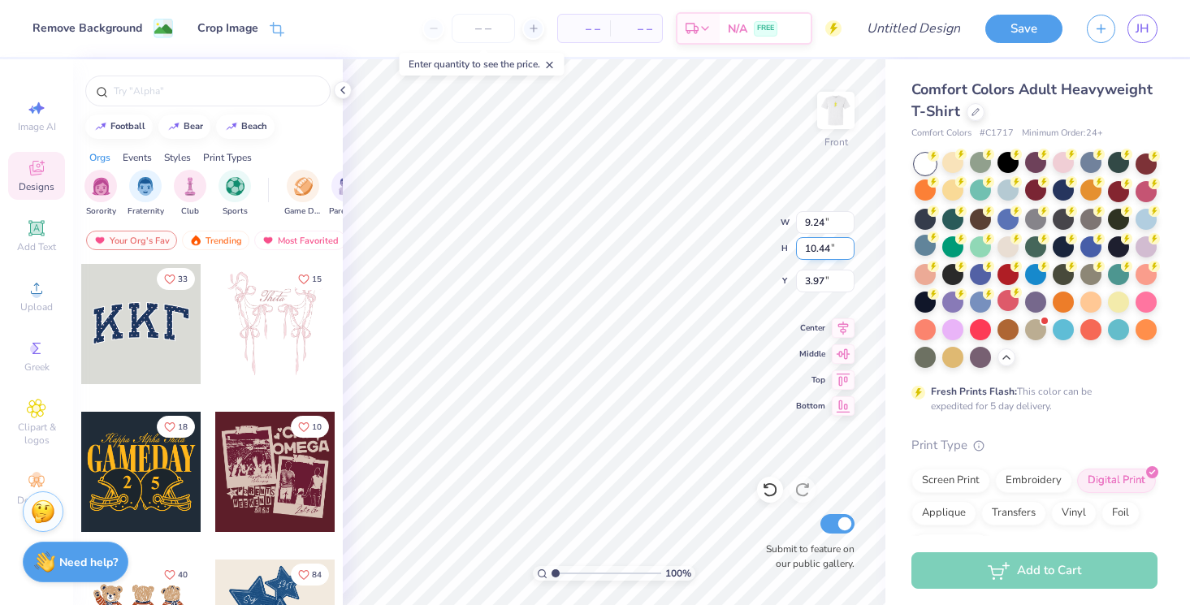
type input "4.56"
type input "11.80"
type input "10.54"
type input "3.21"
type input "12.34"
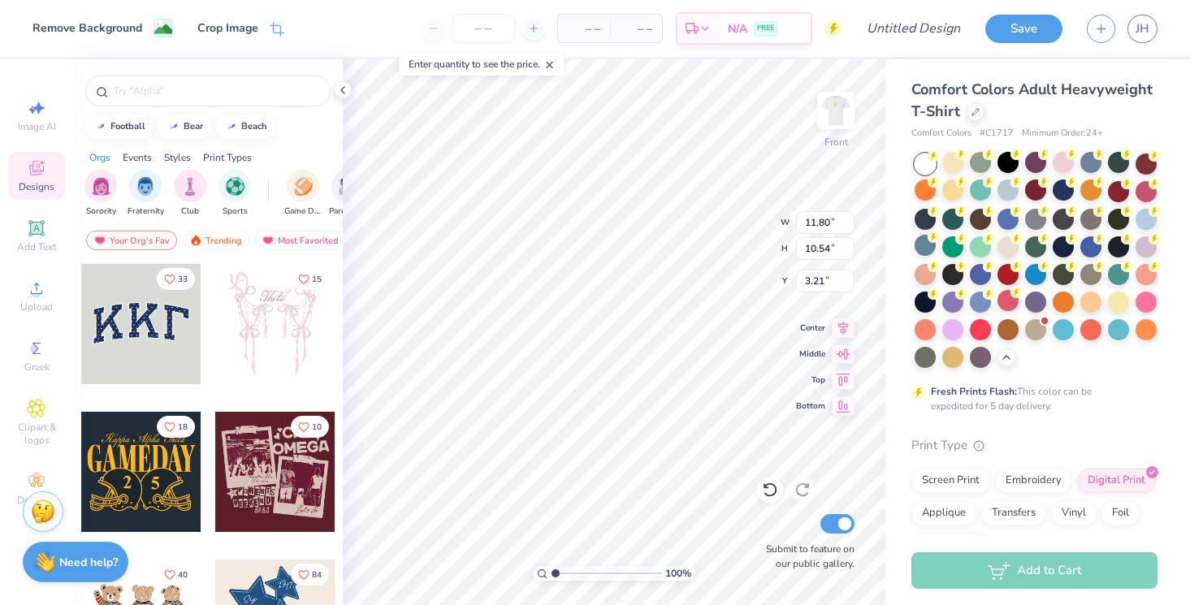
type input "11.02"
type input "3.00"
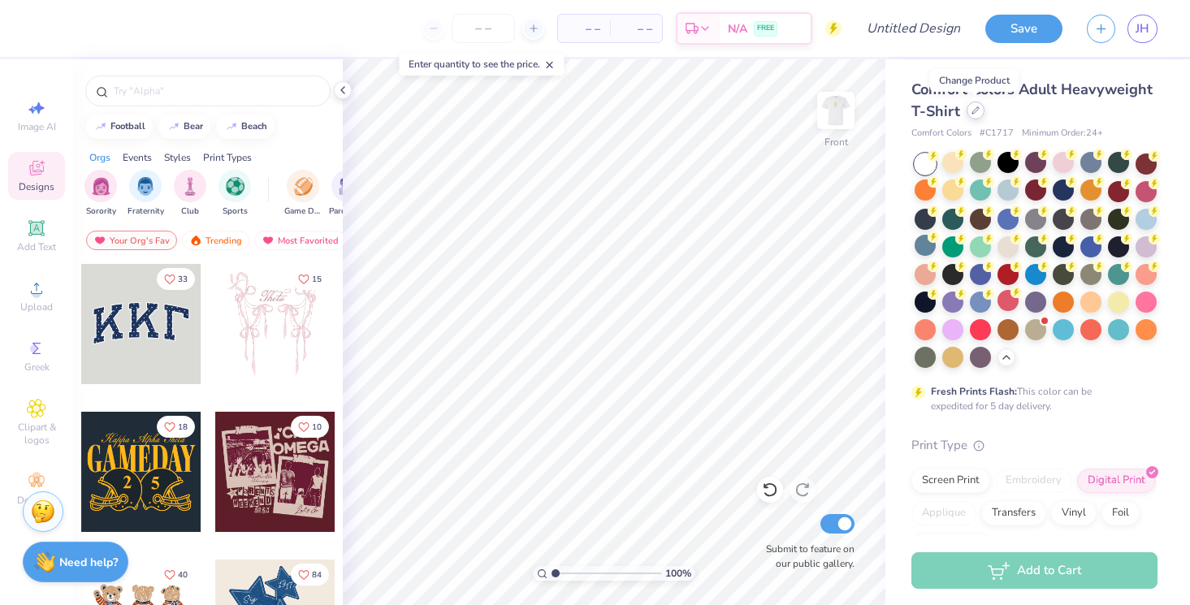
click at [976, 115] on div at bounding box center [975, 111] width 18 height 18
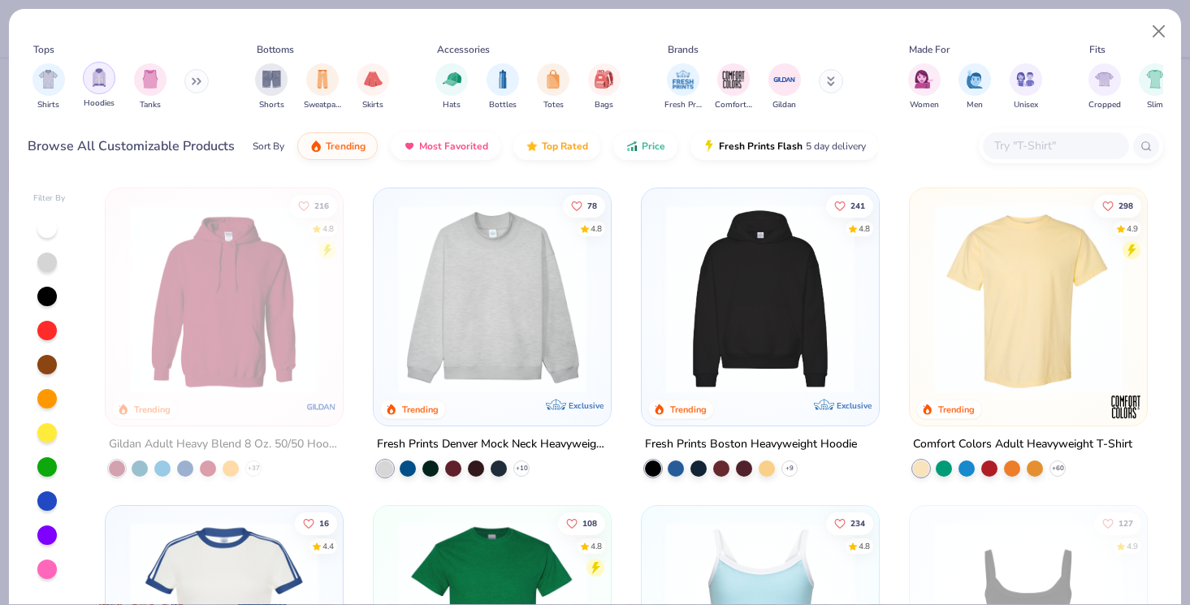
click at [103, 83] on img "filter for Hoodies" at bounding box center [99, 77] width 18 height 19
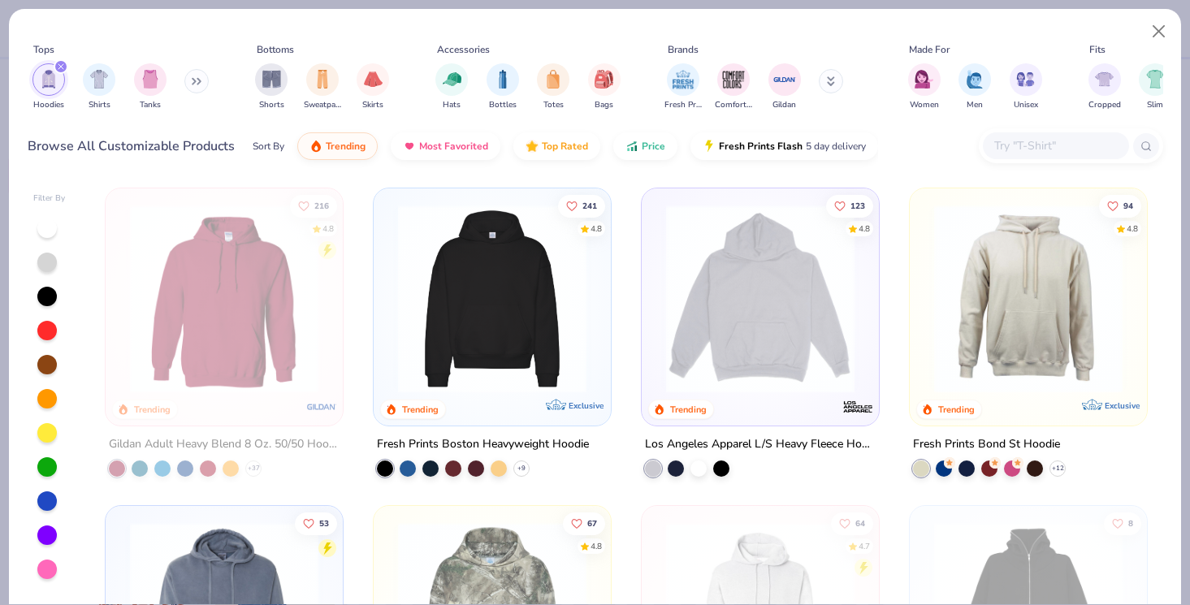
click at [272, 277] on img at bounding box center [224, 299] width 205 height 188
click at [1165, 31] on button "Close" at bounding box center [1159, 31] width 31 height 31
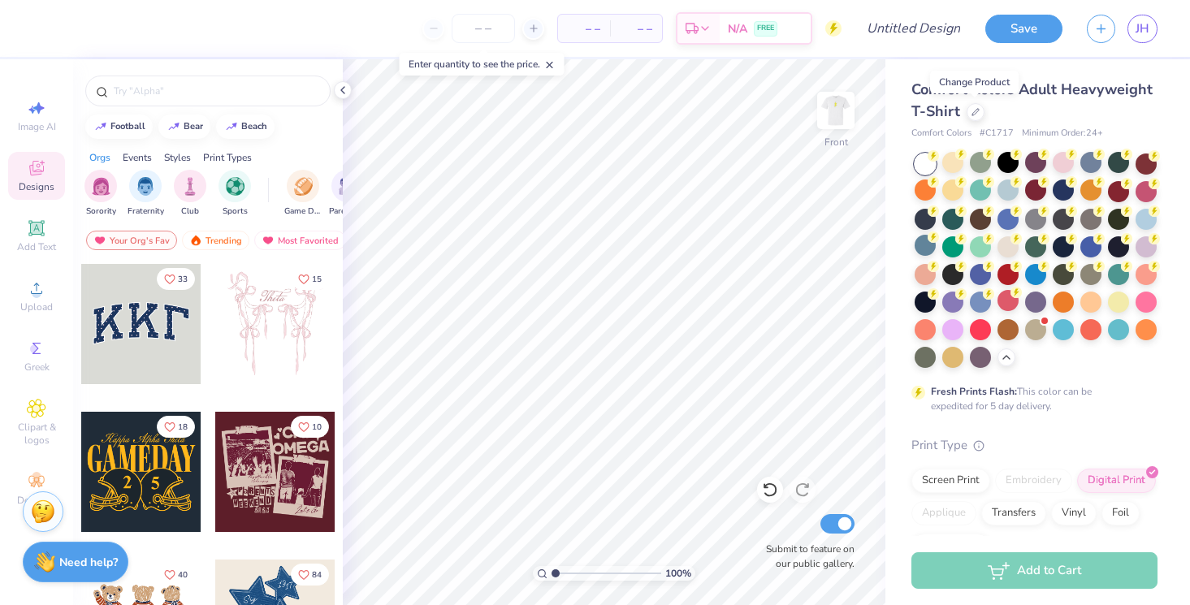
scroll to position [39, 0]
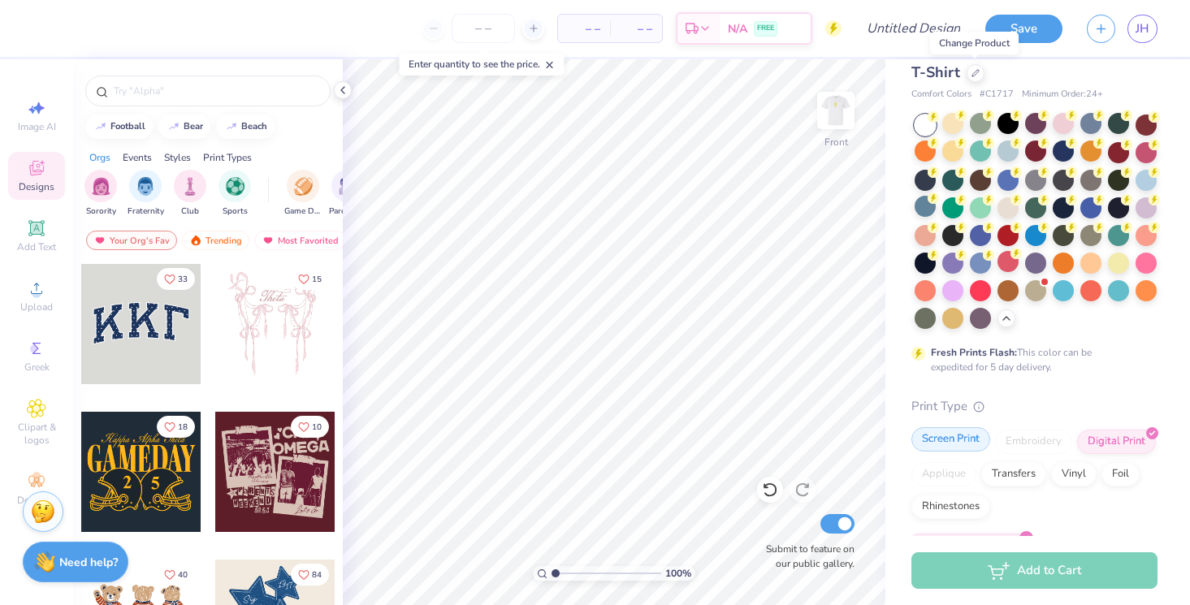
click at [969, 440] on div "Screen Print" at bounding box center [950, 439] width 79 height 24
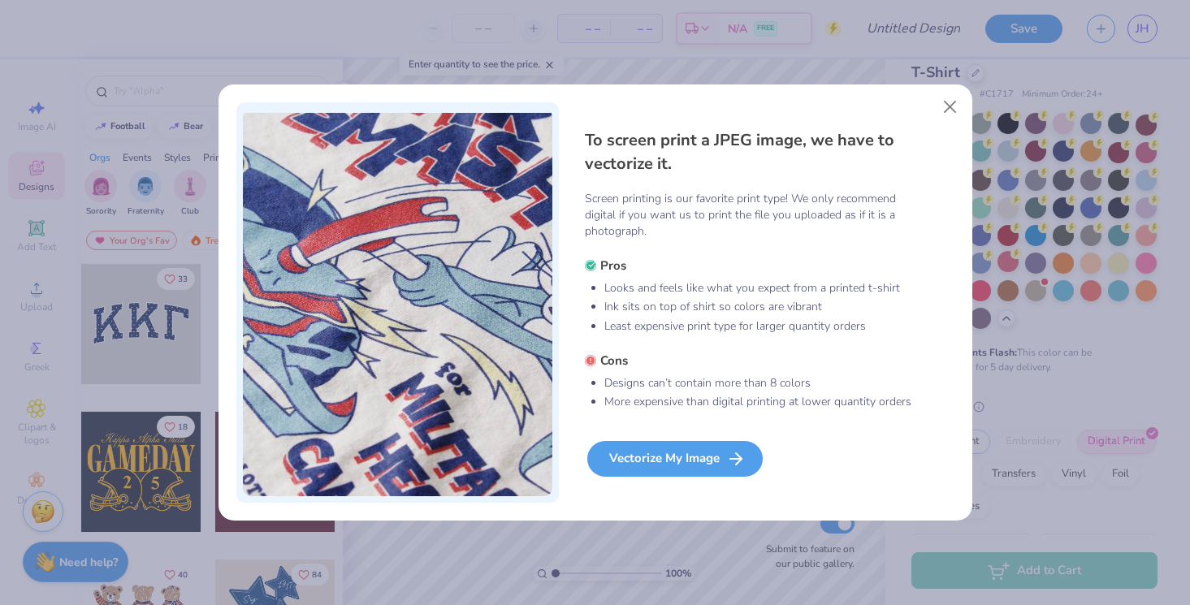
click at [700, 463] on div "Vectorize My Image" at bounding box center [674, 459] width 175 height 36
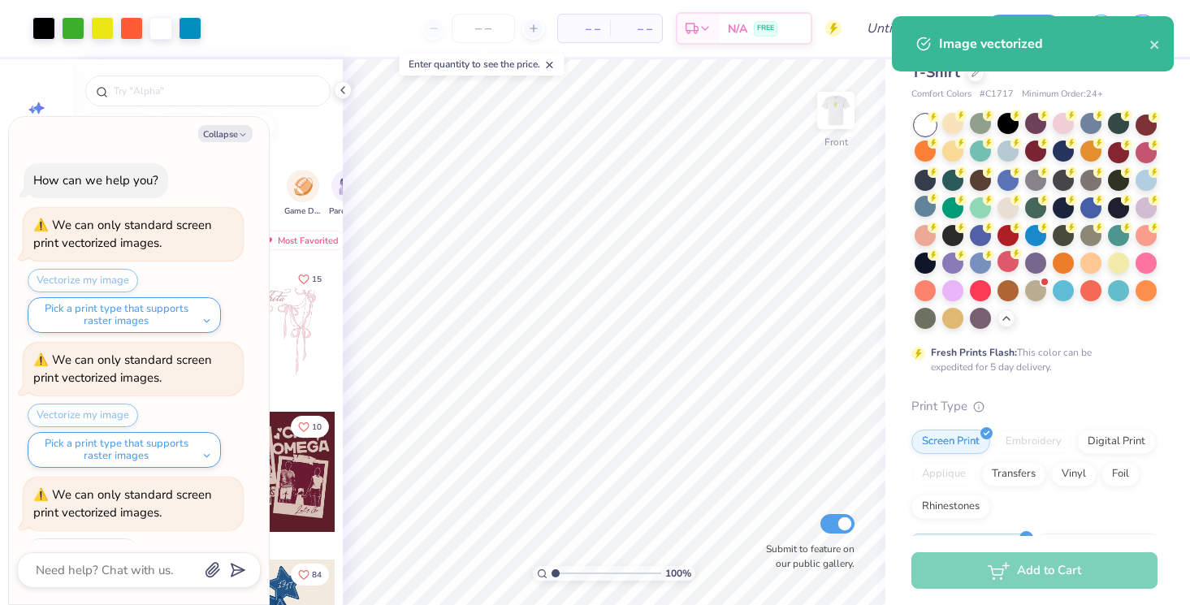
scroll to position [68, 0]
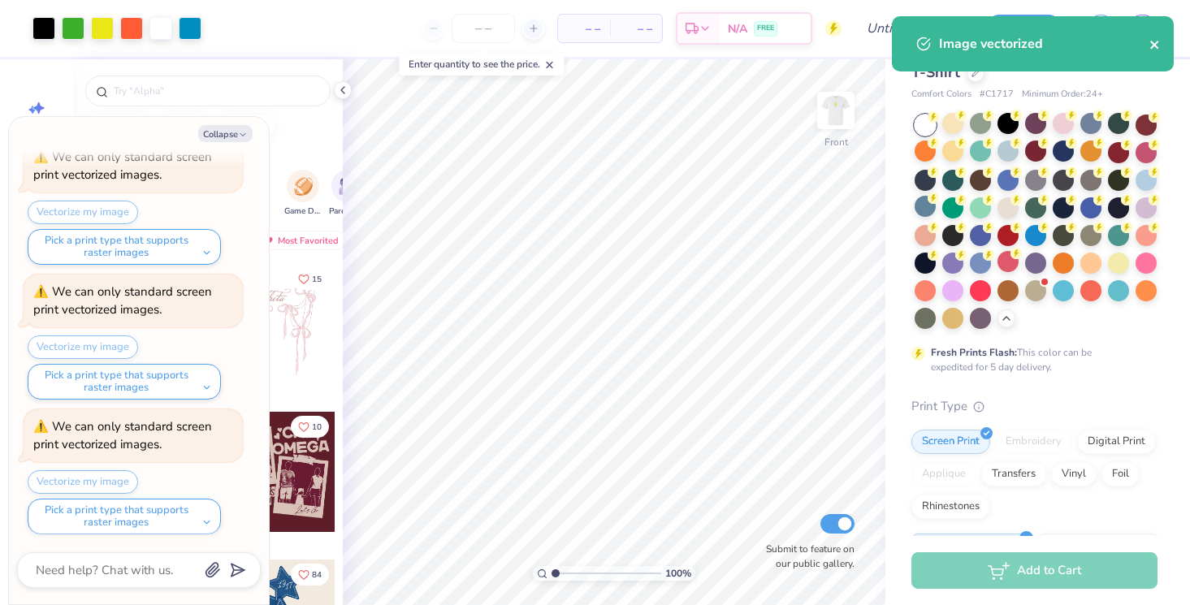
click at [1149, 45] on icon "close" at bounding box center [1154, 44] width 11 height 13
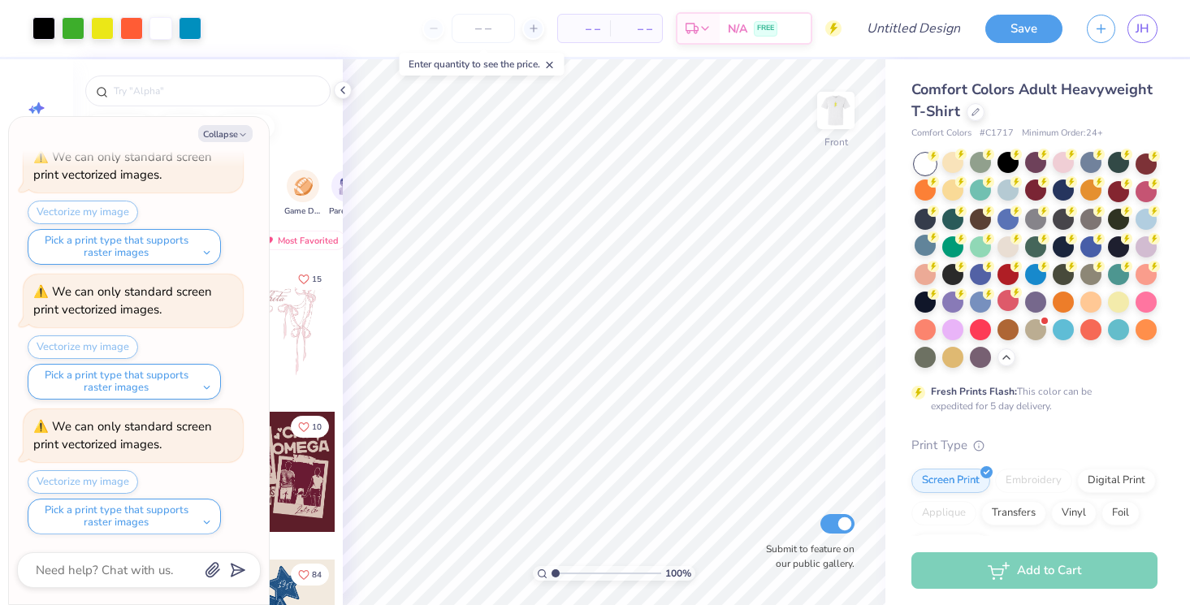
scroll to position [0, 0]
click at [971, 111] on icon at bounding box center [975, 110] width 8 height 8
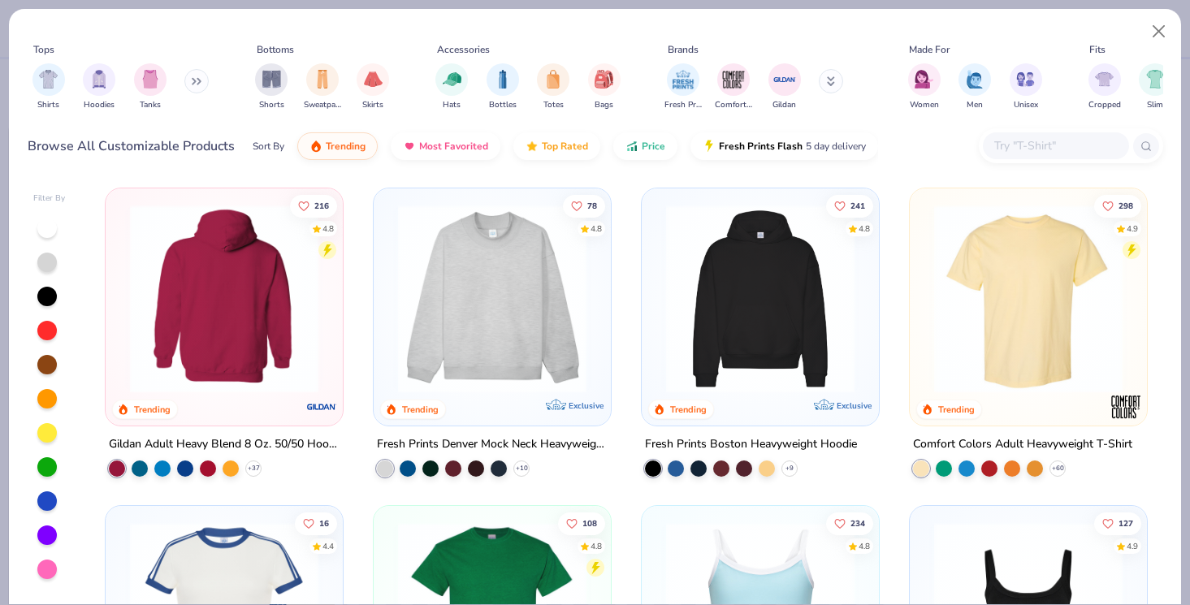
click at [122, 283] on img at bounding box center [19, 299] width 205 height 188
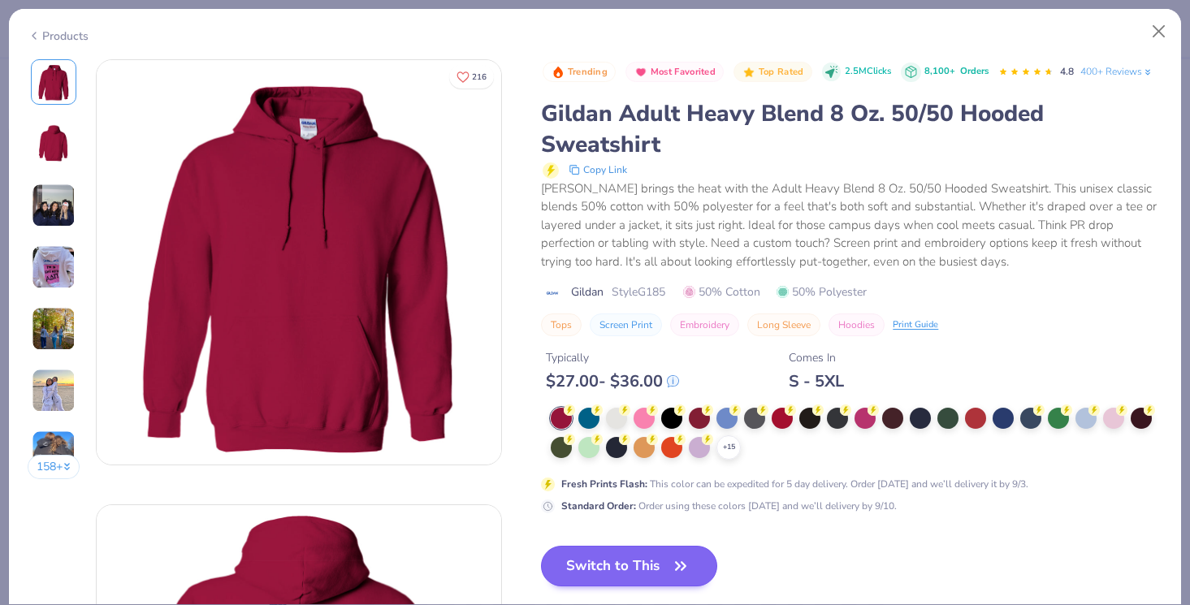
click at [640, 555] on button "Switch to This" at bounding box center [629, 566] width 176 height 41
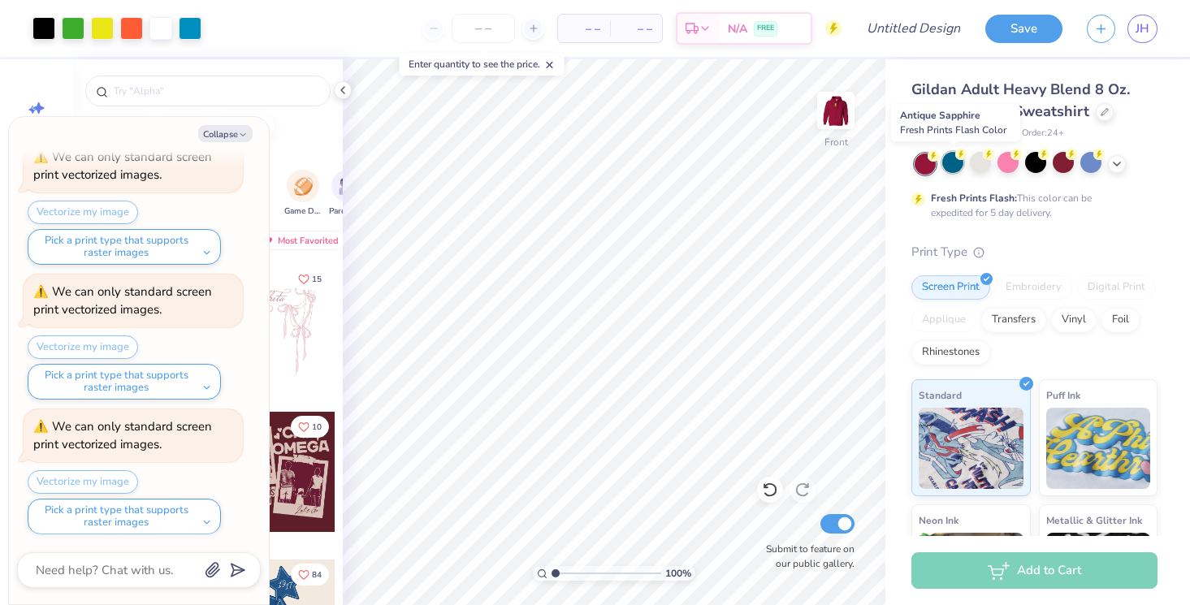
click at [959, 166] on div at bounding box center [952, 162] width 21 height 21
click at [984, 167] on div at bounding box center [980, 162] width 21 height 21
click at [843, 102] on img at bounding box center [835, 110] width 65 height 65
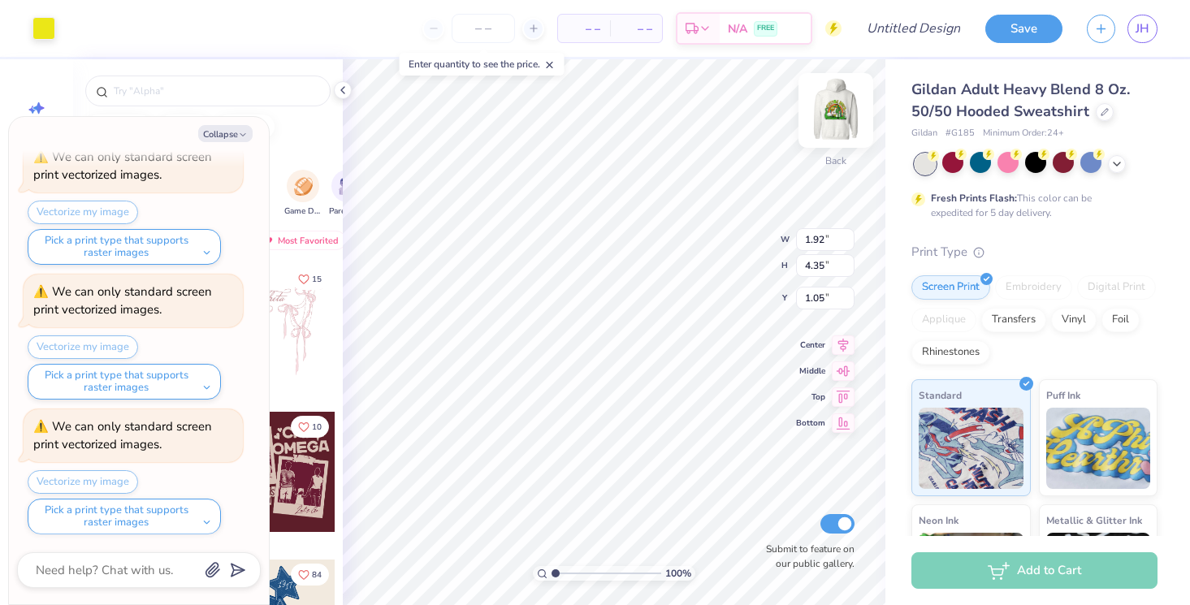
type textarea "x"
type input "1.31"
type textarea "x"
type input "3.00"
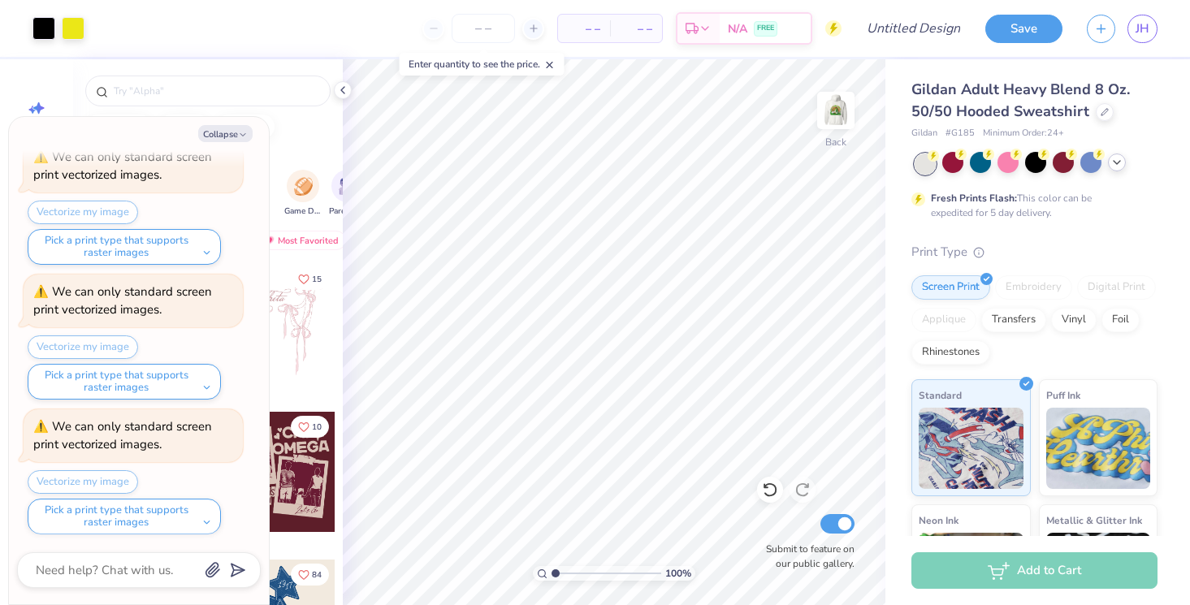
click at [1124, 165] on div at bounding box center [1117, 162] width 18 height 18
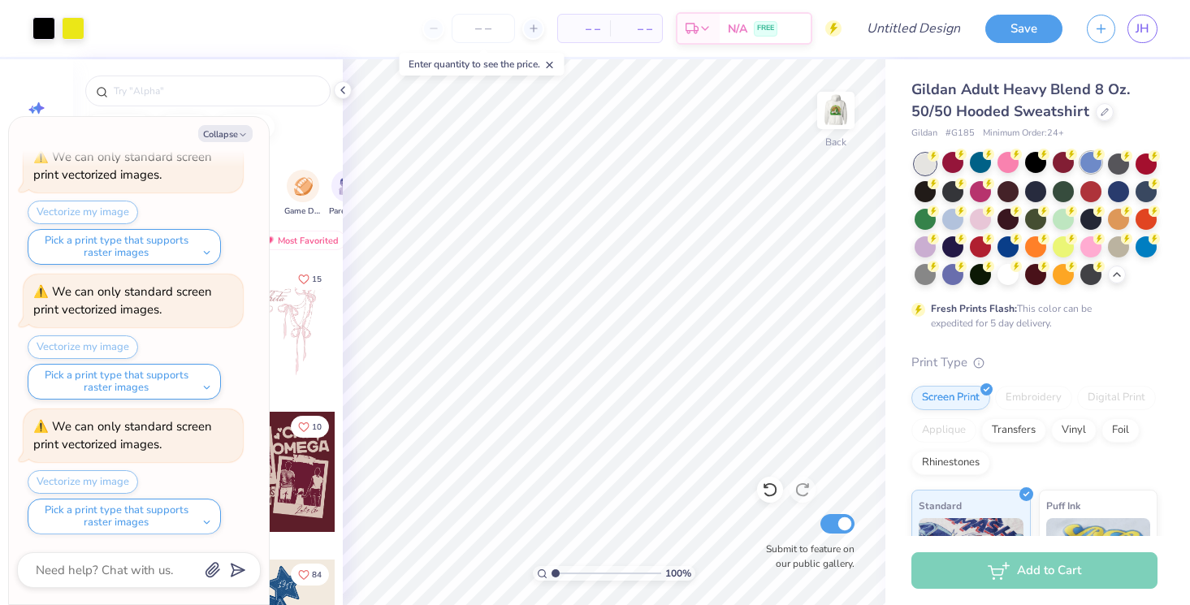
click at [1088, 164] on div at bounding box center [1090, 162] width 21 height 21
click at [922, 199] on div at bounding box center [924, 189] width 21 height 21
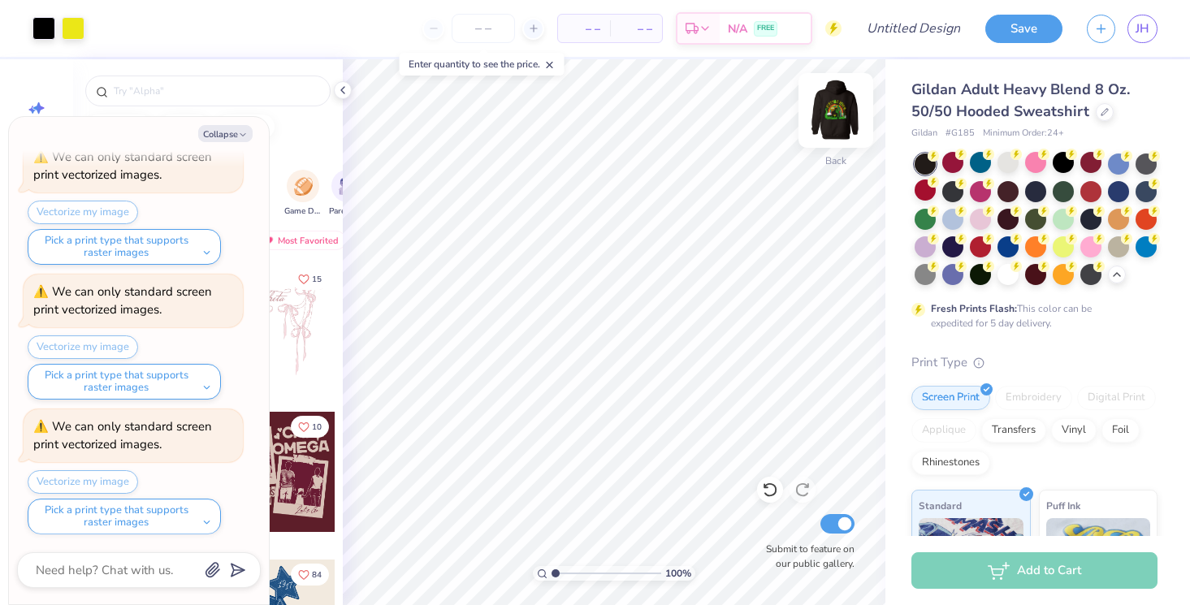
click at [835, 97] on img at bounding box center [835, 110] width 65 height 65
click at [831, 118] on img at bounding box center [835, 110] width 65 height 65
click at [835, 108] on img at bounding box center [835, 110] width 65 height 65
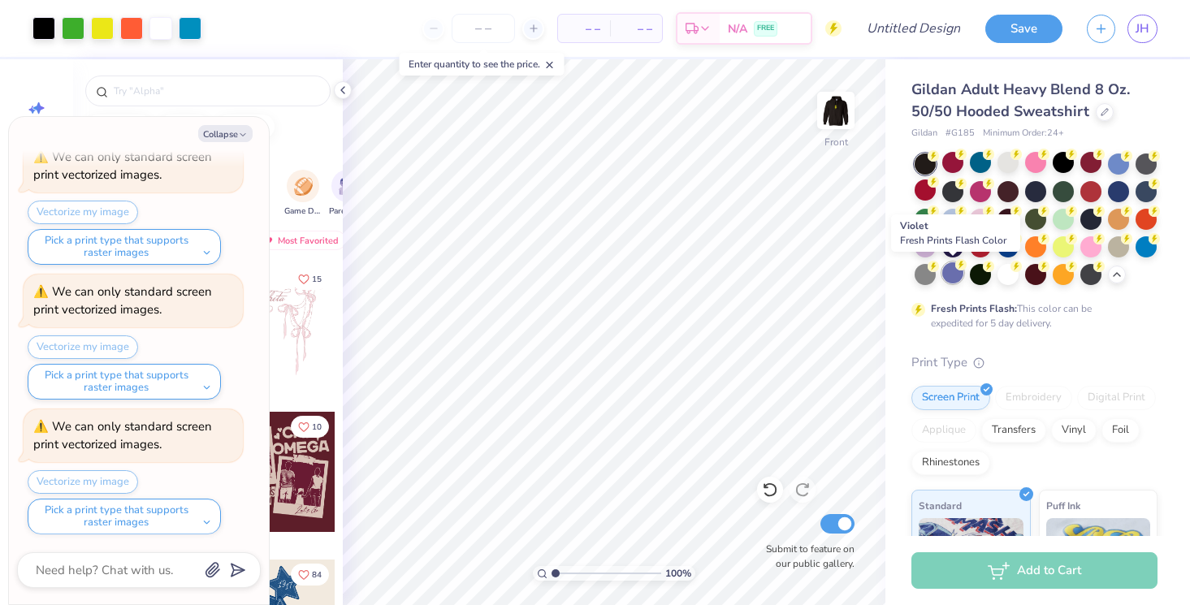
click at [950, 278] on div at bounding box center [952, 272] width 21 height 21
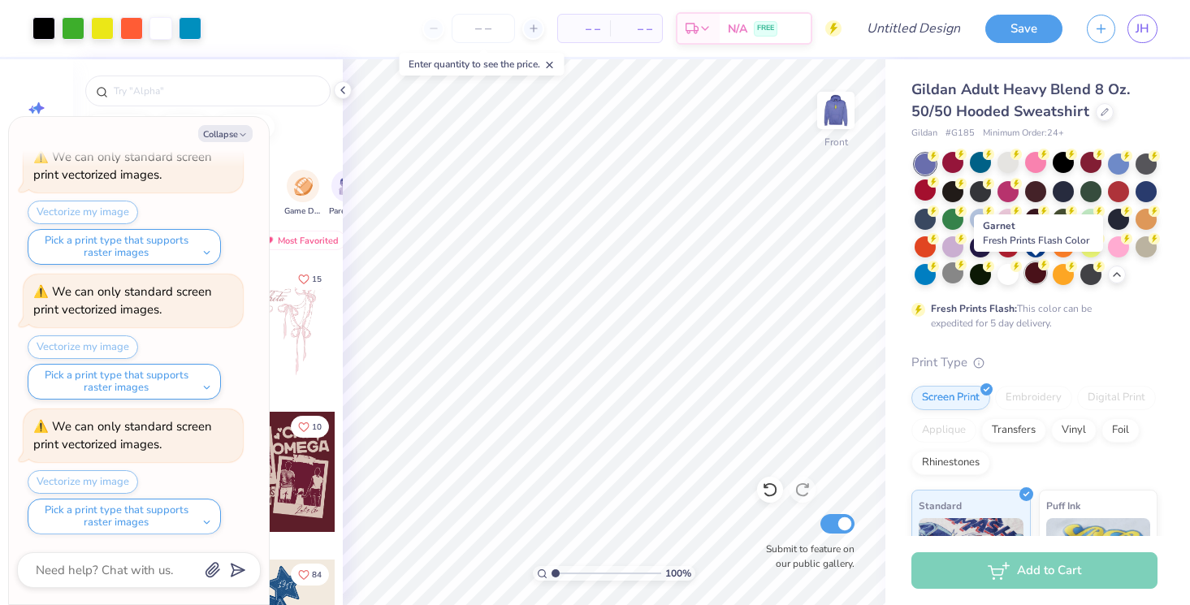
click at [1031, 277] on div at bounding box center [1035, 272] width 21 height 21
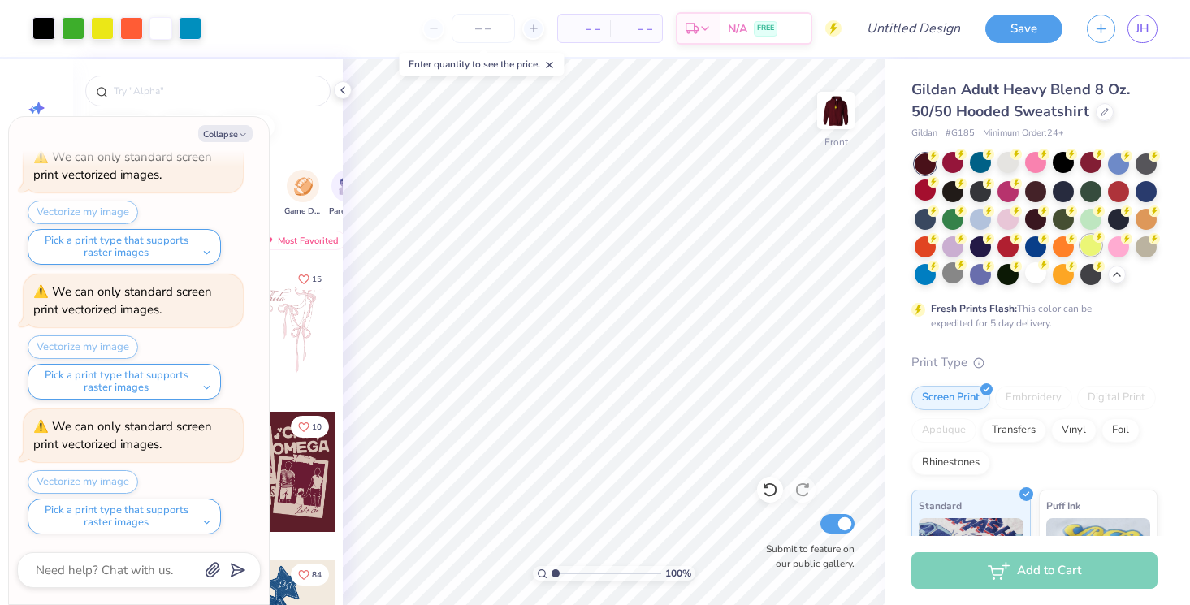
click at [1095, 247] on div at bounding box center [1090, 245] width 21 height 21
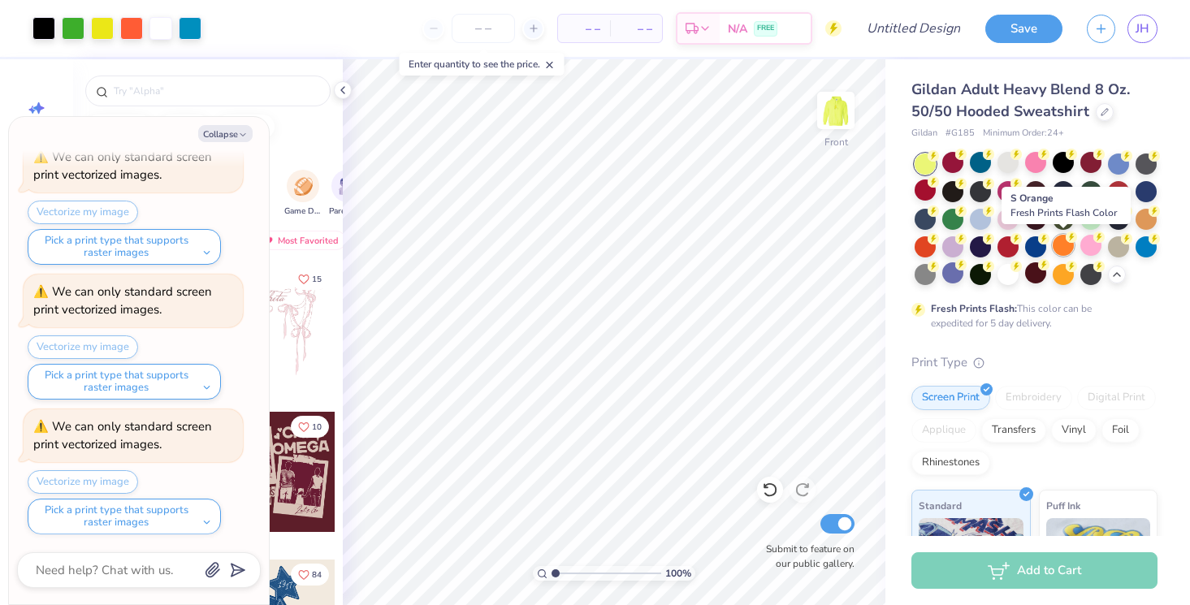
click at [1072, 249] on div at bounding box center [1063, 245] width 21 height 21
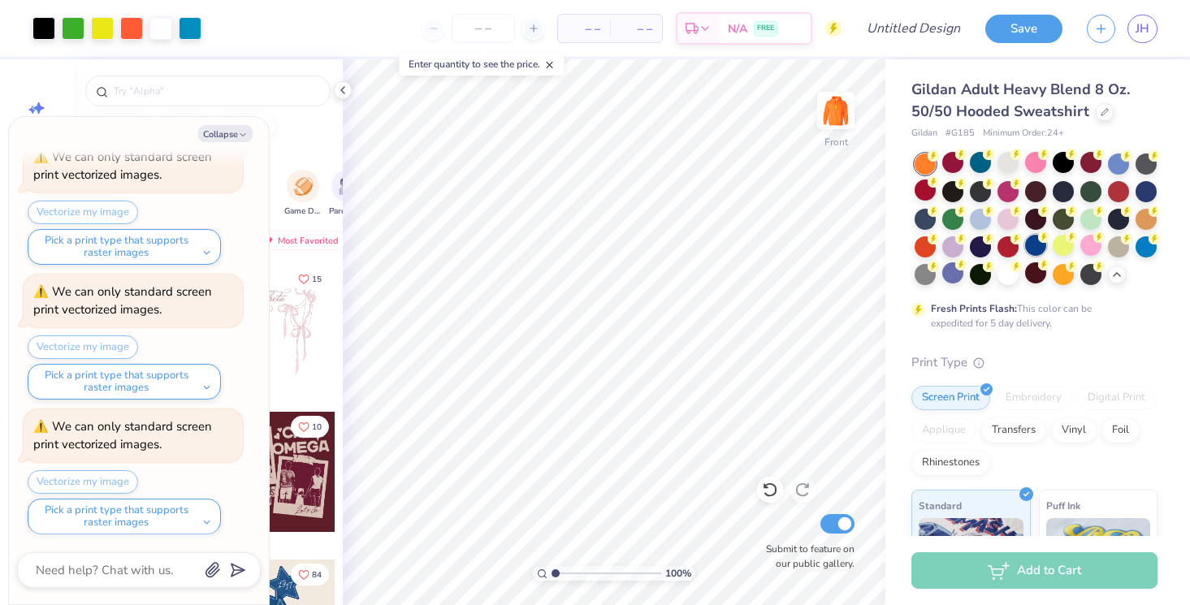
click at [1038, 244] on div at bounding box center [1035, 245] width 21 height 21
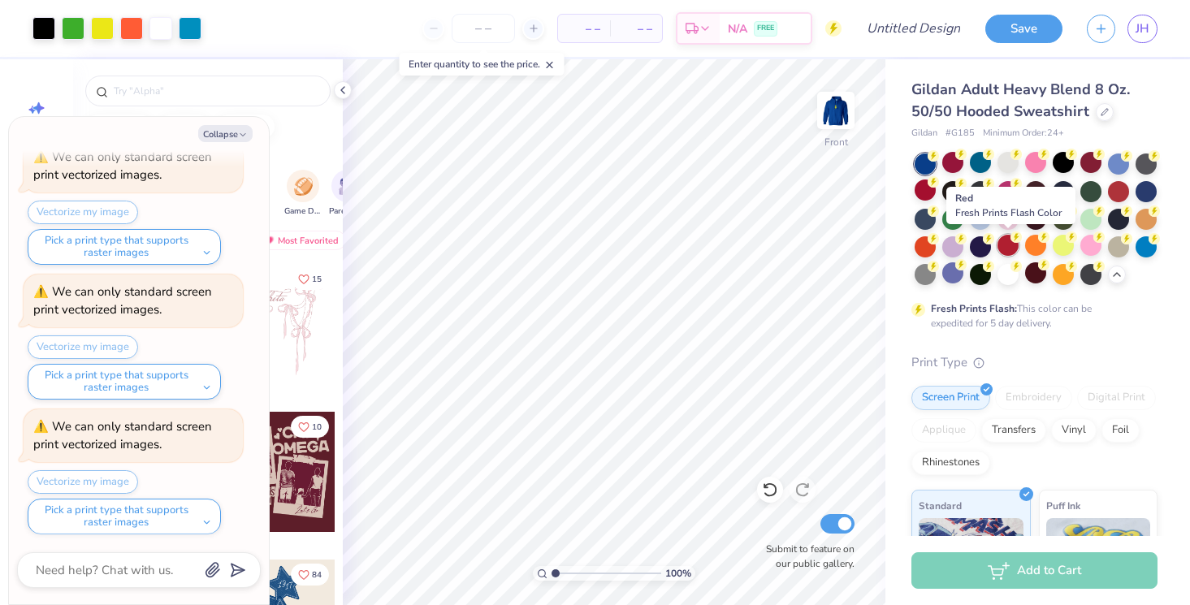
click at [1004, 250] on div at bounding box center [1007, 245] width 21 height 21
click at [979, 249] on div at bounding box center [980, 245] width 21 height 21
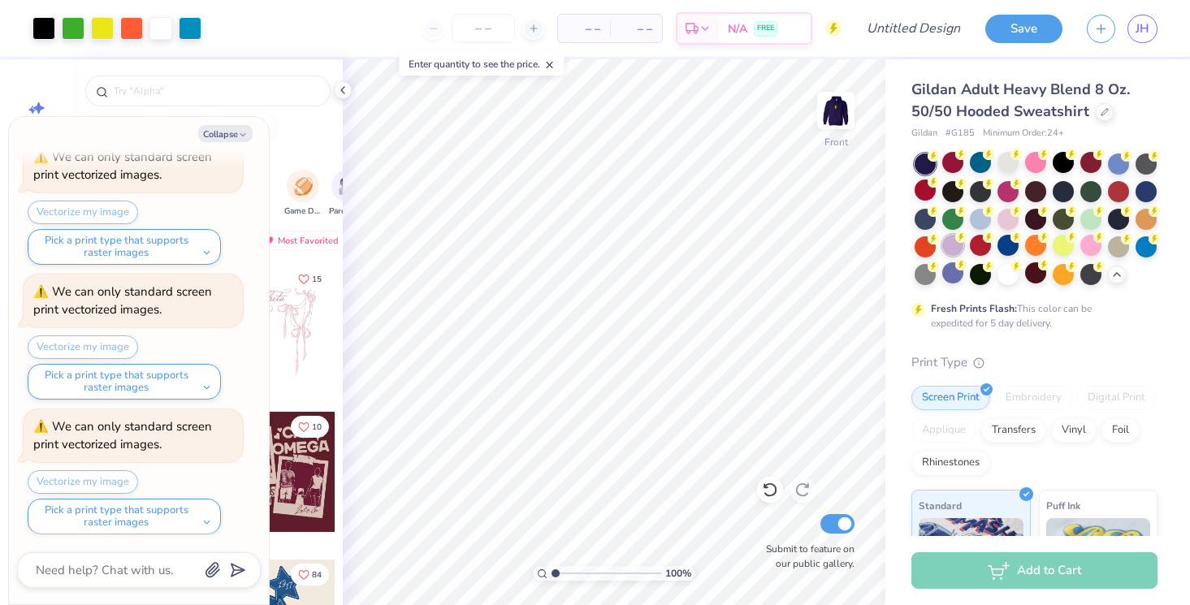
click at [955, 252] on div at bounding box center [952, 245] width 21 height 21
click at [1008, 218] on div at bounding box center [1007, 217] width 21 height 21
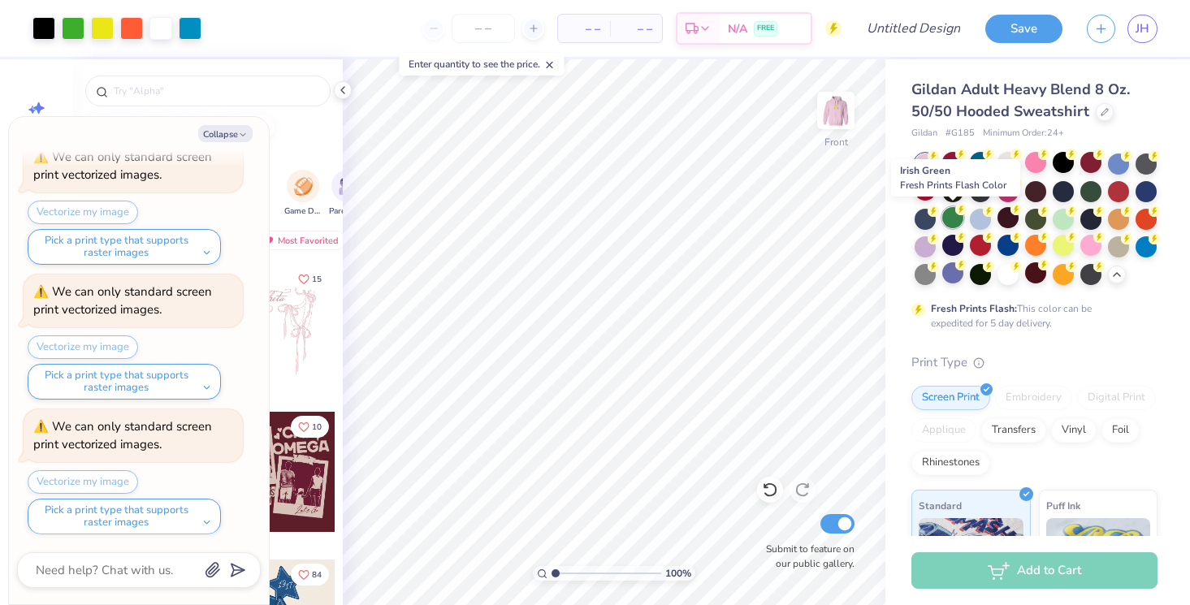
click at [949, 219] on div at bounding box center [952, 217] width 21 height 21
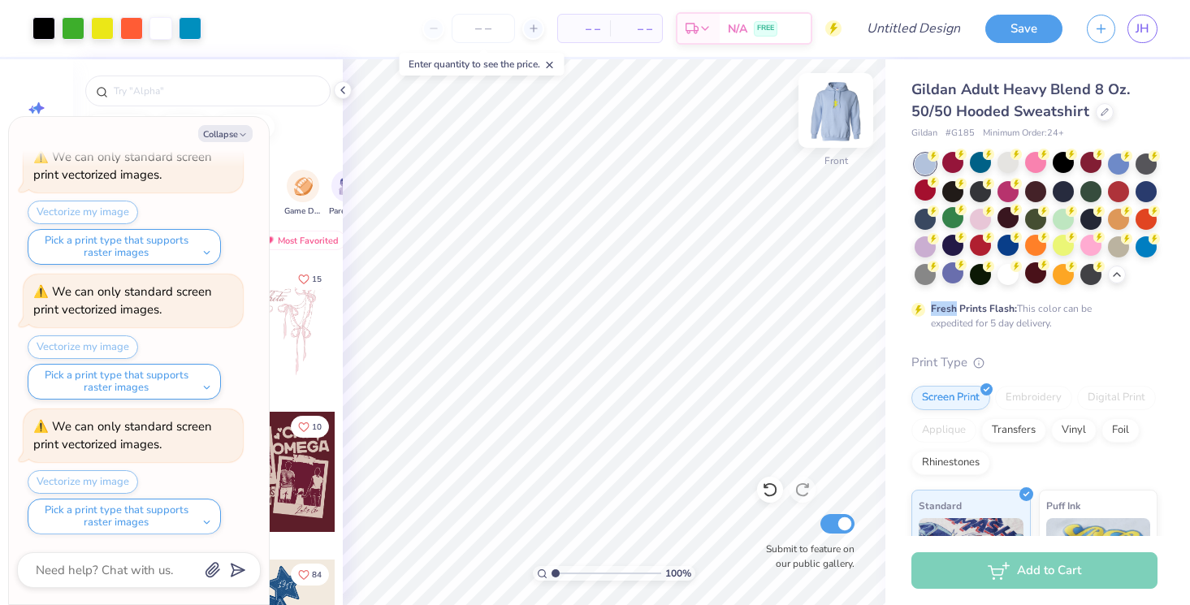
click at [841, 119] on img at bounding box center [835, 110] width 65 height 65
click at [831, 115] on img at bounding box center [835, 110] width 65 height 65
click at [955, 192] on div at bounding box center [952, 189] width 21 height 21
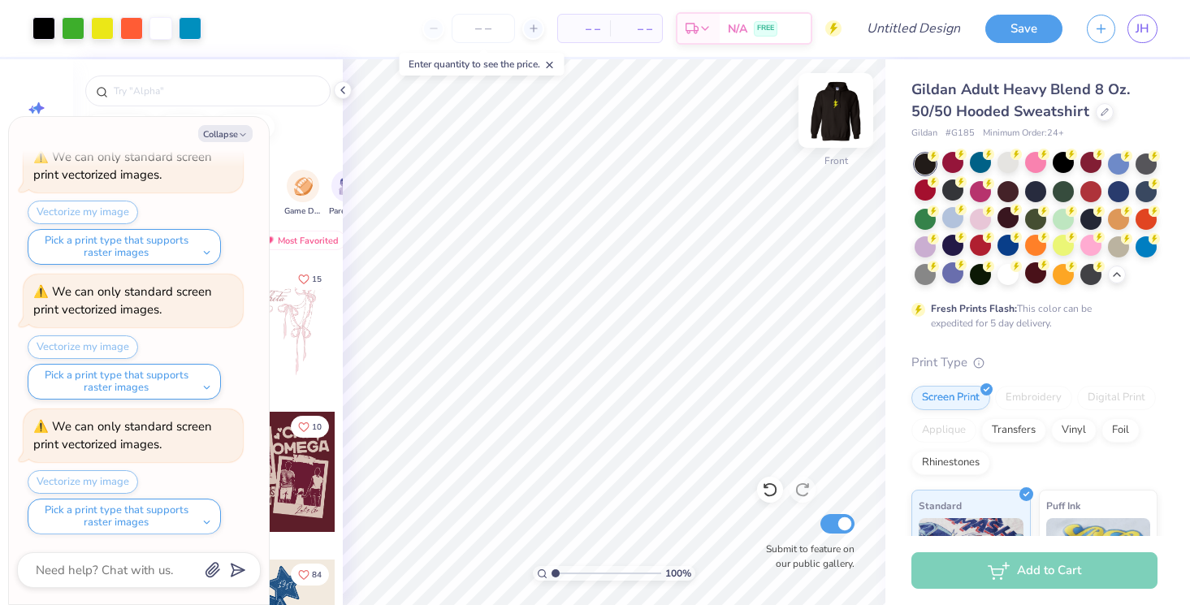
click at [839, 109] on img at bounding box center [835, 110] width 65 height 65
click at [1068, 166] on div at bounding box center [1063, 162] width 21 height 21
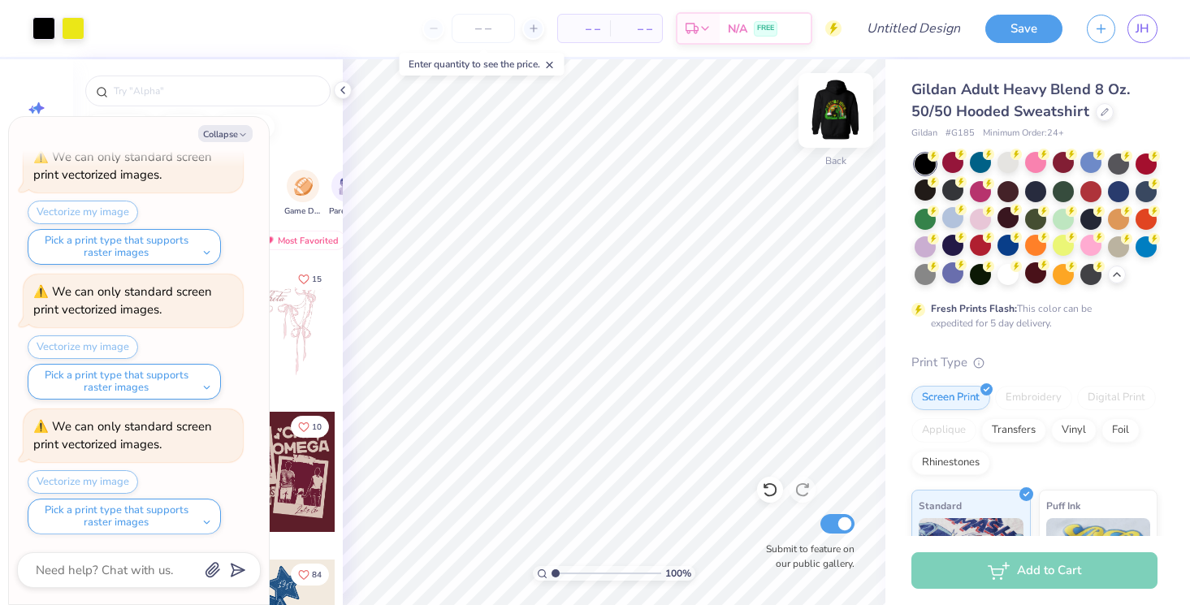
click at [847, 101] on img at bounding box center [835, 110] width 65 height 65
click at [832, 101] on img at bounding box center [835, 110] width 65 height 65
click at [979, 214] on div at bounding box center [980, 217] width 21 height 21
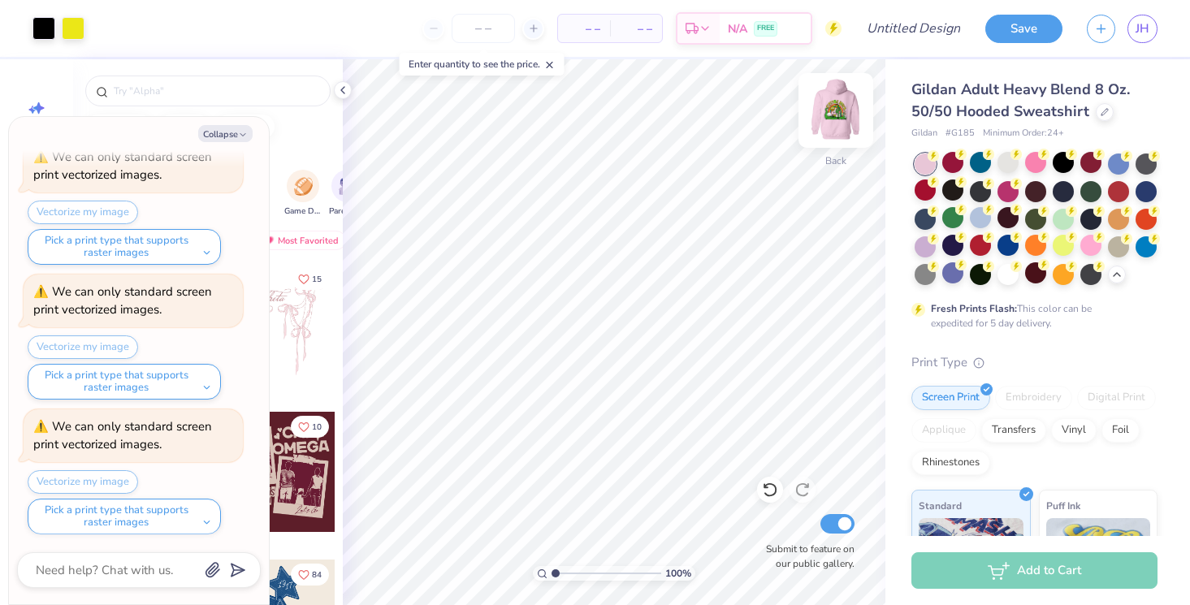
click at [839, 115] on img at bounding box center [835, 110] width 65 height 65
click at [1101, 252] on div at bounding box center [1035, 219] width 243 height 132
click at [1092, 242] on div at bounding box center [1090, 245] width 21 height 21
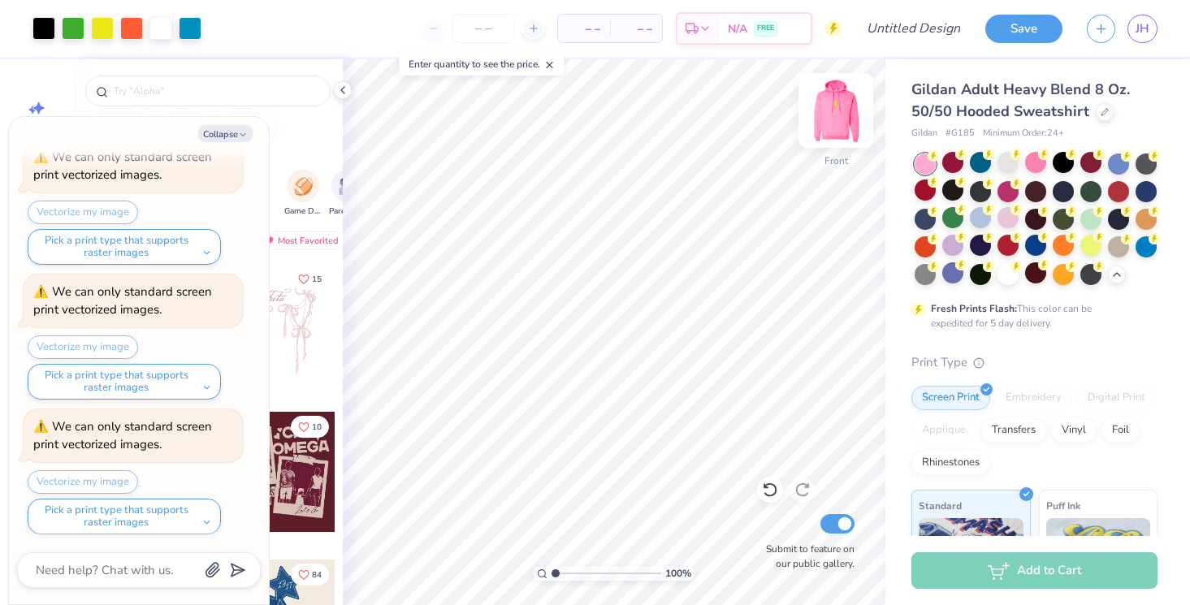
click at [832, 110] on img at bounding box center [835, 110] width 65 height 65
click at [832, 110] on img at bounding box center [835, 110] width 32 height 32
click at [953, 242] on div at bounding box center [952, 245] width 21 height 21
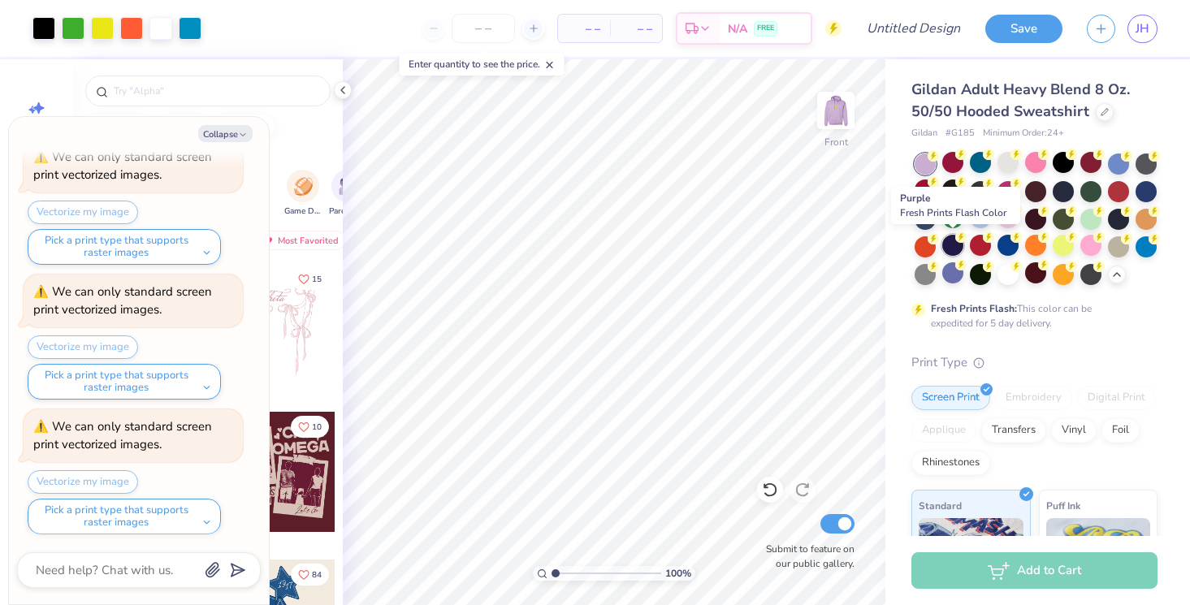
click at [942, 248] on div at bounding box center [952, 245] width 21 height 21
click at [919, 245] on div at bounding box center [924, 245] width 21 height 21
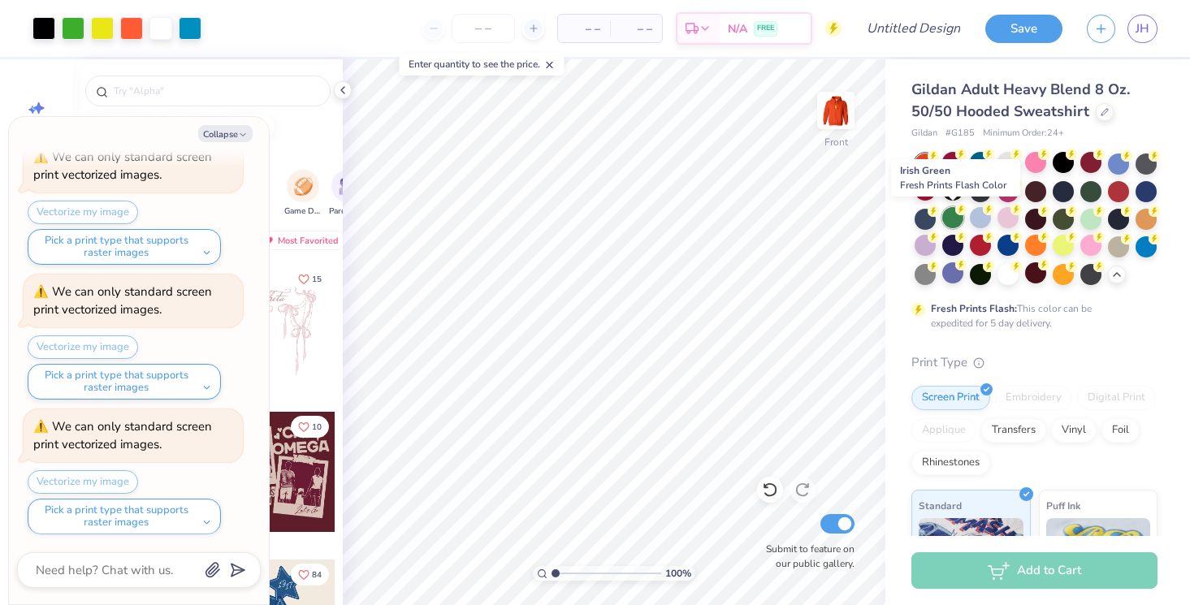
click at [958, 215] on div at bounding box center [952, 217] width 21 height 21
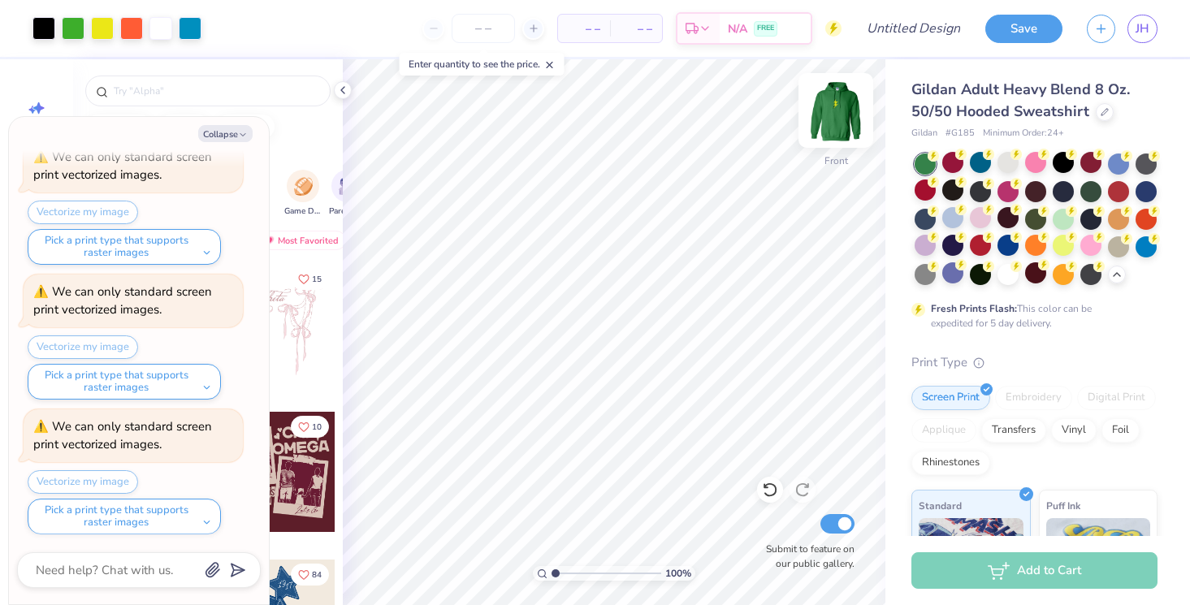
click at [851, 102] on img at bounding box center [835, 110] width 65 height 65
click at [845, 114] on img at bounding box center [835, 110] width 65 height 65
click at [981, 214] on div at bounding box center [980, 217] width 21 height 21
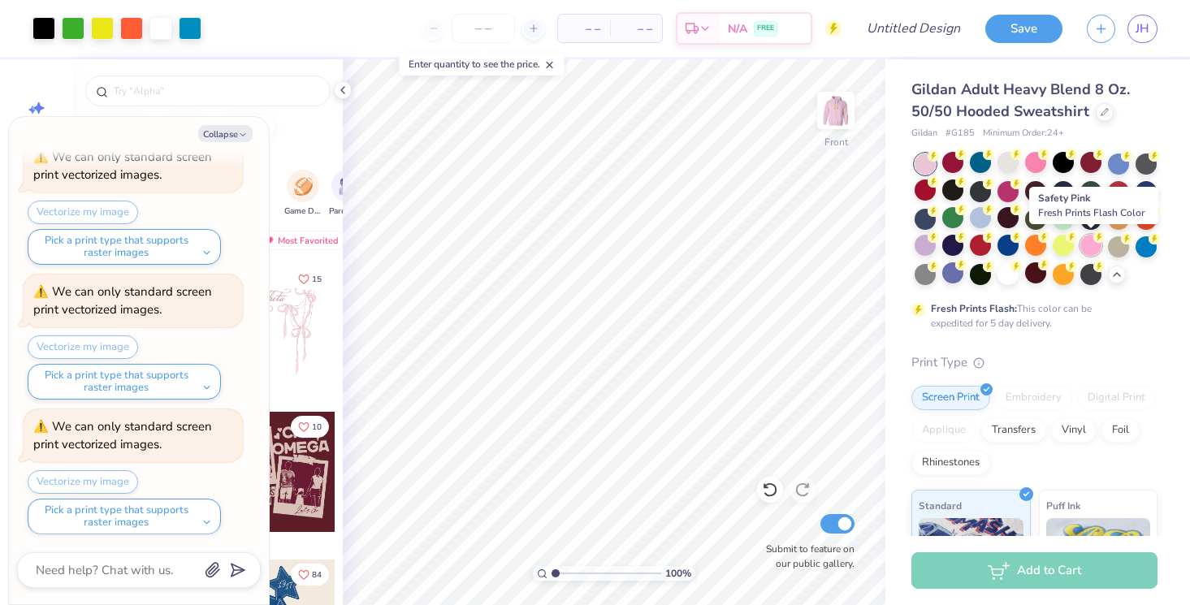
click at [1093, 248] on div at bounding box center [1090, 245] width 21 height 21
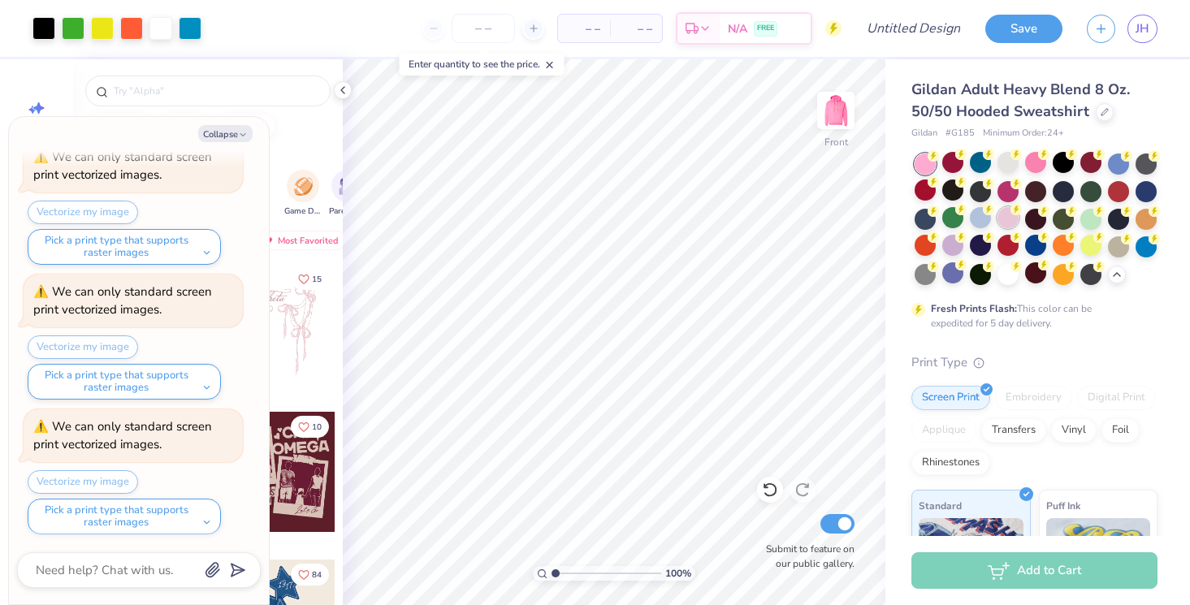
click at [1002, 220] on div at bounding box center [1007, 217] width 21 height 21
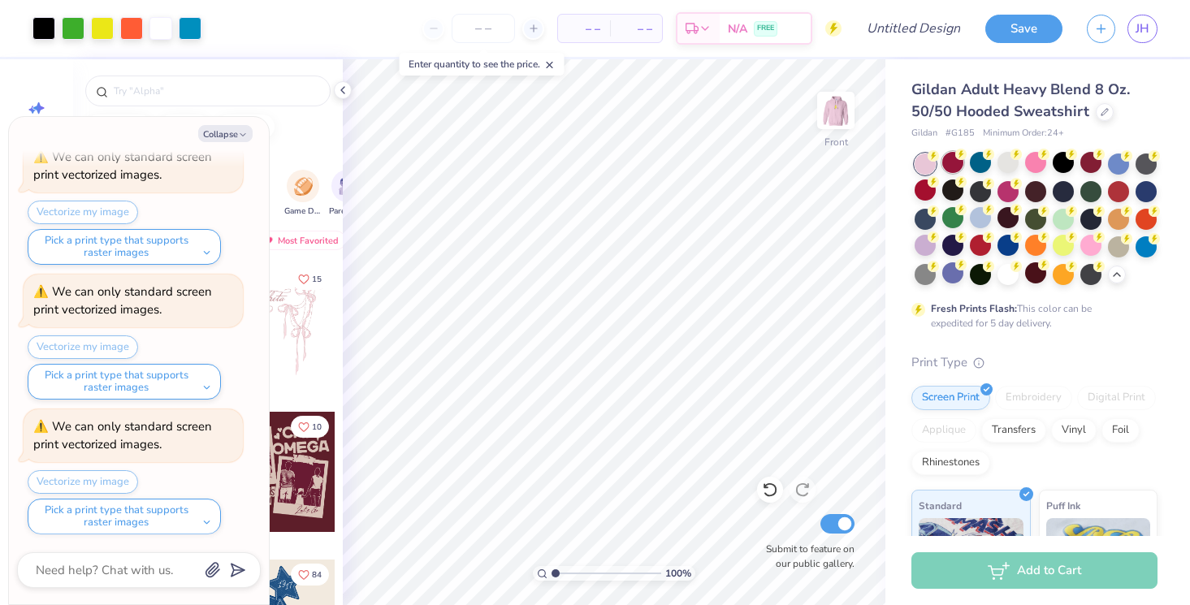
click at [949, 171] on div at bounding box center [952, 162] width 21 height 21
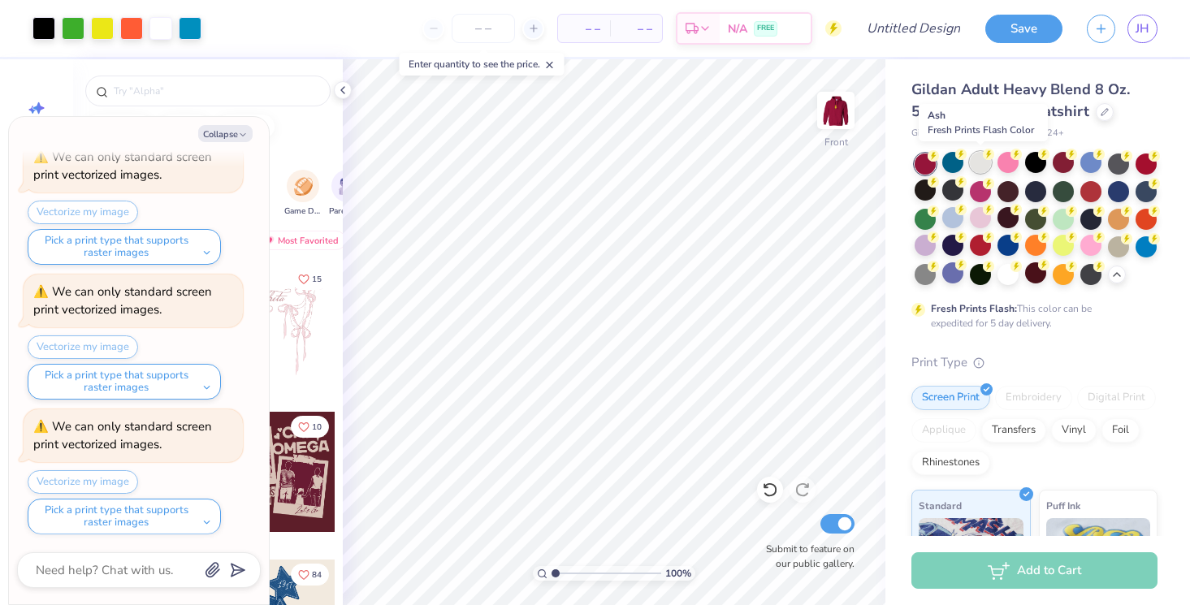
click at [977, 168] on div at bounding box center [980, 162] width 21 height 21
click at [1004, 165] on div at bounding box center [1007, 162] width 21 height 21
click at [1008, 162] on div at bounding box center [1007, 162] width 21 height 21
click at [841, 104] on img at bounding box center [835, 110] width 65 height 65
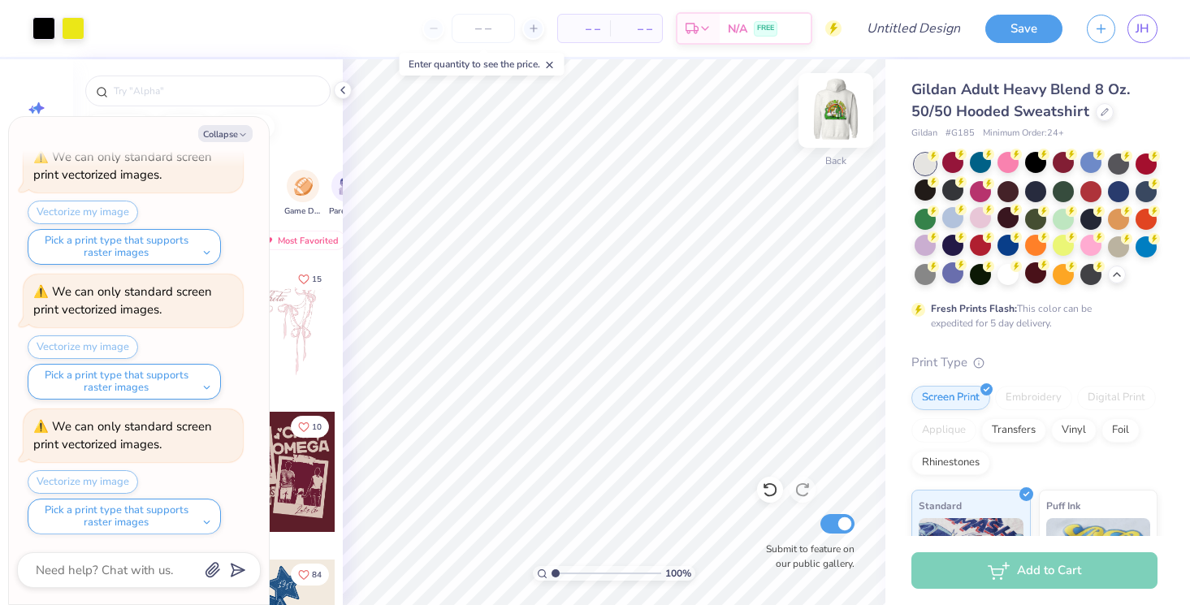
click at [831, 127] on img at bounding box center [835, 110] width 65 height 65
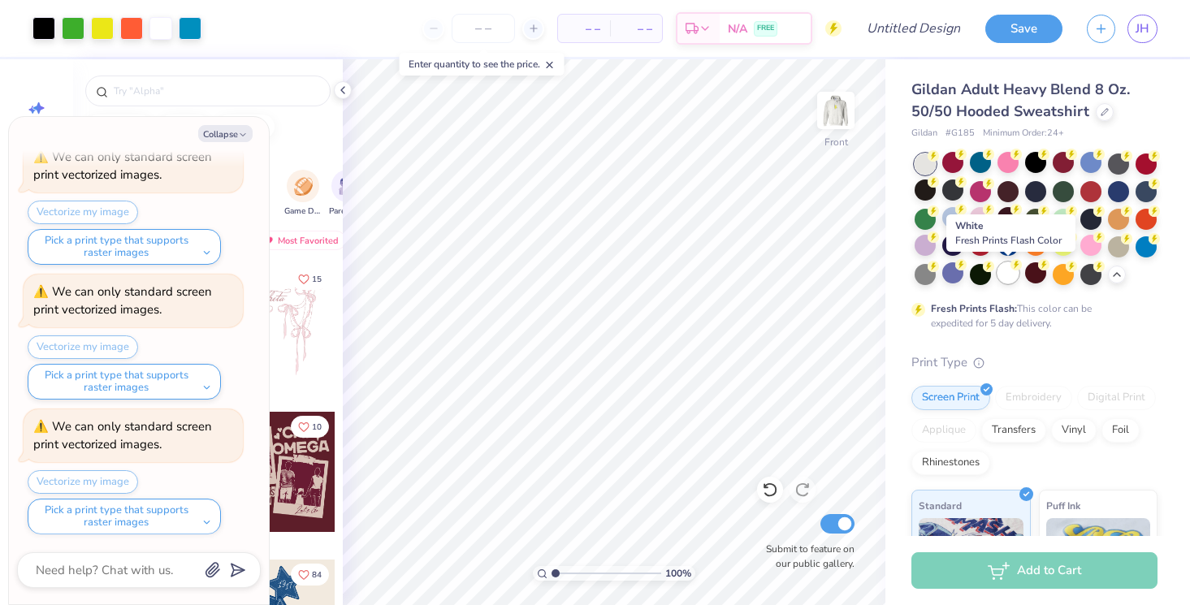
click at [1003, 279] on div at bounding box center [1007, 272] width 21 height 21
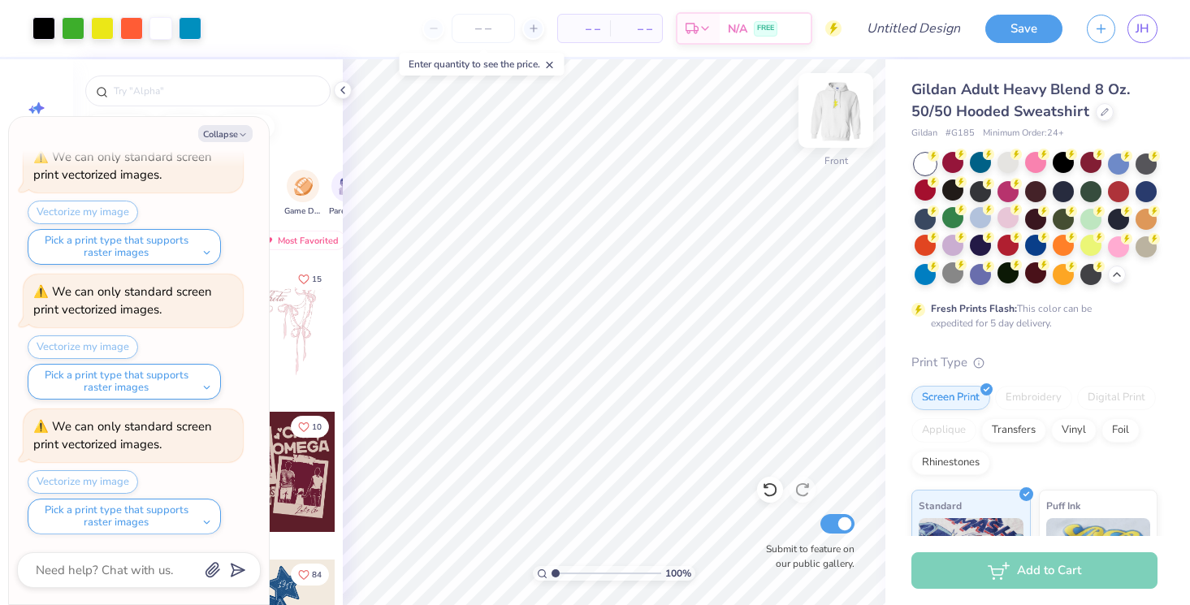
click at [844, 96] on img at bounding box center [835, 110] width 65 height 65
click at [842, 106] on img at bounding box center [835, 110] width 65 height 65
click at [1004, 162] on div at bounding box center [1007, 162] width 21 height 21
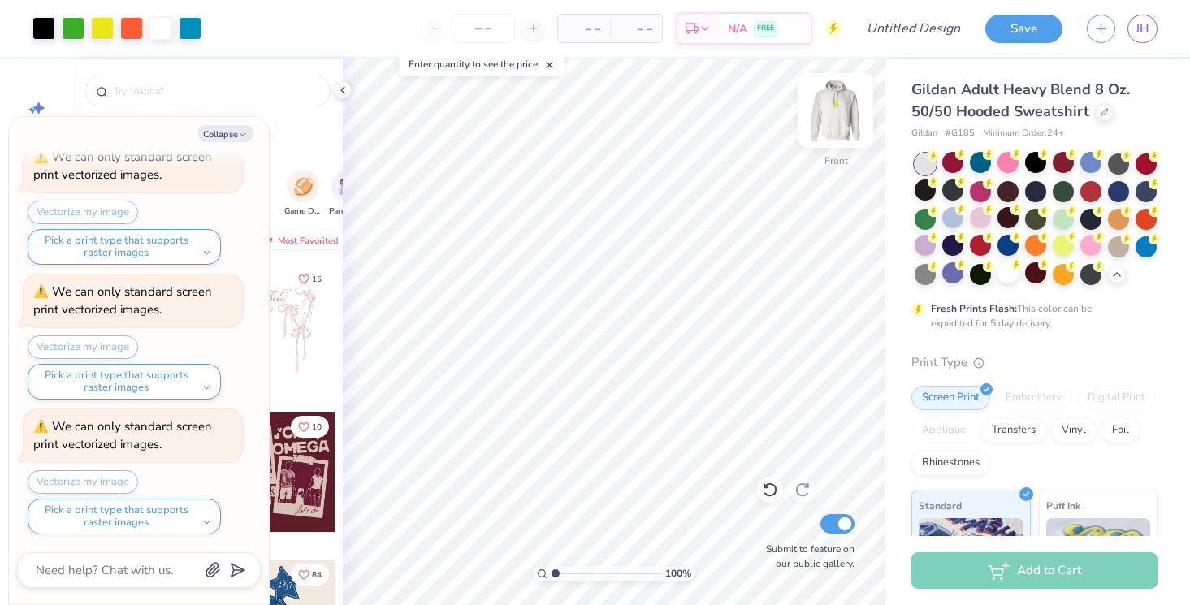
click at [840, 108] on img at bounding box center [835, 110] width 65 height 65
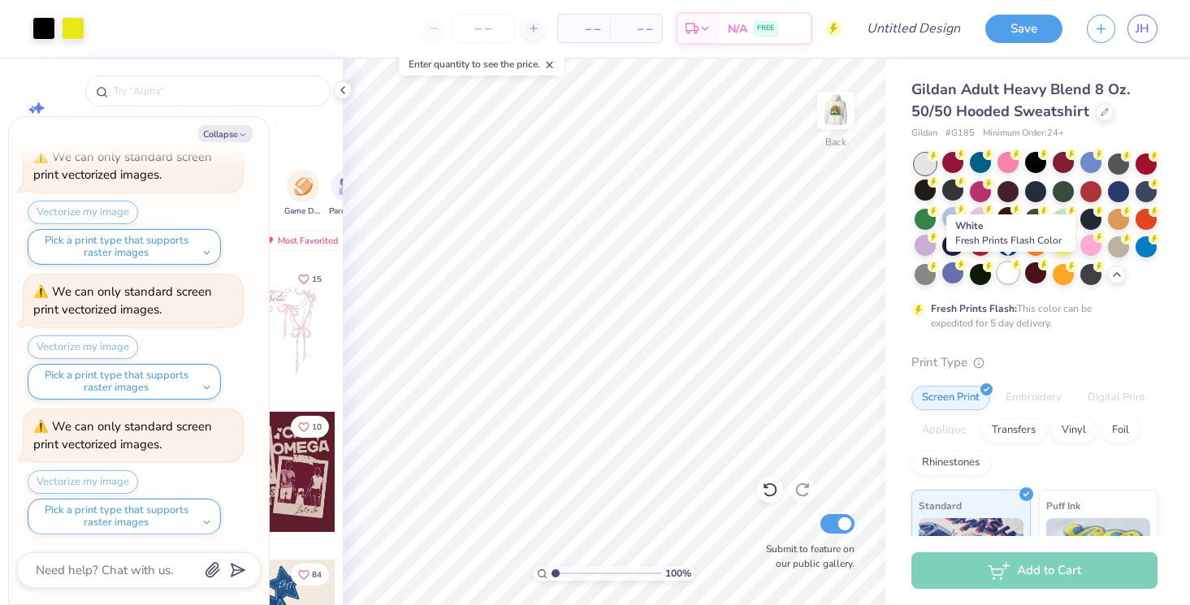
click at [1009, 279] on div at bounding box center [1007, 272] width 21 height 21
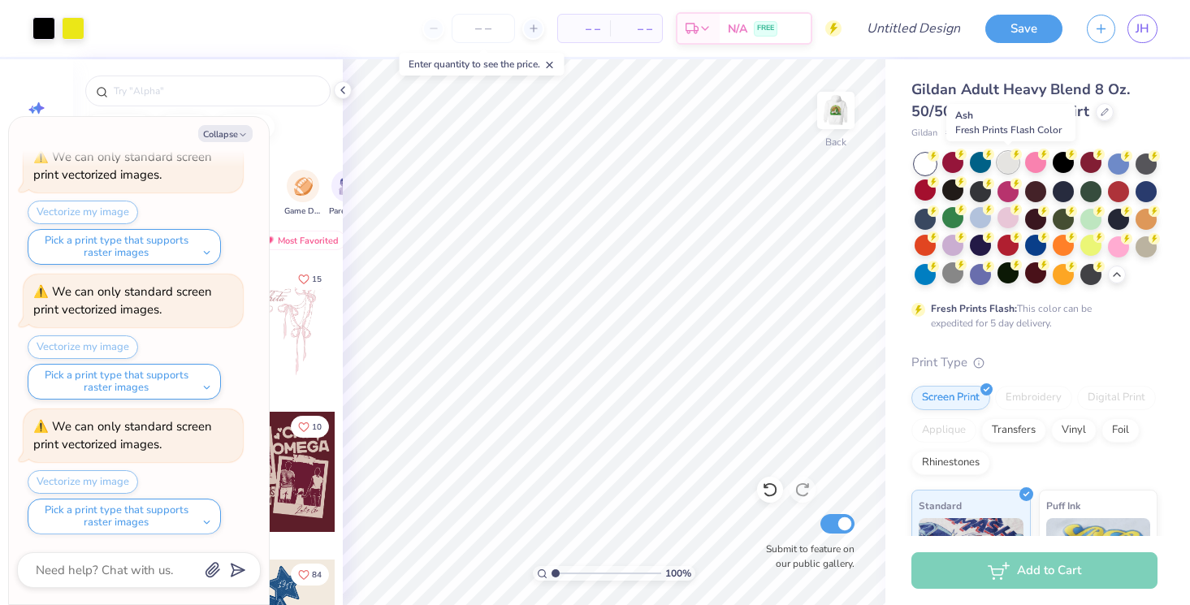
click at [1006, 171] on div at bounding box center [1007, 162] width 21 height 21
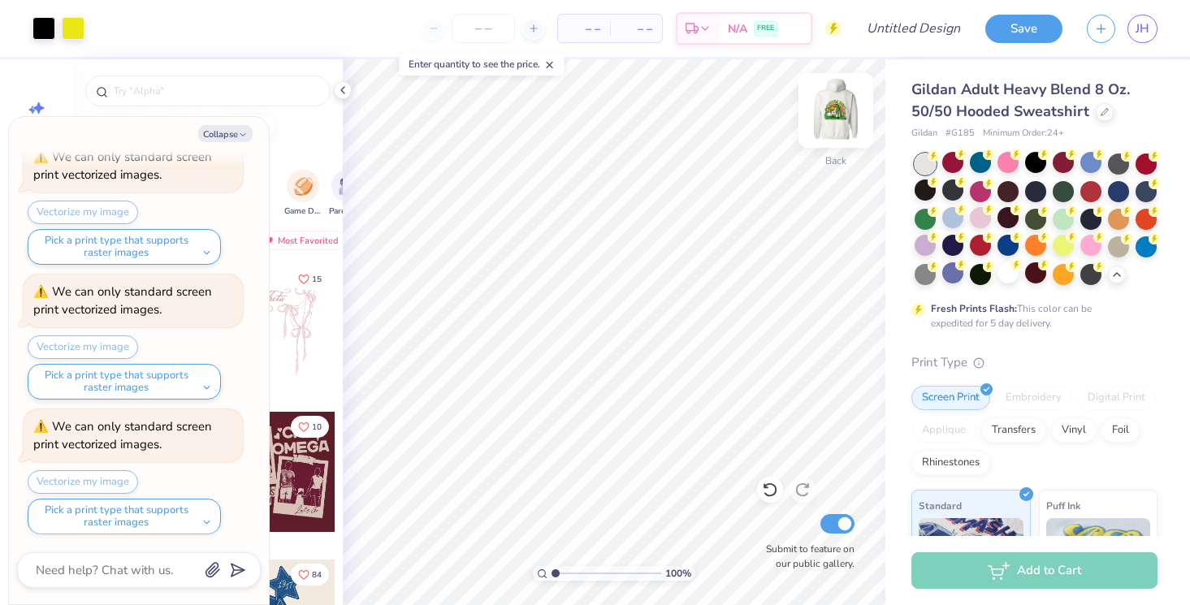
click at [837, 96] on img at bounding box center [835, 110] width 65 height 65
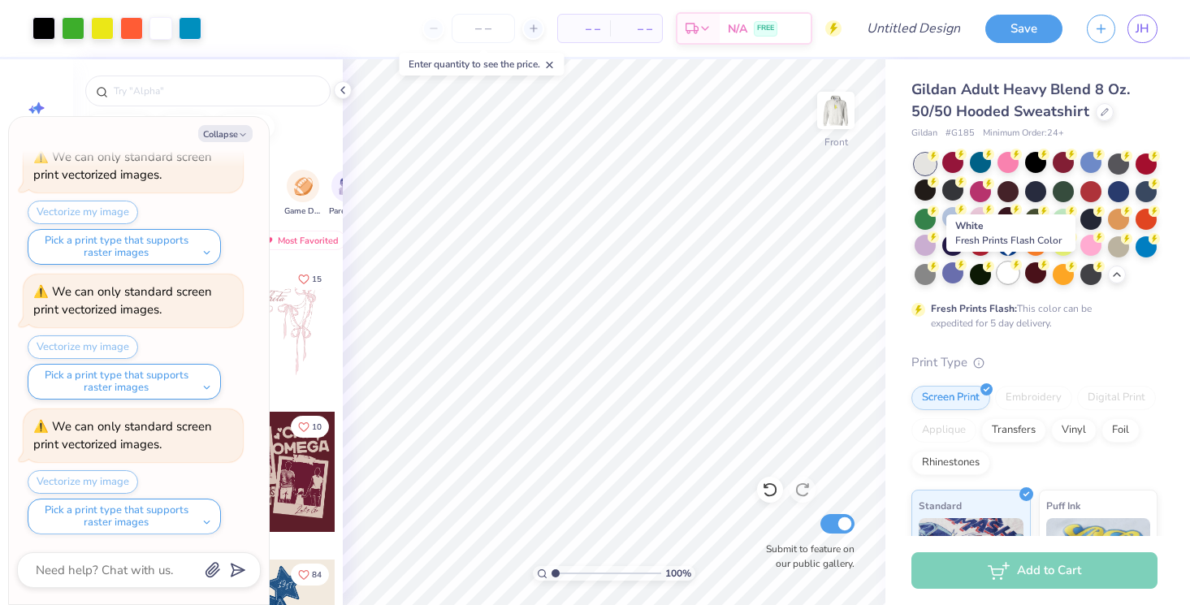
click at [1007, 275] on div at bounding box center [1007, 272] width 21 height 21
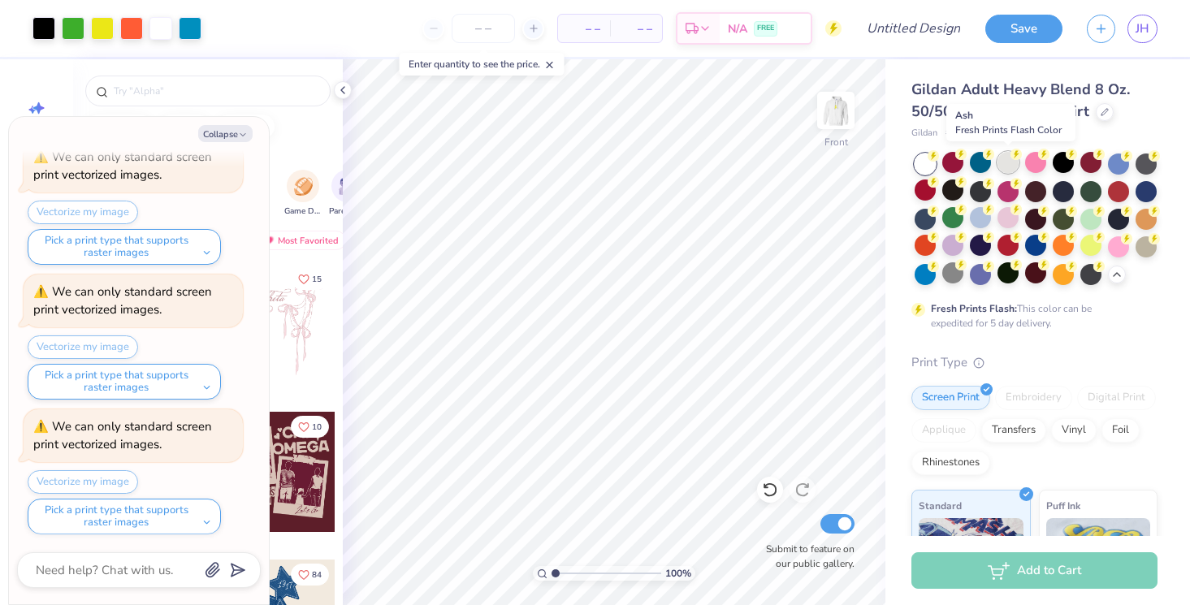
click at [1011, 165] on div at bounding box center [1007, 162] width 21 height 21
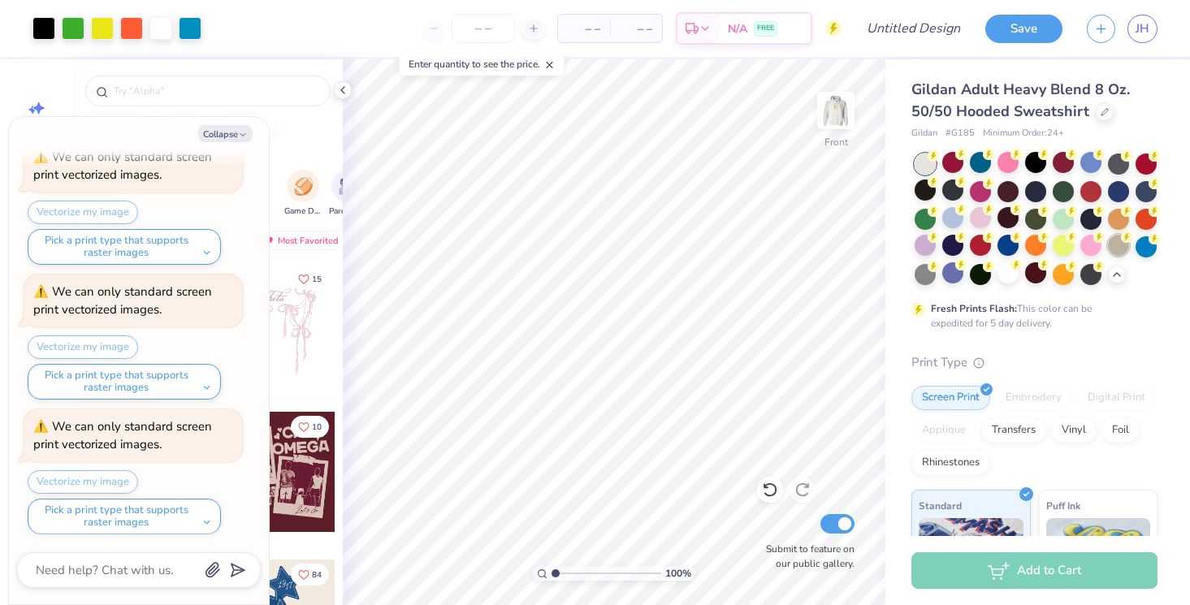
click at [1117, 248] on div at bounding box center [1118, 245] width 21 height 21
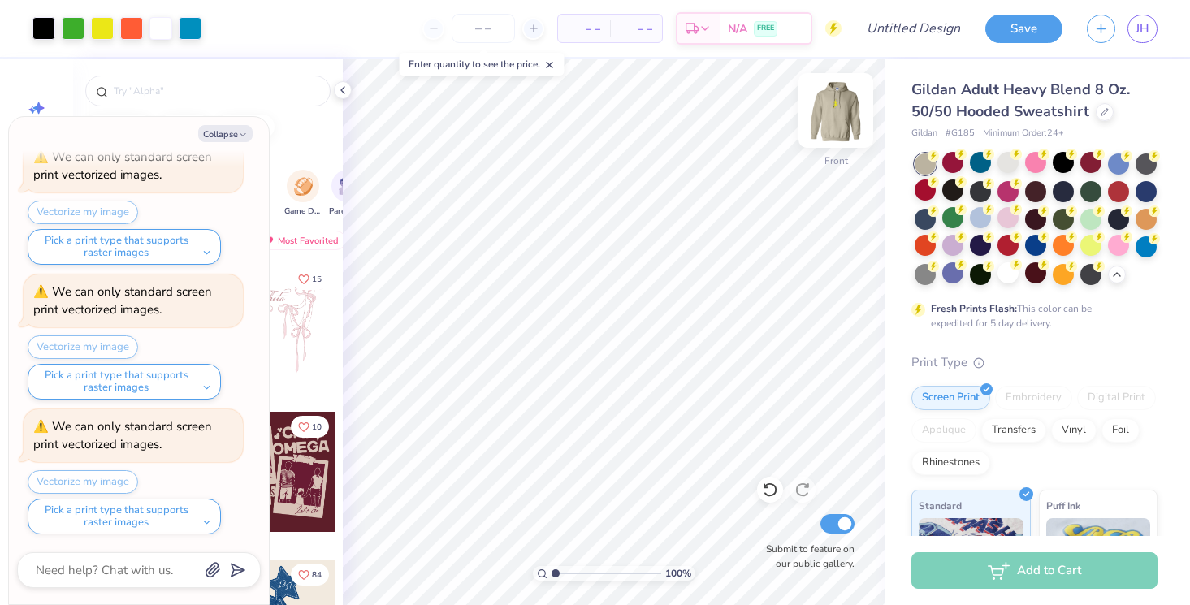
click at [842, 119] on img at bounding box center [835, 110] width 65 height 65
click at [846, 115] on img at bounding box center [835, 110] width 65 height 65
click at [828, 128] on img at bounding box center [835, 110] width 65 height 65
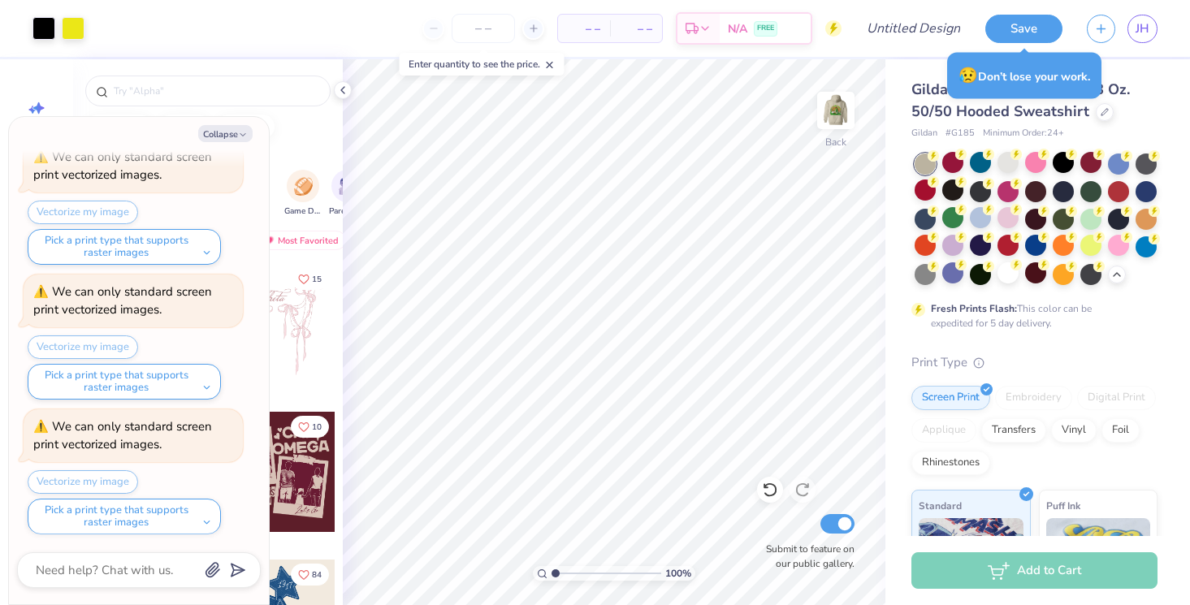
type textarea "x"
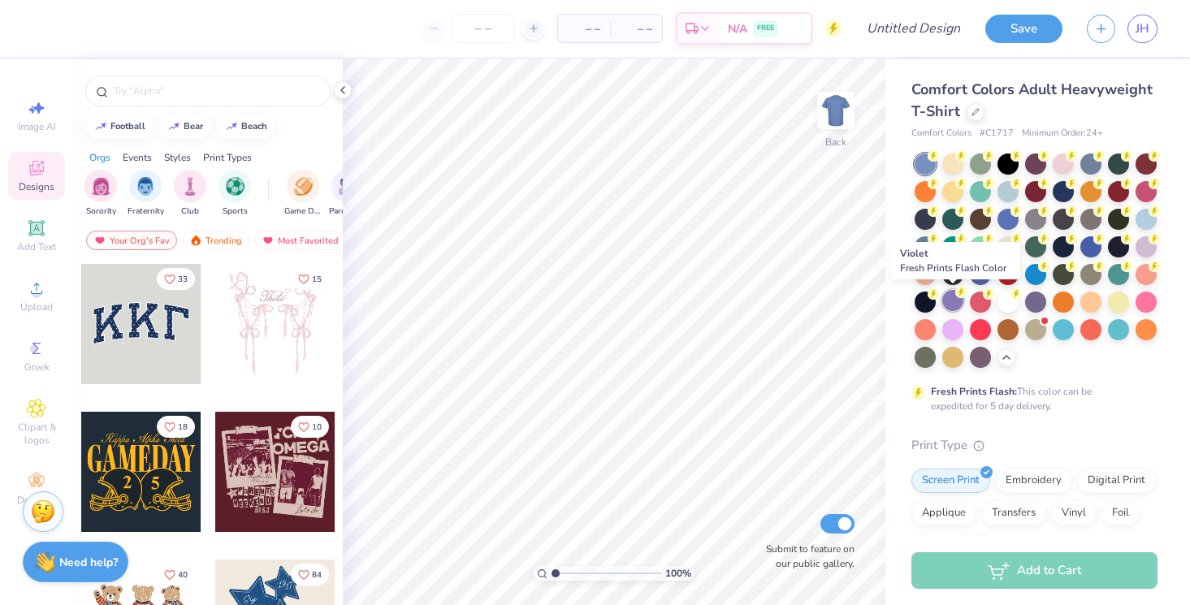
click at [945, 308] on div at bounding box center [952, 300] width 21 height 21
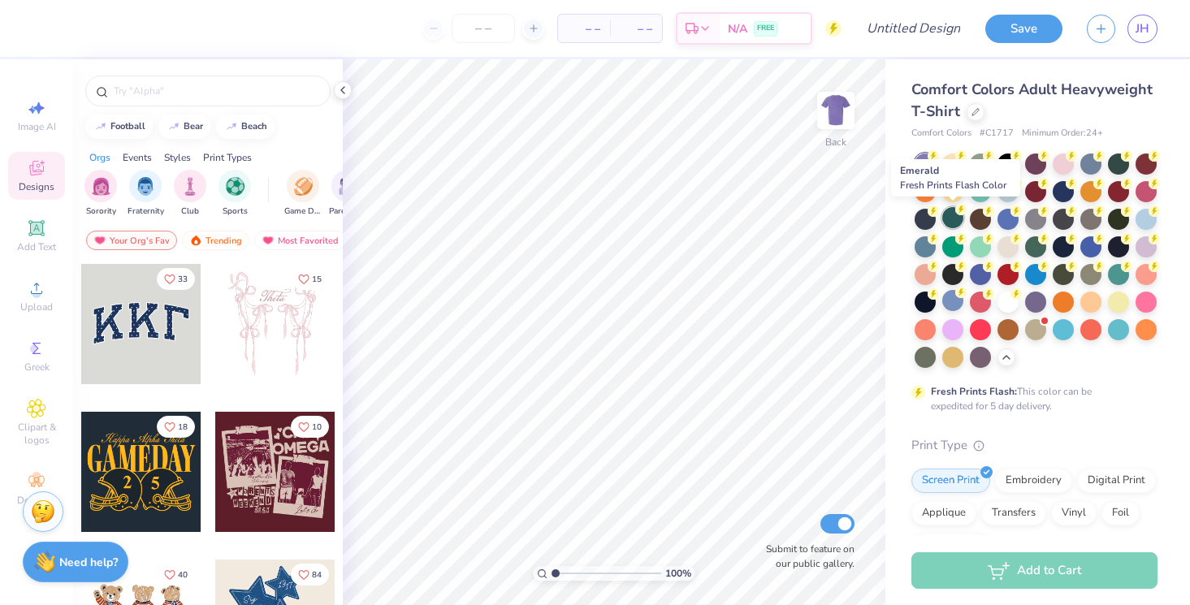
click at [954, 222] on div at bounding box center [952, 217] width 21 height 21
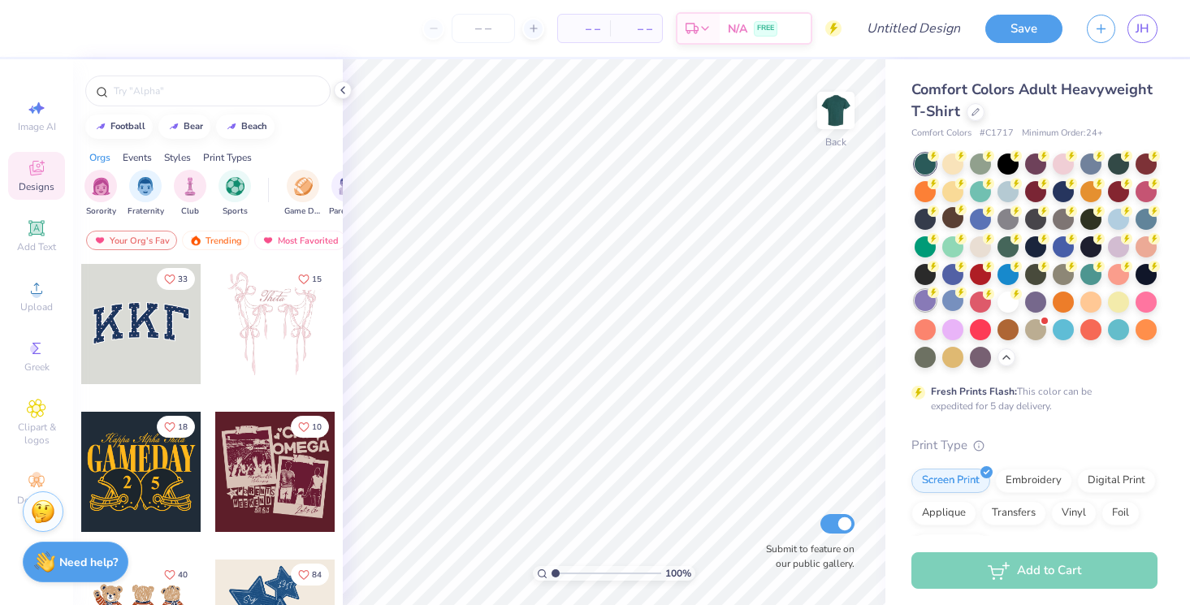
click at [923, 304] on div at bounding box center [924, 300] width 21 height 21
click at [923, 304] on div "Almost there" at bounding box center [766, 332] width 847 height 546
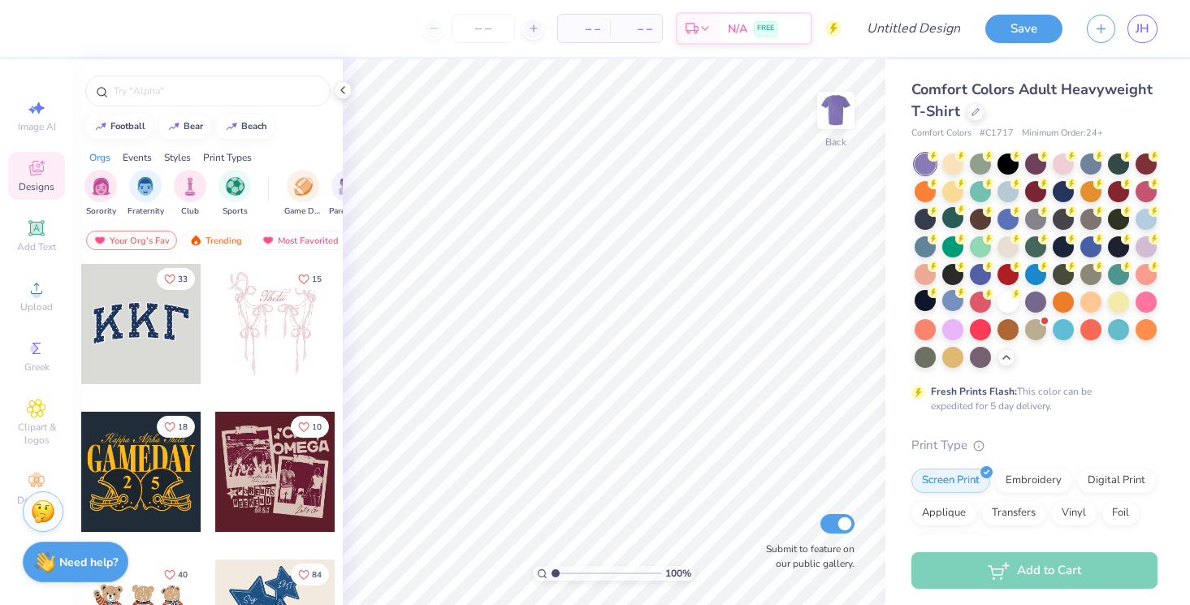
click at [988, 111] on div "Comfort Colors Adult Heavyweight T-Shirt" at bounding box center [1034, 101] width 246 height 44
click at [981, 111] on div at bounding box center [975, 111] width 18 height 18
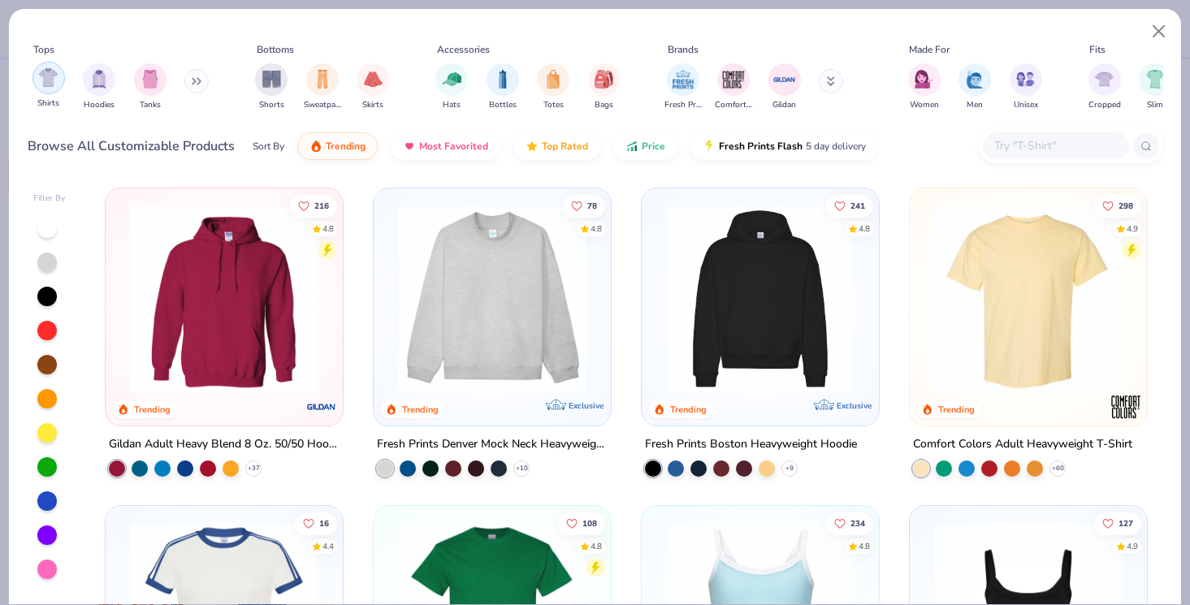
click at [49, 86] on img "filter for Shirts" at bounding box center [48, 77] width 19 height 19
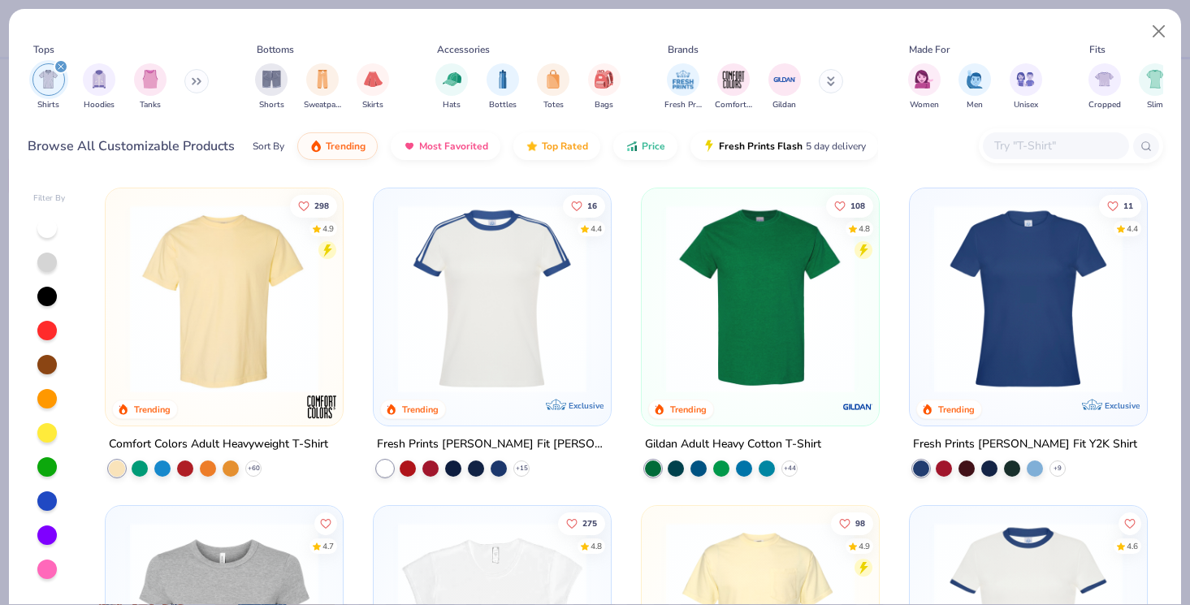
click at [789, 292] on img at bounding box center [760, 299] width 205 height 188
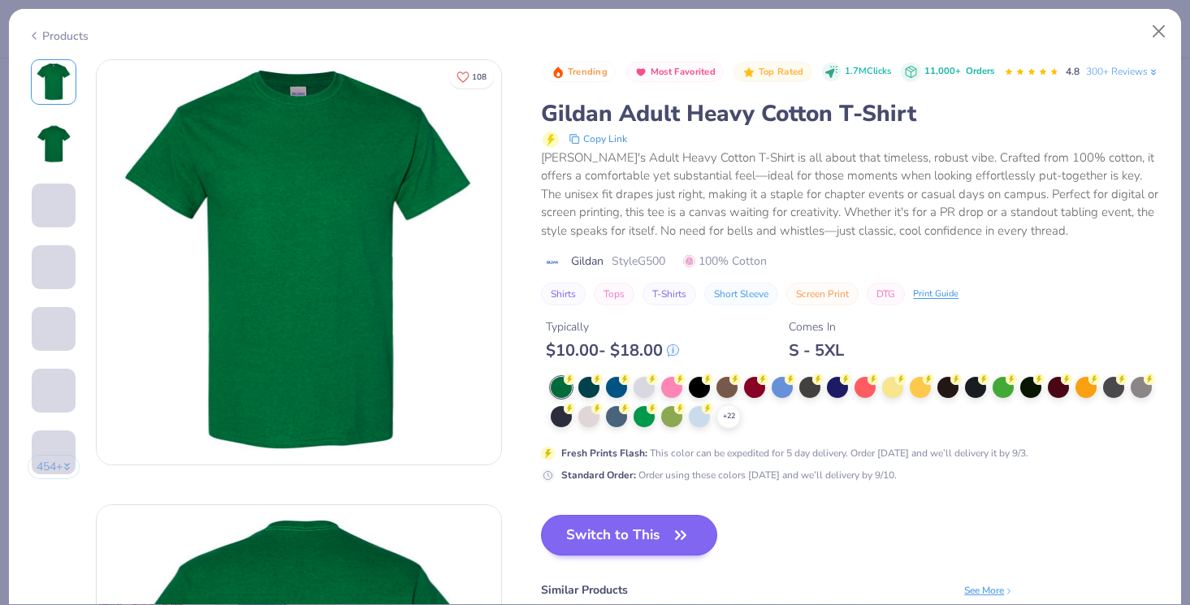
click at [588, 534] on button "Switch to This" at bounding box center [629, 535] width 176 height 41
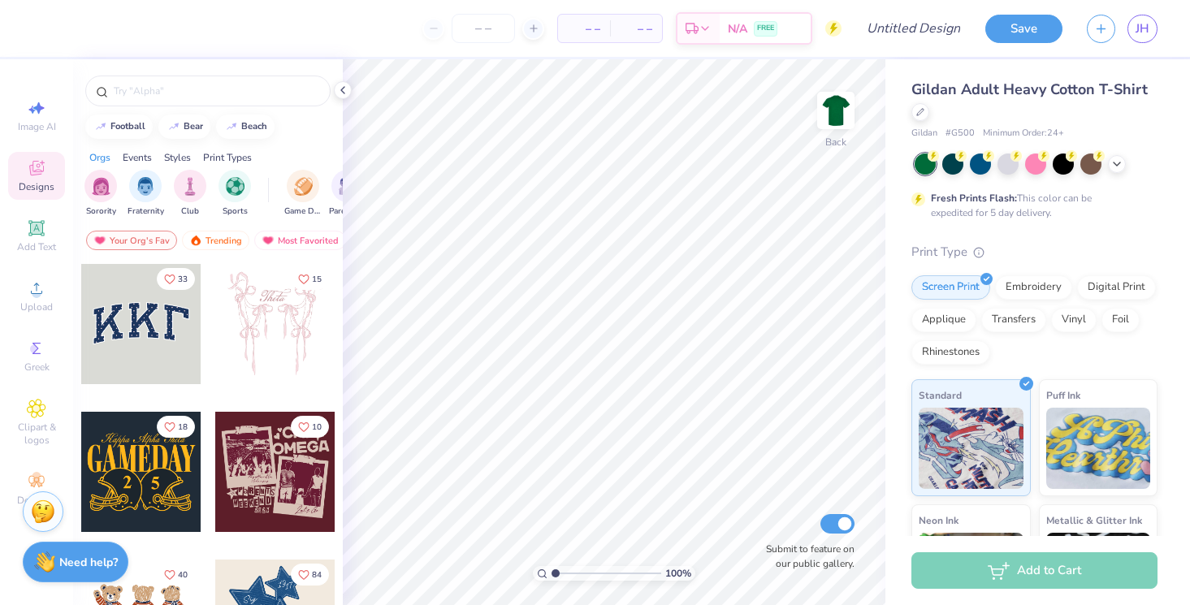
click at [937, 175] on div "Fresh Prints Flash: This color can be expedited for 5 day delivery." at bounding box center [1034, 186] width 246 height 67
click at [944, 167] on div at bounding box center [952, 162] width 21 height 21
click at [32, 303] on span "Upload" at bounding box center [36, 306] width 32 height 13
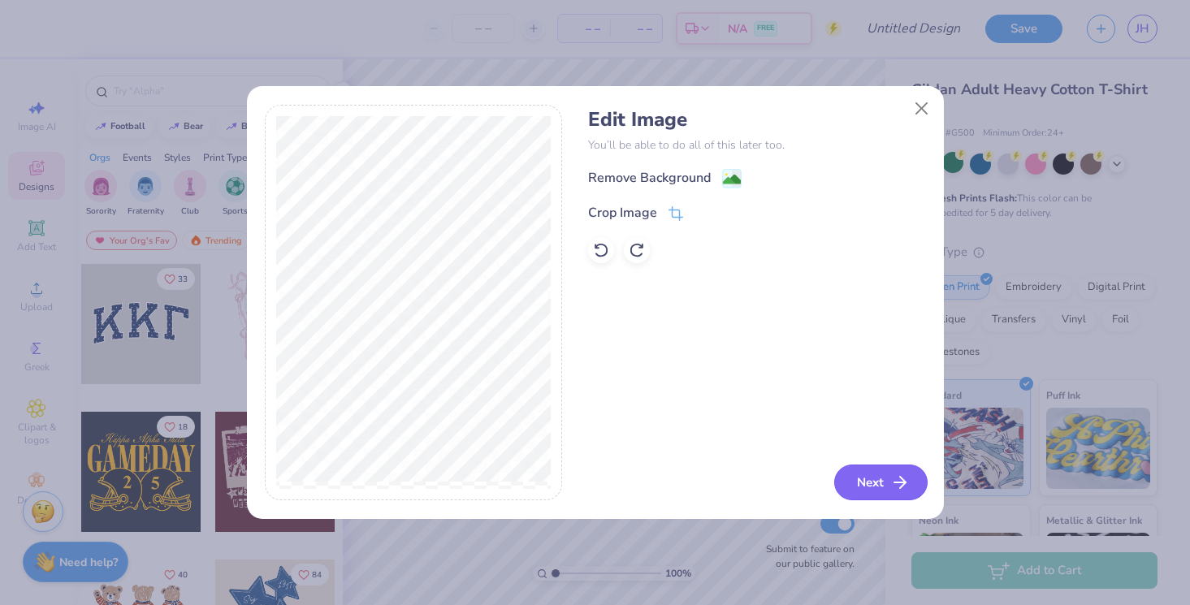
click at [882, 474] on button "Next" at bounding box center [880, 483] width 93 height 36
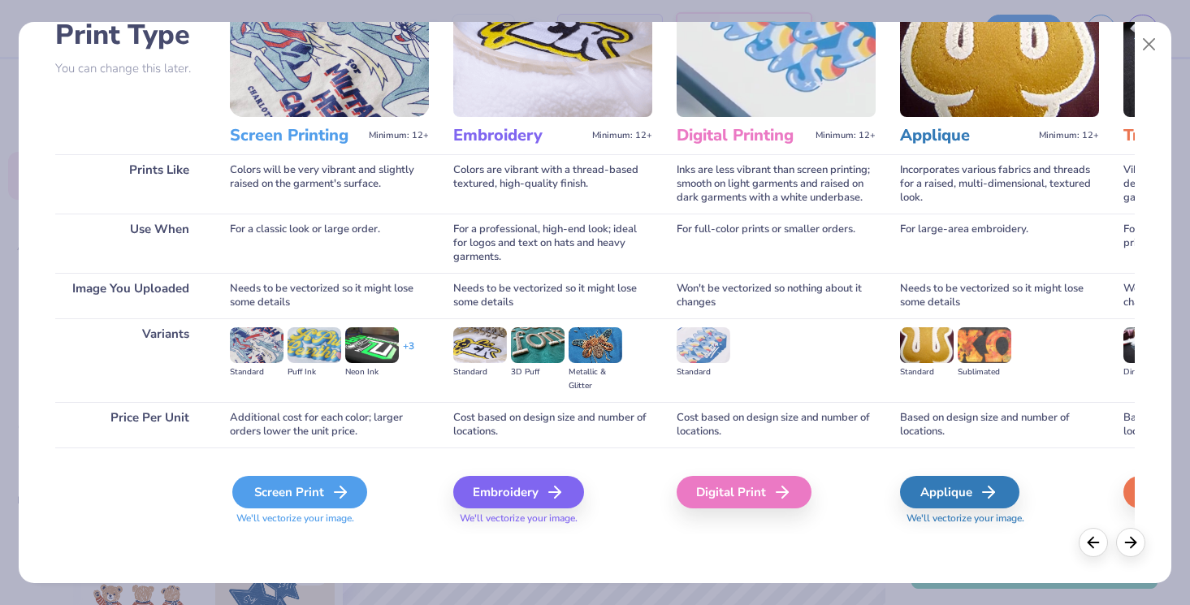
scroll to position [123, 0]
click at [308, 500] on div "Screen Print" at bounding box center [299, 492] width 135 height 32
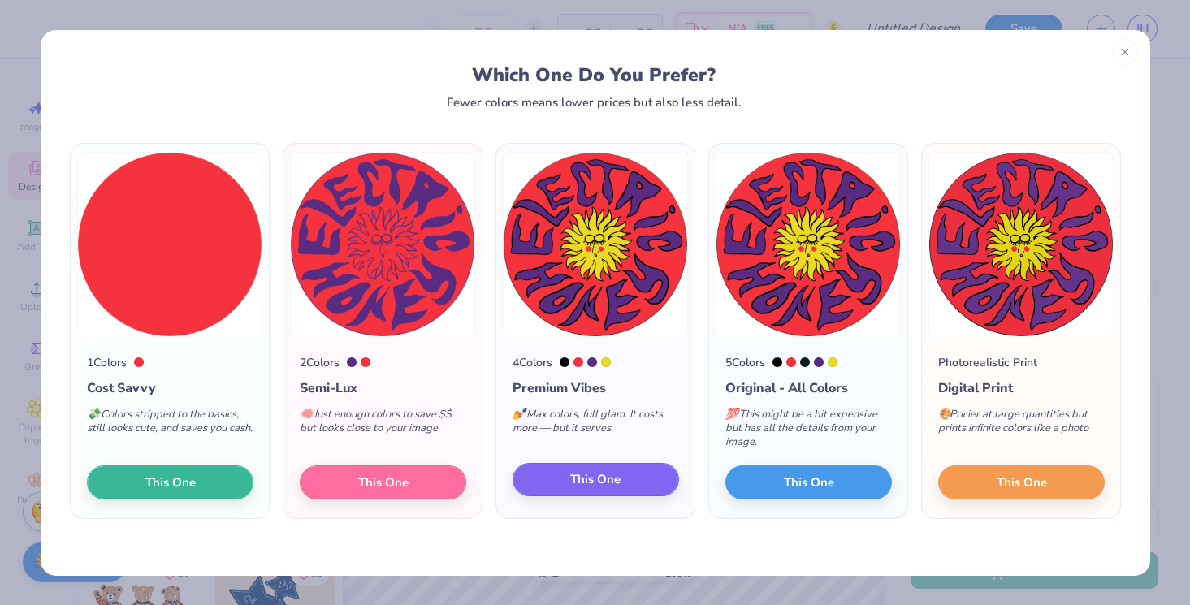
click at [642, 485] on button "This One" at bounding box center [595, 480] width 166 height 34
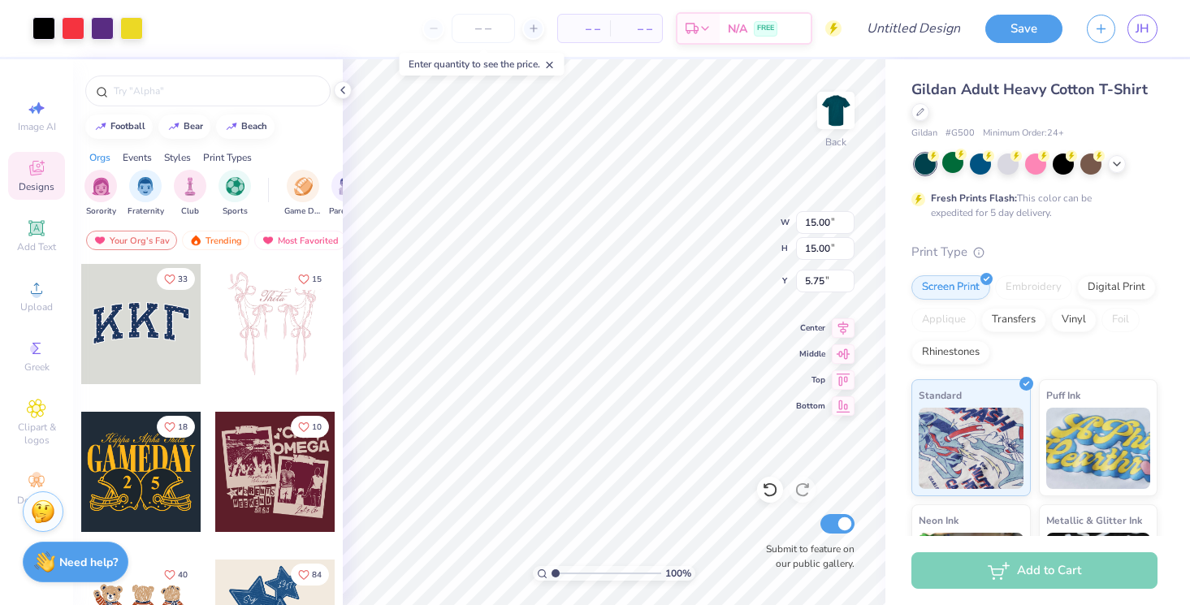
type input "6.57"
type input "3.00"
type input "4.63"
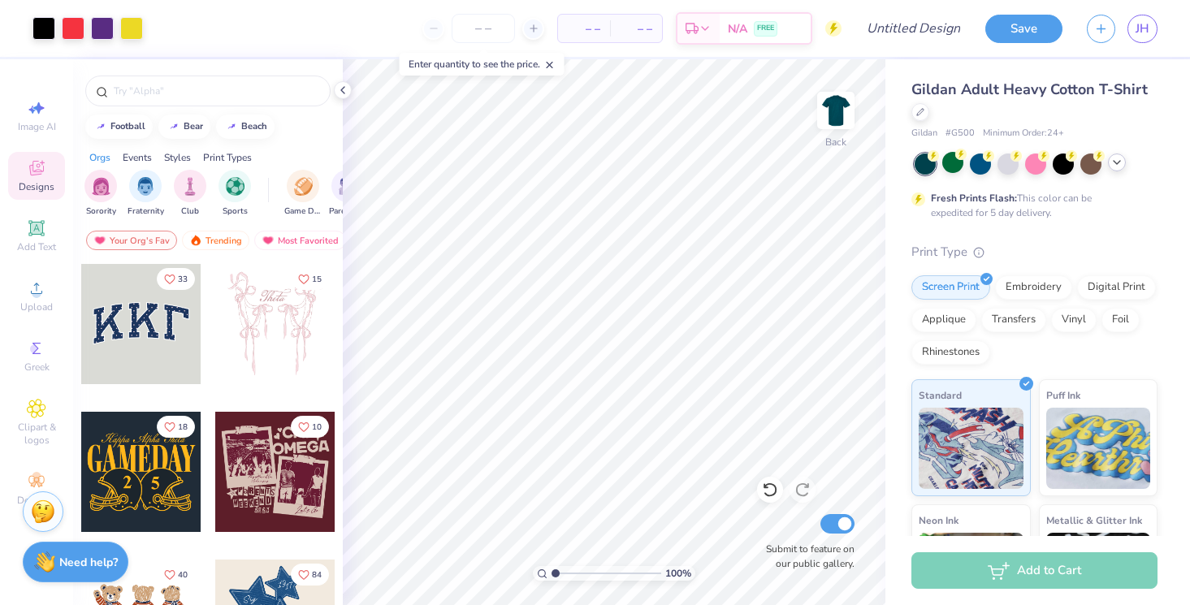
click at [1115, 166] on icon at bounding box center [1116, 162] width 13 height 13
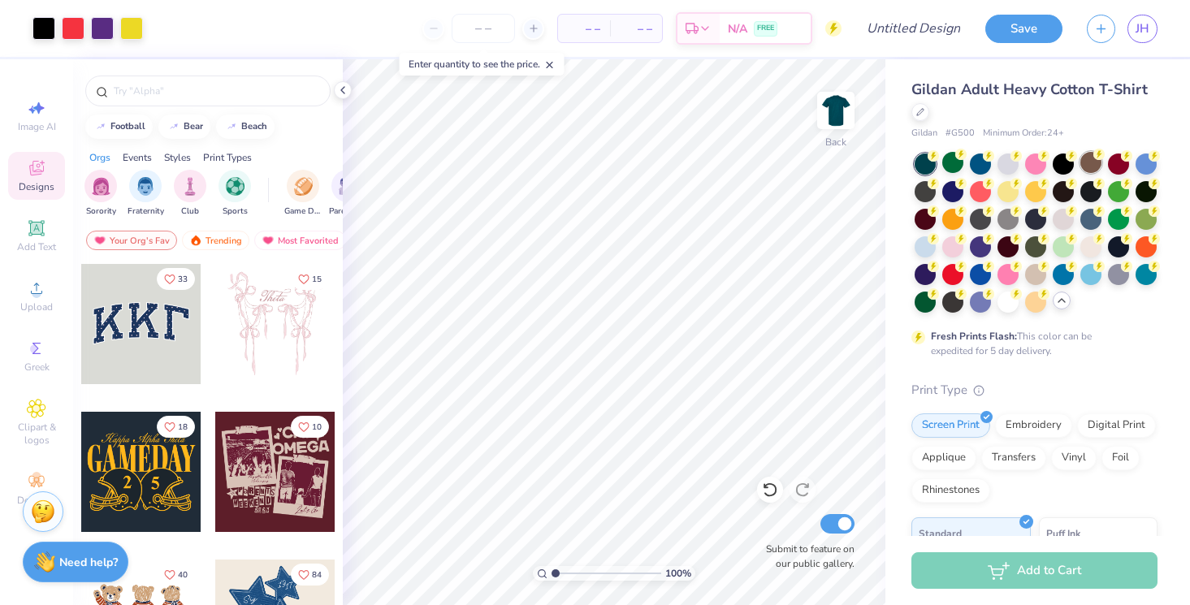
click at [1091, 162] on div at bounding box center [1090, 162] width 21 height 21
click at [926, 190] on div at bounding box center [924, 189] width 21 height 21
click at [1009, 191] on div at bounding box center [1007, 189] width 21 height 21
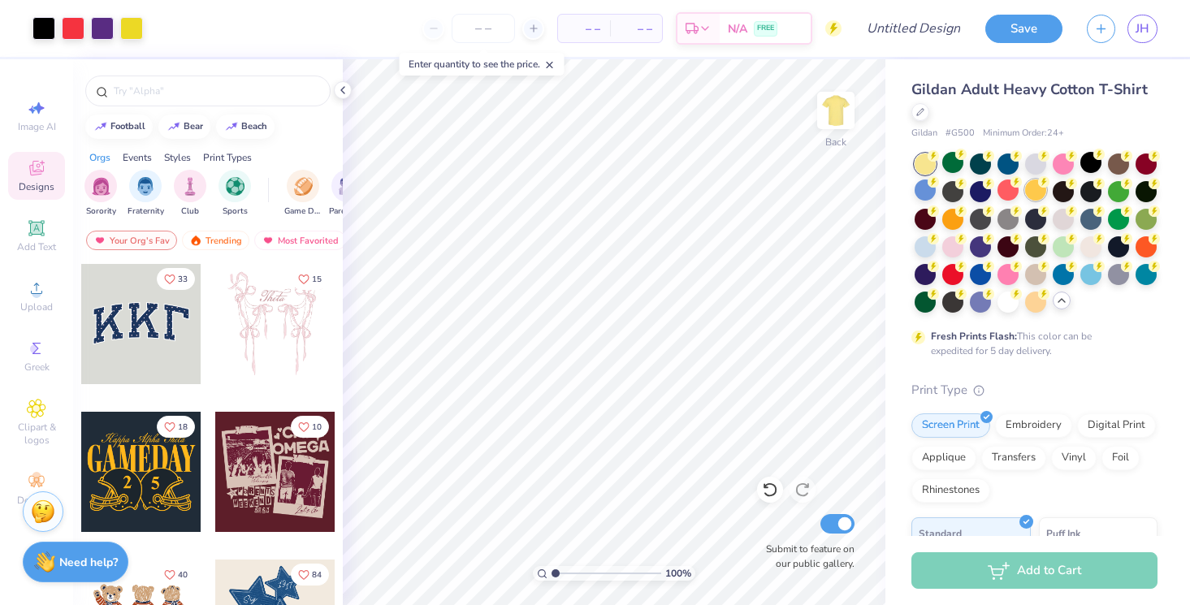
click at [1035, 195] on div at bounding box center [1035, 189] width 21 height 21
click at [950, 254] on div at bounding box center [952, 245] width 21 height 21
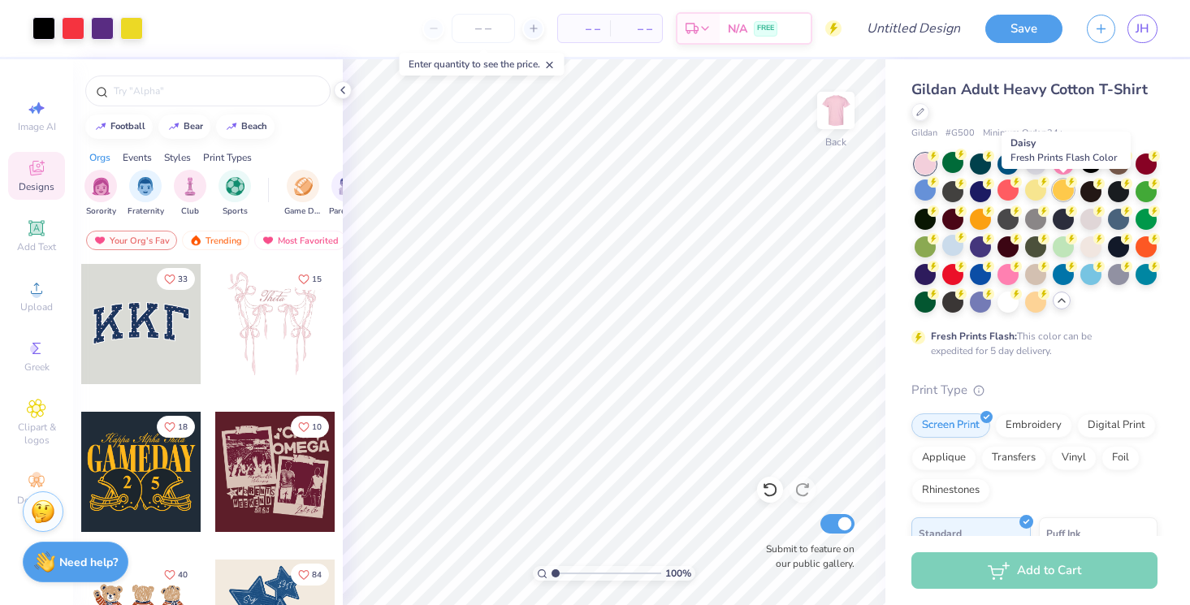
click at [1066, 192] on div at bounding box center [1063, 189] width 21 height 21
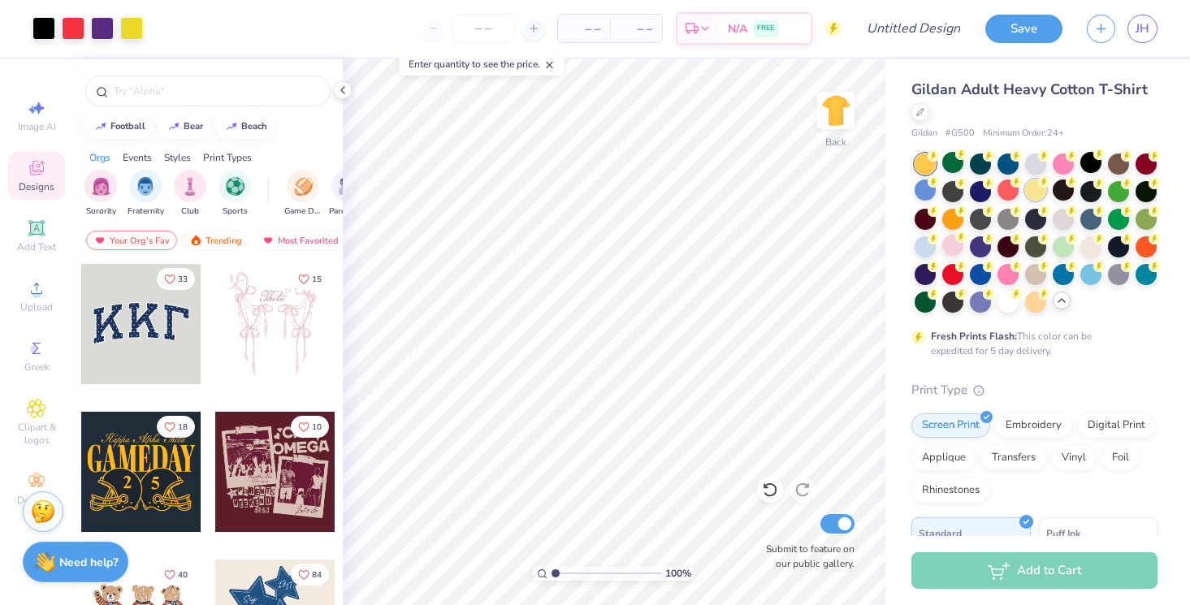
click at [1043, 195] on div at bounding box center [1035, 189] width 21 height 21
click at [1007, 196] on div at bounding box center [1007, 189] width 21 height 21
click at [967, 186] on div at bounding box center [1035, 232] width 243 height 159
click at [1077, 198] on div at bounding box center [1035, 232] width 243 height 159
click at [1084, 197] on div at bounding box center [1090, 189] width 21 height 21
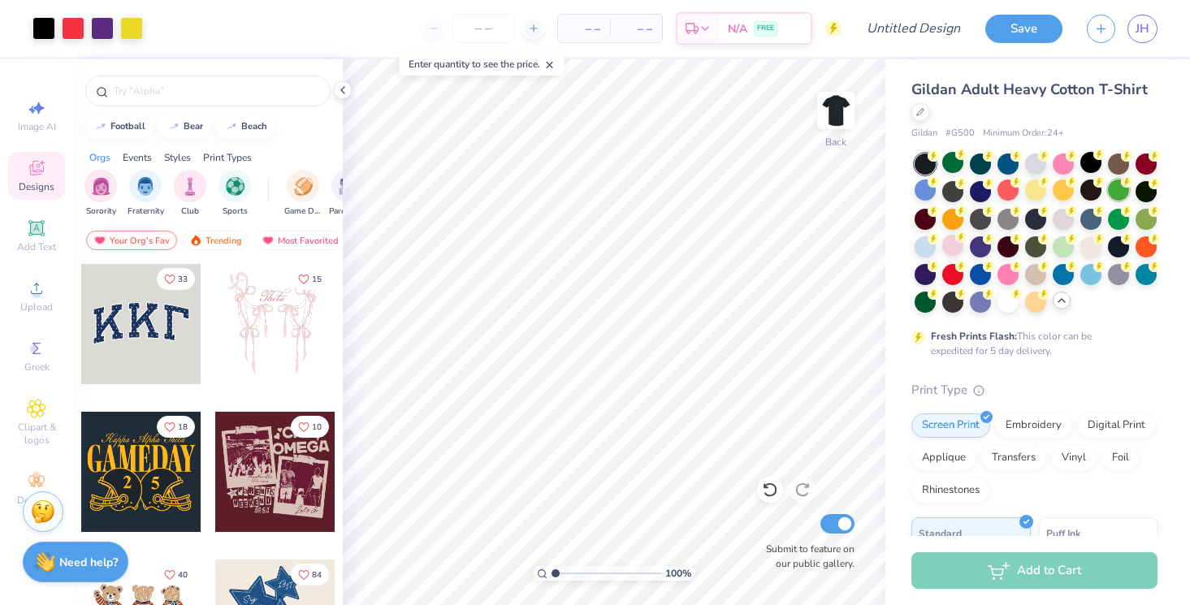
click at [1112, 189] on div at bounding box center [1118, 189] width 21 height 21
click at [1148, 188] on div at bounding box center [1145, 189] width 21 height 21
click at [940, 245] on div at bounding box center [1035, 232] width 243 height 159
click at [951, 245] on div at bounding box center [952, 245] width 21 height 21
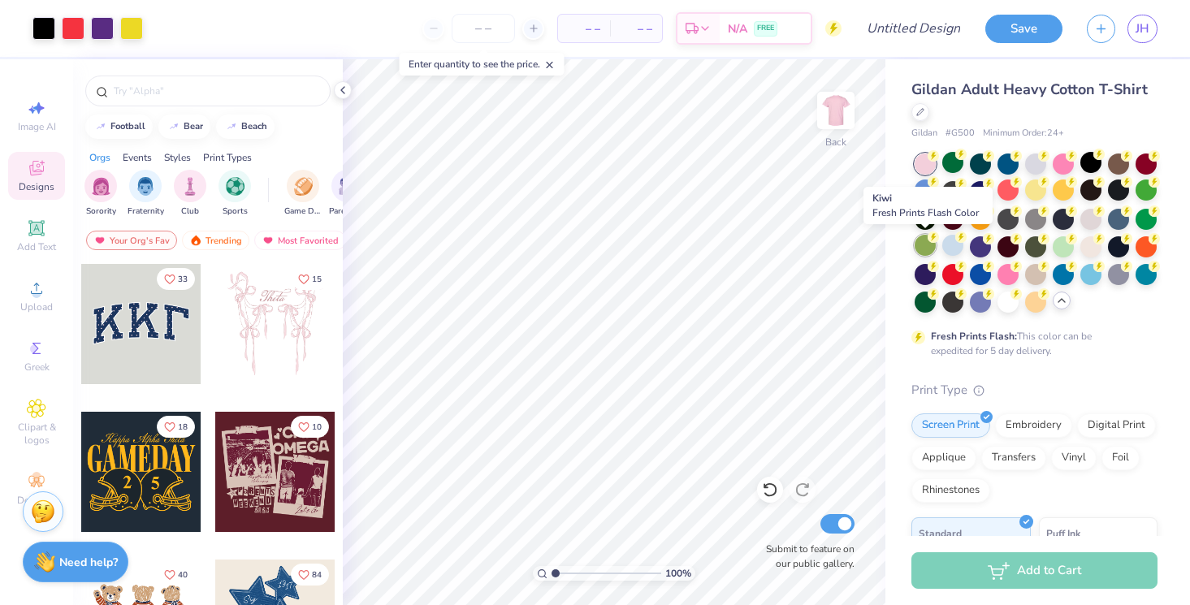
click at [931, 162] on circle at bounding box center [932, 155] width 11 height 11
click at [952, 243] on div at bounding box center [952, 245] width 21 height 21
click at [984, 248] on div at bounding box center [980, 245] width 21 height 21
click at [1010, 247] on div at bounding box center [1007, 245] width 21 height 21
click at [928, 270] on div at bounding box center [924, 272] width 21 height 21
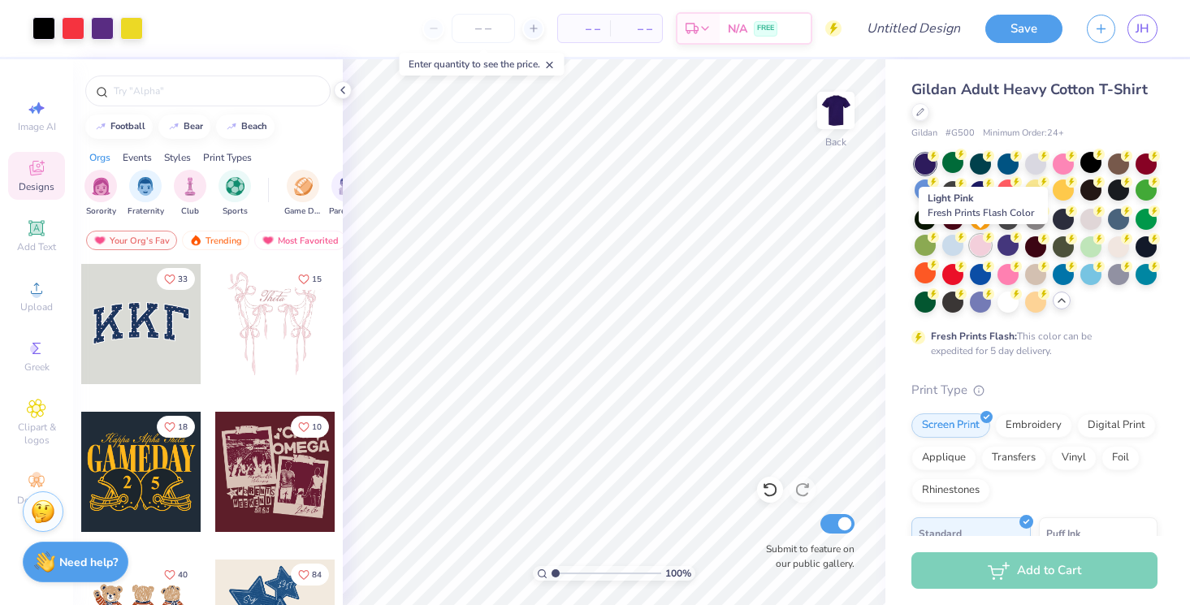
click at [976, 246] on div at bounding box center [980, 245] width 21 height 21
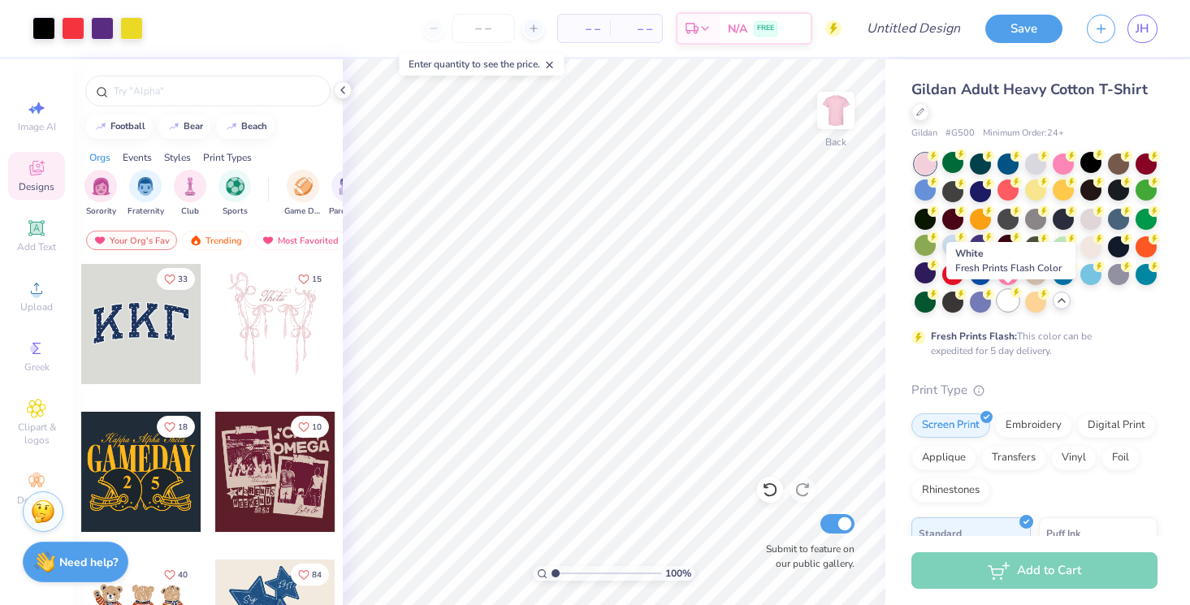
click at [1013, 297] on div at bounding box center [1007, 300] width 21 height 21
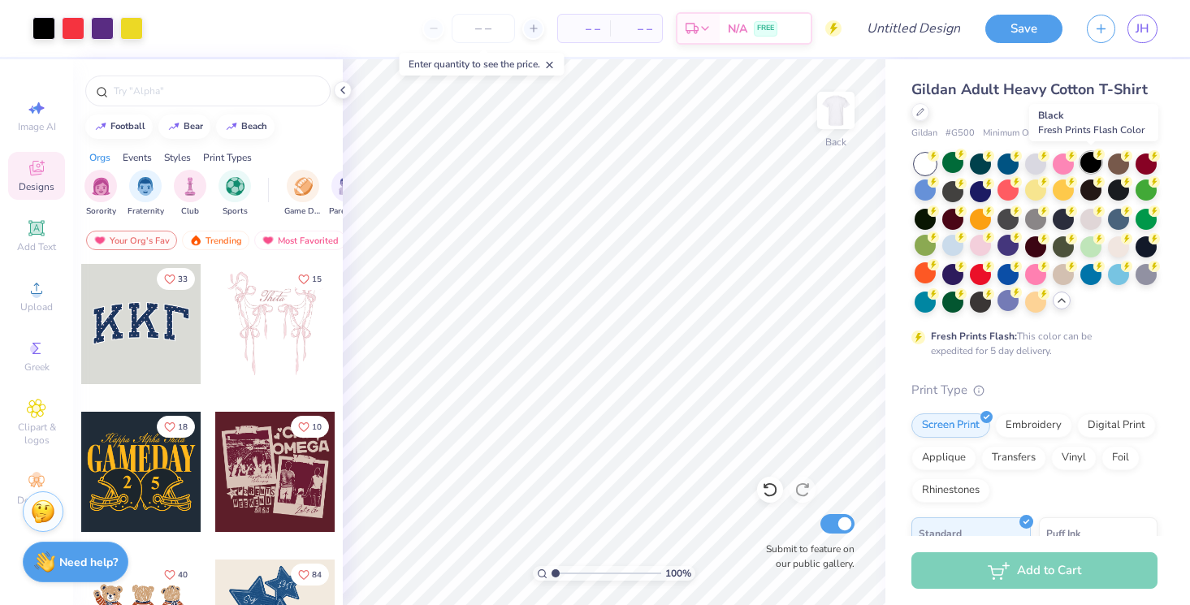
click at [1087, 168] on div at bounding box center [1090, 162] width 21 height 21
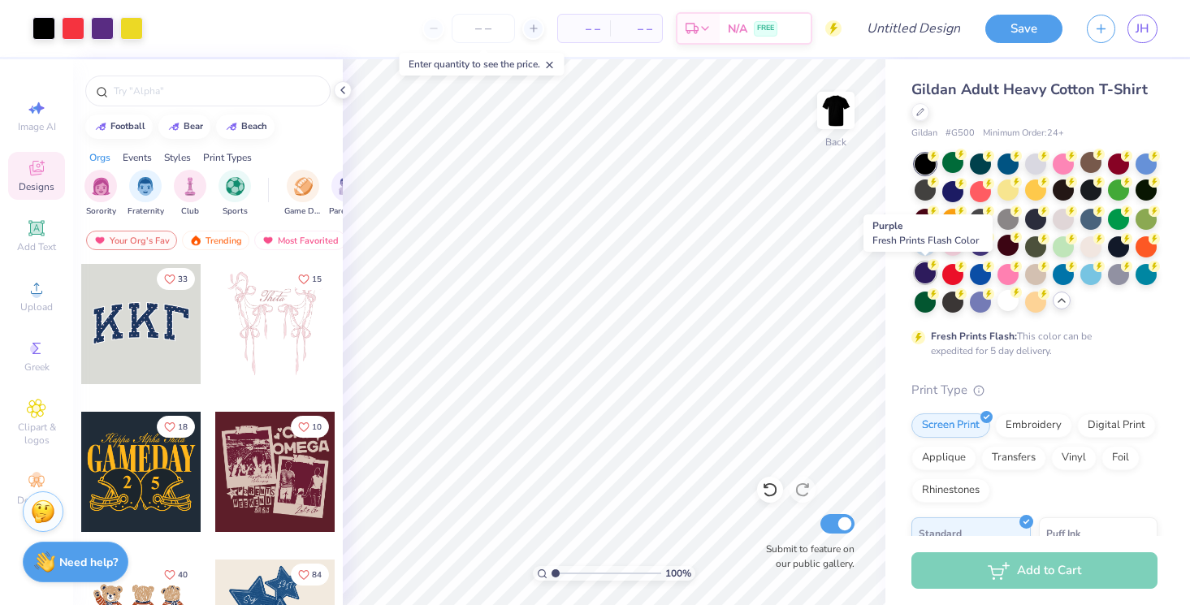
click at [923, 270] on div at bounding box center [924, 272] width 21 height 21
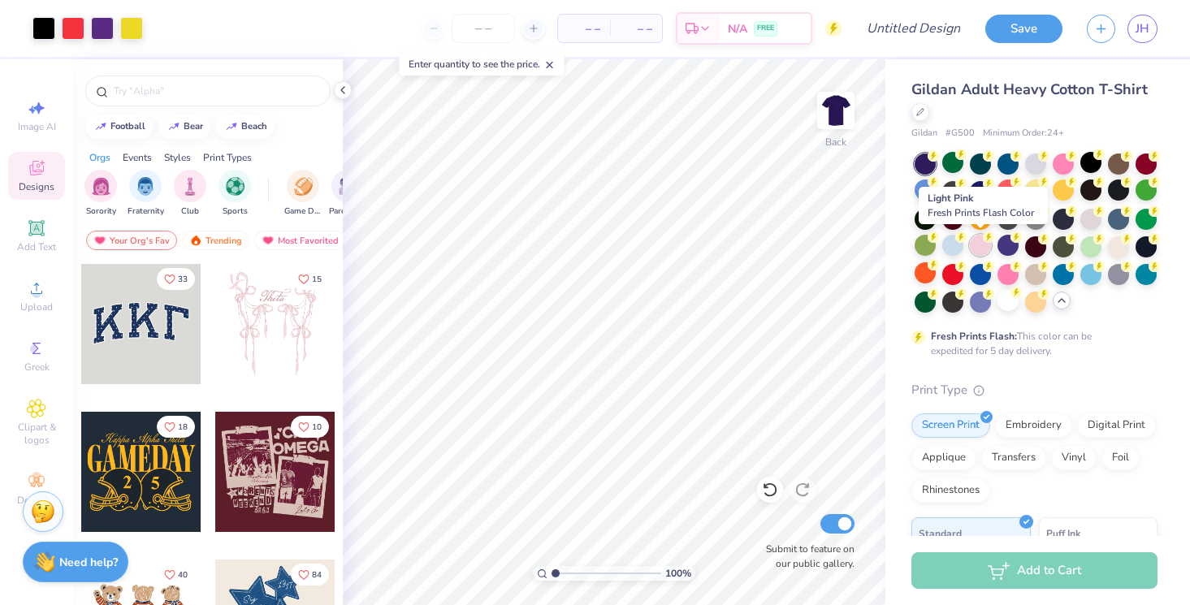
click at [973, 250] on div at bounding box center [980, 245] width 21 height 21
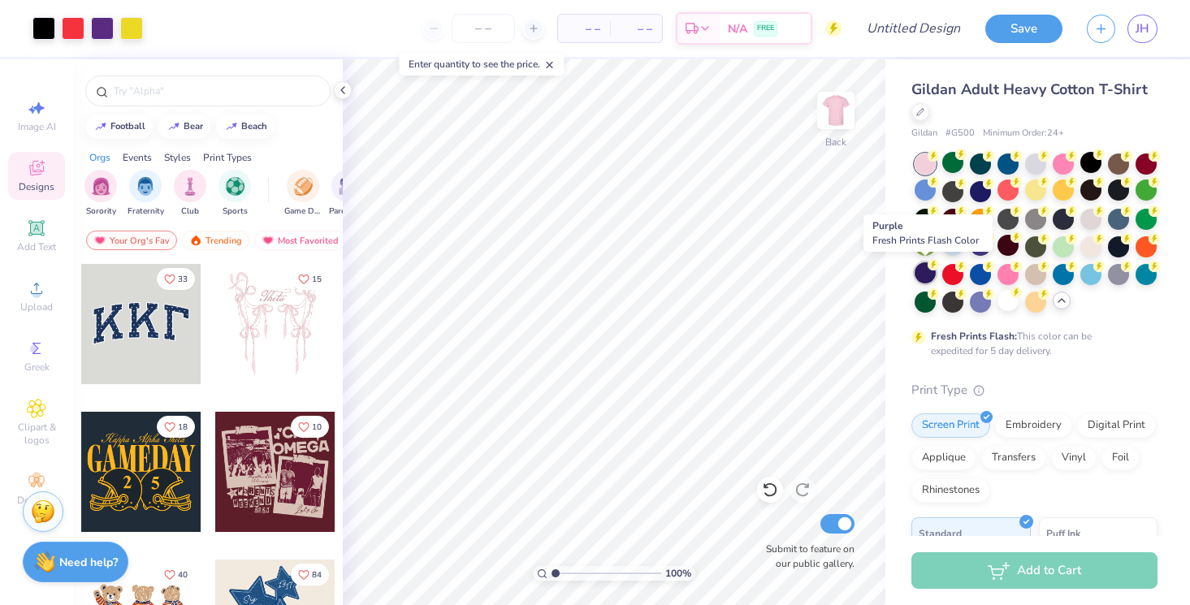
click at [921, 274] on div at bounding box center [924, 272] width 21 height 21
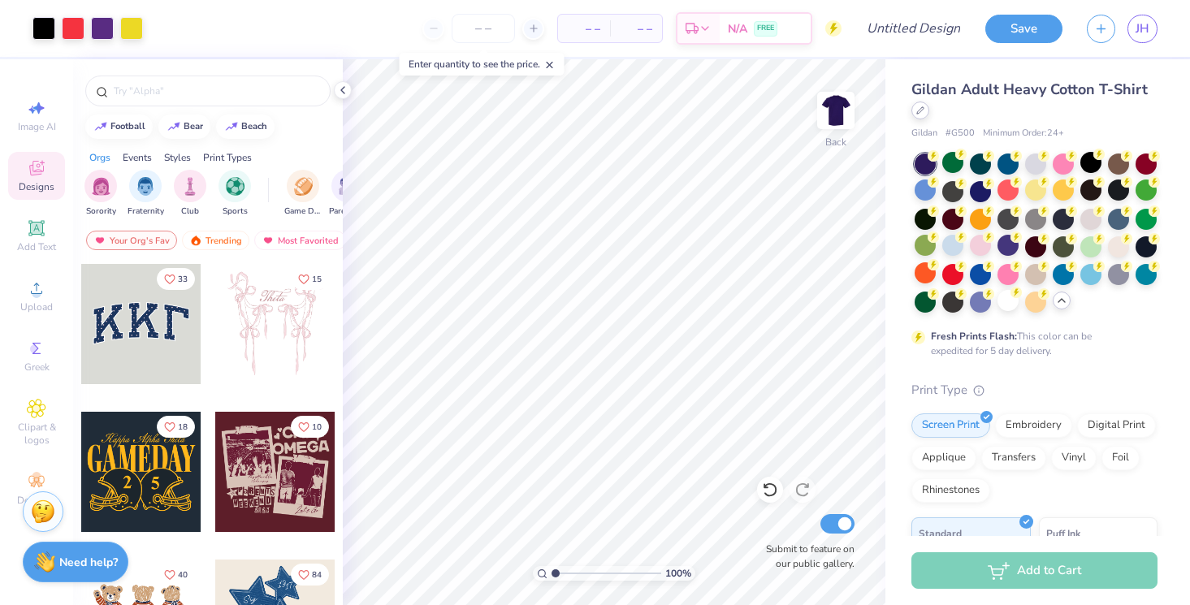
click at [922, 110] on icon at bounding box center [920, 110] width 8 height 8
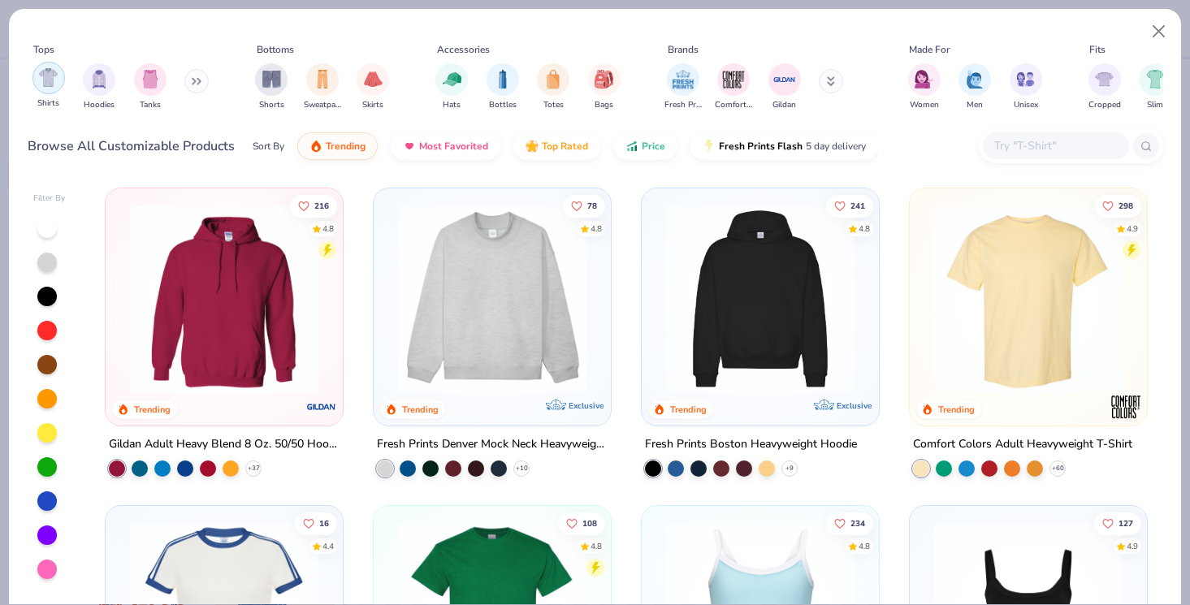
click at [50, 82] on img "filter for Shirts" at bounding box center [48, 77] width 19 height 19
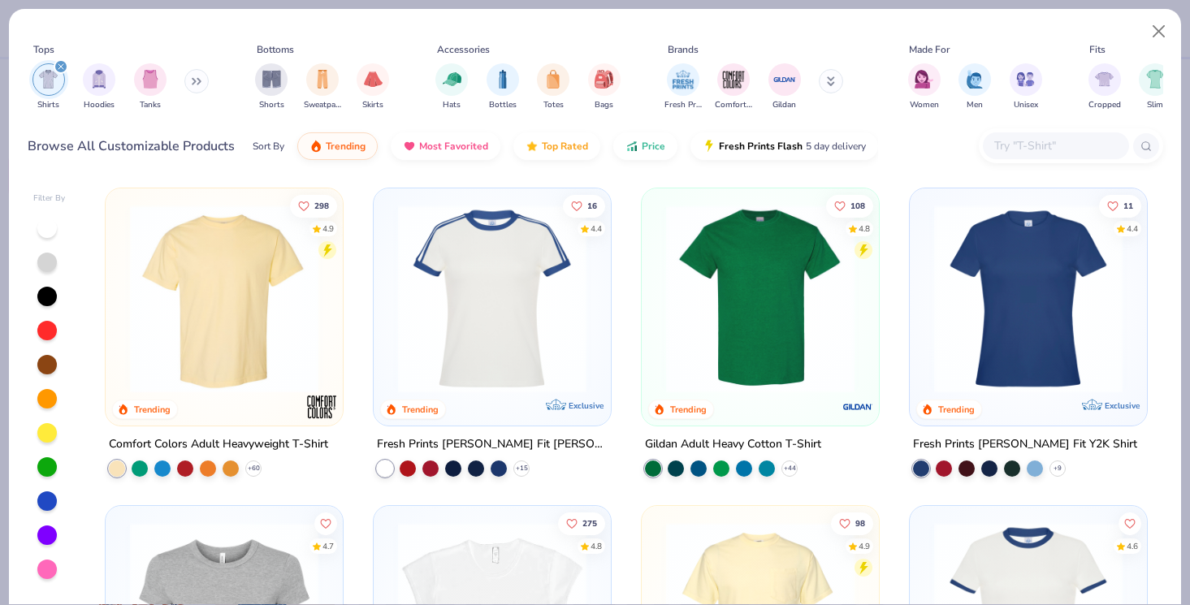
click at [707, 307] on img at bounding box center [760, 299] width 205 height 188
